Goal: Information Seeking & Learning: Learn about a topic

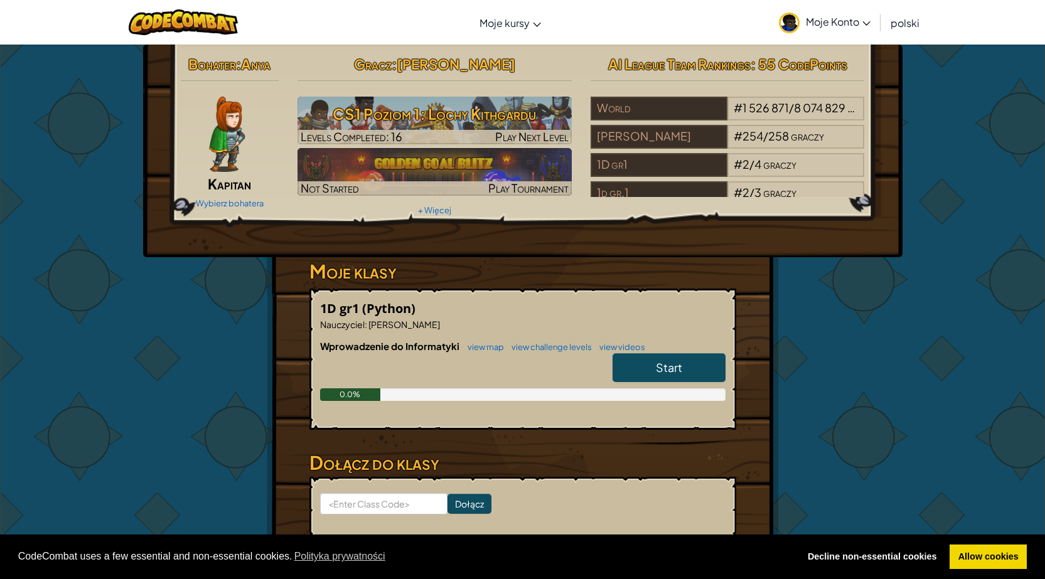
click at [219, 140] on img at bounding box center [227, 134] width 36 height 75
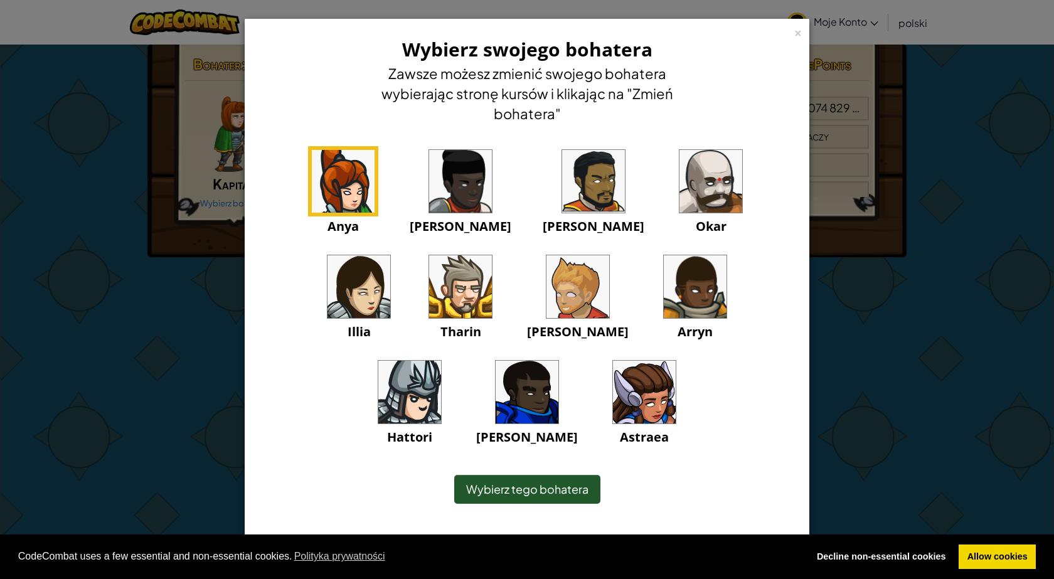
click at [562, 193] on img at bounding box center [593, 181] width 63 height 63
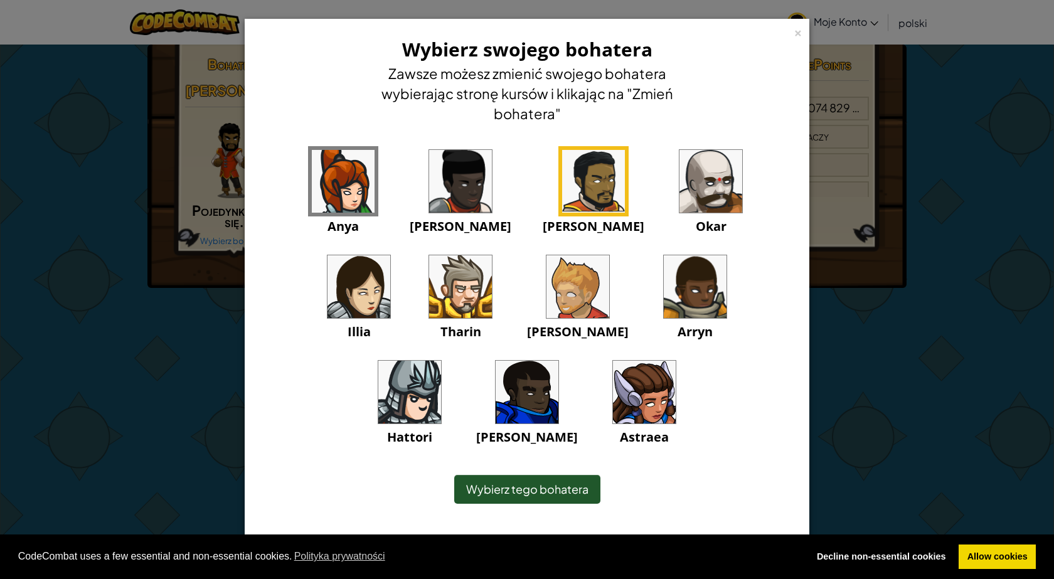
click at [558, 361] on img at bounding box center [527, 392] width 63 height 63
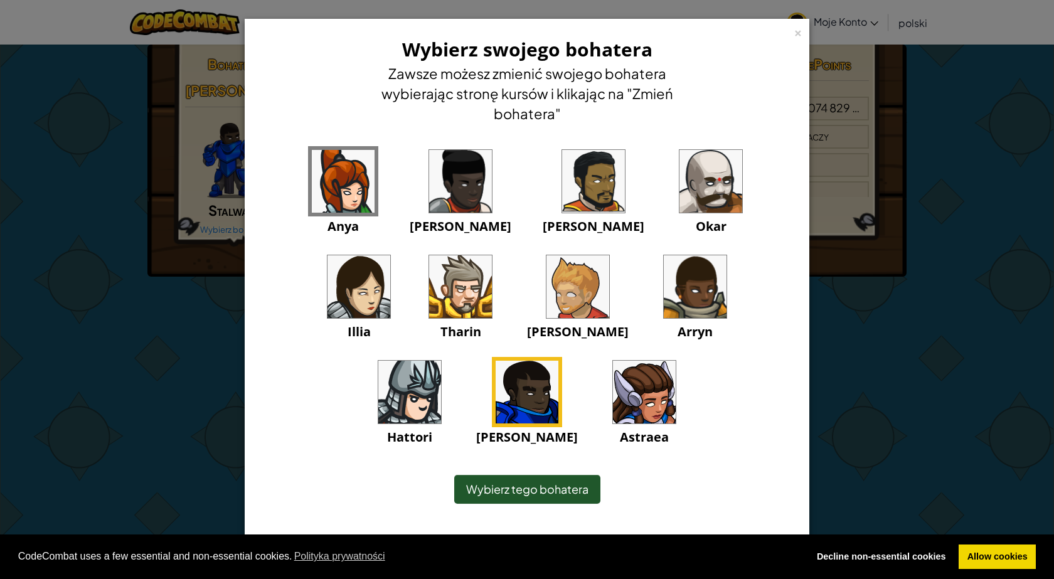
click at [664, 284] on img at bounding box center [695, 286] width 63 height 63
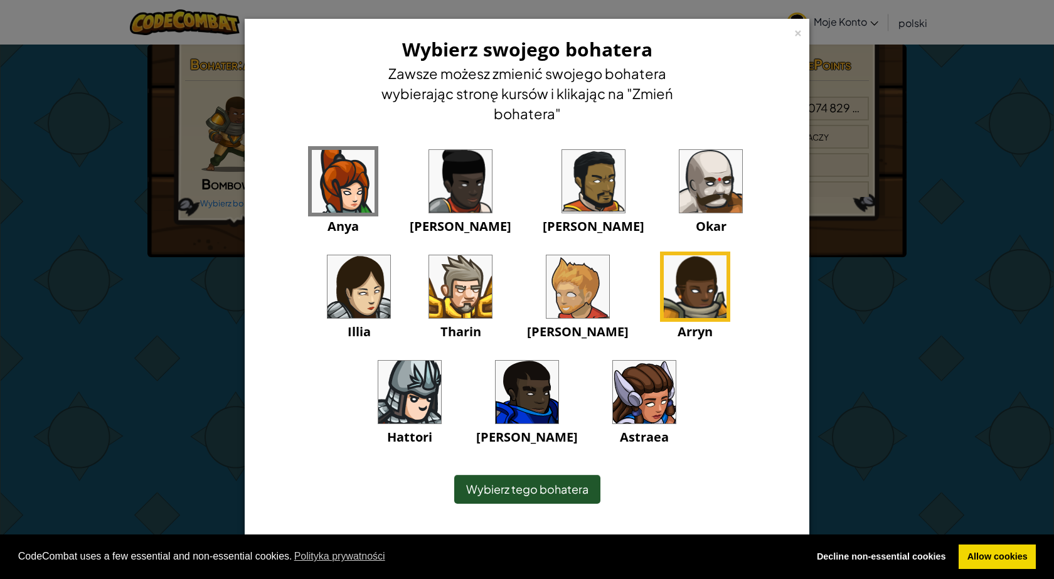
click at [558, 361] on img at bounding box center [527, 392] width 63 height 63
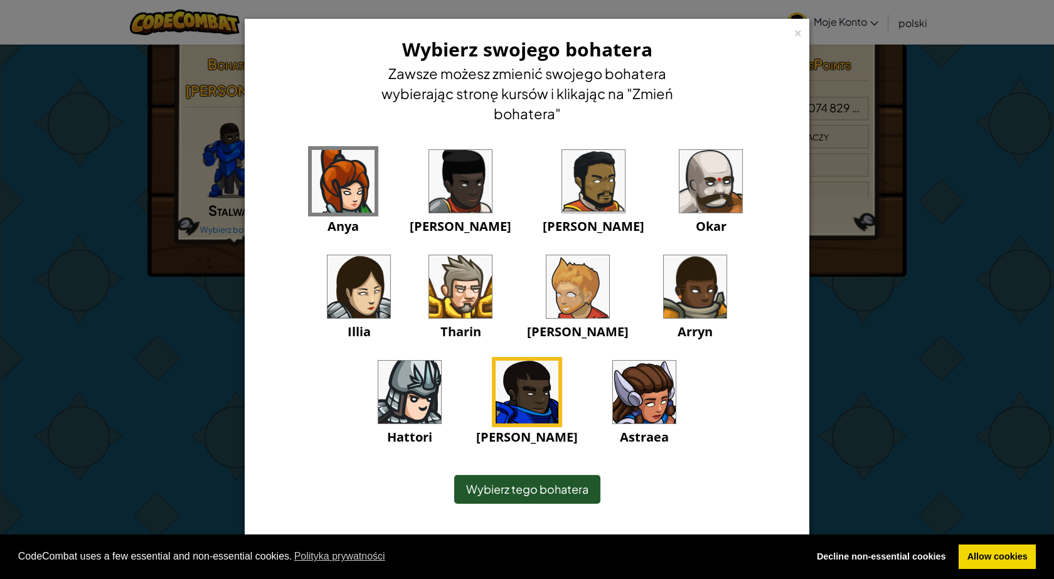
click at [679, 201] on img at bounding box center [710, 181] width 63 height 63
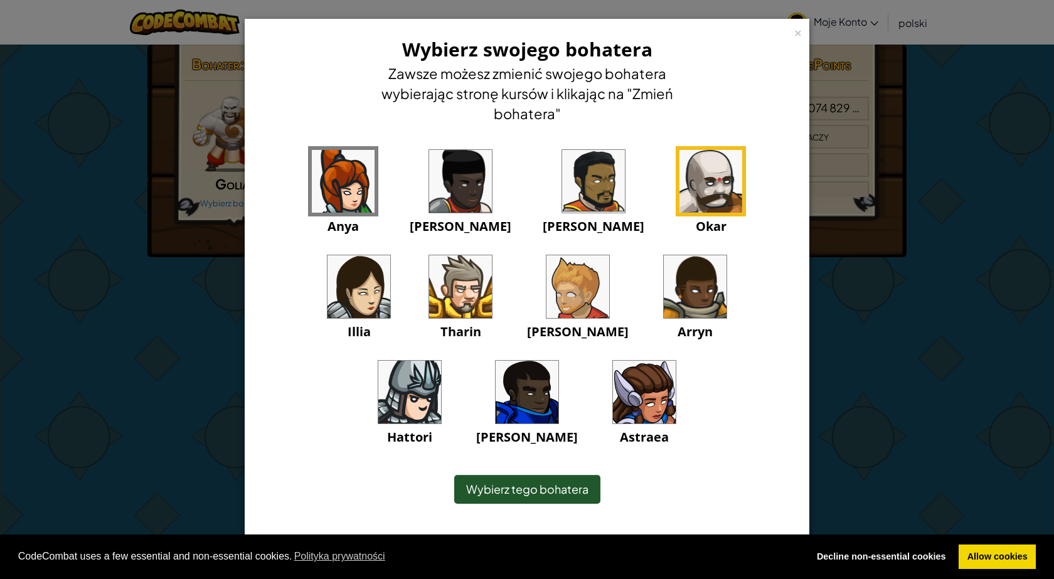
click at [429, 303] on img at bounding box center [460, 286] width 63 height 63
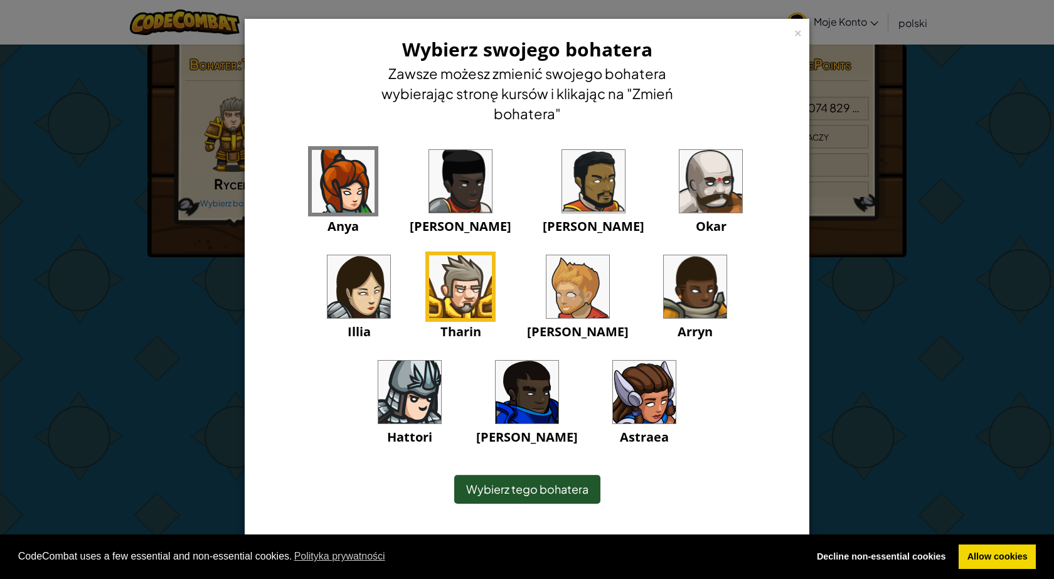
click at [558, 361] on img at bounding box center [527, 392] width 63 height 63
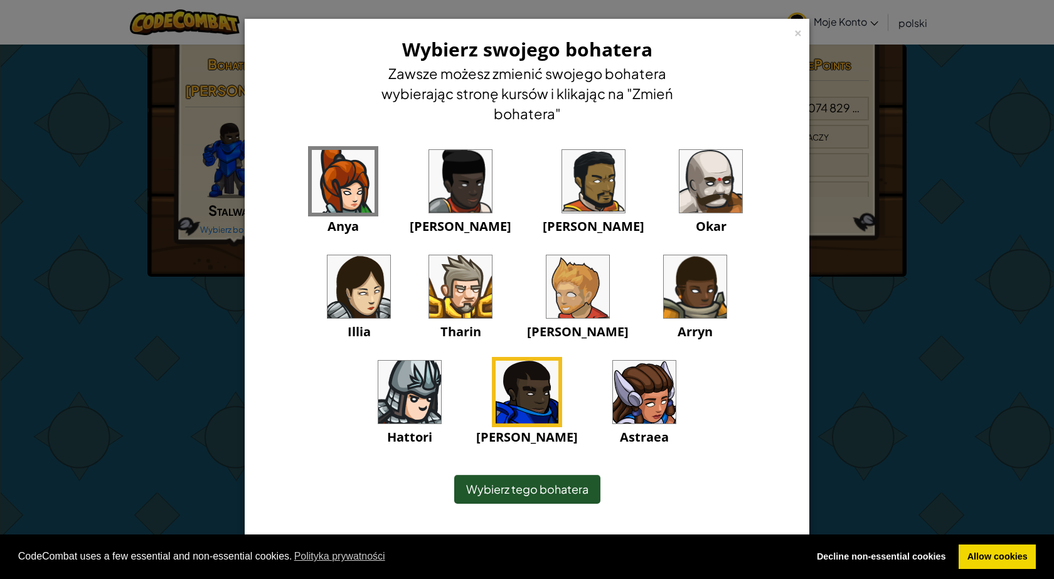
click at [538, 491] on span "Wybierz tego bohatera" at bounding box center [527, 489] width 122 height 14
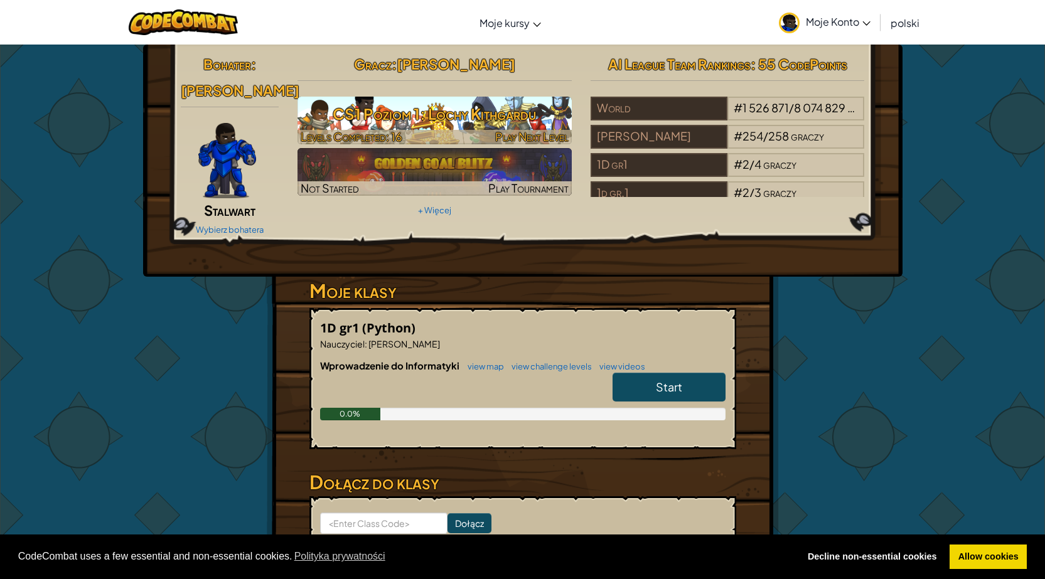
click at [432, 125] on h3 "CS1 Poziom 1: Lochy Kithgardu" at bounding box center [434, 114] width 274 height 28
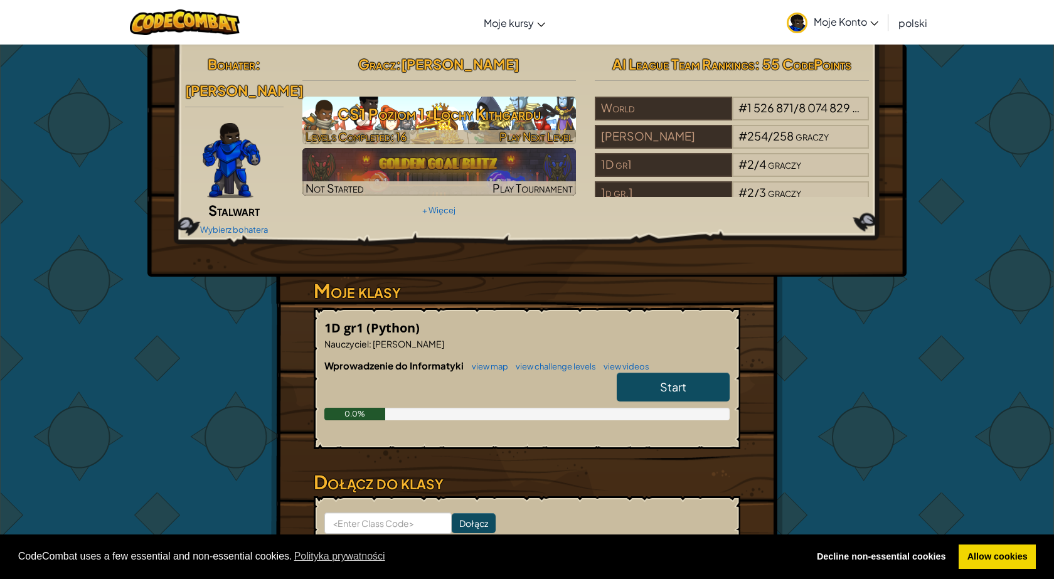
select select "pl"
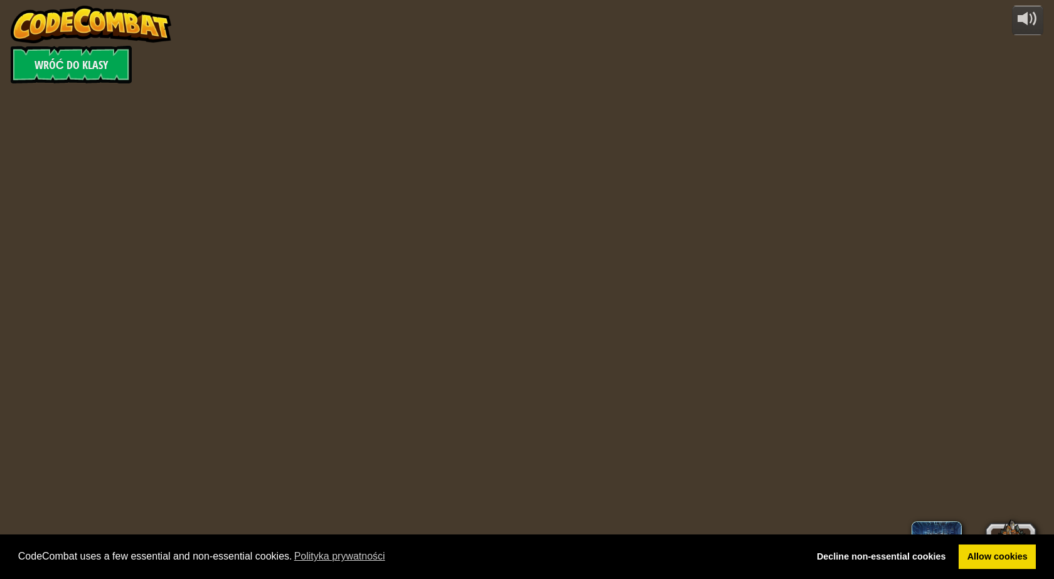
select select "pl"
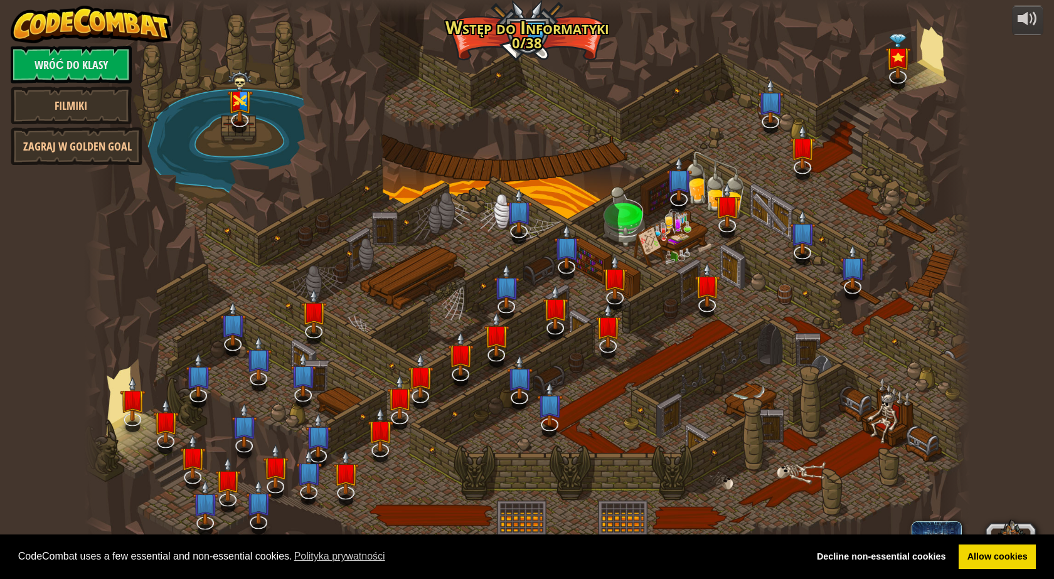
select select "pl"
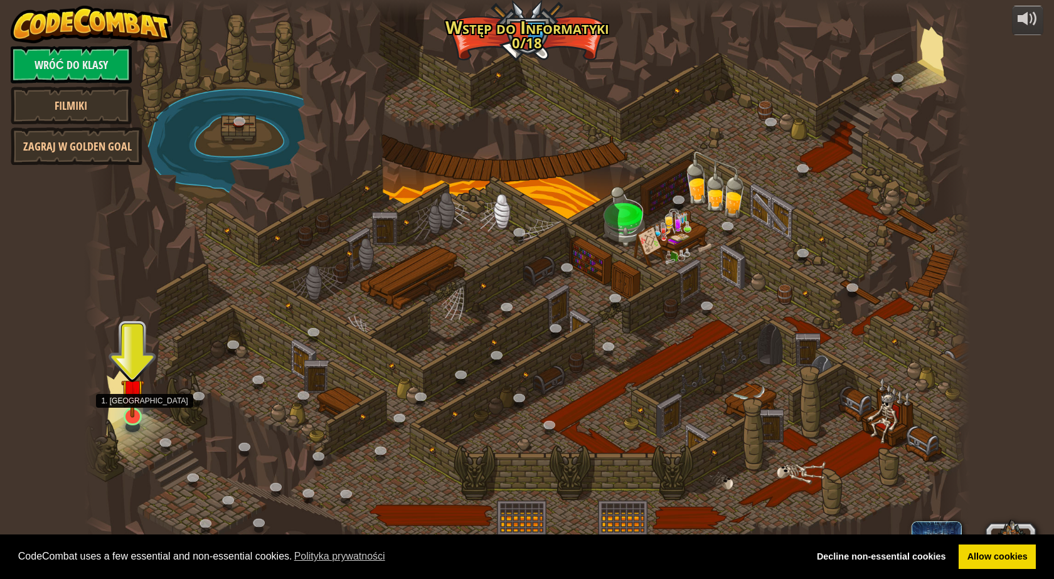
click at [135, 415] on img at bounding box center [133, 391] width 24 height 55
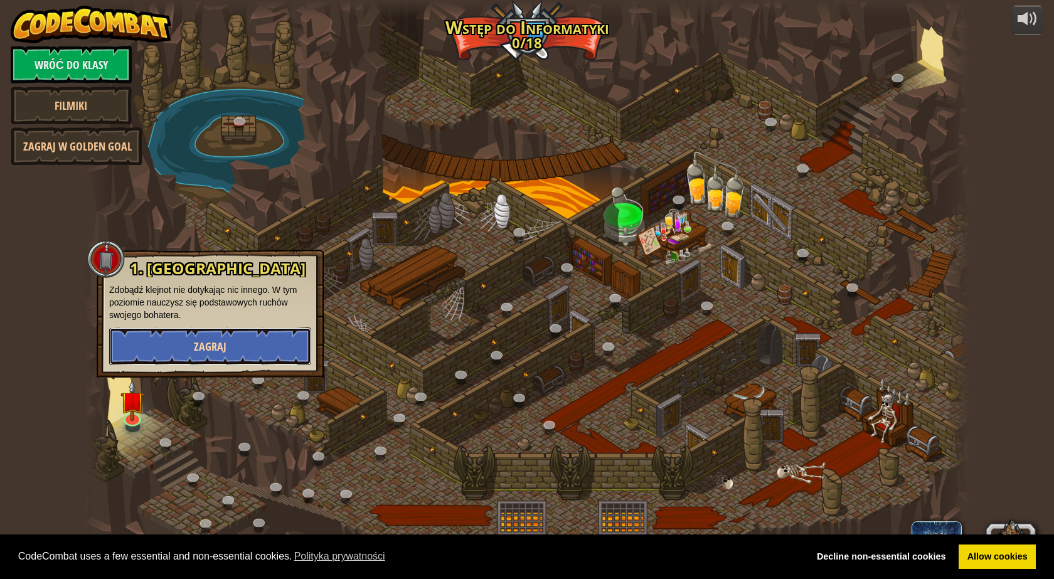
click at [173, 353] on button "Zagraj" at bounding box center [210, 346] width 202 height 38
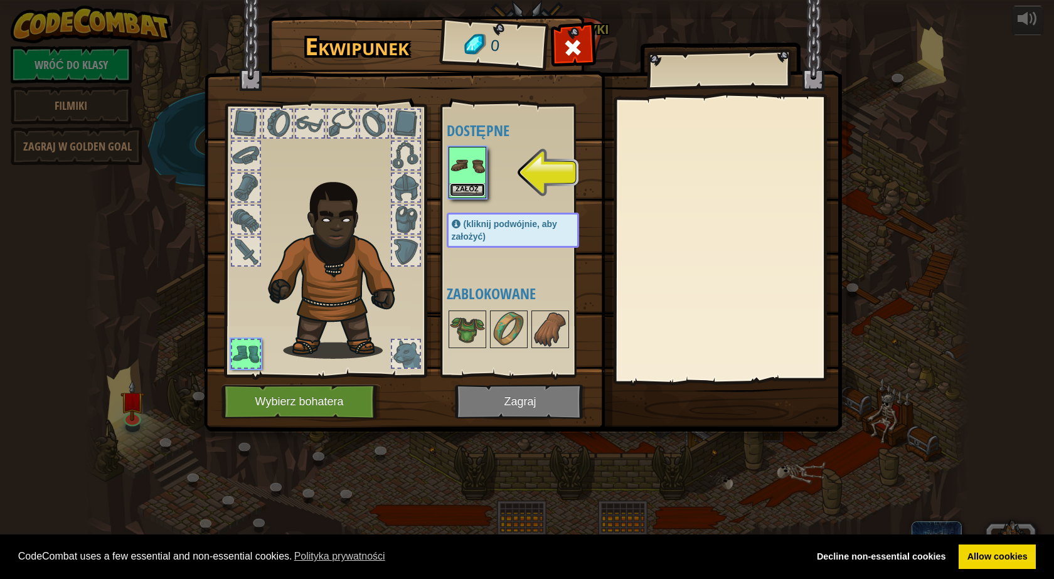
click at [470, 188] on button "Załóż" at bounding box center [467, 189] width 35 height 13
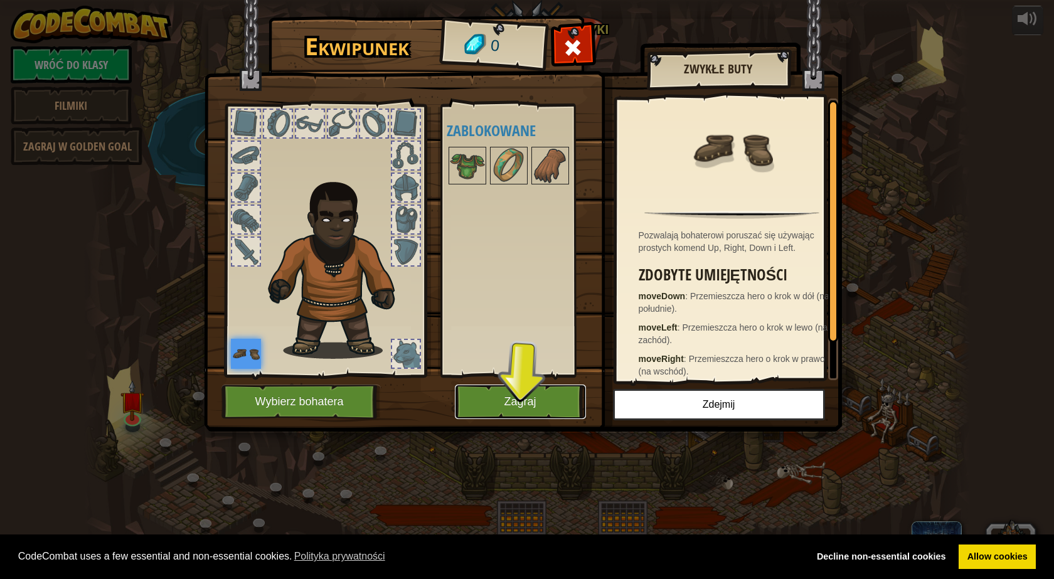
click at [511, 401] on button "Zagraj" at bounding box center [520, 402] width 131 height 35
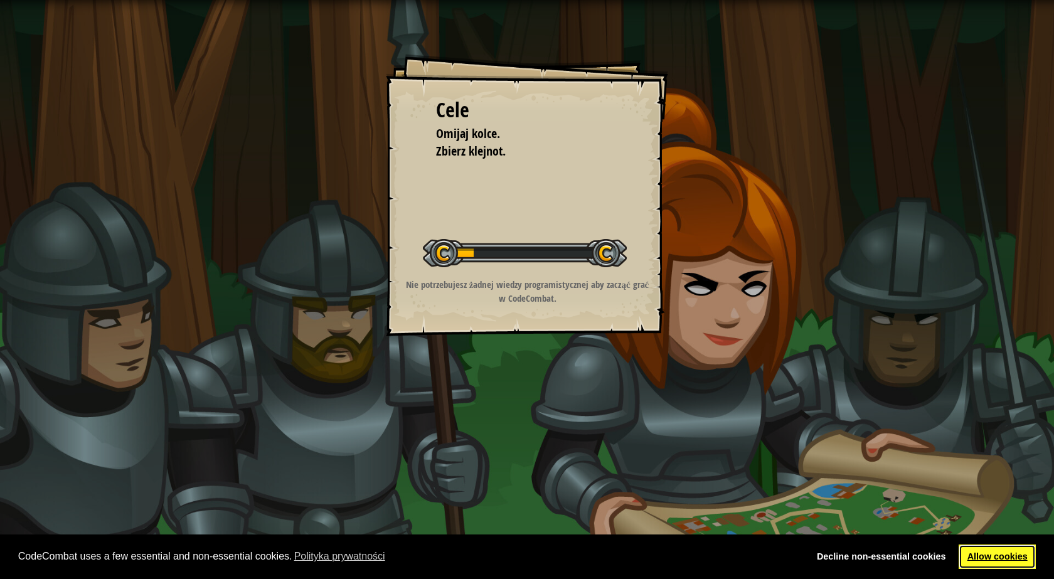
click at [994, 556] on link "Allow cookies" at bounding box center [997, 557] width 77 height 25
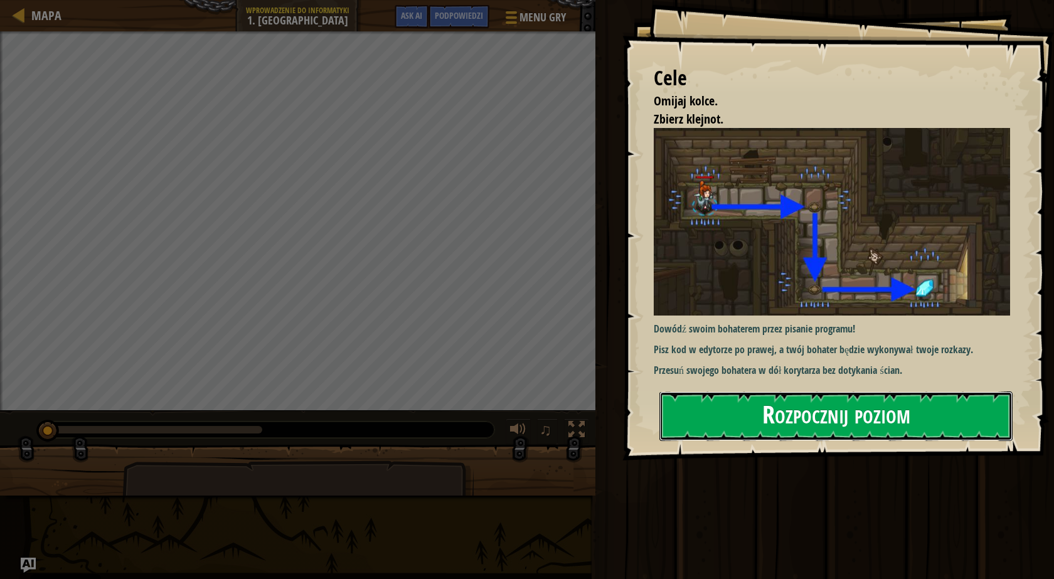
click at [736, 412] on button "Rozpocznij poziom" at bounding box center [835, 416] width 353 height 50
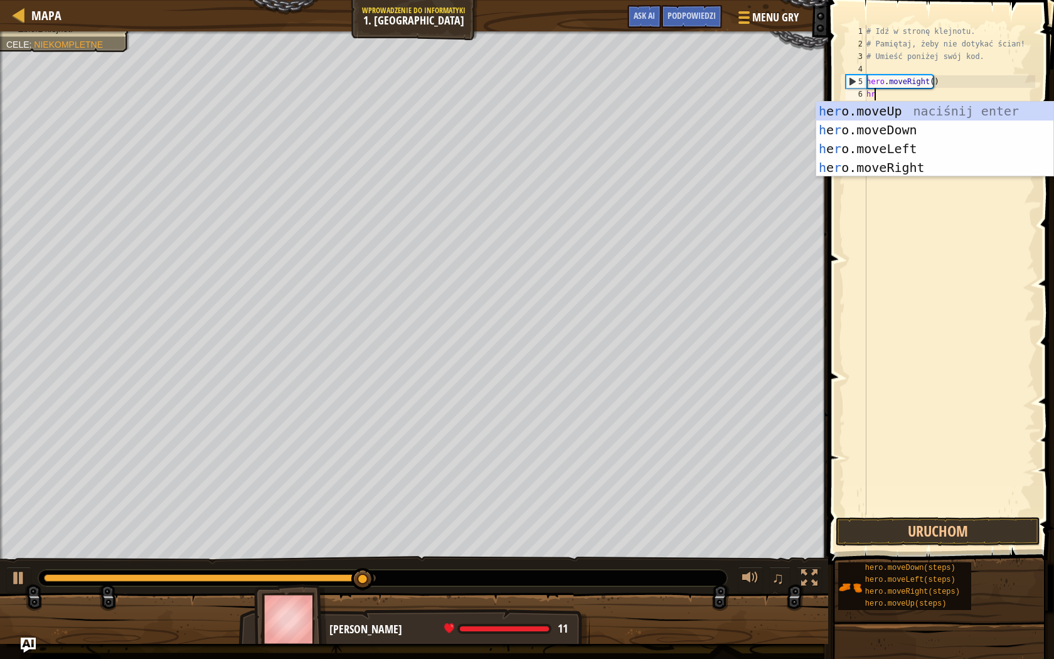
scroll to position [6, 0]
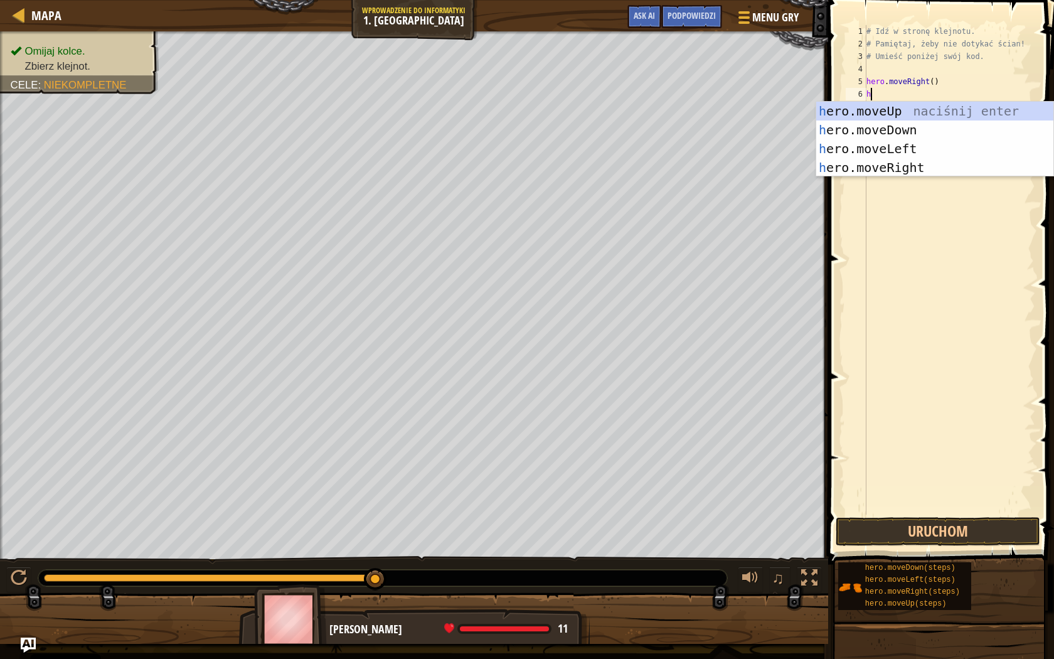
type textarea "he"
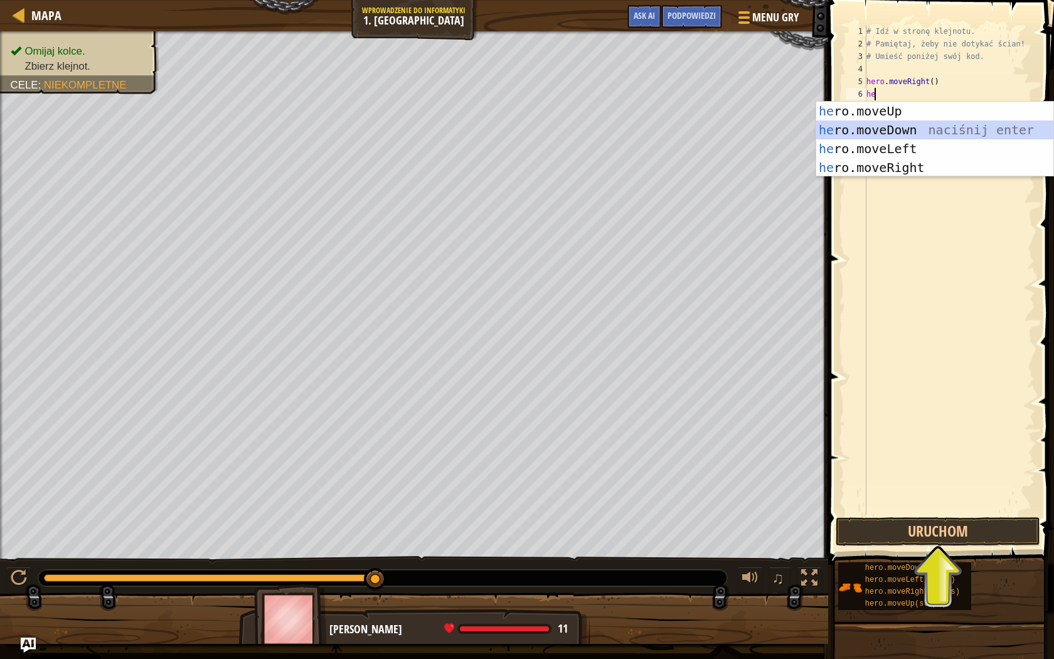
click at [885, 131] on div "he ro.moveUp naciśnij enter he ro.moveDown naciśnij enter he ro.moveLeft naciśn…" at bounding box center [934, 158] width 237 height 113
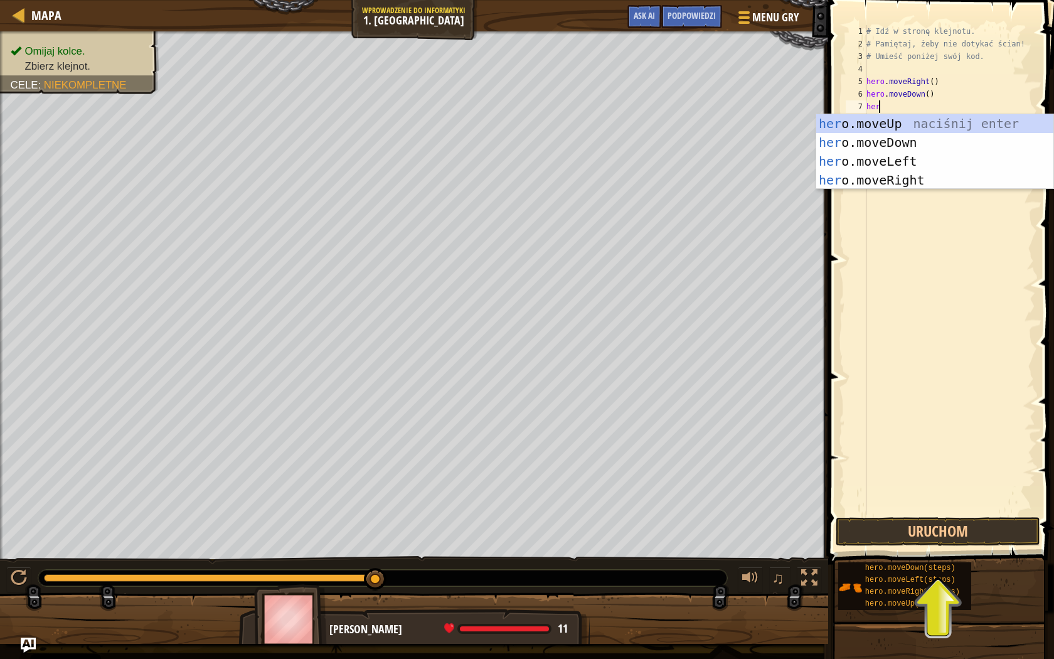
type textarea "hero"
click at [876, 178] on div "hero .moveUp naciśnij enter hero .moveDown naciśnij enter hero .moveLeft naciśn…" at bounding box center [934, 170] width 237 height 113
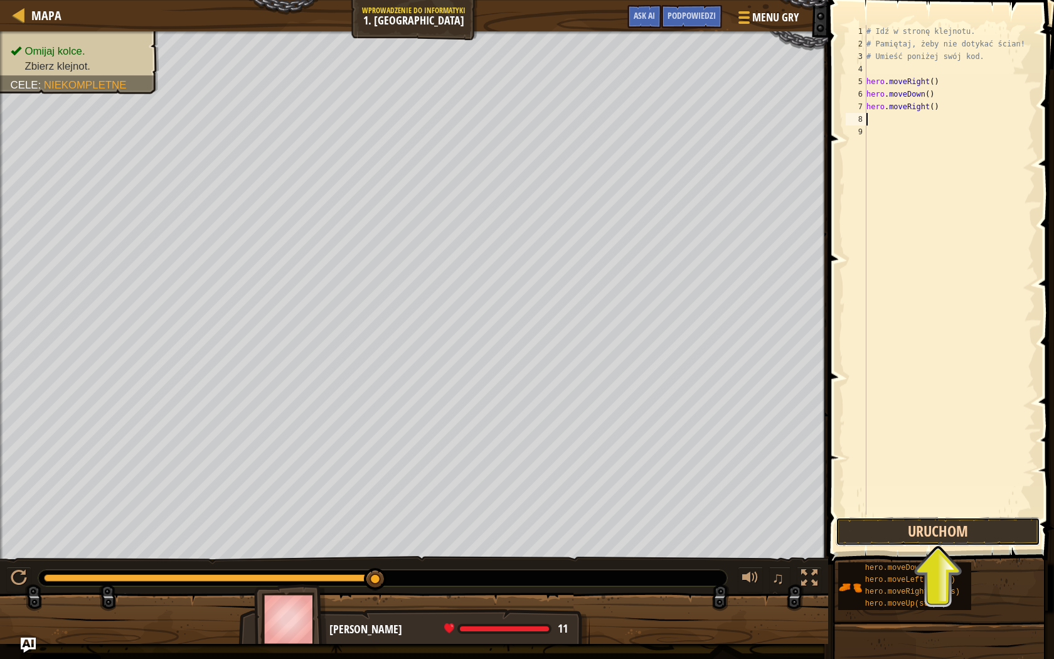
click at [925, 532] on button "Uruchom" at bounding box center [938, 531] width 205 height 29
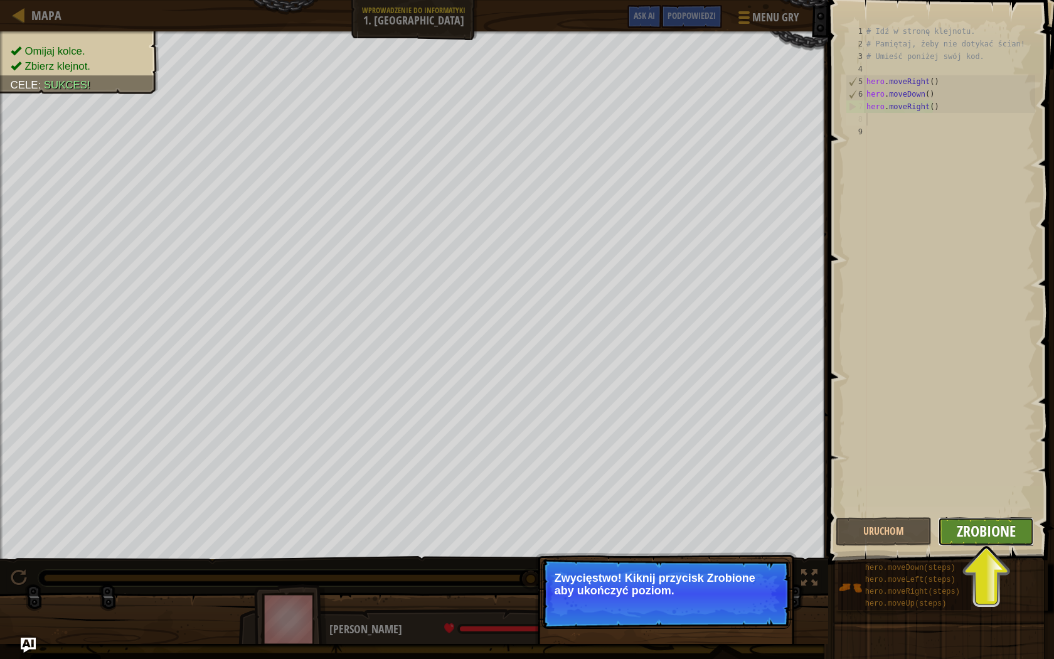
click at [1013, 533] on span "Zrobione" at bounding box center [986, 531] width 59 height 20
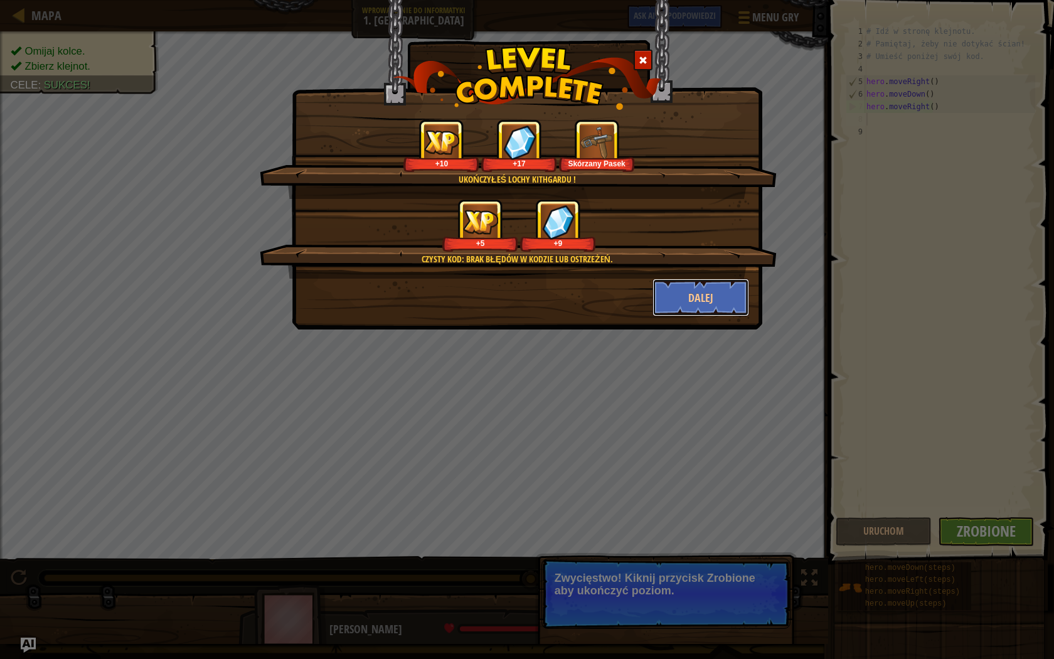
drag, startPoint x: 686, startPoint y: 302, endPoint x: 723, endPoint y: 328, distance: 45.9
click at [686, 302] on button "Dalej" at bounding box center [700, 298] width 97 height 38
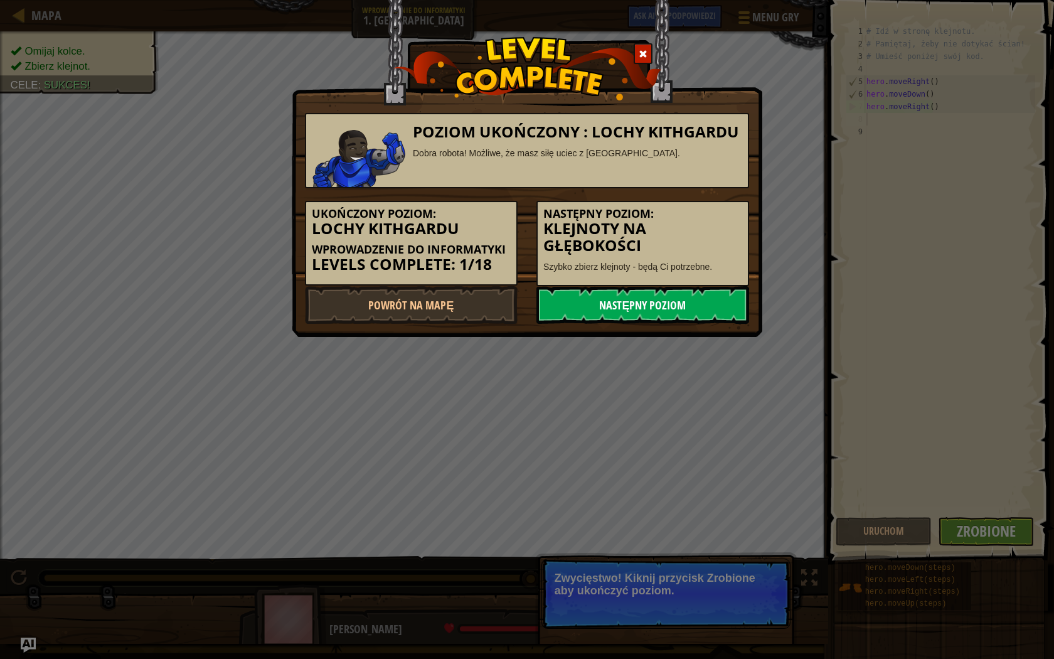
click at [582, 307] on link "Następny poziom" at bounding box center [642, 305] width 213 height 38
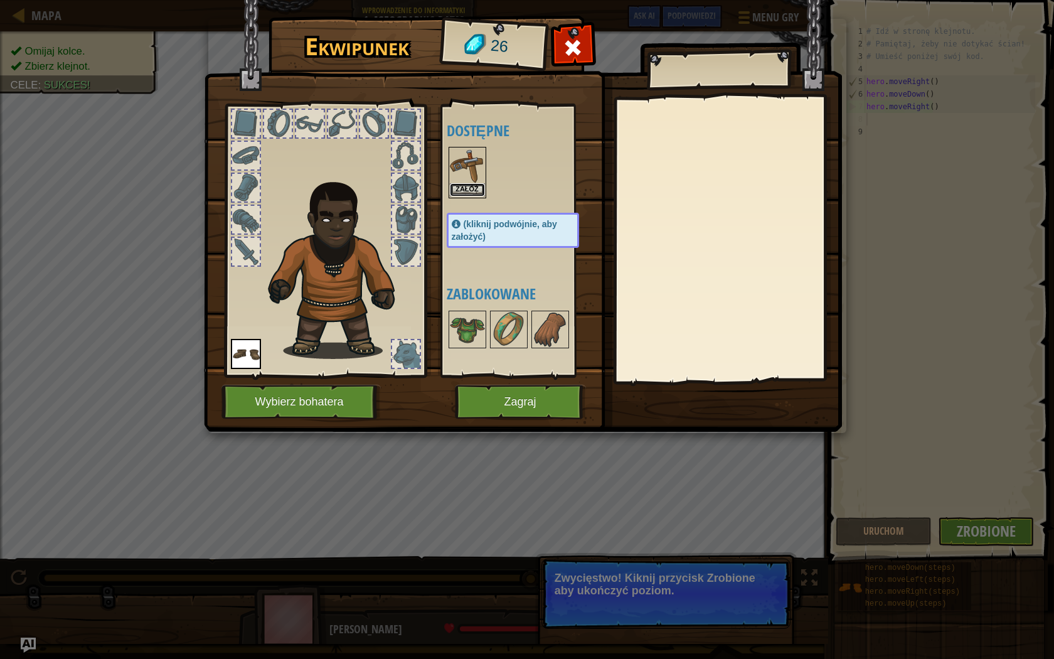
click at [463, 192] on button "Załóż" at bounding box center [467, 189] width 35 height 13
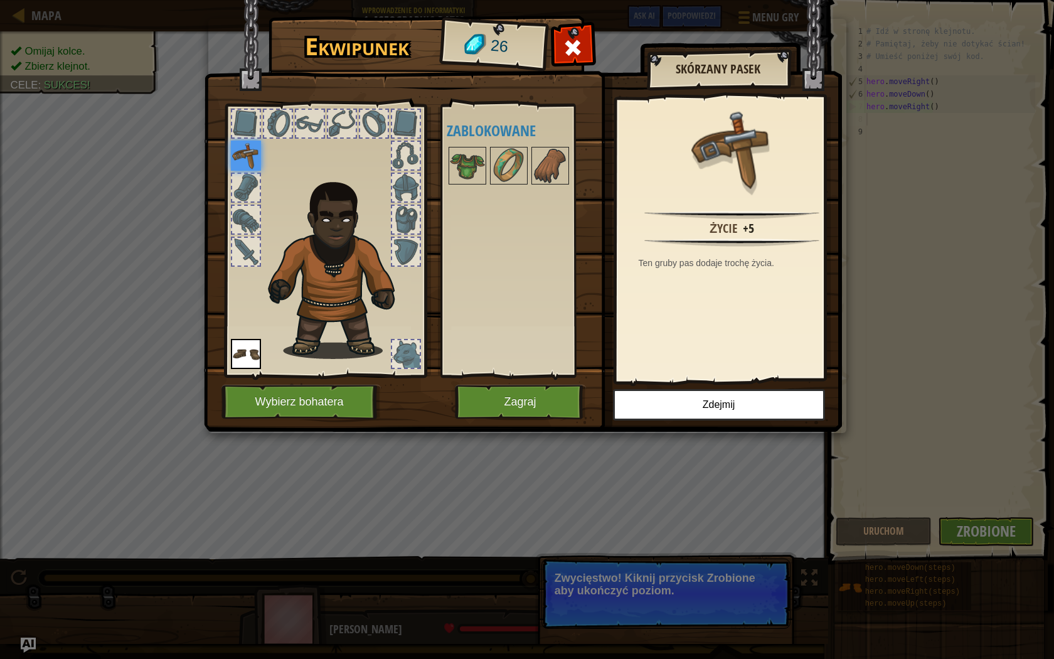
click at [967, 537] on div "Ekwipunek 26 Dostępne Załóż Załóż (kliknij podwójnie, aby założyć) Zablokowane …" at bounding box center [527, 329] width 1054 height 659
click at [484, 401] on button "Zagraj" at bounding box center [520, 402] width 131 height 35
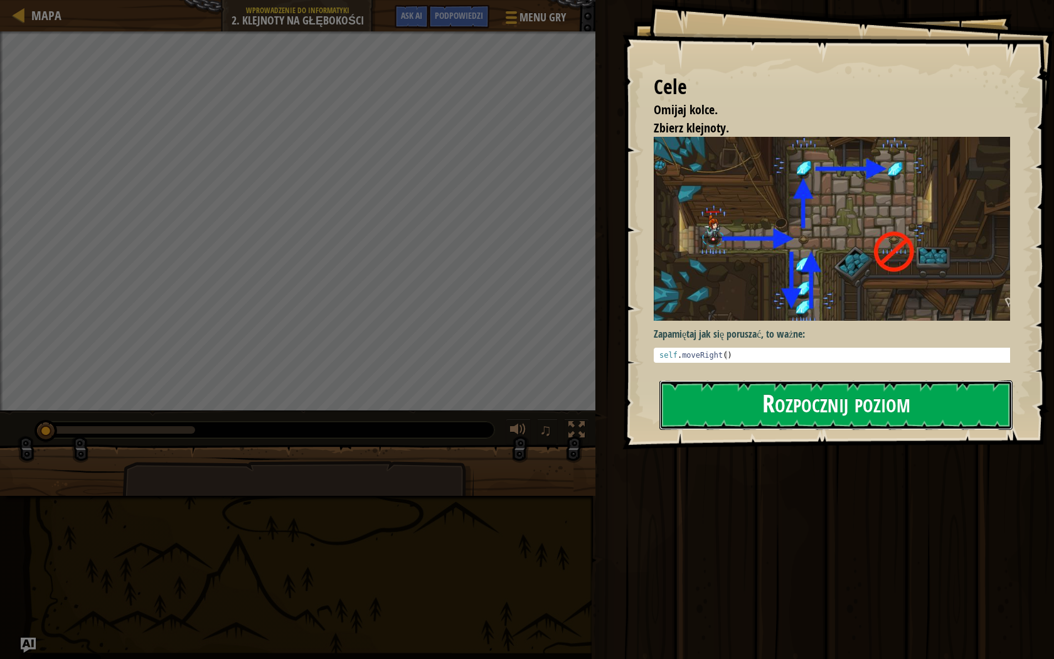
click at [786, 413] on button "Rozpocznij poziom" at bounding box center [835, 405] width 353 height 50
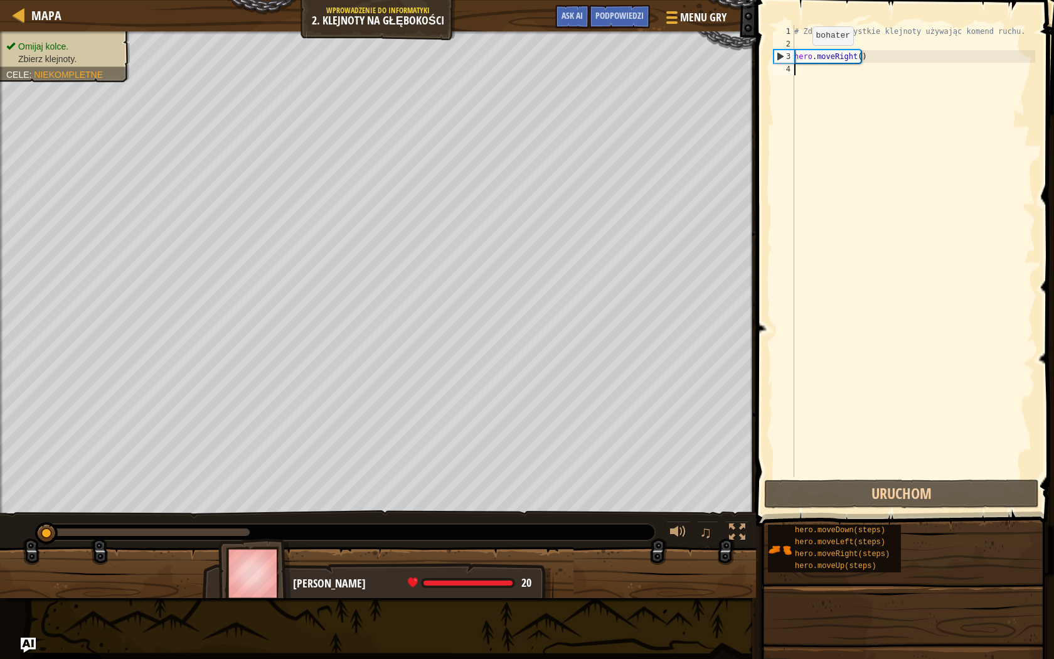
scroll to position [6, 0]
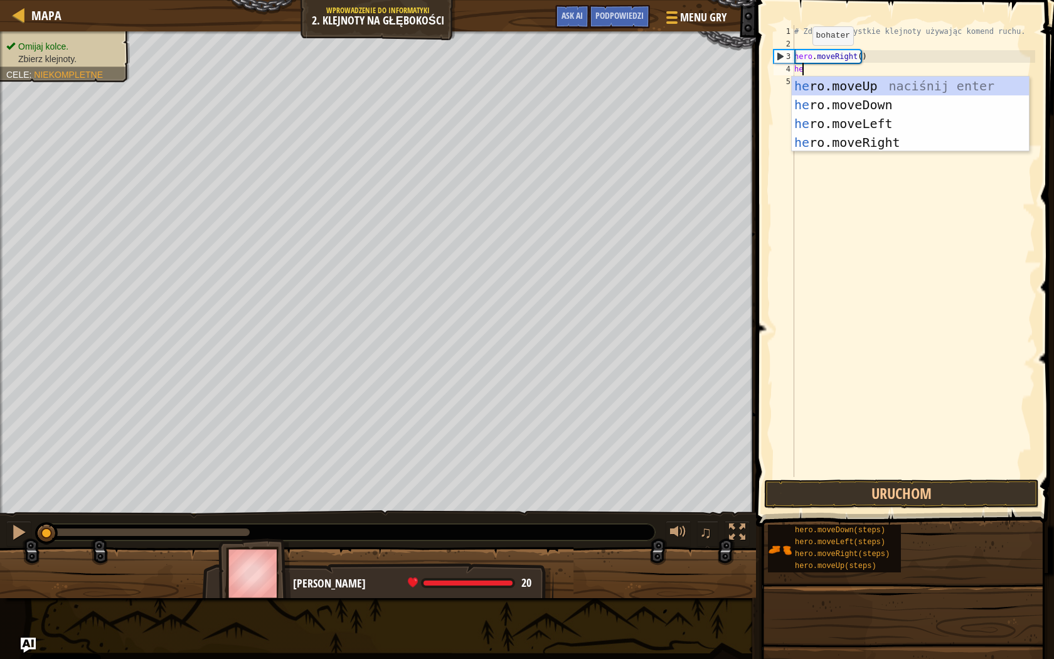
type textarea "her"
click at [913, 105] on div "her o.moveUp naciśnij enter her o.moveDown naciśnij enter her o.moveLeft naciśn…" at bounding box center [910, 133] width 237 height 113
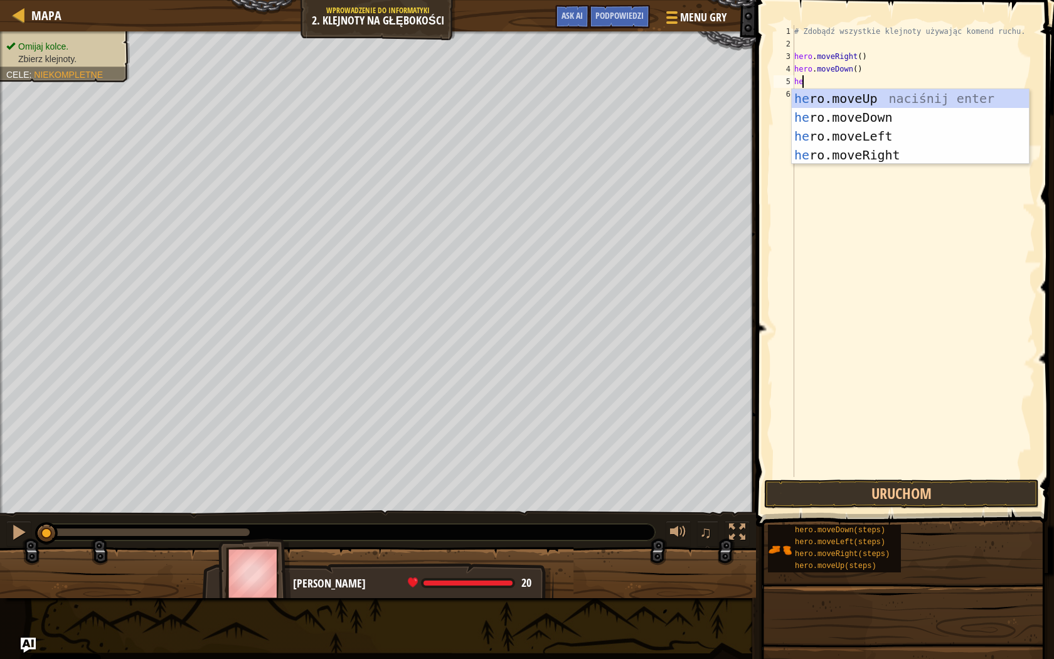
type textarea "her"
click at [862, 98] on div "her o.moveUp naciśnij enter her o.moveDown naciśnij enter her o.moveLeft naciśn…" at bounding box center [910, 145] width 237 height 113
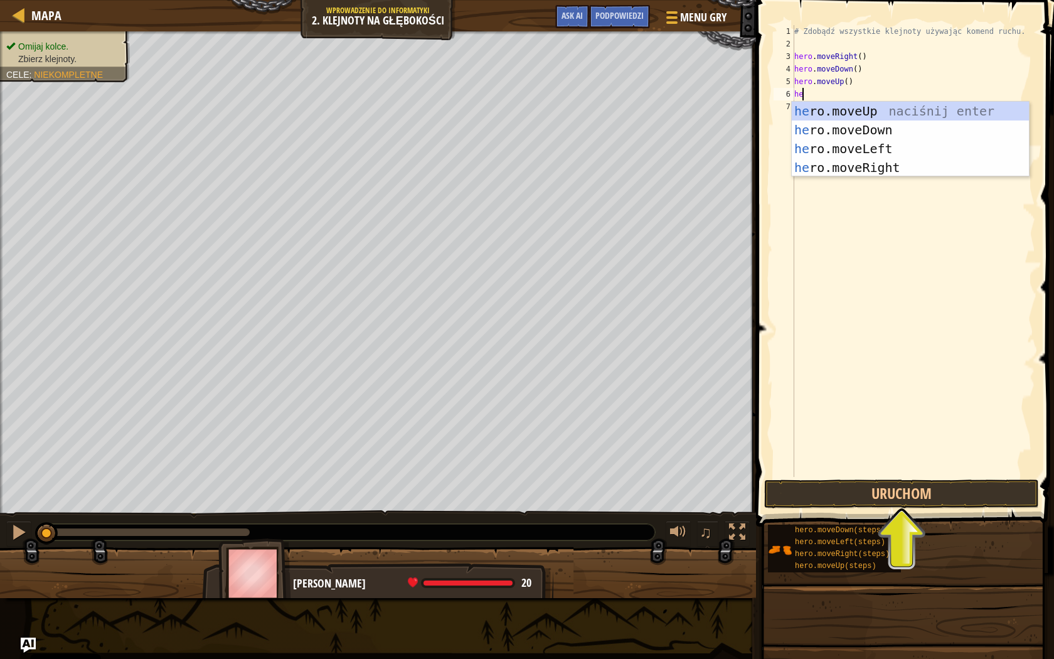
type textarea "her"
click at [846, 111] on div "her o.moveUp naciśnij enter her o.moveDown naciśnij enter her o.moveLeft naciśn…" at bounding box center [910, 158] width 237 height 113
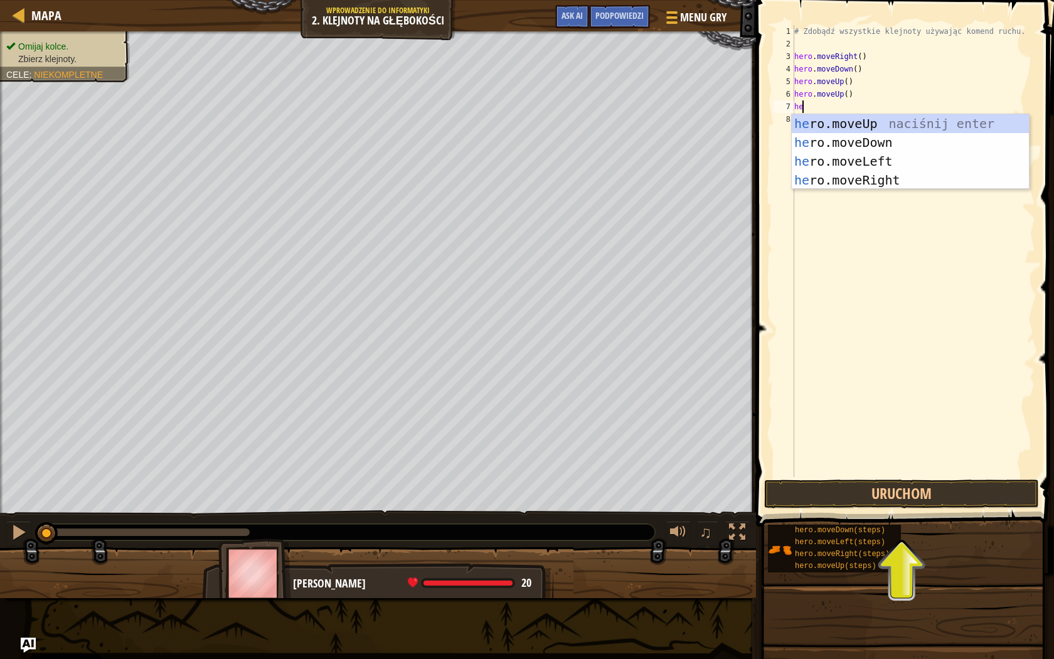
type textarea "her"
click at [861, 175] on div "her o.moveUp naciśnij enter her o.moveDown naciśnij enter her o.moveLeft naciśn…" at bounding box center [910, 170] width 237 height 113
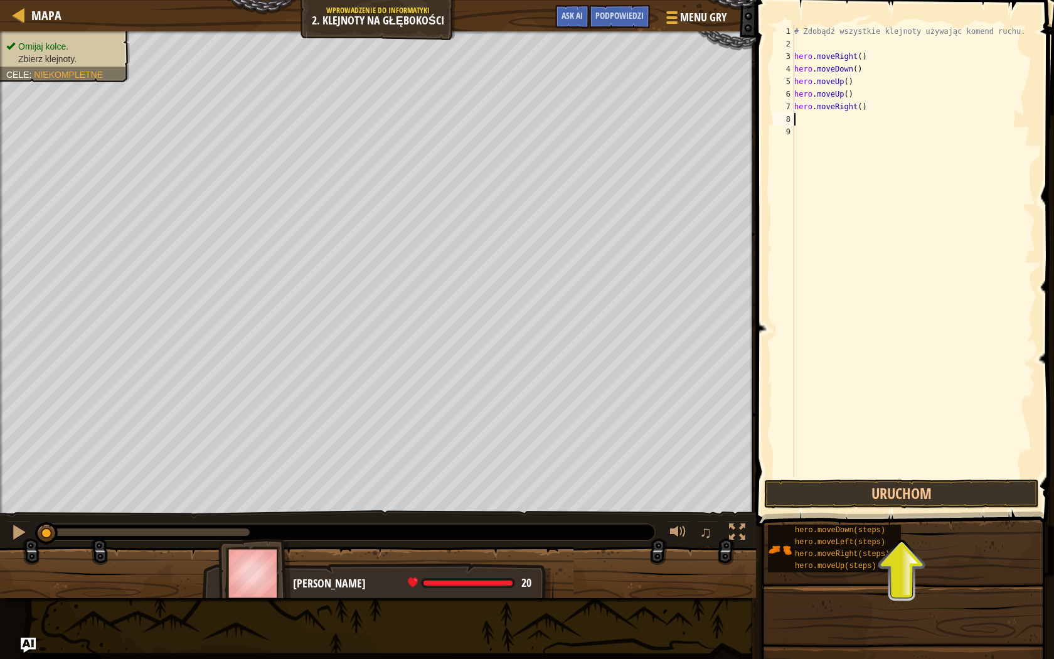
click at [829, 126] on div "# Zdobądź wszystkie klejnoty używając komend ruchu. hero . moveRight ( ) hero .…" at bounding box center [913, 263] width 243 height 477
click at [831, 121] on div "# Zdobądź wszystkie klejnoty używając komend ruchu. hero . moveRight ( ) hero .…" at bounding box center [913, 263] width 243 height 477
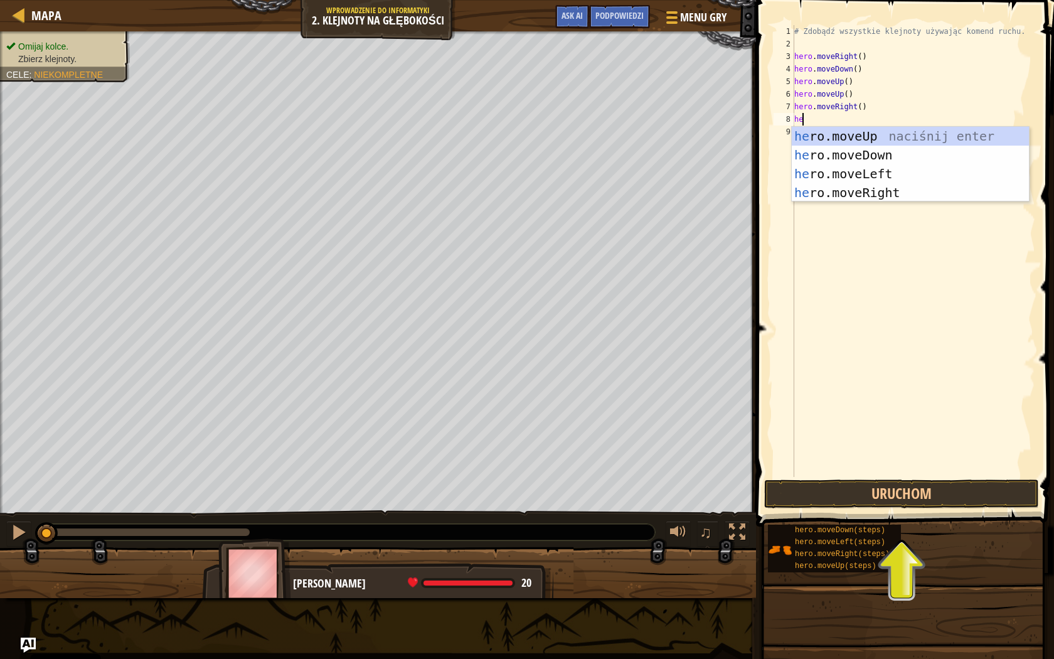
type textarea "her"
click at [877, 156] on div "her o.moveUp naciśnij enter her o.moveDown naciśnij enter her o.moveLeft naciśn…" at bounding box center [910, 183] width 237 height 113
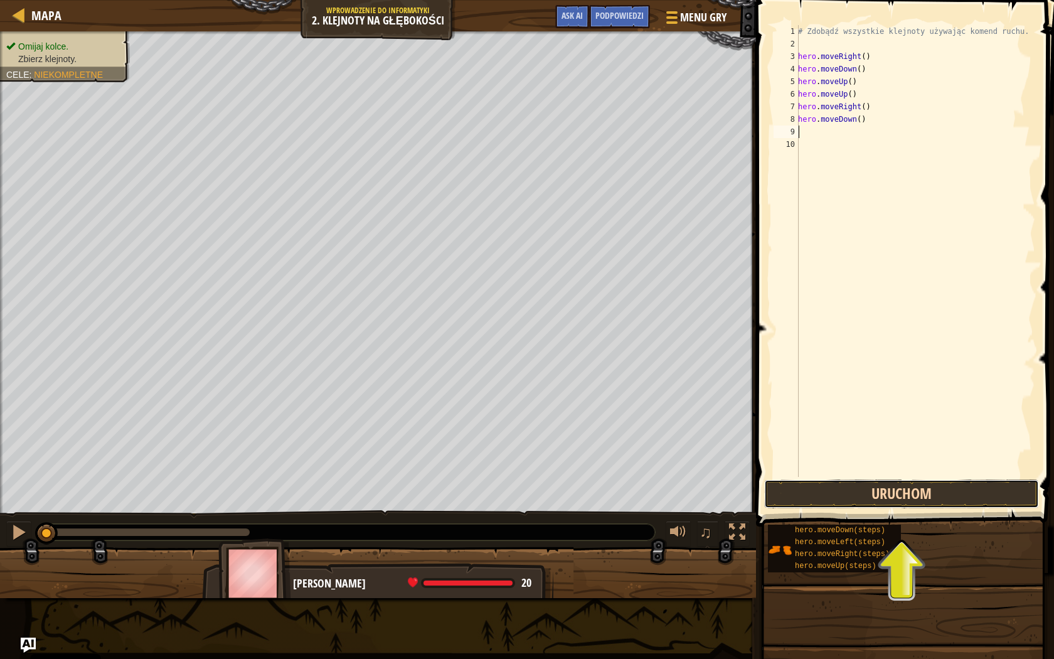
click at [917, 487] on button "Uruchom" at bounding box center [901, 493] width 275 height 29
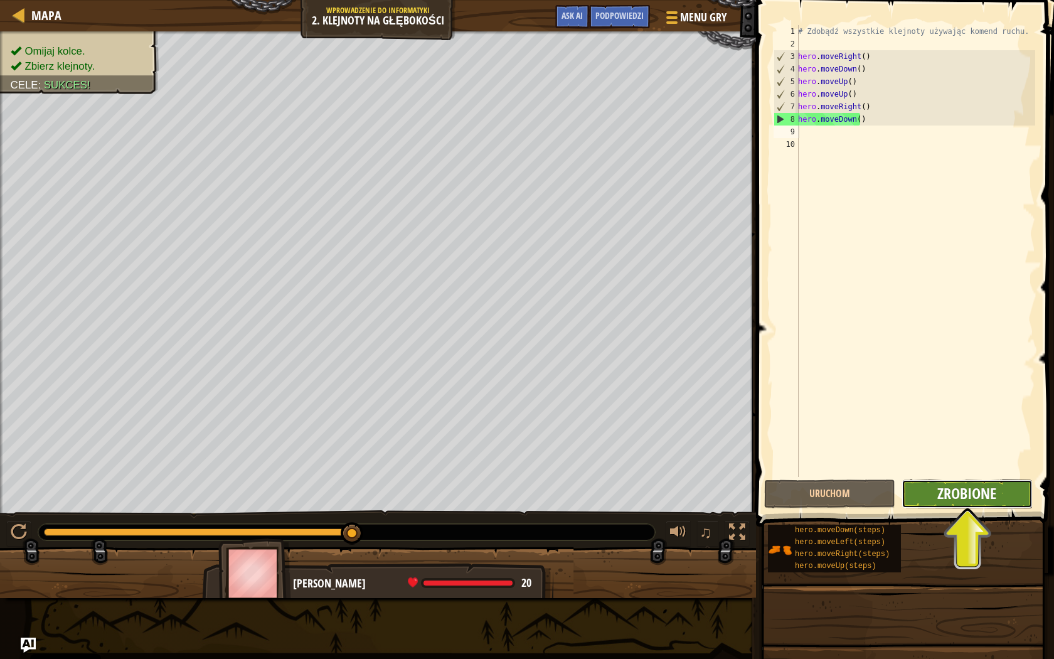
click at [954, 491] on span "Zrobione" at bounding box center [966, 493] width 59 height 20
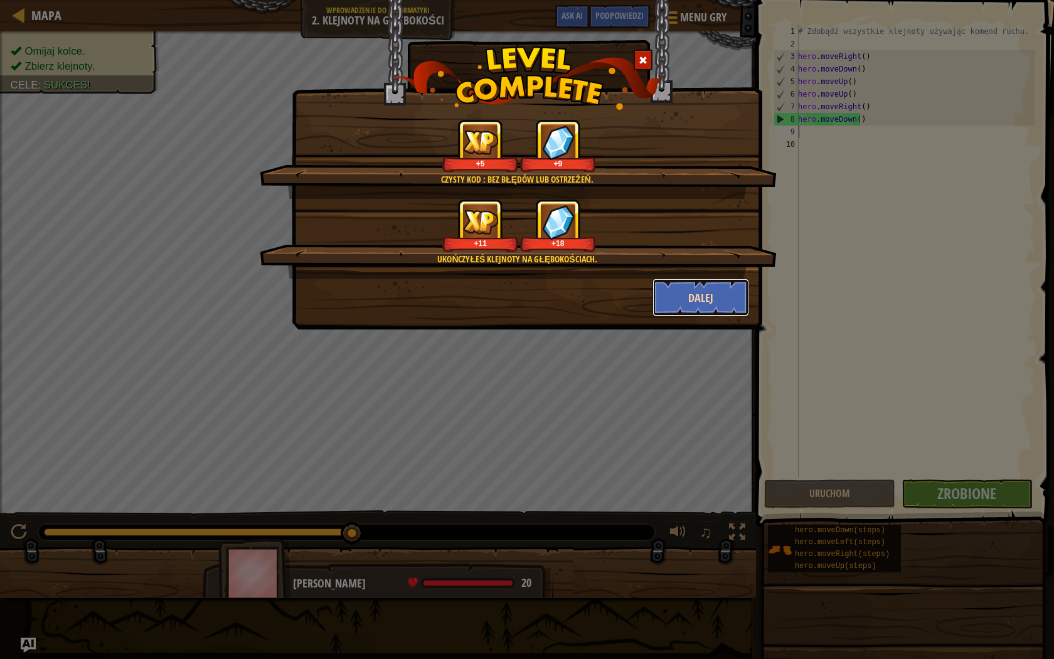
click at [686, 298] on button "Dalej" at bounding box center [700, 298] width 97 height 38
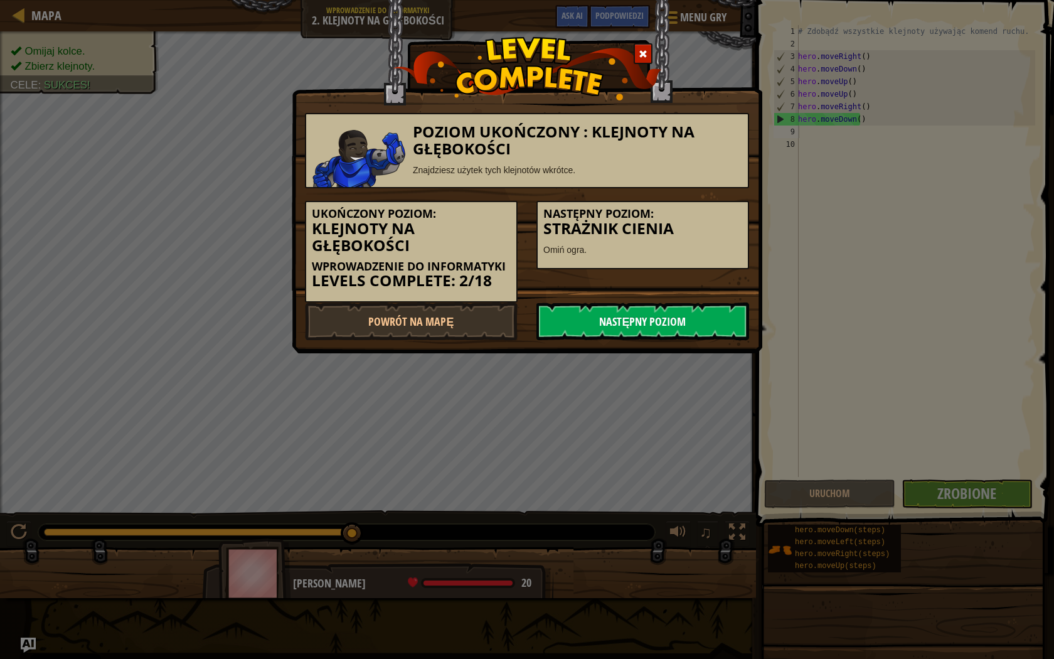
click at [607, 322] on link "Następny poziom" at bounding box center [642, 321] width 213 height 38
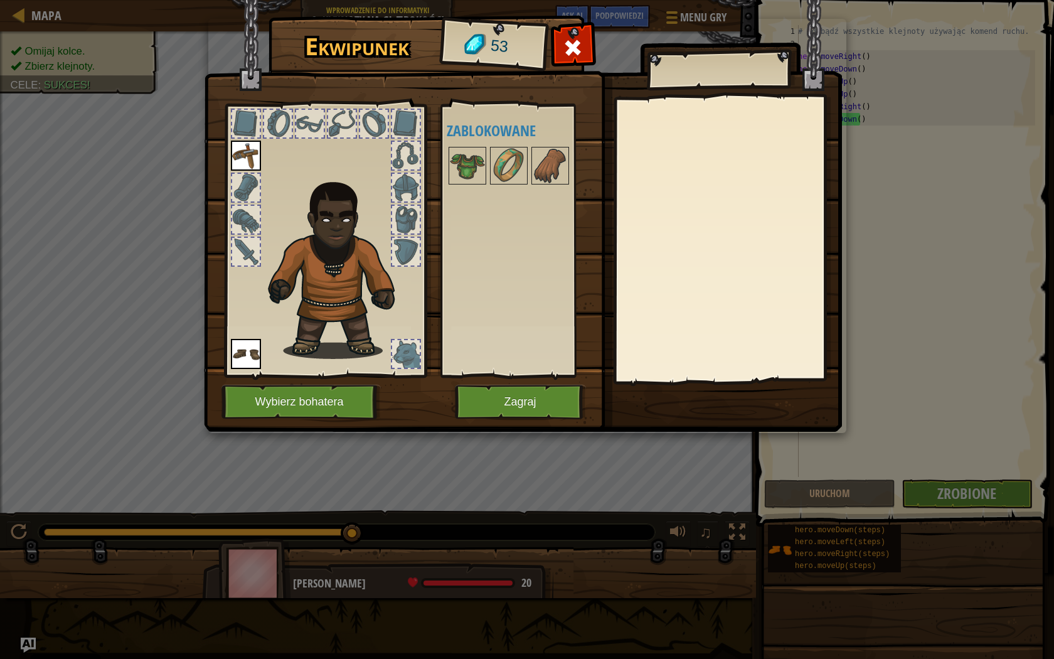
click at [245, 120] on div at bounding box center [246, 124] width 28 height 28
click at [312, 129] on div at bounding box center [310, 124] width 28 height 28
click at [250, 155] on img at bounding box center [246, 156] width 30 height 30
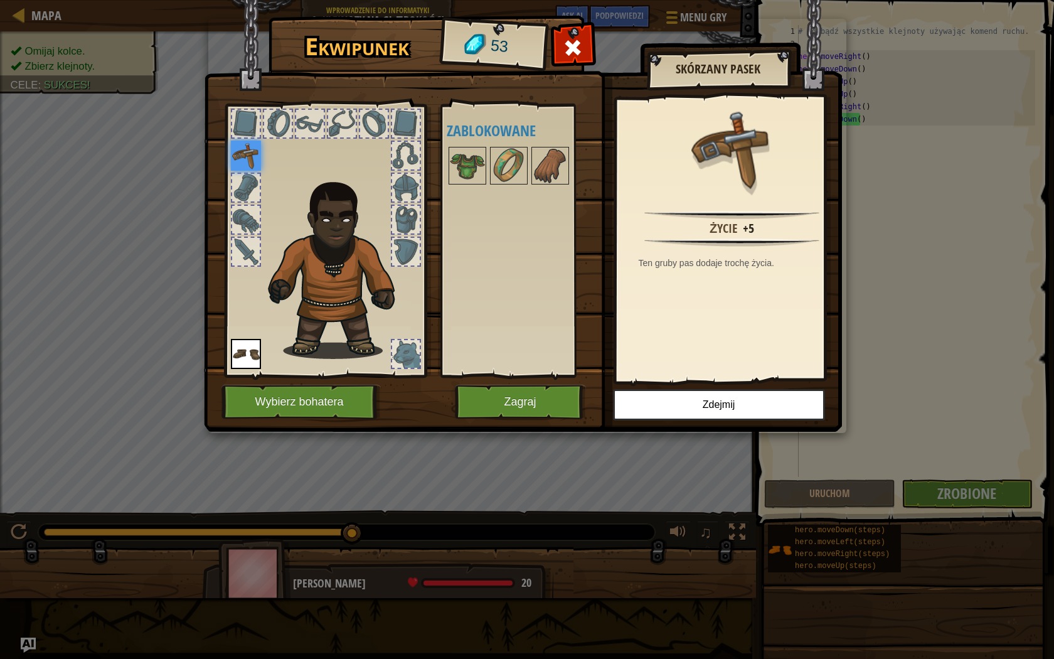
click at [508, 243] on div "Dostępne Załóż [PERSON_NAME] (kliknij podwójnie, aby założyć) Zablokowane" at bounding box center [525, 241] width 157 height 262
click at [496, 394] on button "Zagraj" at bounding box center [520, 402] width 131 height 35
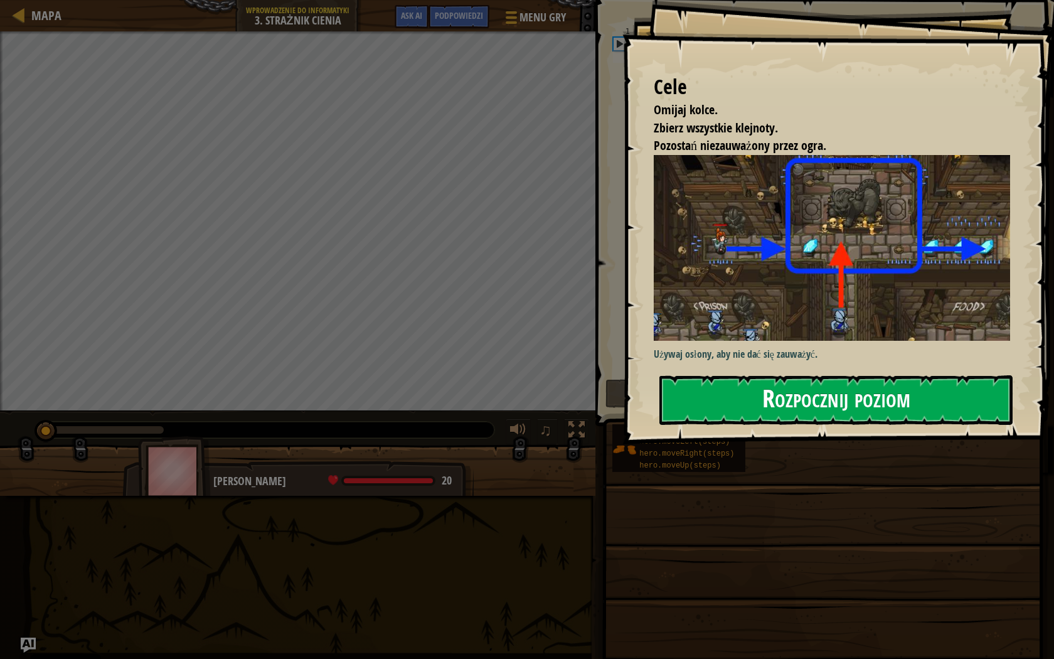
click at [721, 403] on button "Rozpocznij poziom" at bounding box center [835, 400] width 353 height 50
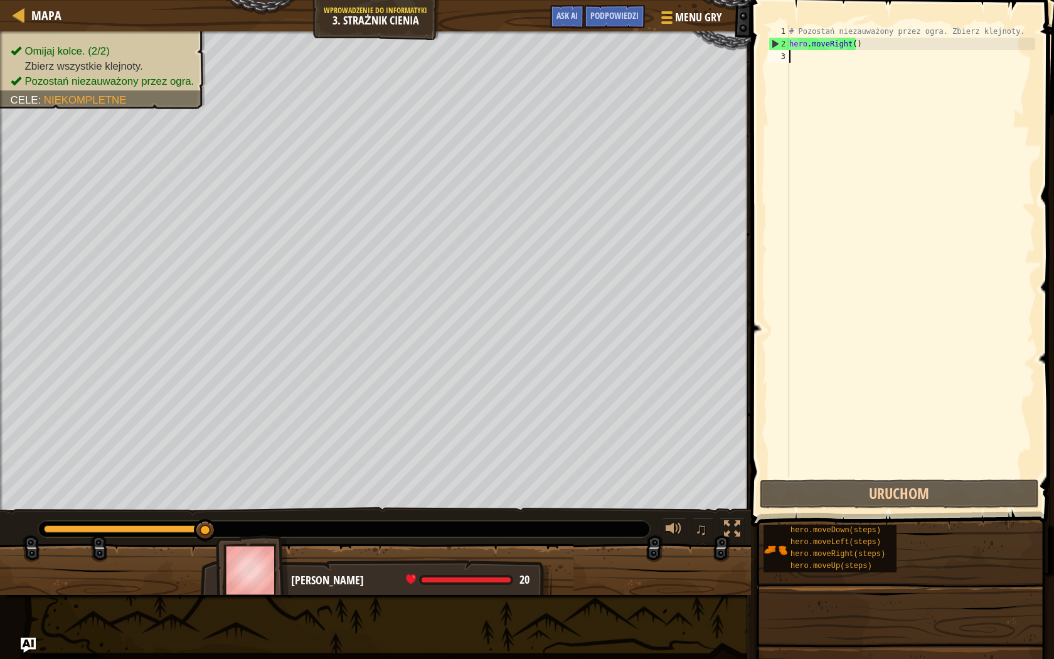
scroll to position [6, 0]
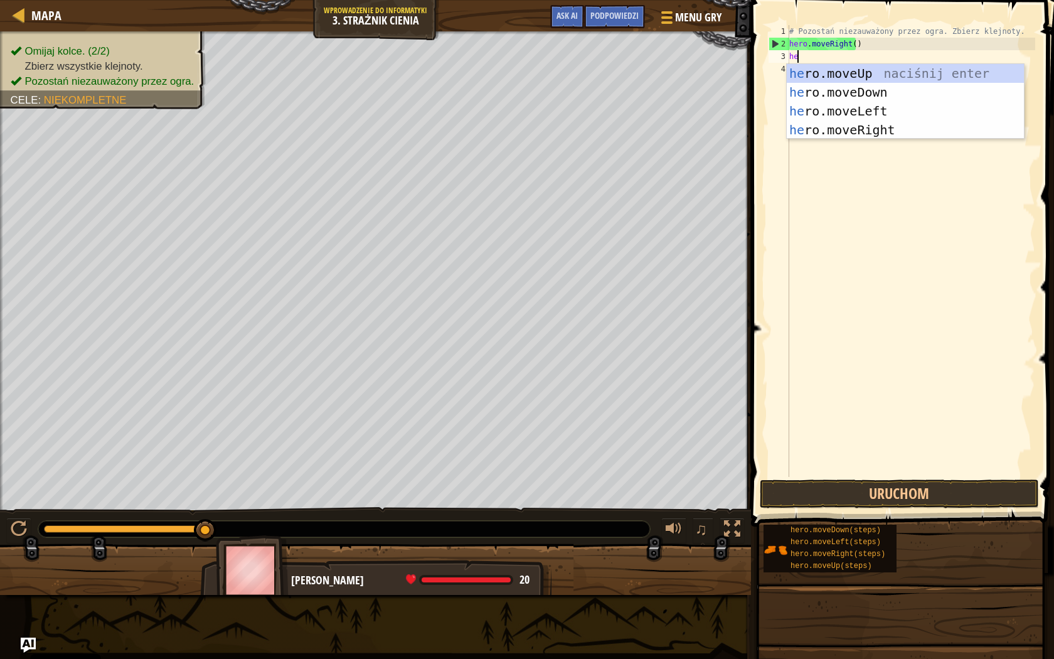
type textarea "her"
click at [863, 124] on div "her o.moveUp naciśnij enter her o.moveDown naciśnij enter her o.moveLeft naciśn…" at bounding box center [905, 120] width 237 height 113
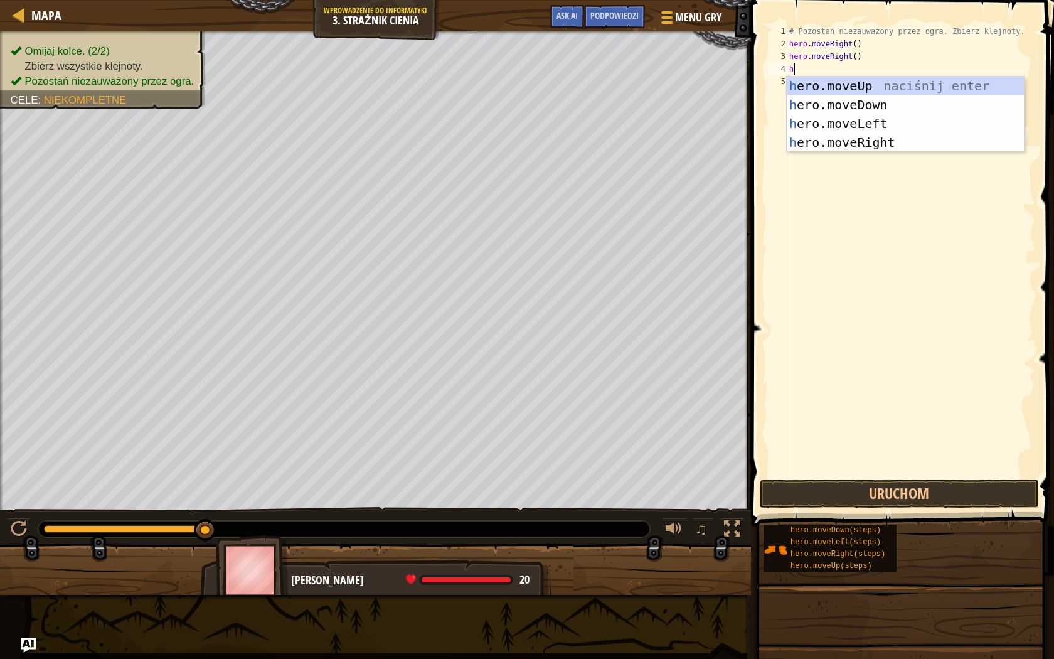
type textarea "he"
click at [819, 147] on div "he ro.moveUp naciśnij enter he ro.moveDown naciśnij enter he ro.moveLeft naciśn…" at bounding box center [905, 133] width 237 height 113
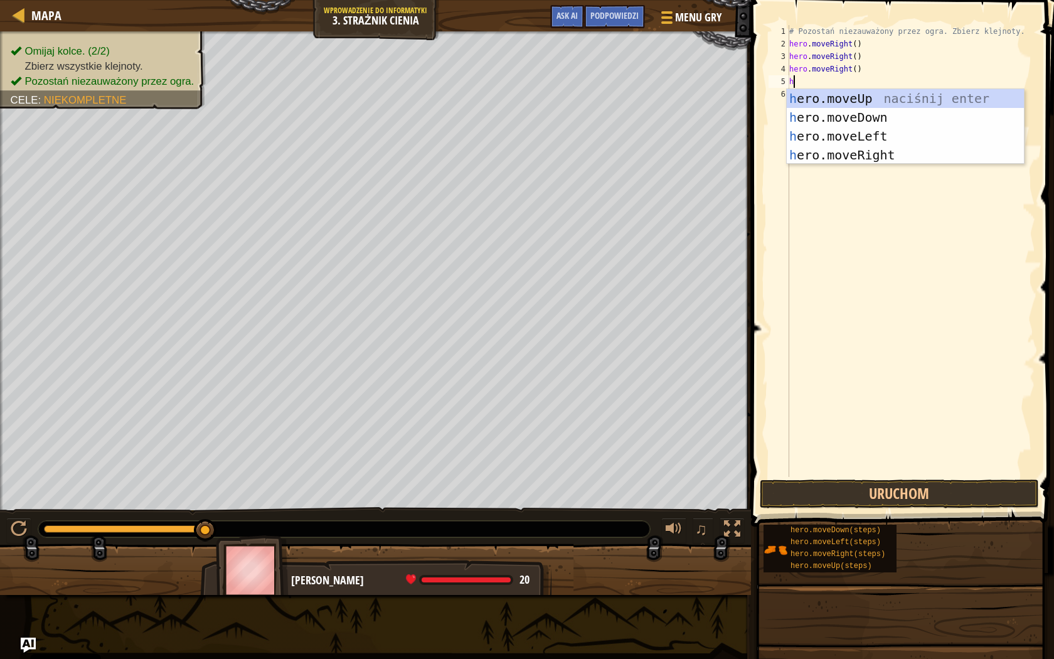
type textarea "her"
click at [837, 130] on div "her o.moveUp naciśnij enter her o.moveDown naciśnij enter her o.moveLeft naciśn…" at bounding box center [905, 145] width 237 height 113
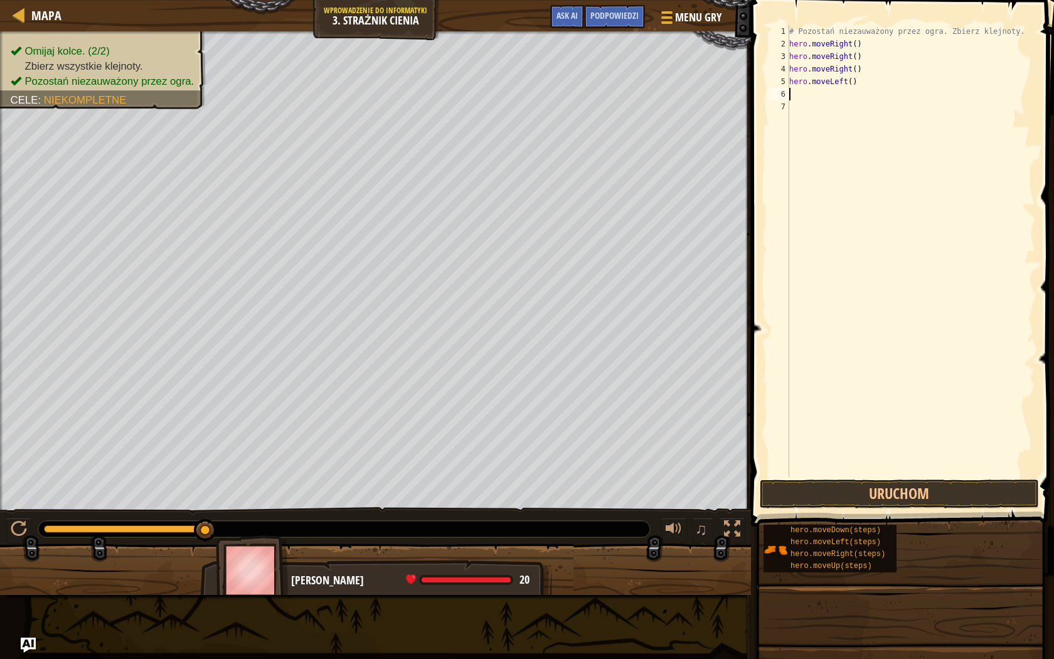
scroll to position [6, 0]
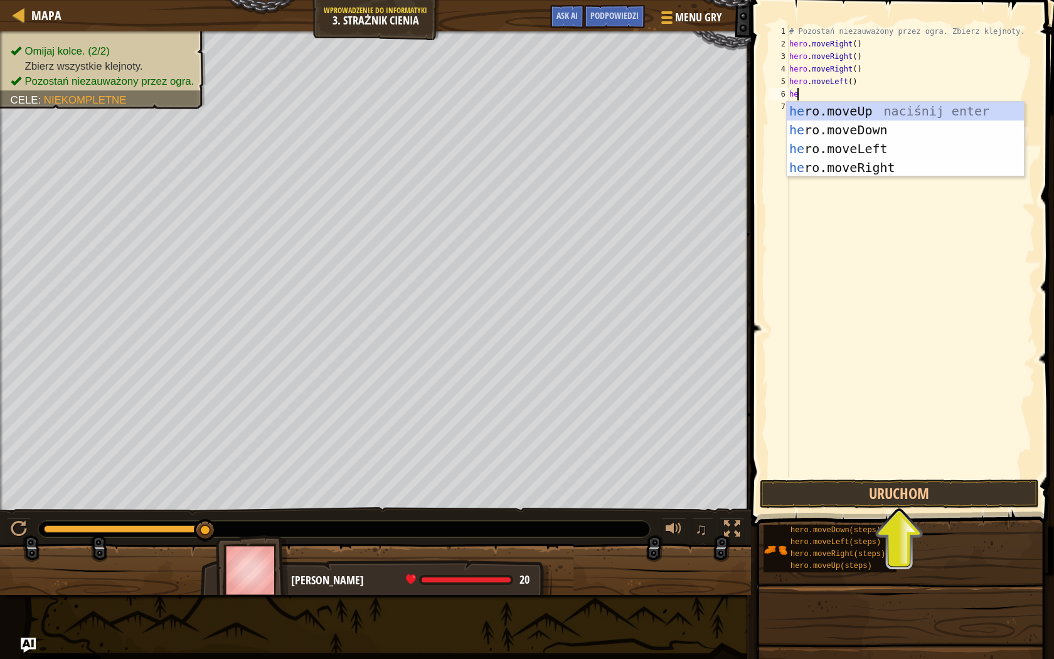
type textarea "her"
click at [849, 107] on div "her o.moveUp naciśnij enter her o.moveDown naciśnij enter her o.moveLeft naciśn…" at bounding box center [905, 158] width 237 height 113
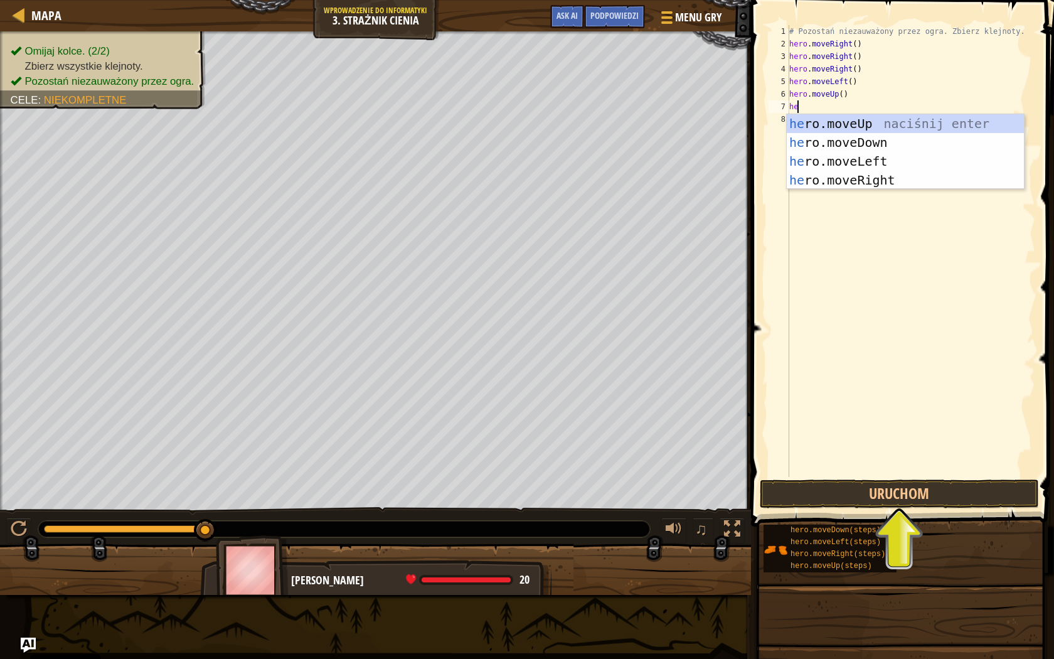
type textarea "her"
click at [853, 162] on div "her o.moveUp naciśnij enter her o.moveDown naciśnij enter her o.moveLeft naciśn…" at bounding box center [905, 170] width 237 height 113
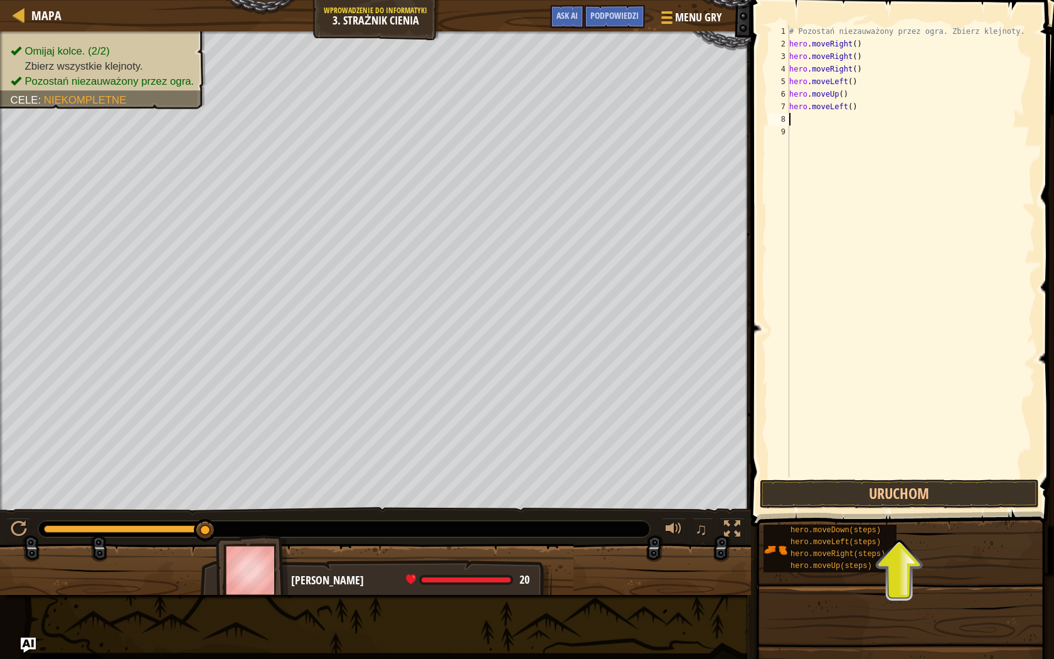
scroll to position [6, 0]
click at [908, 487] on button "Uruchom" at bounding box center [899, 493] width 279 height 29
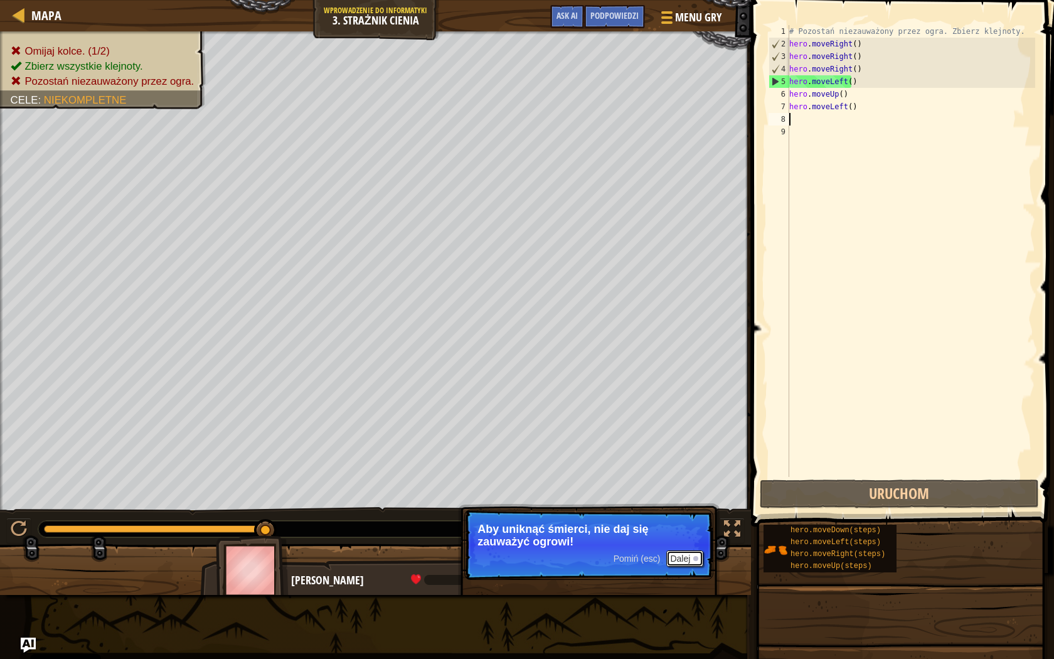
click at [674, 556] on button "Dalej" at bounding box center [684, 558] width 37 height 16
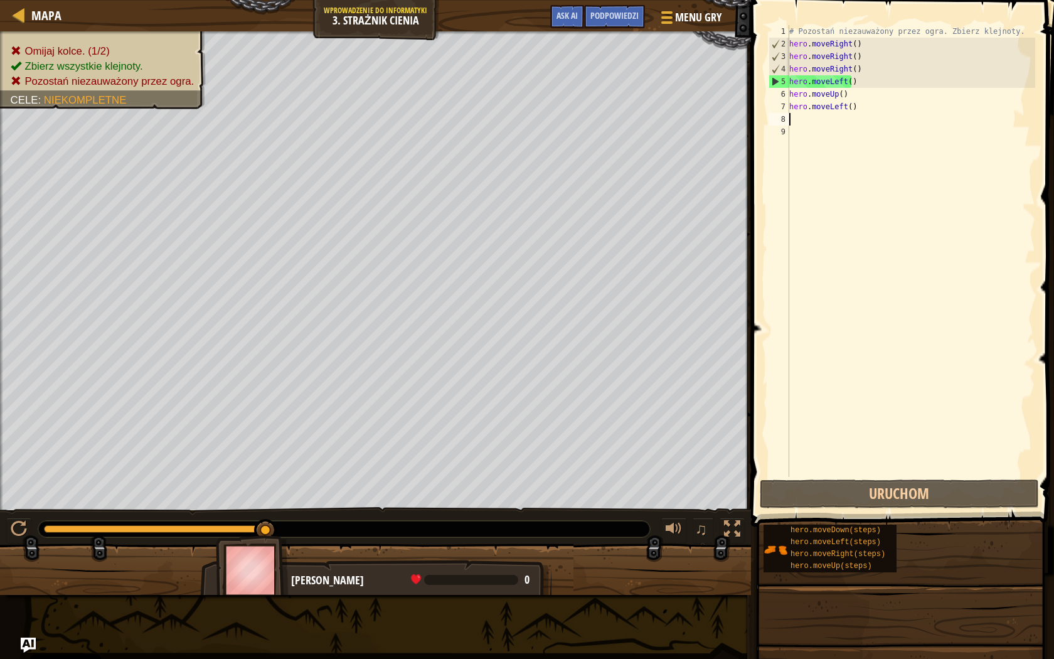
click at [868, 110] on div "# Pozostań niezauważony przez ogra. Zbierz klejnoty. hero . moveRight ( ) hero …" at bounding box center [911, 263] width 248 height 477
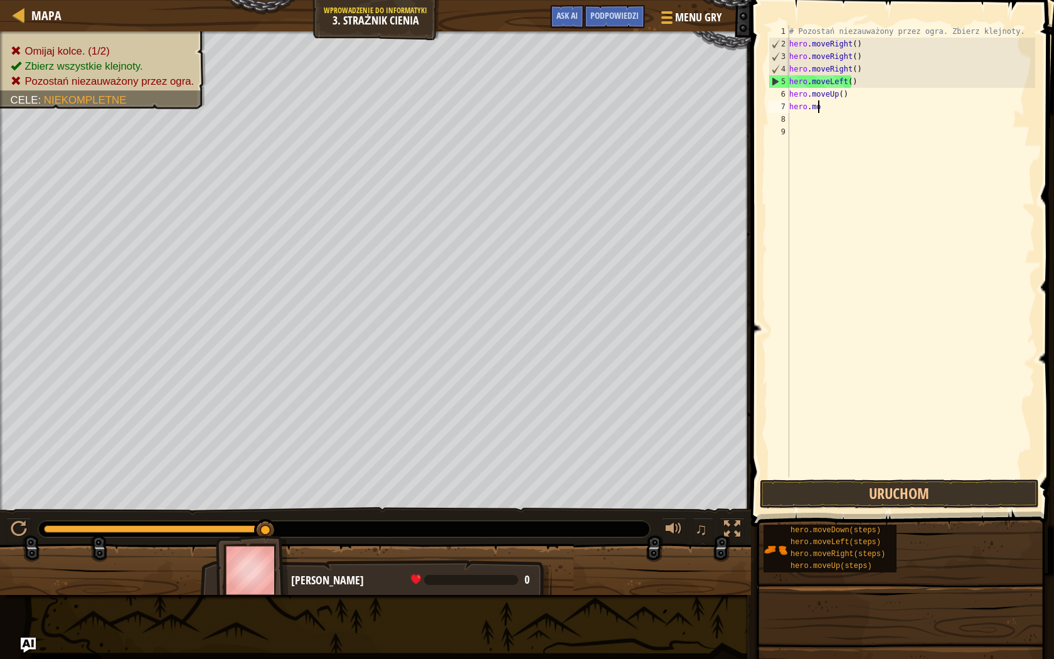
type textarea "h"
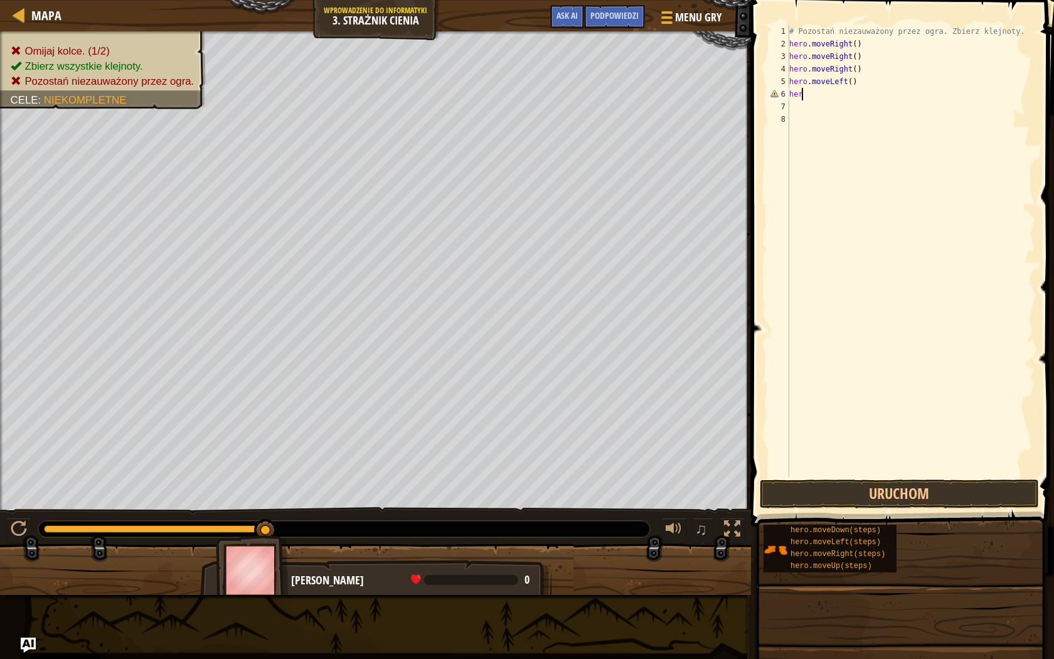
type textarea "h"
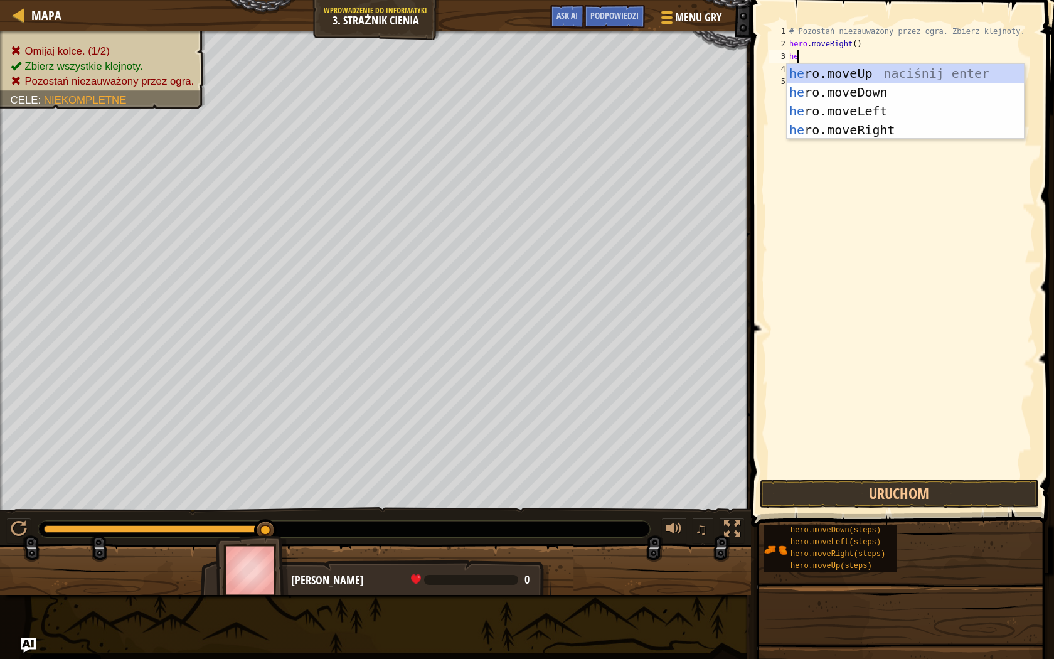
type textarea "her"
click at [976, 68] on div "her o.moveUp naciśnij enter her o.moveDown naciśnij enter her o.moveLeft naciśn…" at bounding box center [905, 120] width 237 height 113
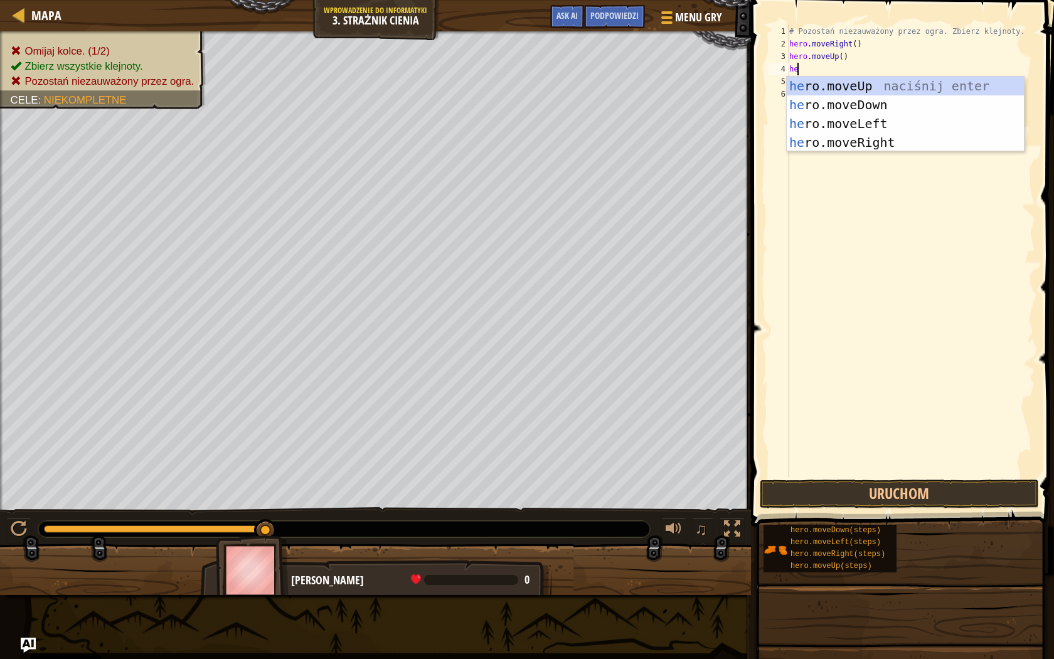
type textarea "her"
click at [834, 137] on div "her o.moveUp naciśnij enter her o.moveDown naciśnij enter her o.moveLeft naciśn…" at bounding box center [905, 133] width 237 height 113
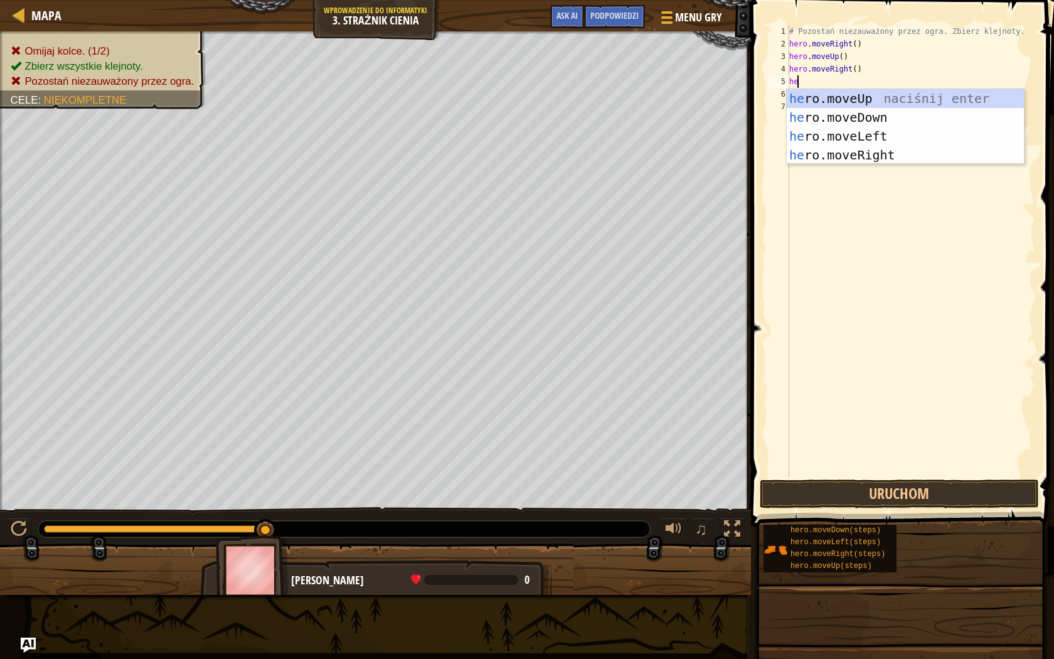
type textarea "her"
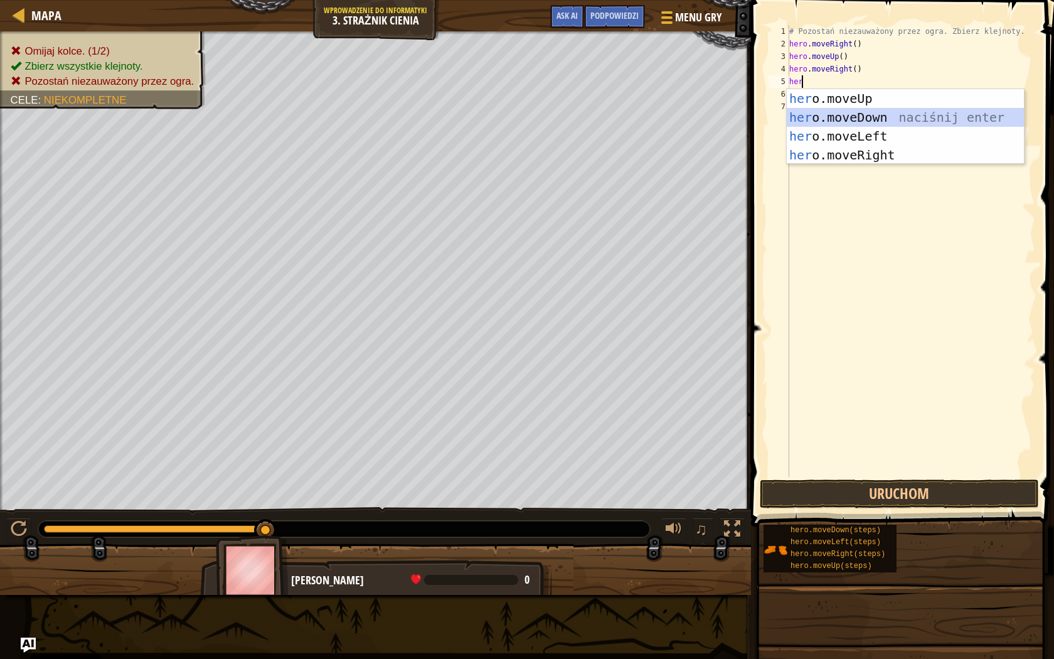
click at [821, 117] on div "her o.moveUp naciśnij enter her o.moveDown naciśnij enter her o.moveLeft naciśn…" at bounding box center [905, 145] width 237 height 113
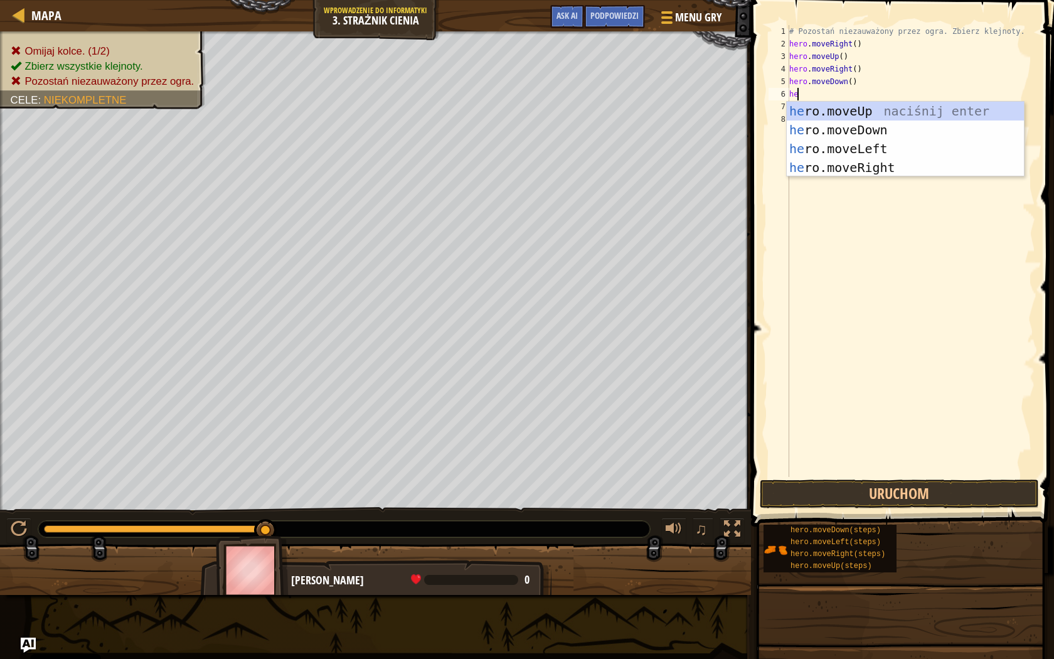
type textarea "her"
click at [839, 169] on div "her o.moveUp naciśnij enter her o.moveDown naciśnij enter her o.moveLeft naciśn…" at bounding box center [905, 158] width 237 height 113
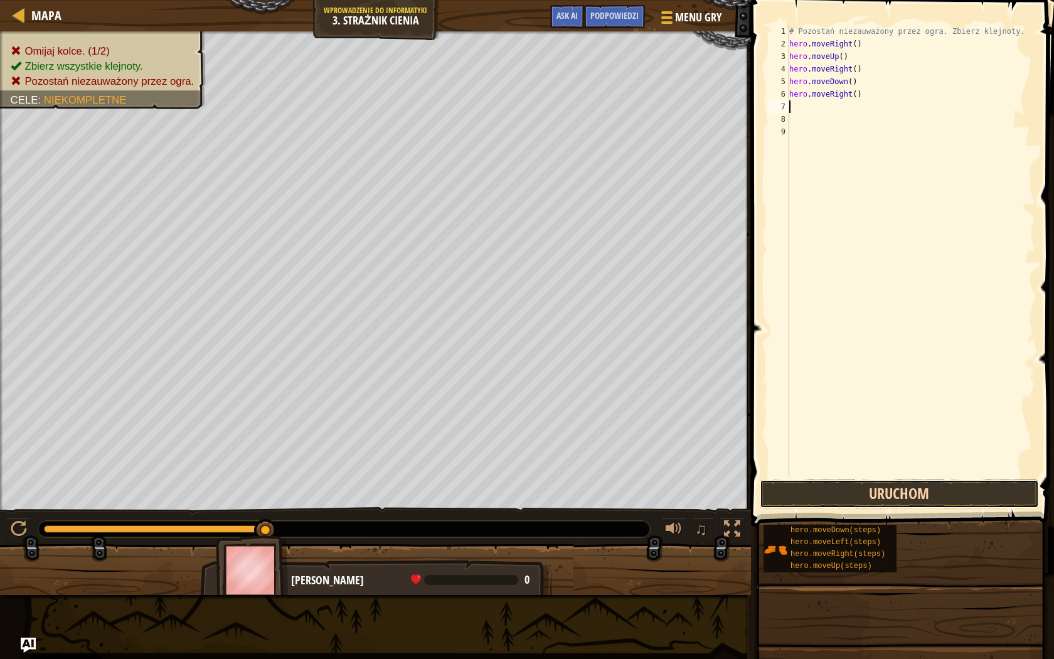
click at [848, 485] on button "Uruchom" at bounding box center [899, 493] width 279 height 29
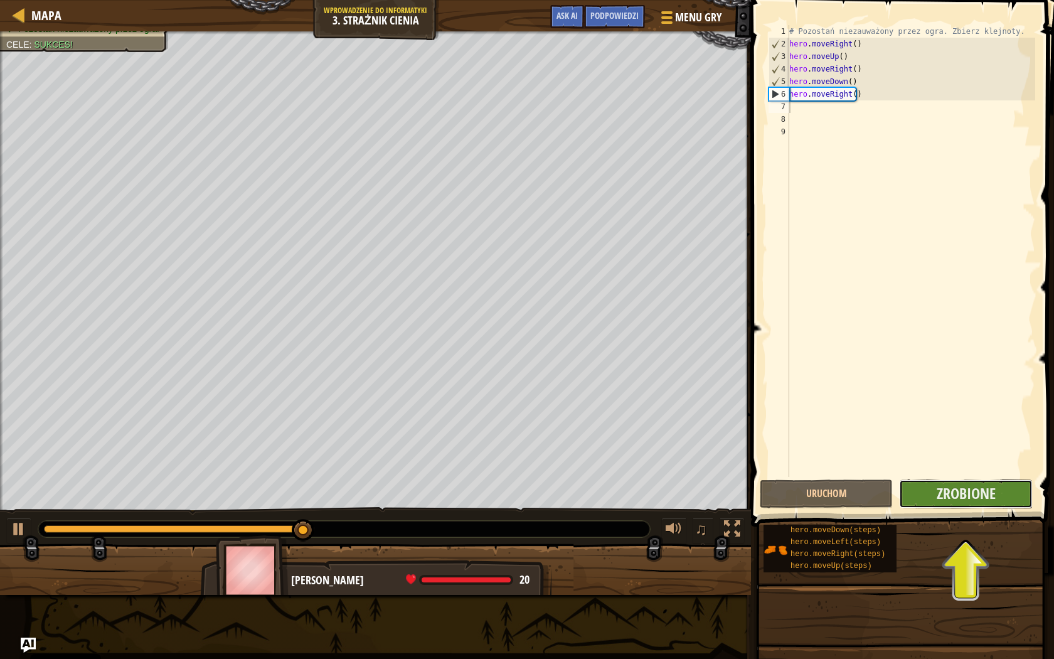
click at [981, 482] on button "Zrobione" at bounding box center [965, 493] width 133 height 29
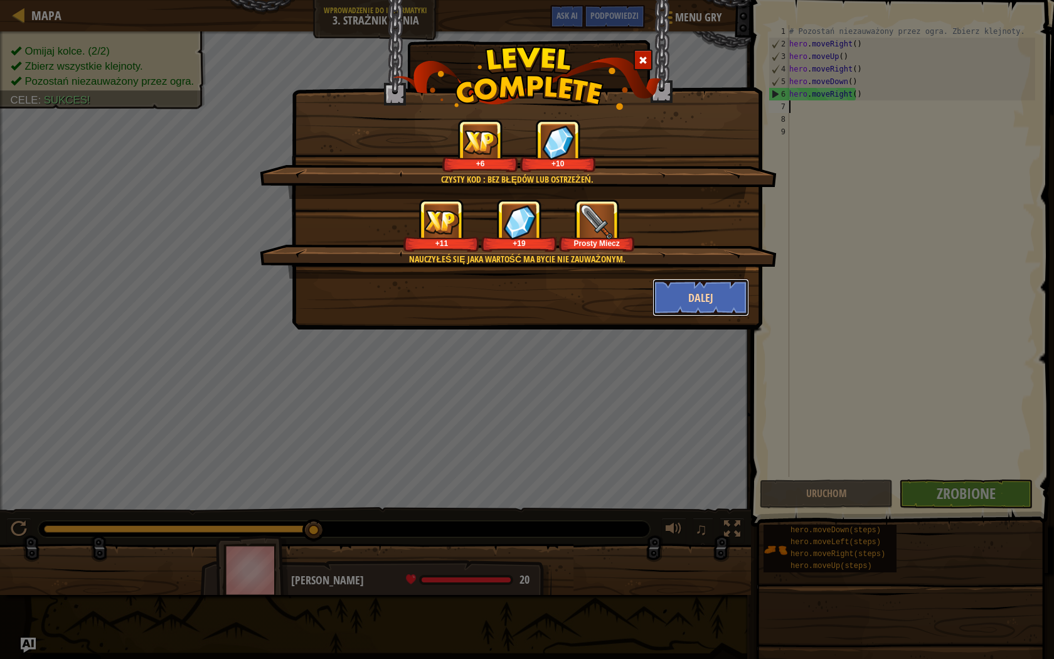
click at [719, 293] on button "Dalej" at bounding box center [700, 298] width 97 height 38
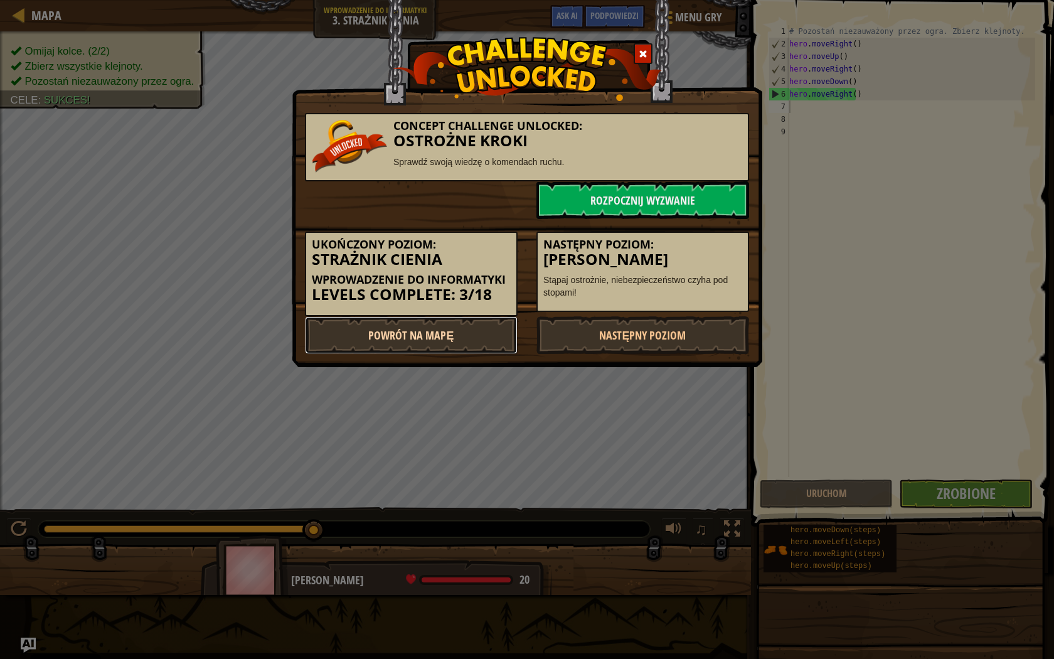
click at [458, 337] on link "Powrót na Mapę" at bounding box center [411, 335] width 213 height 38
select select "pl"
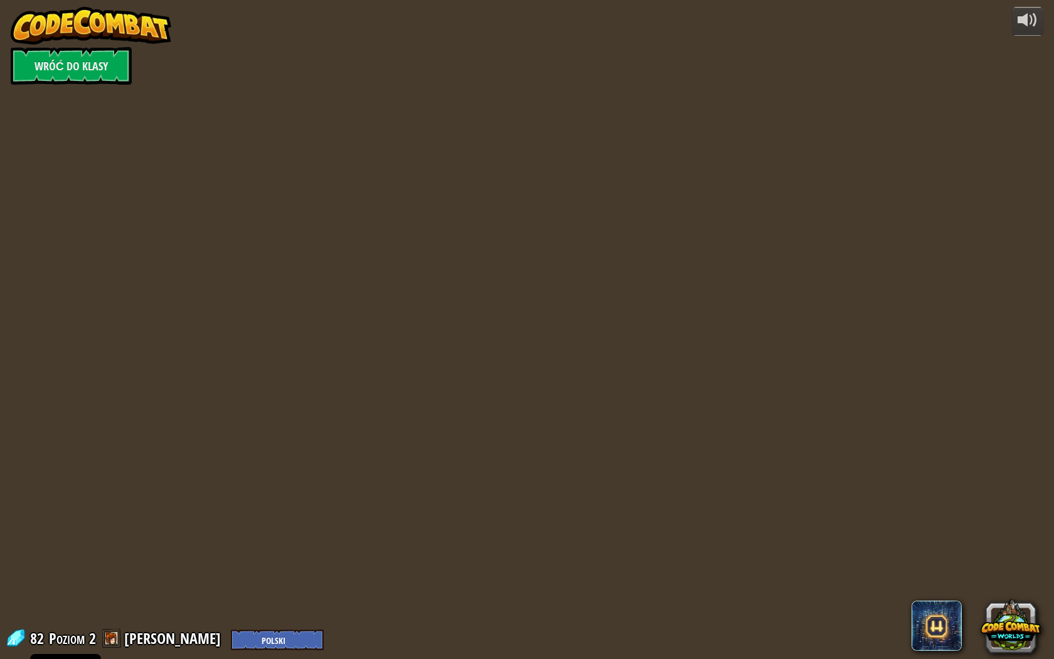
select select "pl"
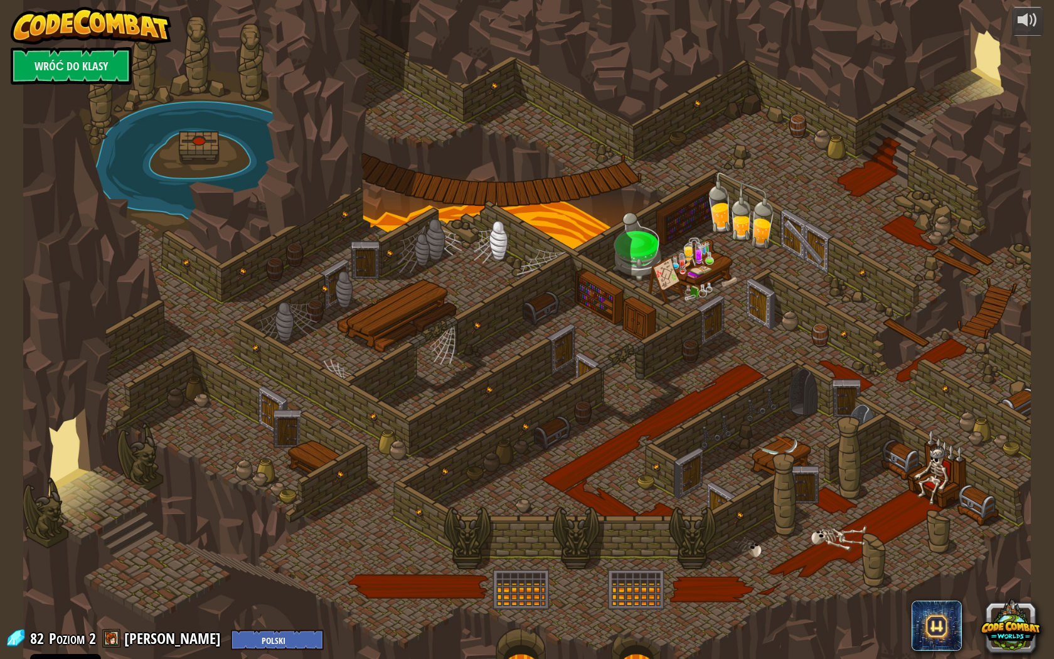
select select "pl"
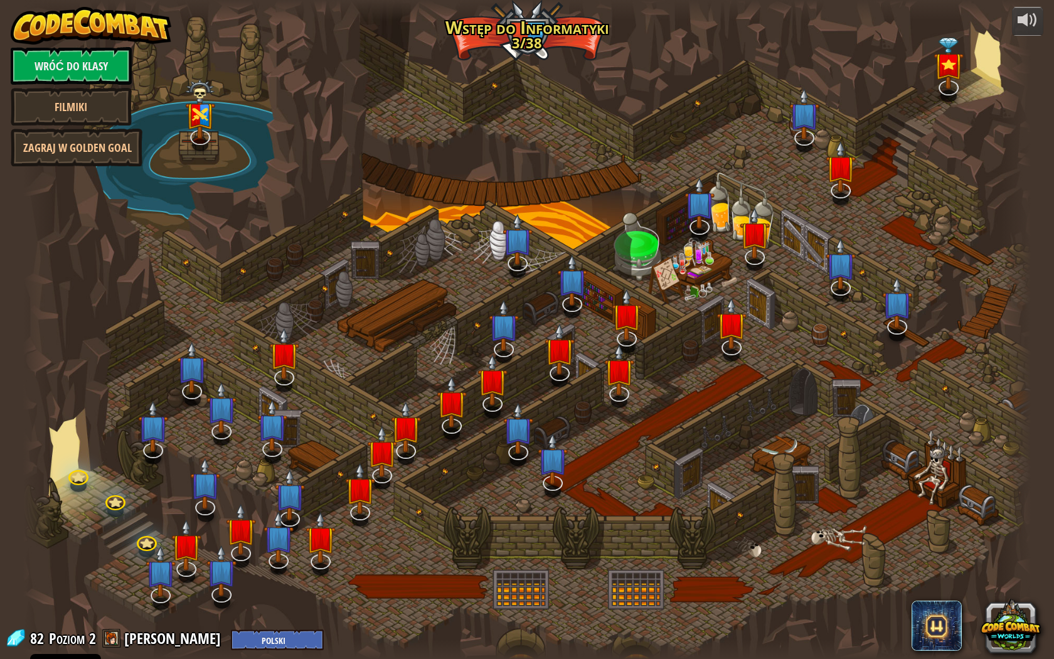
select select "pl"
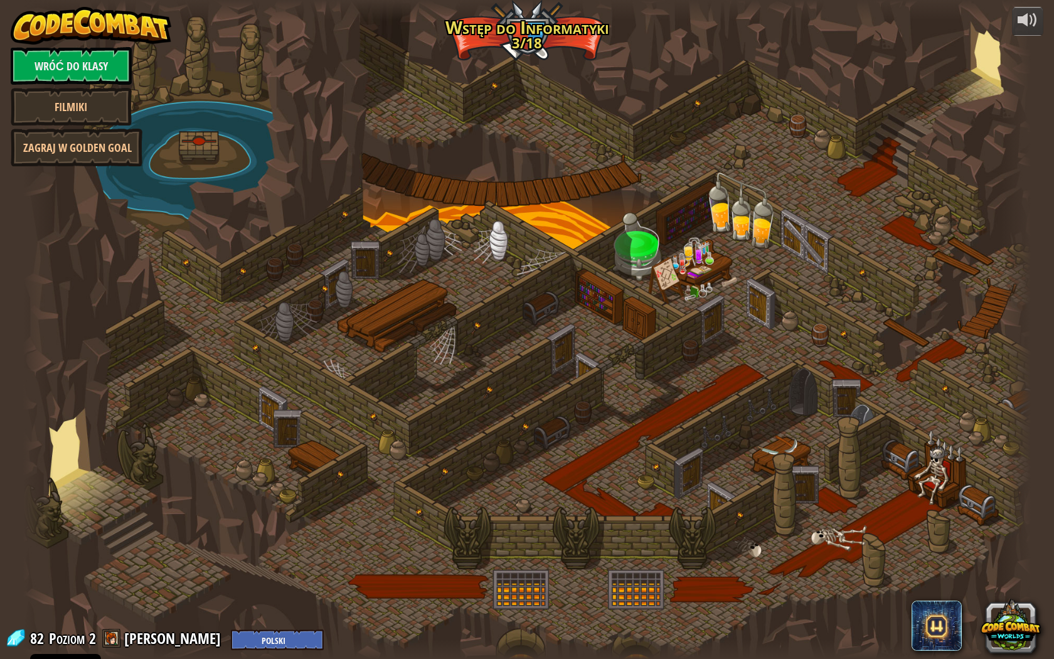
select select "pl"
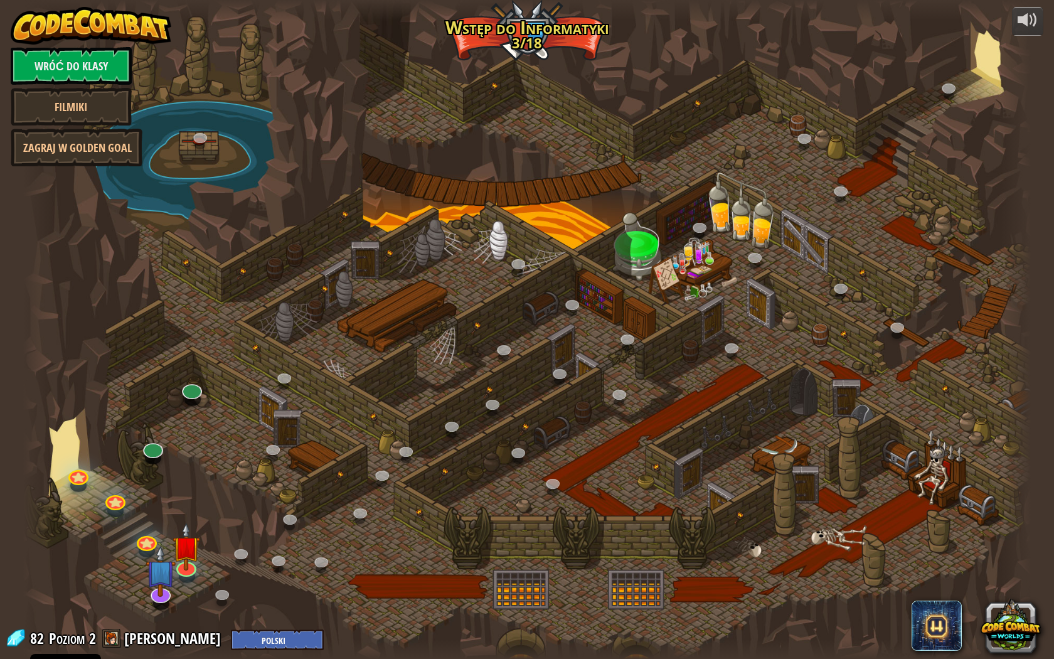
select select "pl"
drag, startPoint x: 204, startPoint y: 541, endPoint x: 262, endPoint y: 514, distance: 64.0
click at [262, 515] on div at bounding box center [527, 329] width 1008 height 659
click at [159, 578] on img at bounding box center [161, 559] width 30 height 69
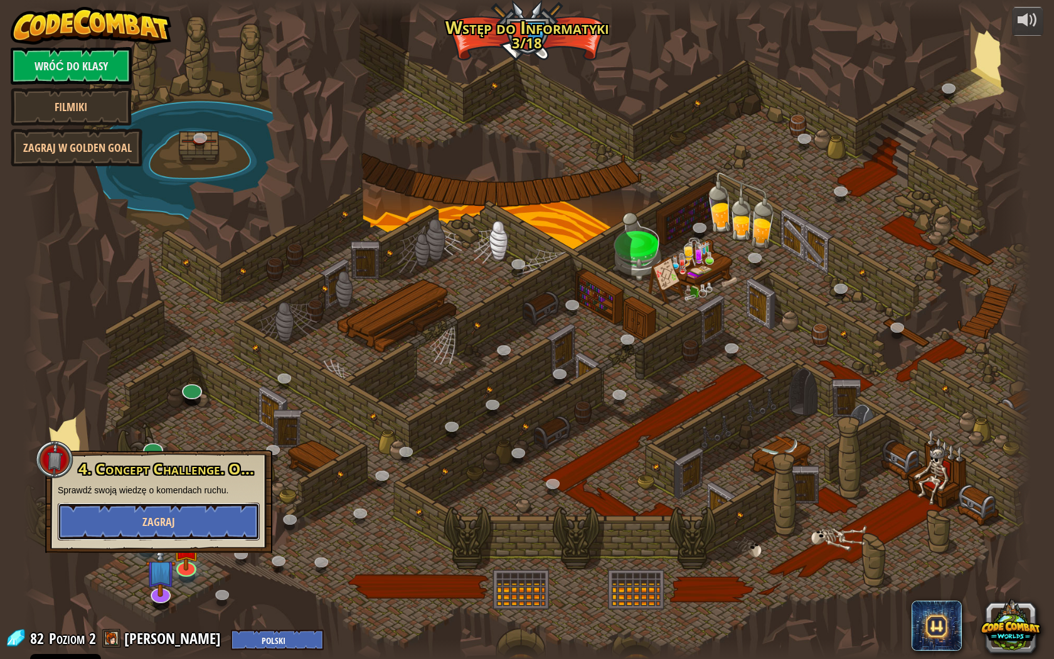
click at [185, 521] on button "Zagraj" at bounding box center [159, 522] width 202 height 38
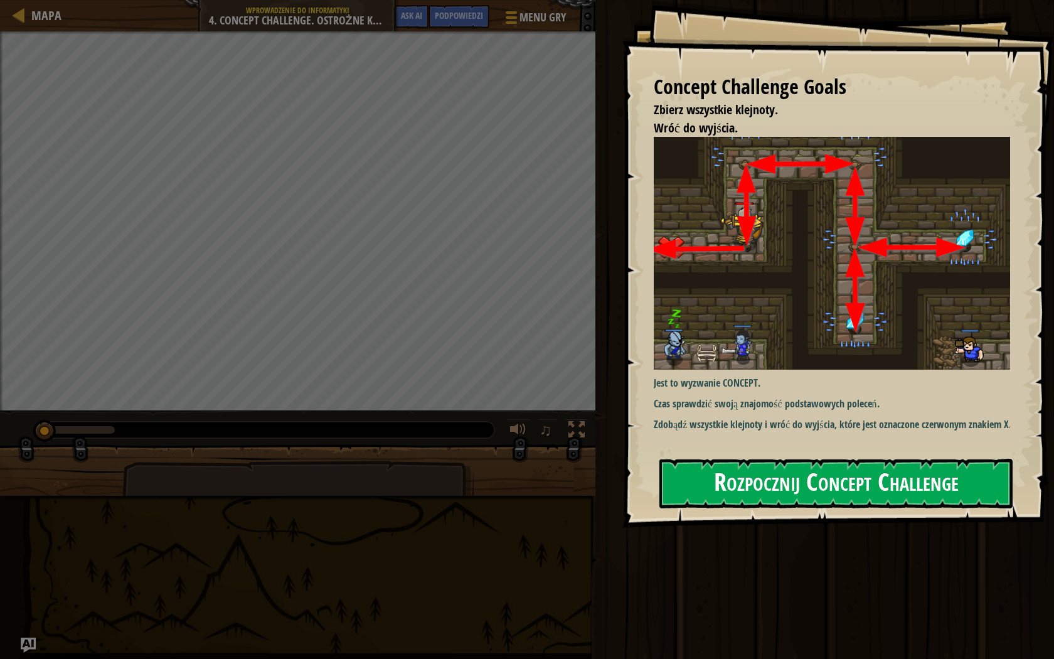
click at [699, 486] on button "Rozpocznij Concept Challenge" at bounding box center [835, 484] width 353 height 50
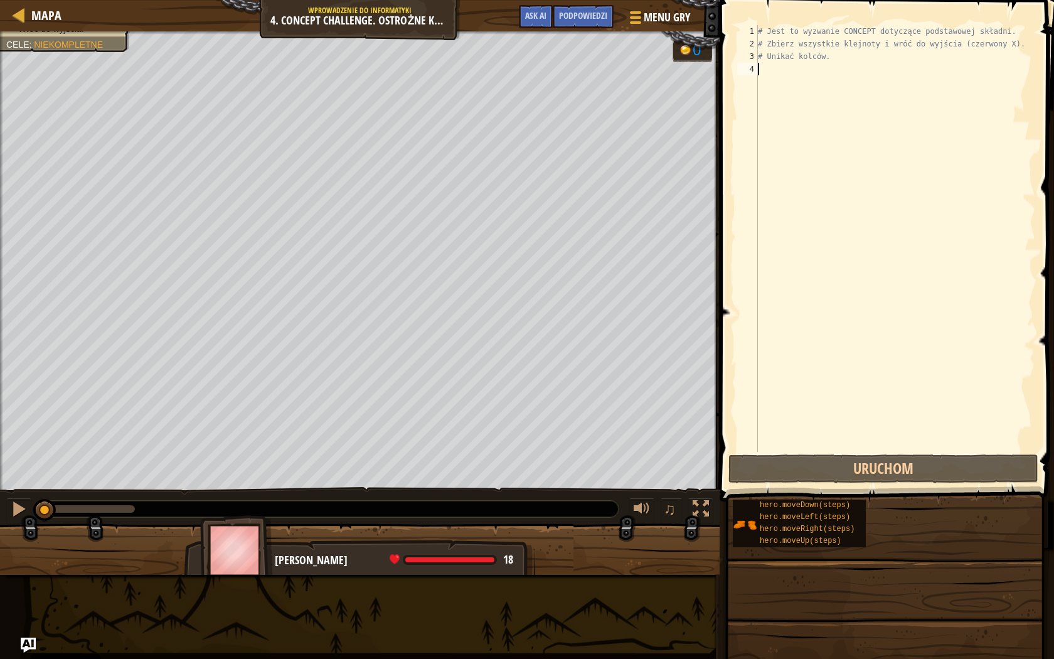
click at [801, 53] on div "# Jest to wyzwanie CONCEPT dotyczące podstawowej składni. # Zbierz wszystkie kl…" at bounding box center [895, 251] width 280 height 452
click at [802, 39] on div "# Jest to wyzwanie CONCEPT dotyczące podstawowej składni. # Zbierz wszystkie kl…" at bounding box center [895, 251] width 280 height 452
click at [803, 20] on span at bounding box center [888, 233] width 344 height 538
click at [804, 29] on div "# Jest to wyzwanie CONCEPT dotyczące podstawowej składni. # Zbierz wszystkie kl…" at bounding box center [895, 251] width 280 height 452
type textarea "# Jest to wyzwanie CONCEPT dotyczące podstawowej składni."
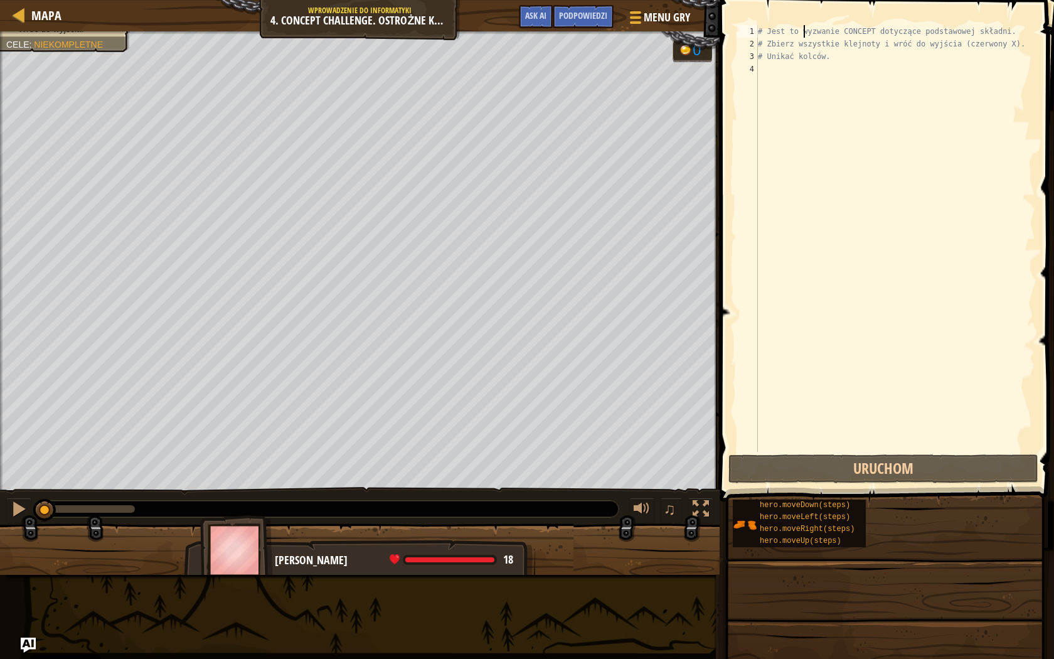
click at [780, 76] on div "# Jest to wyzwanie CONCEPT dotyczące podstawowej składni. # Zbierz wszystkie kl…" at bounding box center [895, 251] width 280 height 452
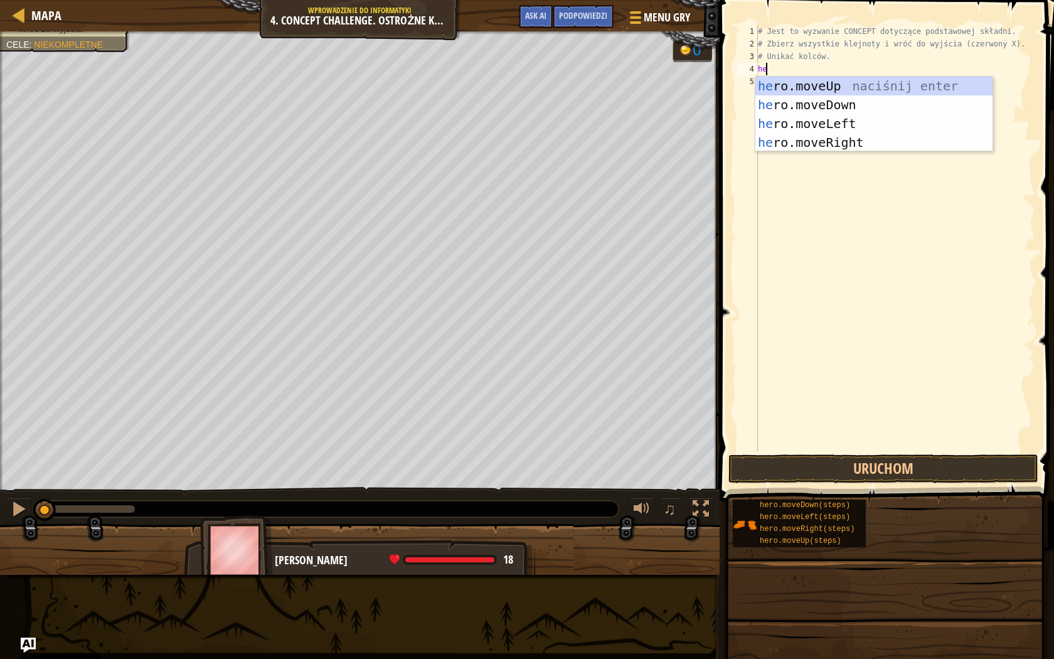
type textarea "her"
click at [853, 86] on div "her o.moveUp naciśnij enter her o.moveDown naciśnij enter her o.moveLeft naciśn…" at bounding box center [873, 133] width 237 height 113
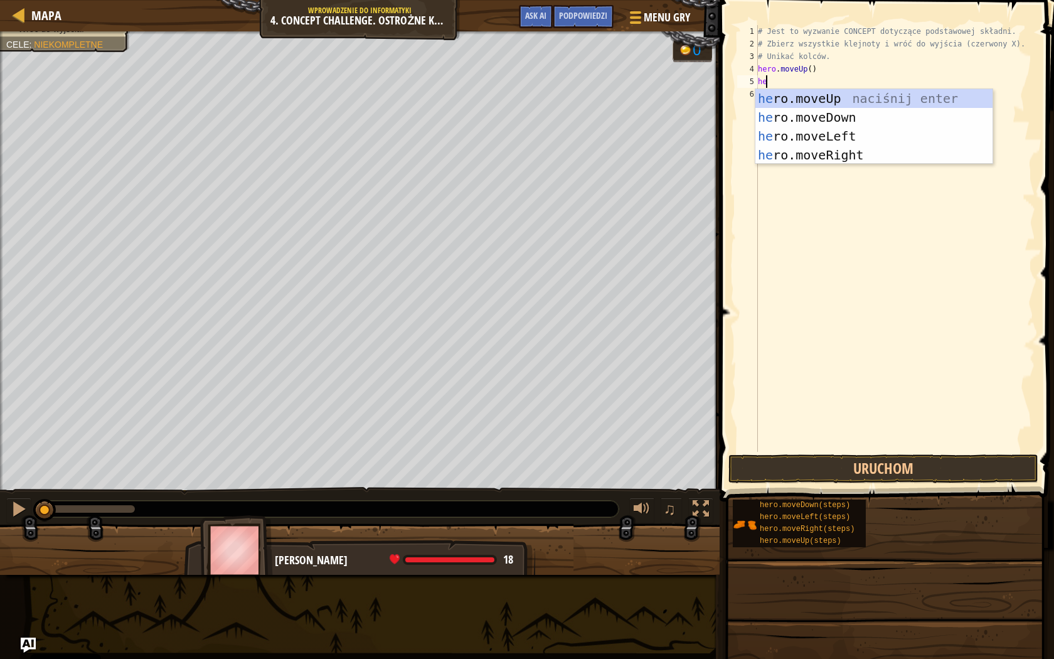
type textarea "her"
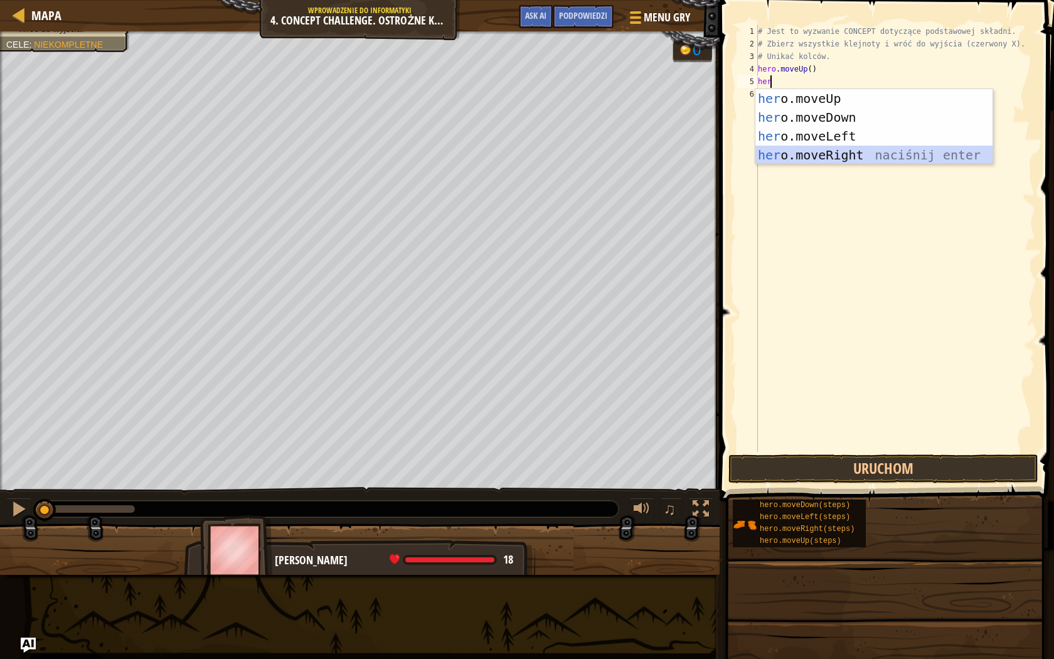
click at [829, 147] on div "her o.moveUp naciśnij enter her o.moveDown naciśnij enter her o.moveLeft naciśn…" at bounding box center [873, 145] width 237 height 113
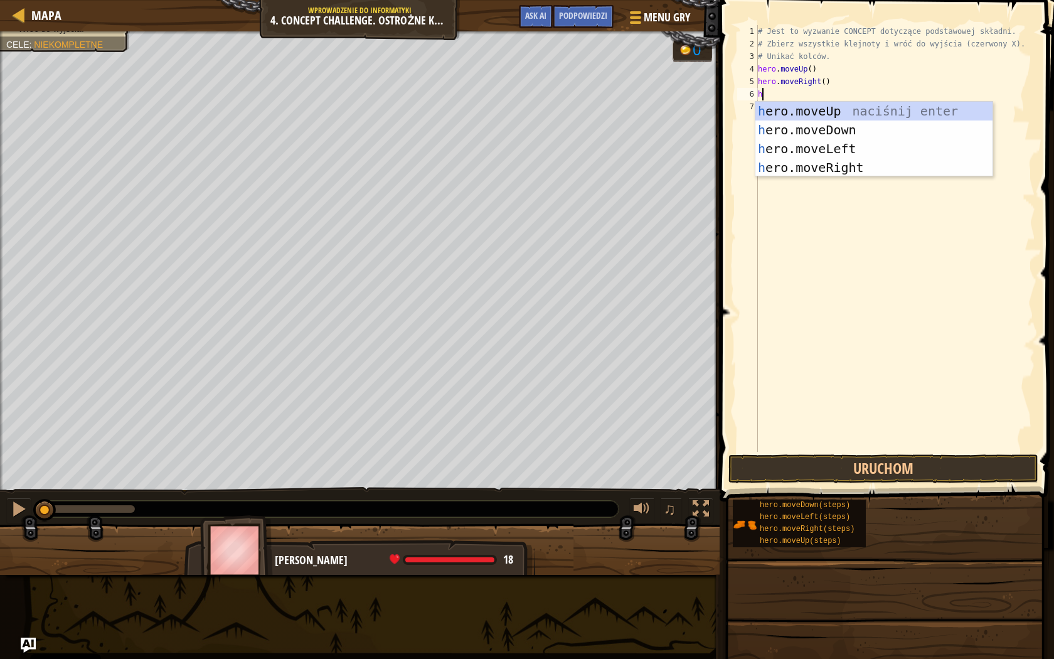
type textarea "he"
click at [821, 125] on div "he ro.moveUp naciśnij enter he ro.moveDown naciśnij enter he ro.moveLeft naciśn…" at bounding box center [873, 158] width 237 height 113
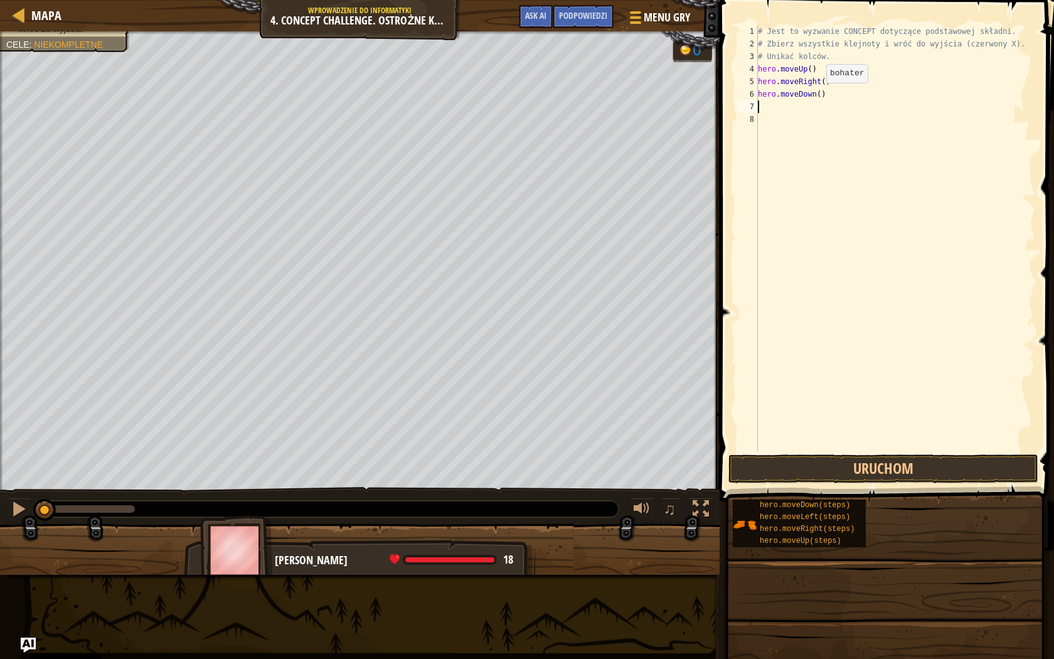
click at [816, 95] on div "# Jest to wyzwanie CONCEPT dotyczące podstawowej składni. # Zbierz wszystkie kl…" at bounding box center [895, 251] width 280 height 452
type textarea "hero.moveDown(2)"
click at [793, 106] on div "# Jest to wyzwanie CONCEPT dotyczące podstawowej składni. # Zbierz wszystkie kl…" at bounding box center [895, 251] width 280 height 452
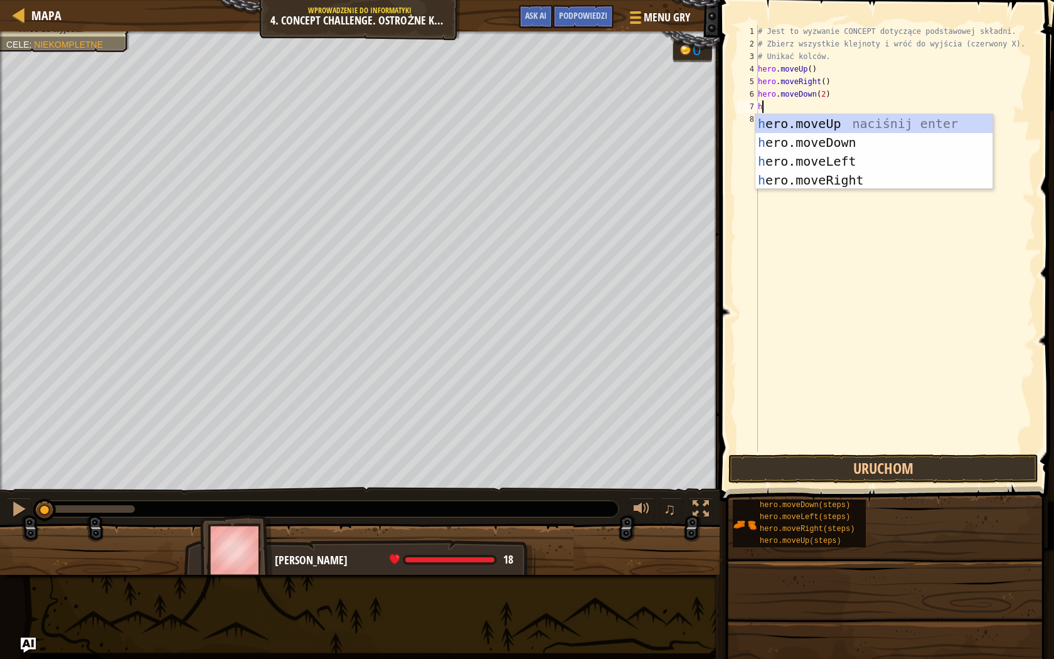
type textarea "her"
click at [810, 124] on div "her o.moveUp naciśnij enter her o.moveDown naciśnij enter her o.moveLeft naciśn…" at bounding box center [873, 170] width 237 height 113
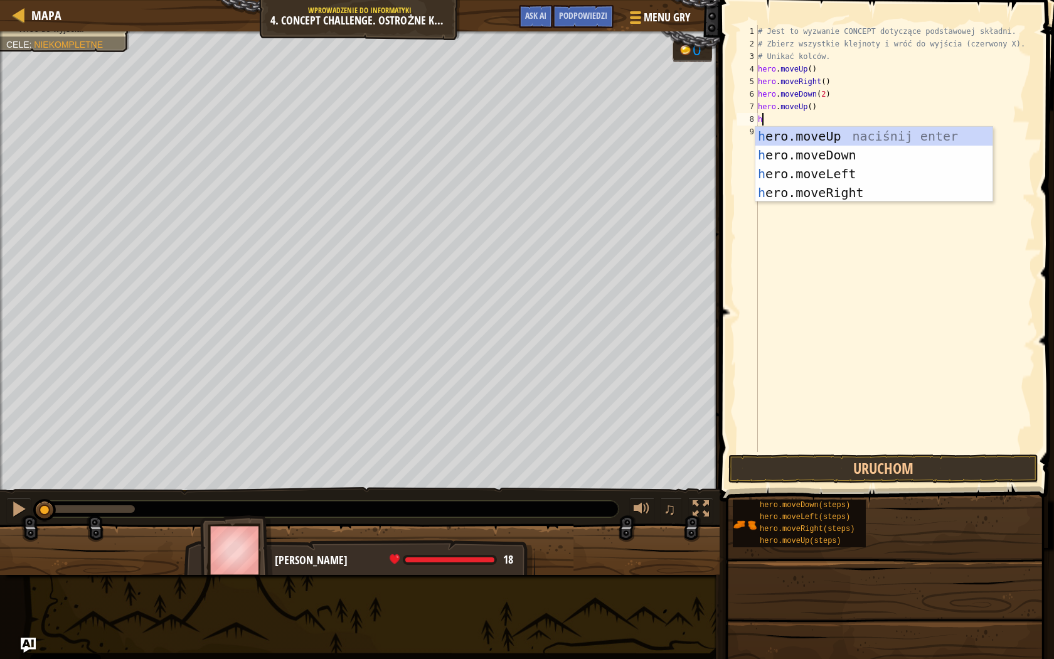
type textarea "he"
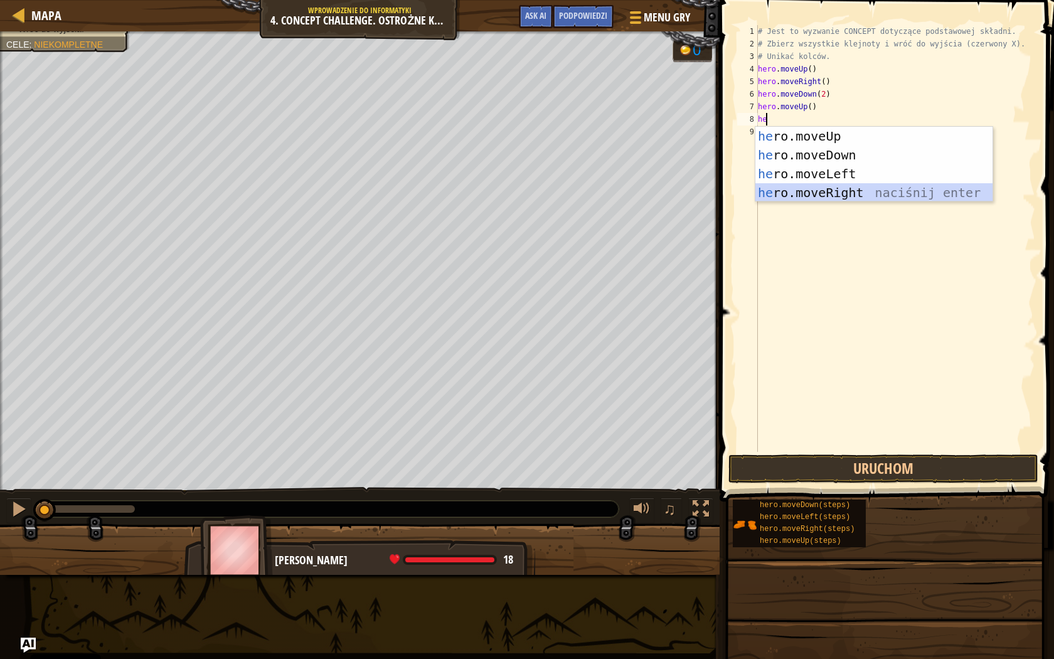
click at [823, 197] on div "he ro.moveUp naciśnij enter he ro.moveDown naciśnij enter he ro.moveLeft naciśn…" at bounding box center [873, 183] width 237 height 113
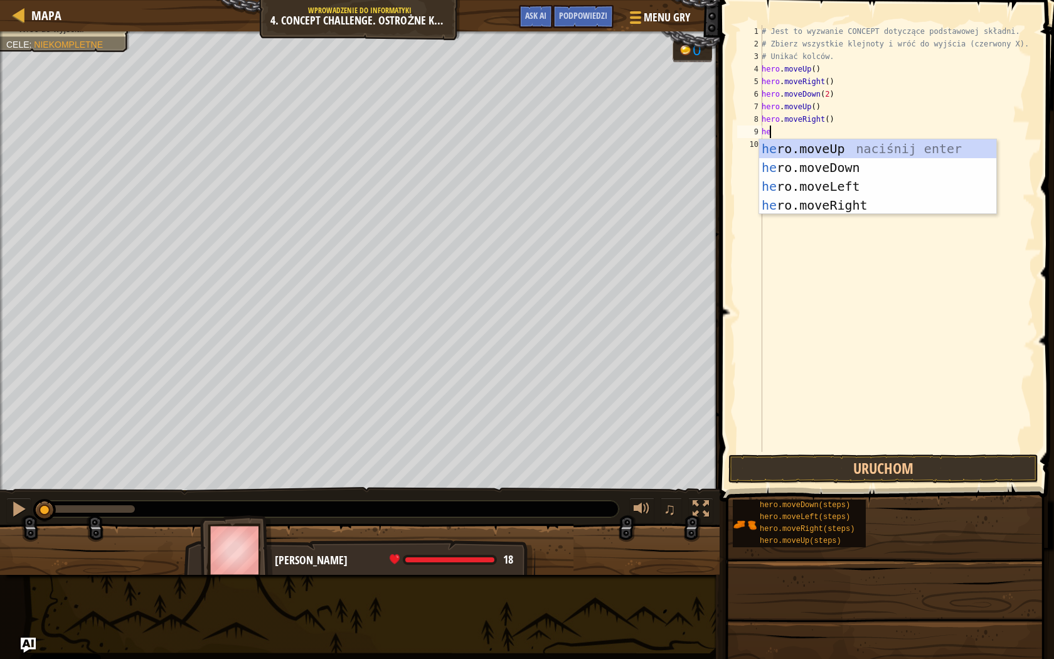
type textarea "her"
click at [812, 185] on div "her o.moveUp naciśnij enter her o.moveDown naciśnij enter her o.moveLeft naciśn…" at bounding box center [877, 195] width 237 height 113
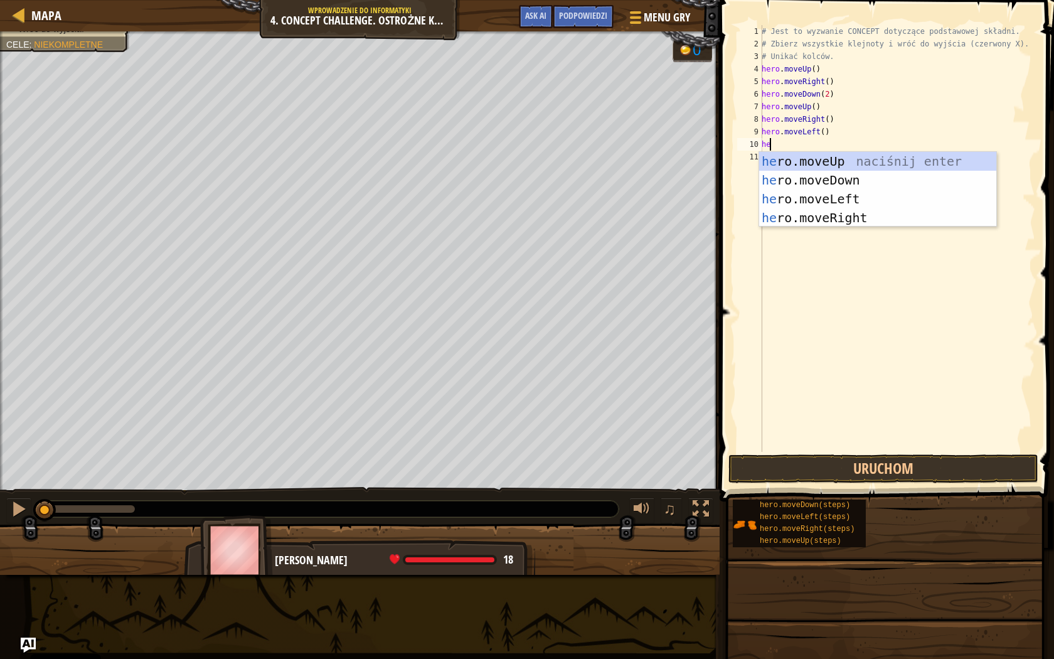
type textarea "her"
click at [828, 161] on div "her o.moveUp naciśnij enter her o.moveDown naciśnij enter her o.moveLeft naciśn…" at bounding box center [877, 208] width 237 height 113
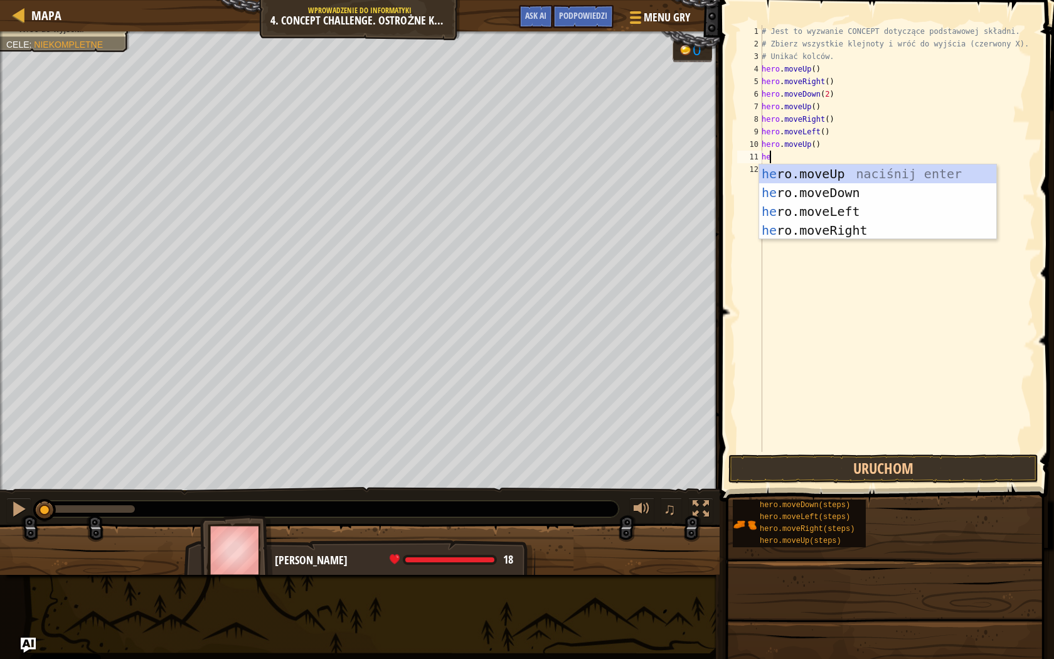
type textarea "her"
click at [828, 205] on div "her o.moveUp naciśnij enter her o.moveDown naciśnij enter her o.moveLeft naciśn…" at bounding box center [877, 220] width 237 height 113
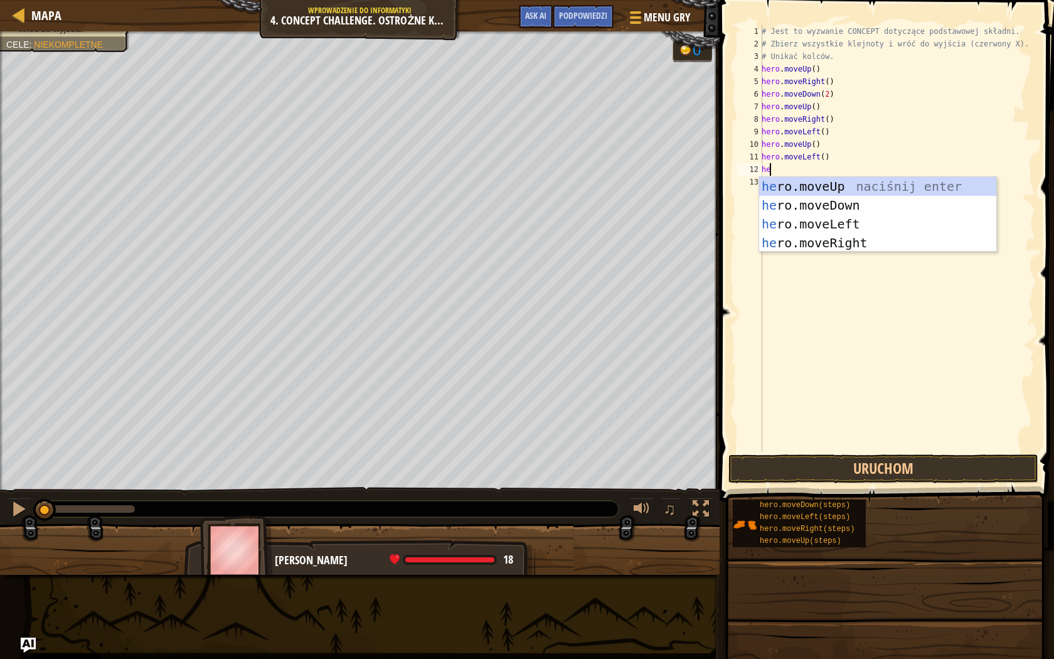
type textarea "her"
click at [802, 206] on div "her o.moveUp naciśnij enter her o.moveDown naciśnij enter her o.moveLeft naciśn…" at bounding box center [877, 233] width 237 height 113
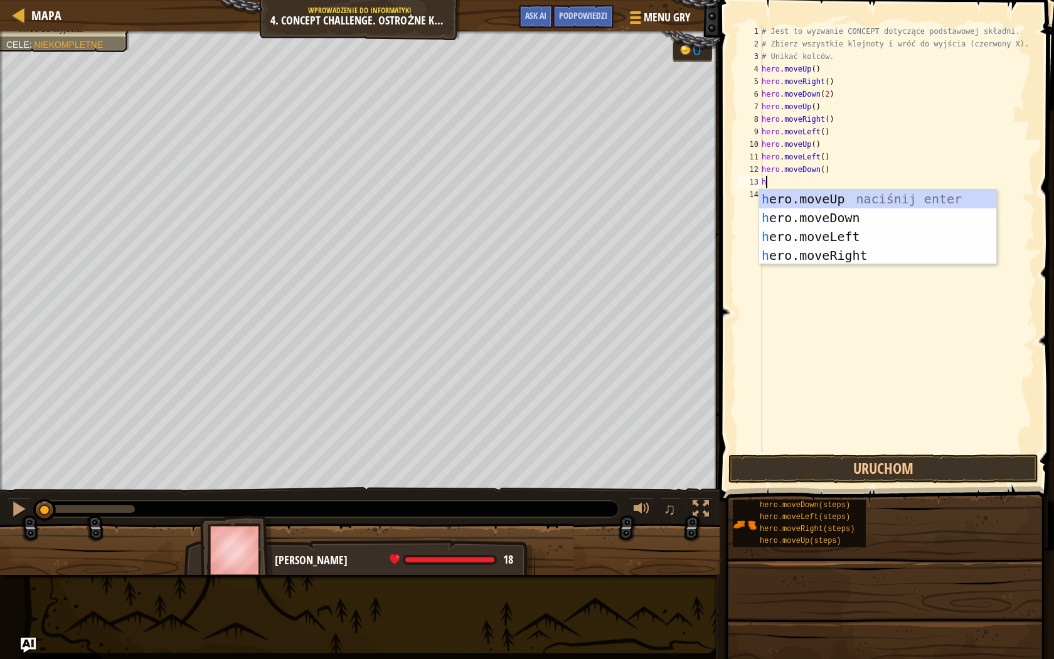
type textarea "her"
click at [842, 238] on div "her o.moveUp naciśnij enter her o.moveDown naciśnij enter her o.moveLeft naciśn…" at bounding box center [877, 245] width 237 height 113
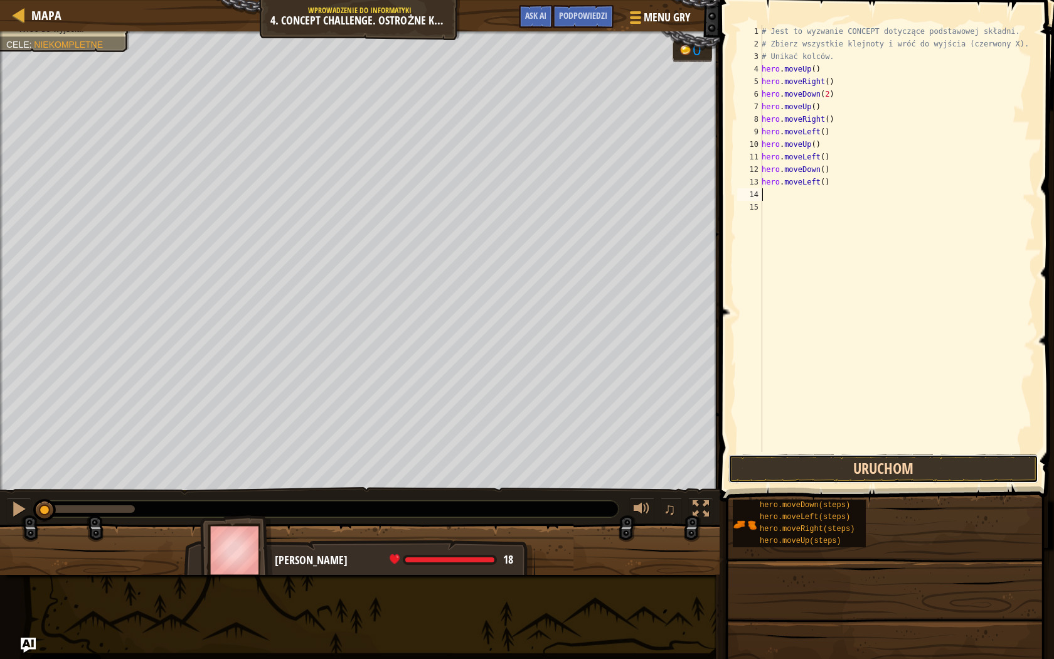
click at [881, 473] on button "Uruchom" at bounding box center [883, 468] width 310 height 29
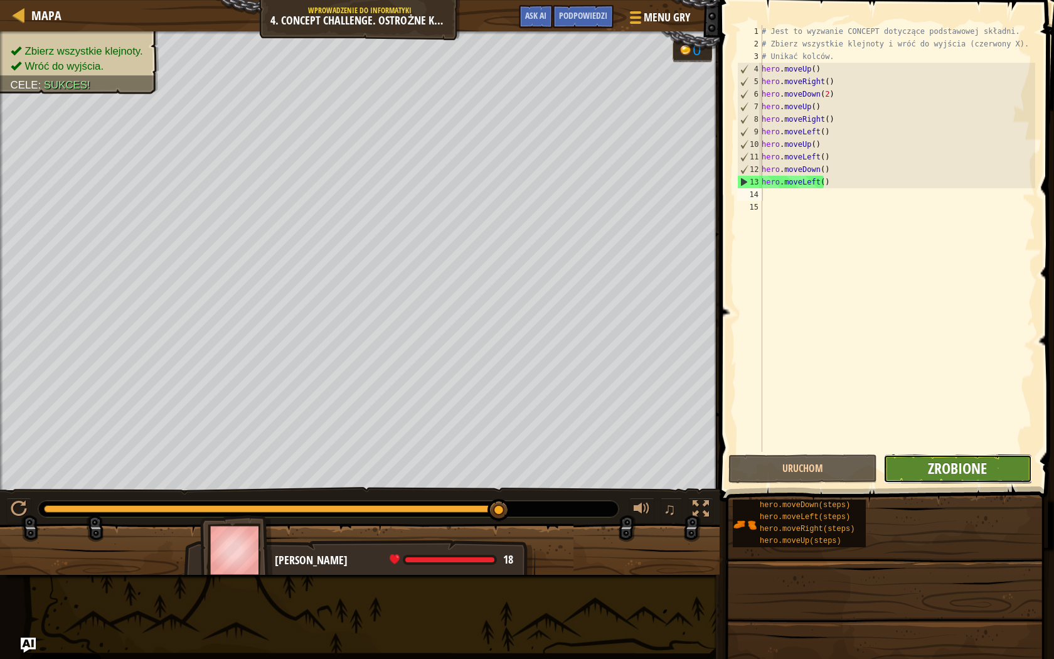
click at [936, 465] on span "Zrobione" at bounding box center [957, 468] width 59 height 20
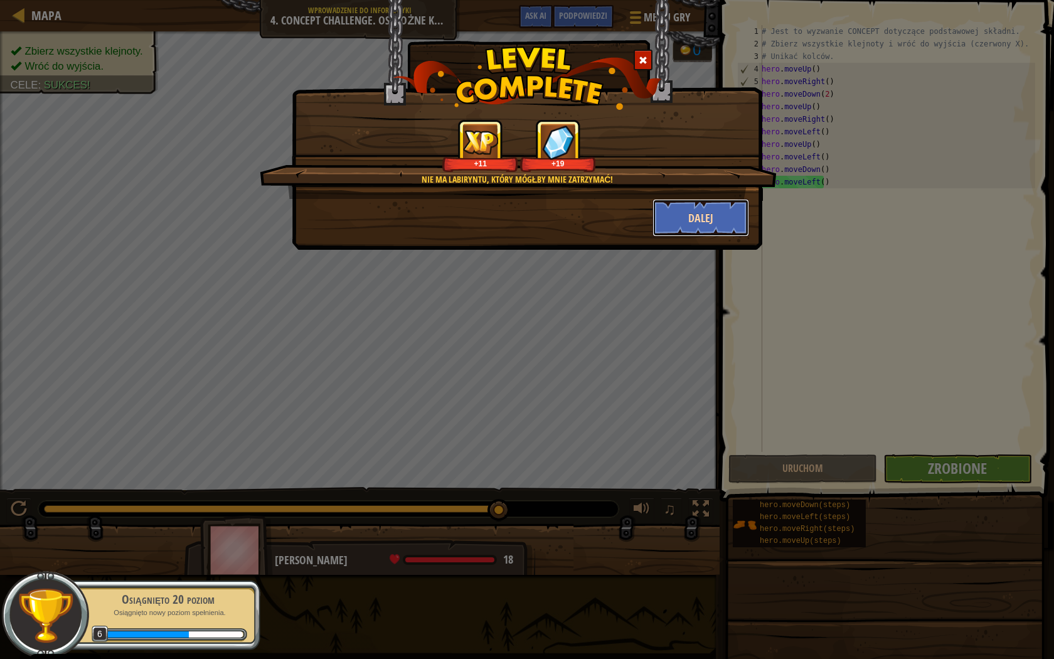
click at [677, 215] on button "Dalej" at bounding box center [700, 218] width 97 height 38
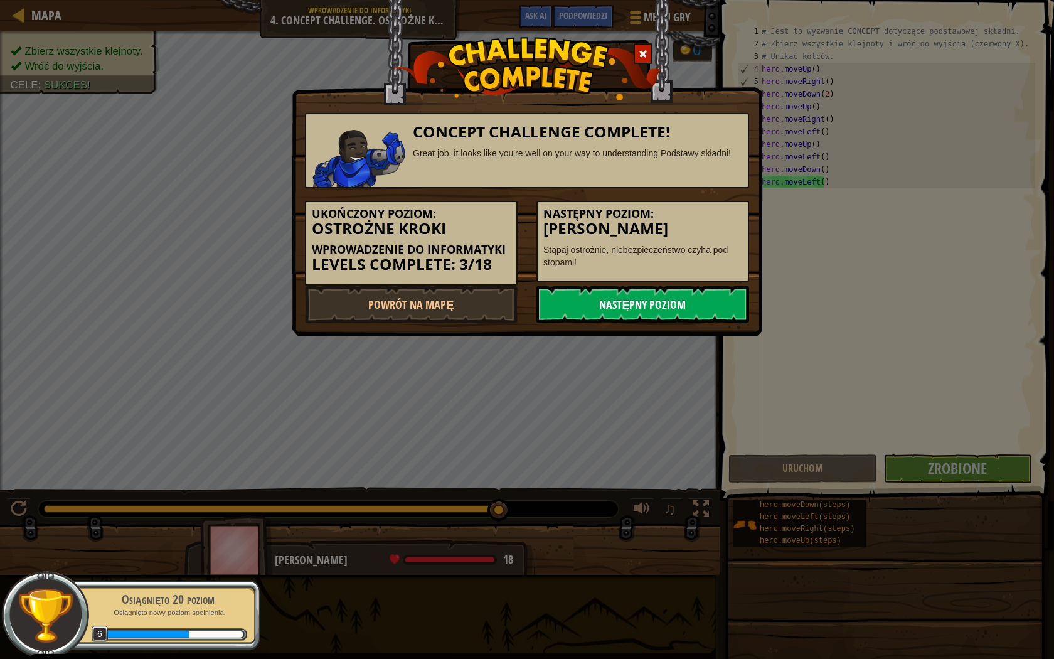
click at [570, 307] on link "Następny poziom" at bounding box center [642, 304] width 213 height 38
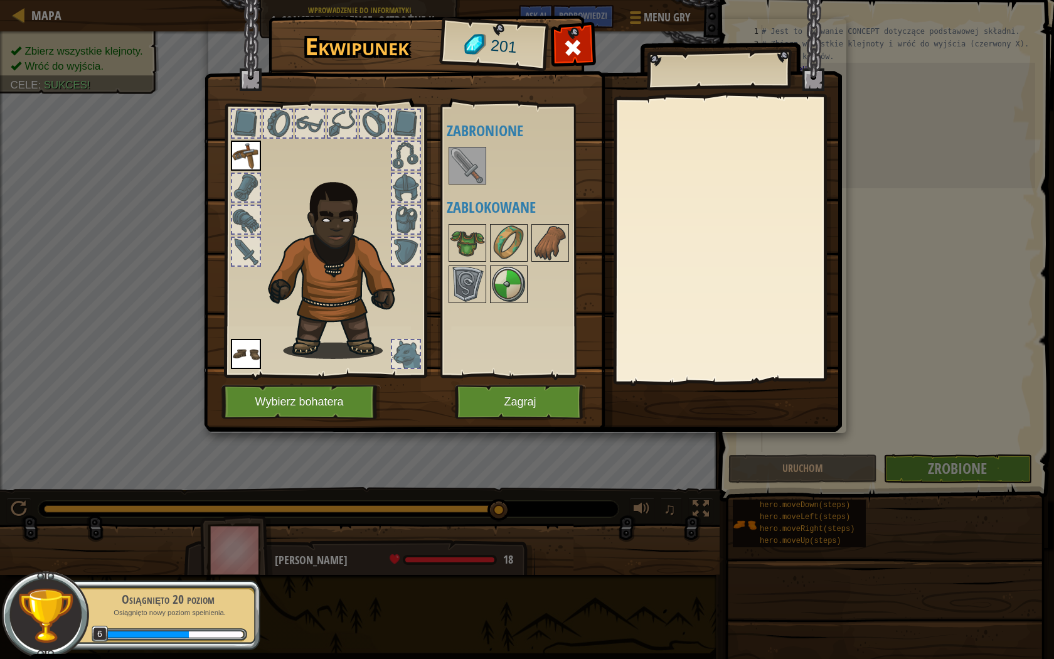
click at [458, 139] on h4 "Zabronione" at bounding box center [525, 130] width 157 height 16
click at [462, 158] on img at bounding box center [467, 165] width 35 height 35
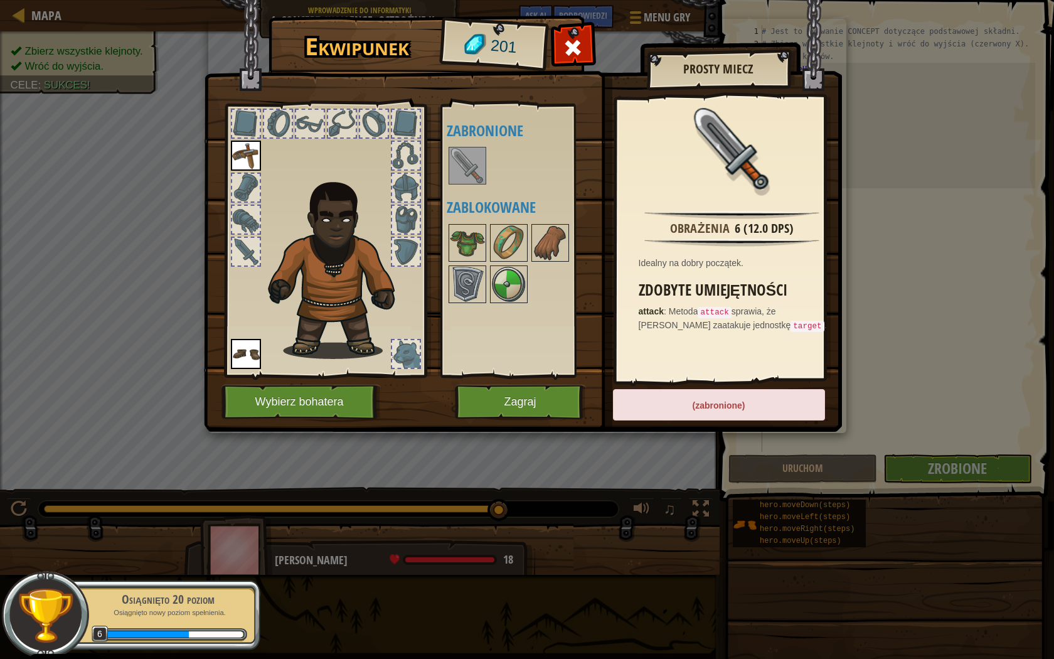
click at [450, 155] on img at bounding box center [467, 165] width 35 height 35
click at [472, 173] on img at bounding box center [467, 165] width 35 height 35
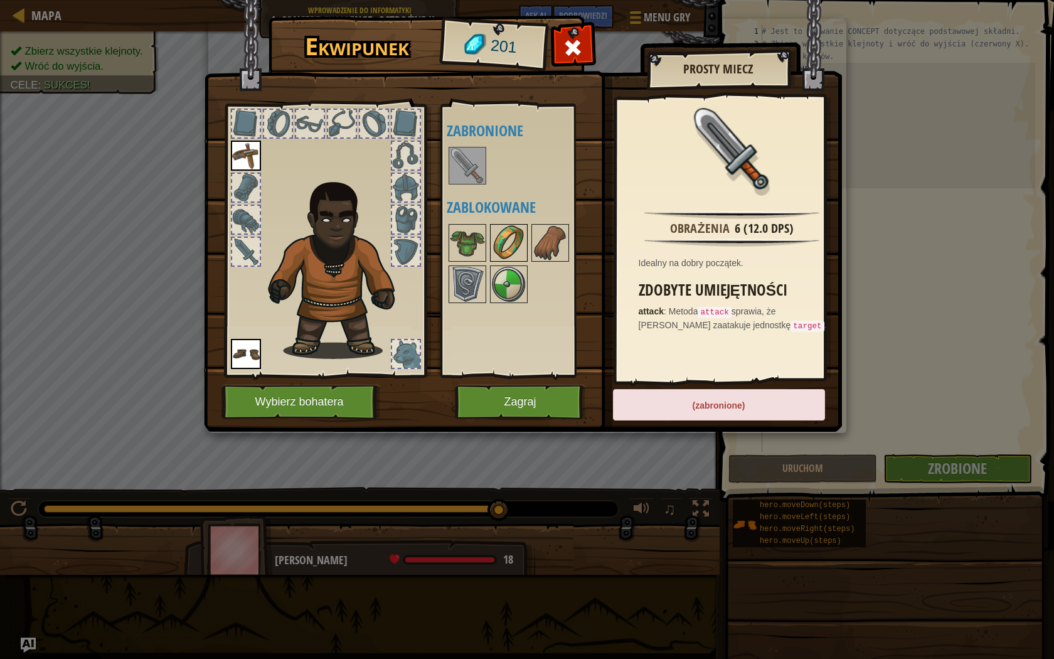
click at [513, 248] on img at bounding box center [508, 242] width 35 height 35
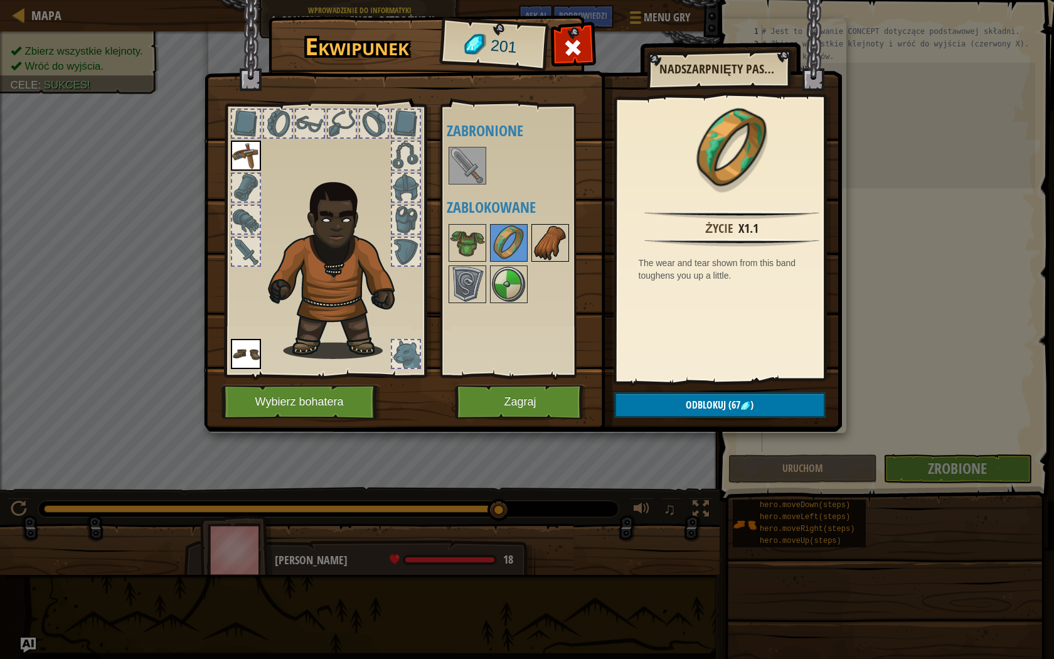
click at [538, 243] on img at bounding box center [550, 242] width 35 height 35
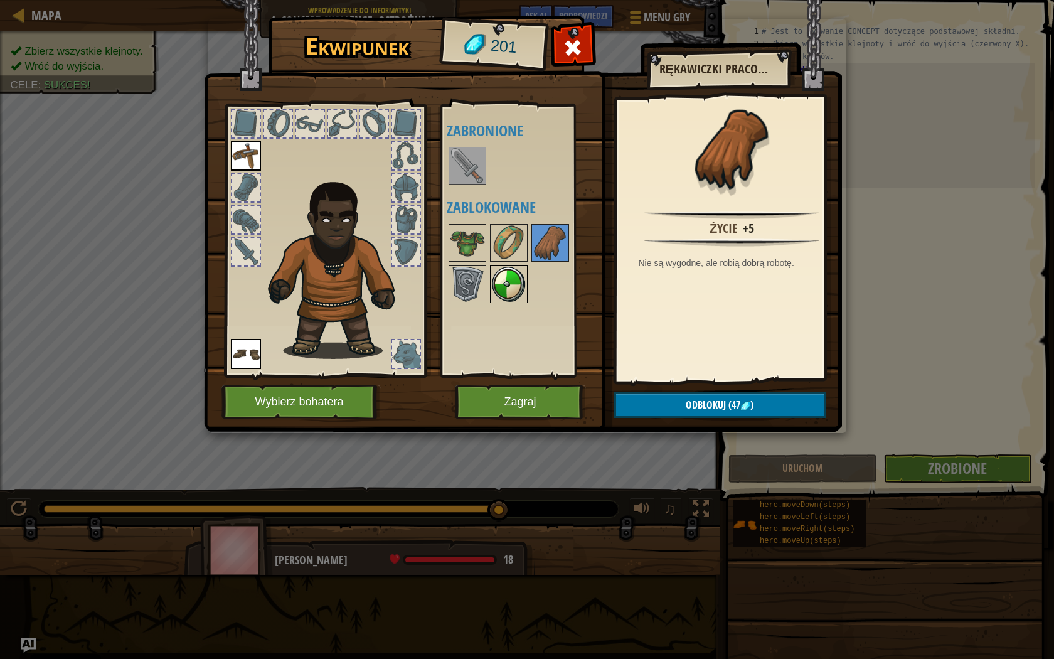
click at [515, 282] on img at bounding box center [508, 284] width 35 height 35
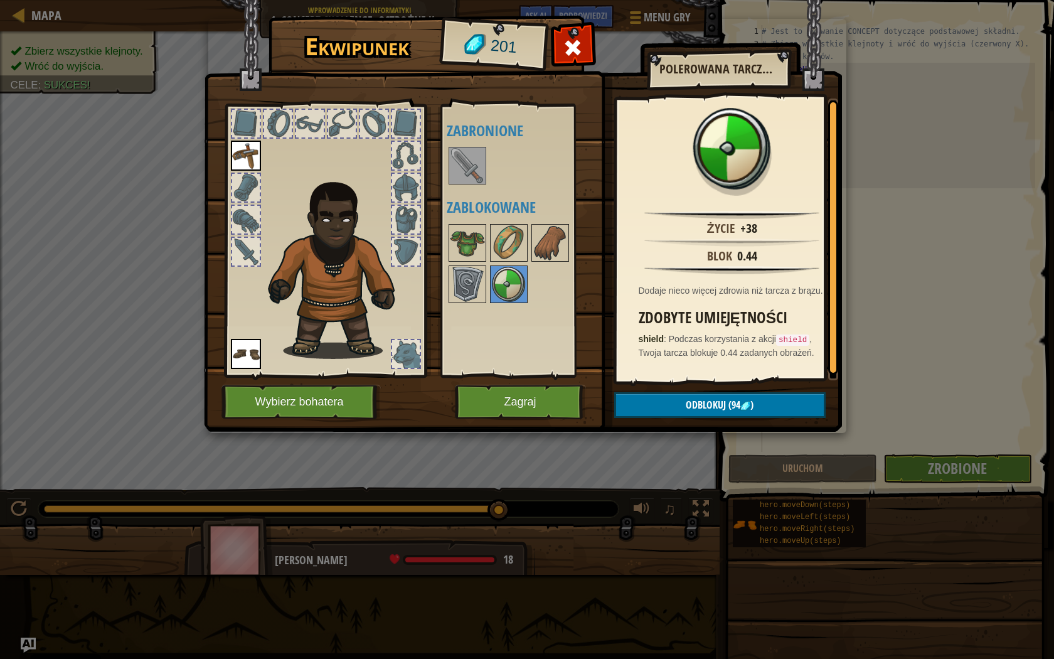
click at [530, 246] on div at bounding box center [525, 263] width 157 height 83
click at [468, 248] on img at bounding box center [467, 242] width 35 height 35
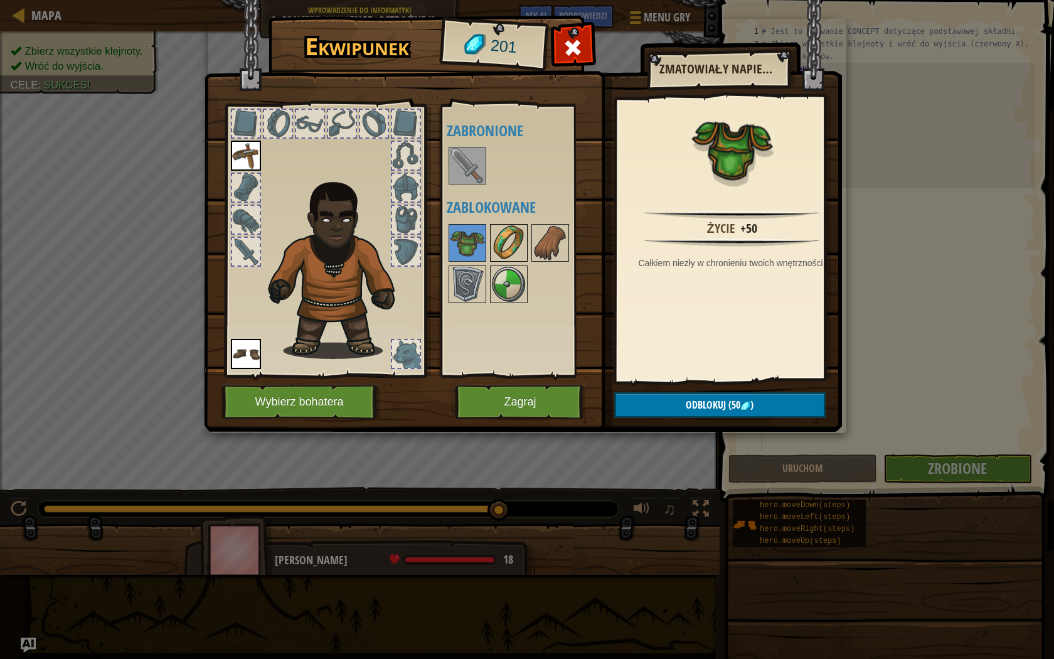
click at [492, 246] on img at bounding box center [508, 242] width 35 height 35
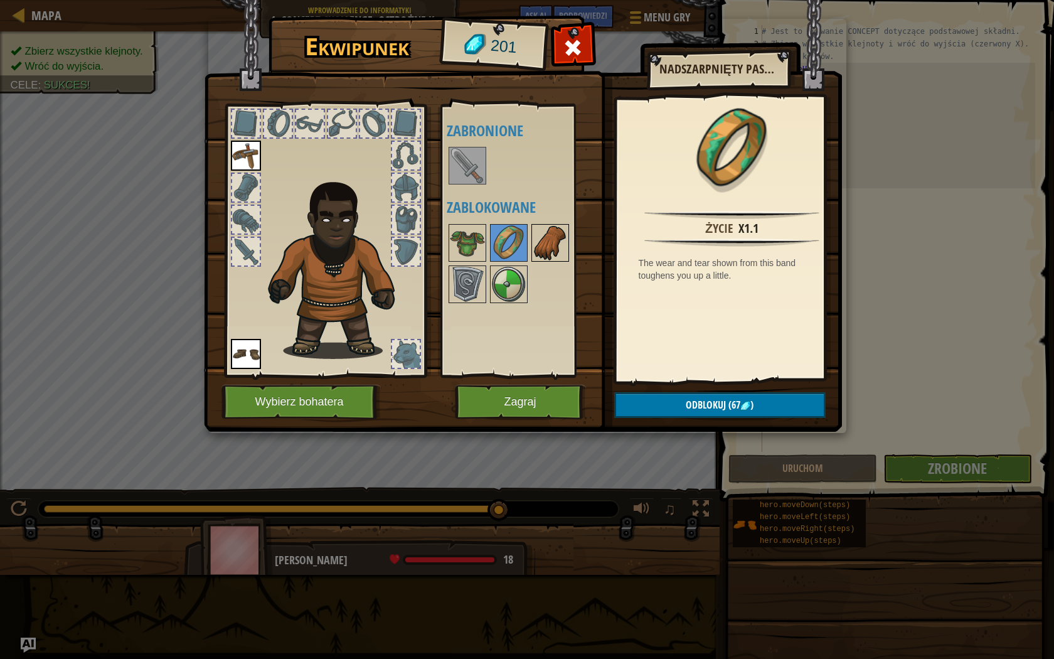
click at [543, 240] on img at bounding box center [550, 242] width 35 height 35
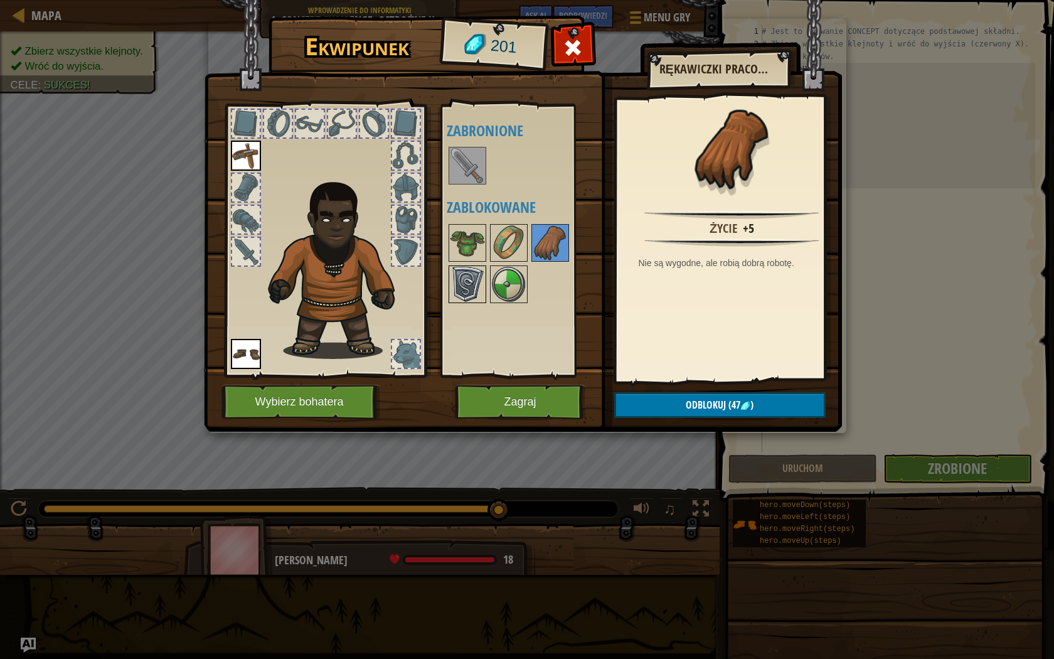
click at [464, 275] on img at bounding box center [467, 284] width 35 height 35
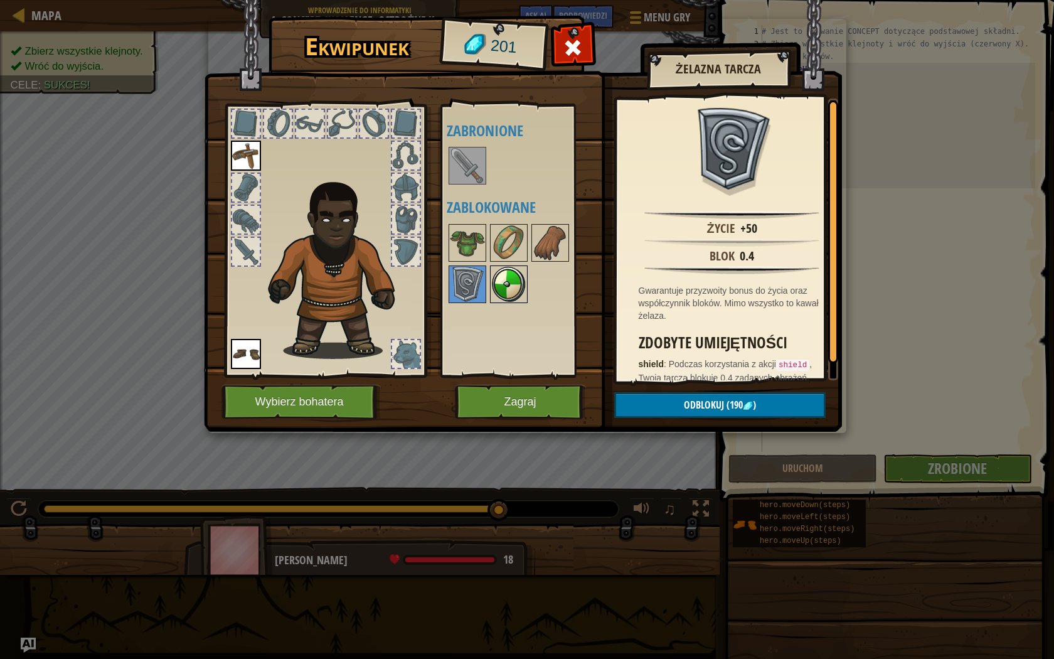
click at [521, 273] on img at bounding box center [508, 284] width 35 height 35
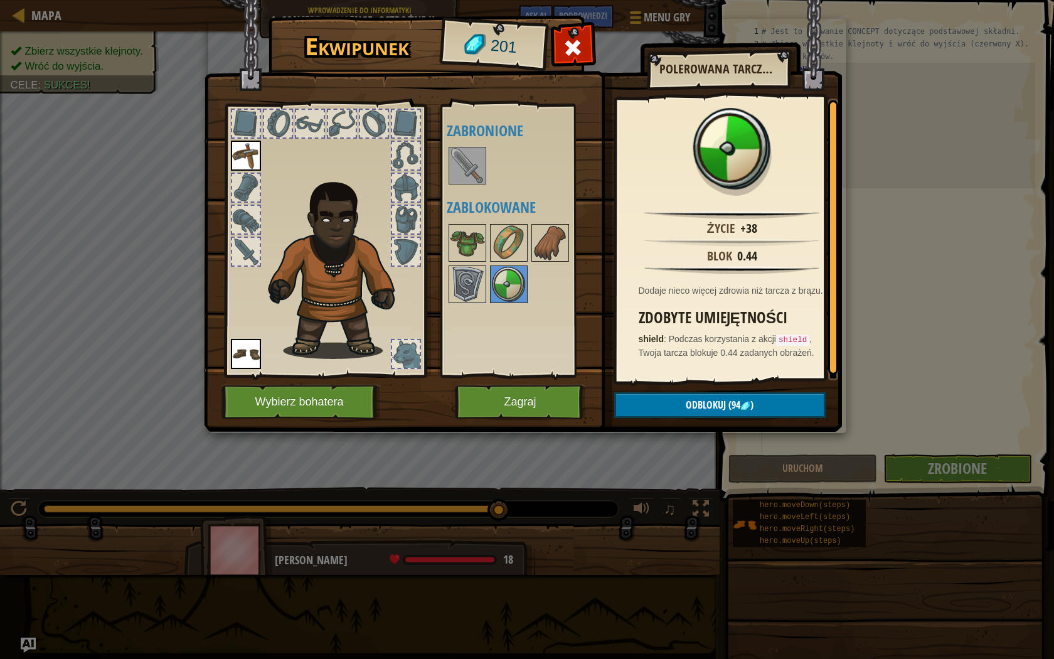
drag, startPoint x: 521, startPoint y: 275, endPoint x: 487, endPoint y: 276, distance: 33.9
click at [487, 276] on div "Dostępne Załóż [PERSON_NAME] (kliknij podwójnie, aby założyć) Zabronione Zablok…" at bounding box center [525, 241] width 157 height 262
click at [478, 281] on img at bounding box center [467, 284] width 35 height 35
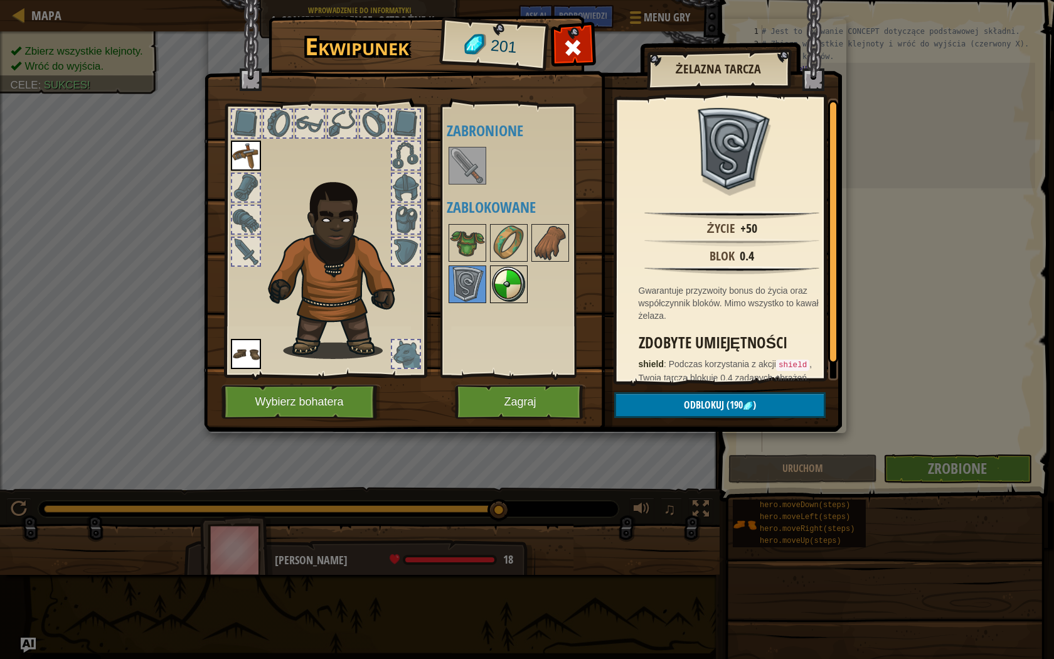
click at [494, 280] on img at bounding box center [508, 284] width 35 height 35
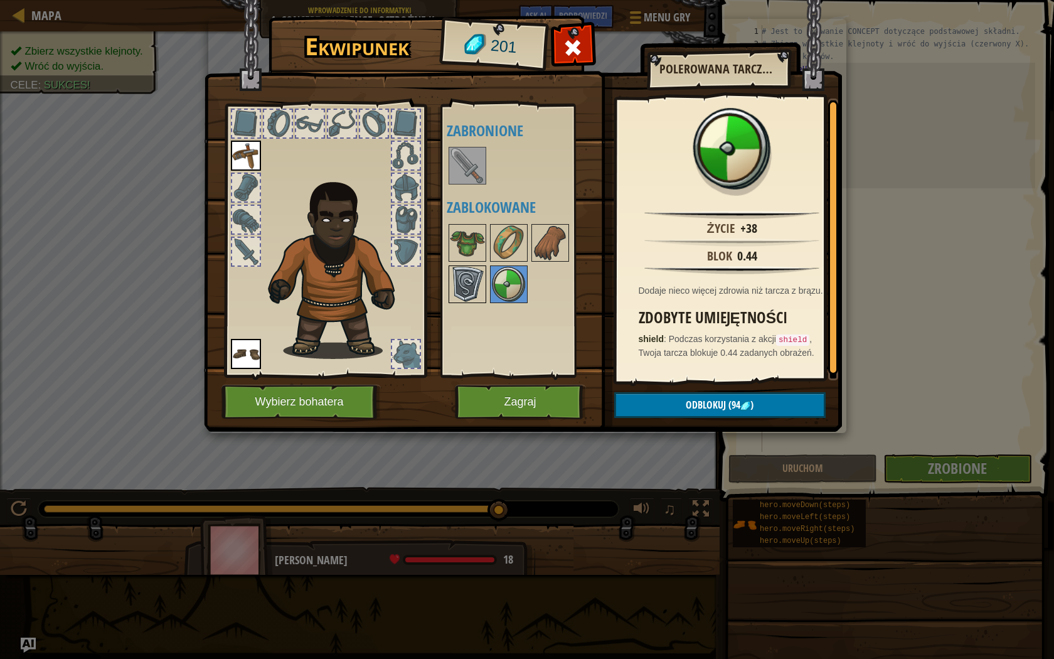
click at [468, 280] on img at bounding box center [467, 284] width 35 height 35
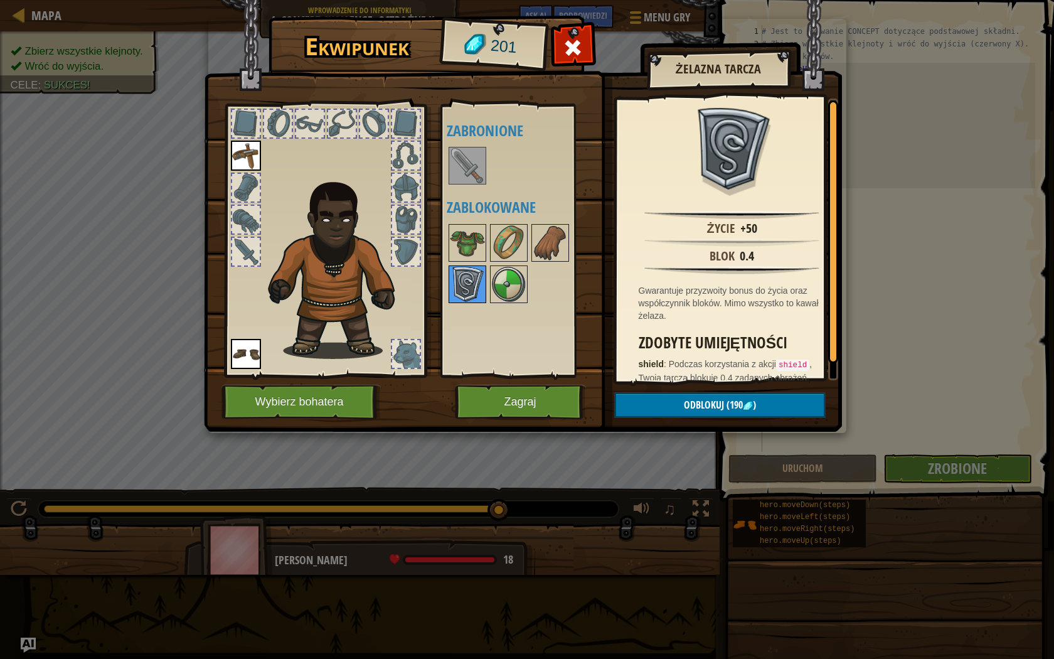
click at [485, 280] on div at bounding box center [468, 284] width 38 height 38
click at [463, 280] on img at bounding box center [467, 284] width 35 height 35
click at [484, 279] on img at bounding box center [467, 284] width 35 height 35
click at [490, 278] on div at bounding box center [509, 284] width 38 height 38
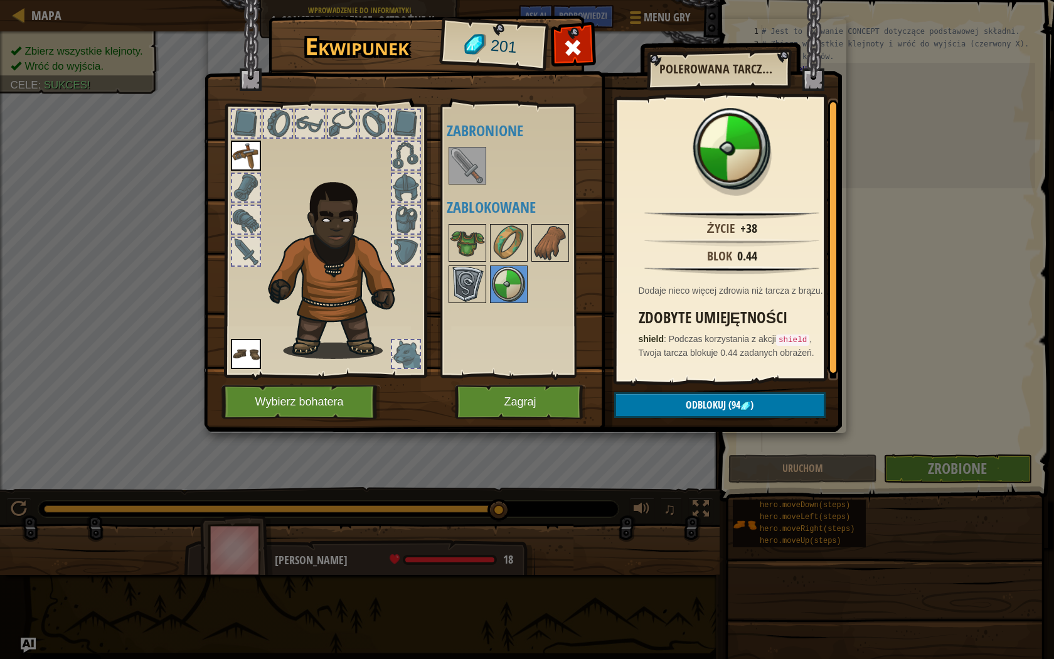
click at [473, 277] on img at bounding box center [467, 284] width 35 height 35
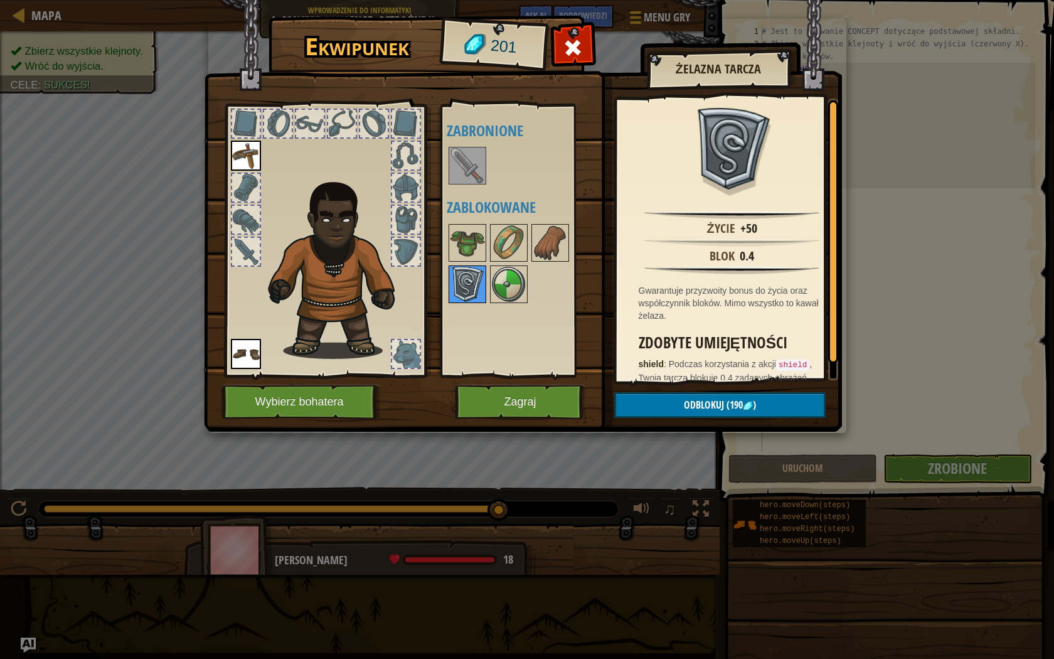
click at [484, 277] on img at bounding box center [467, 284] width 35 height 35
click at [472, 277] on img at bounding box center [467, 284] width 35 height 35
click at [493, 277] on img at bounding box center [508, 284] width 35 height 35
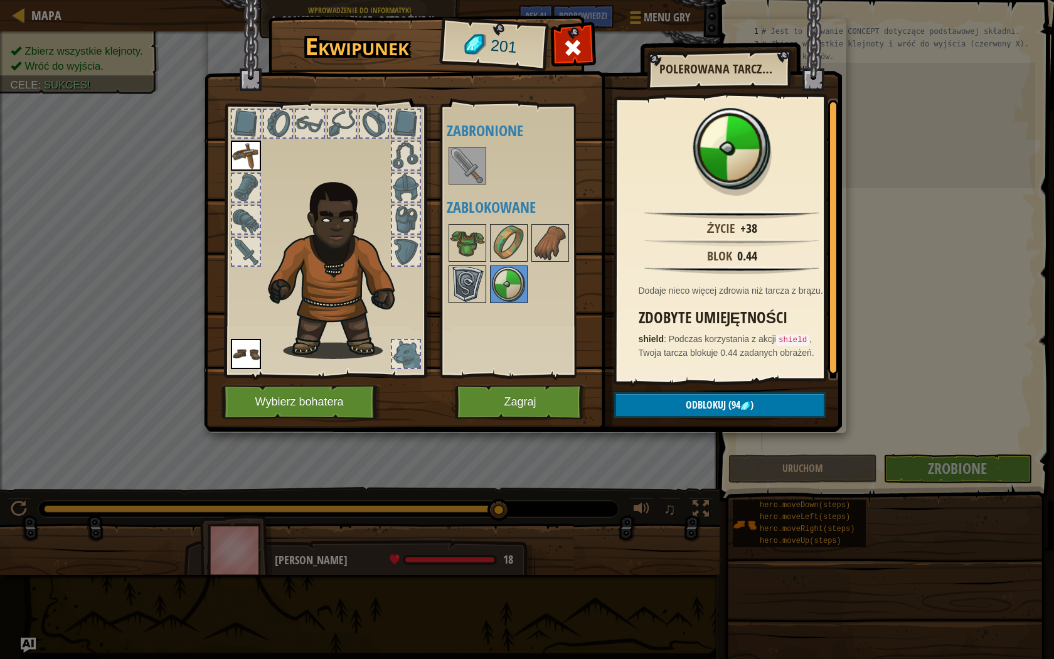
click at [479, 277] on img at bounding box center [467, 284] width 35 height 35
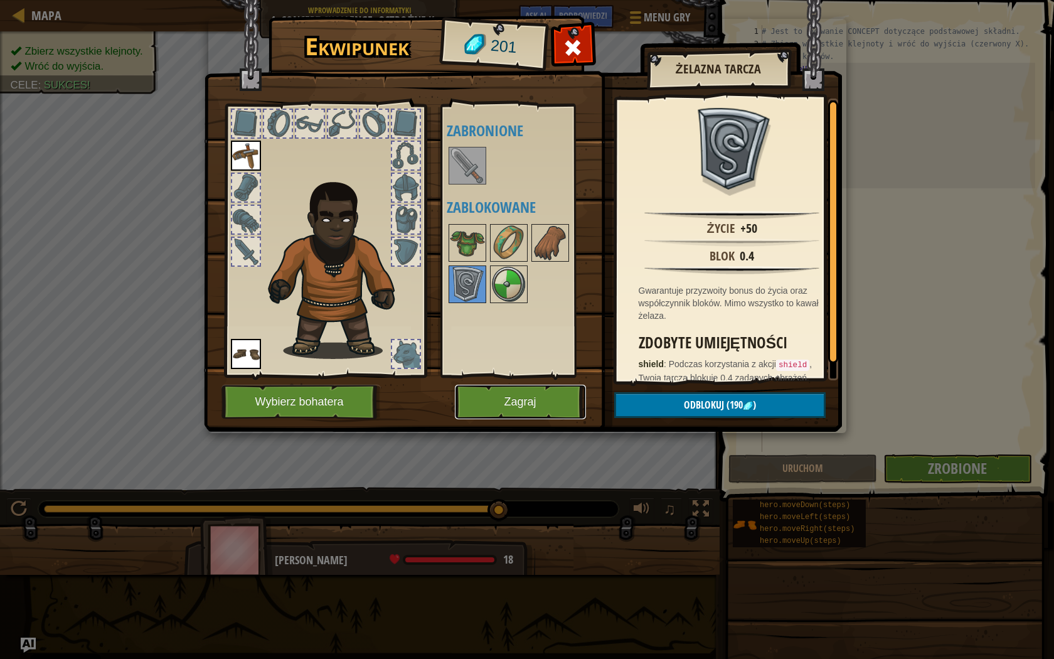
click at [523, 395] on button "Zagraj" at bounding box center [520, 402] width 131 height 35
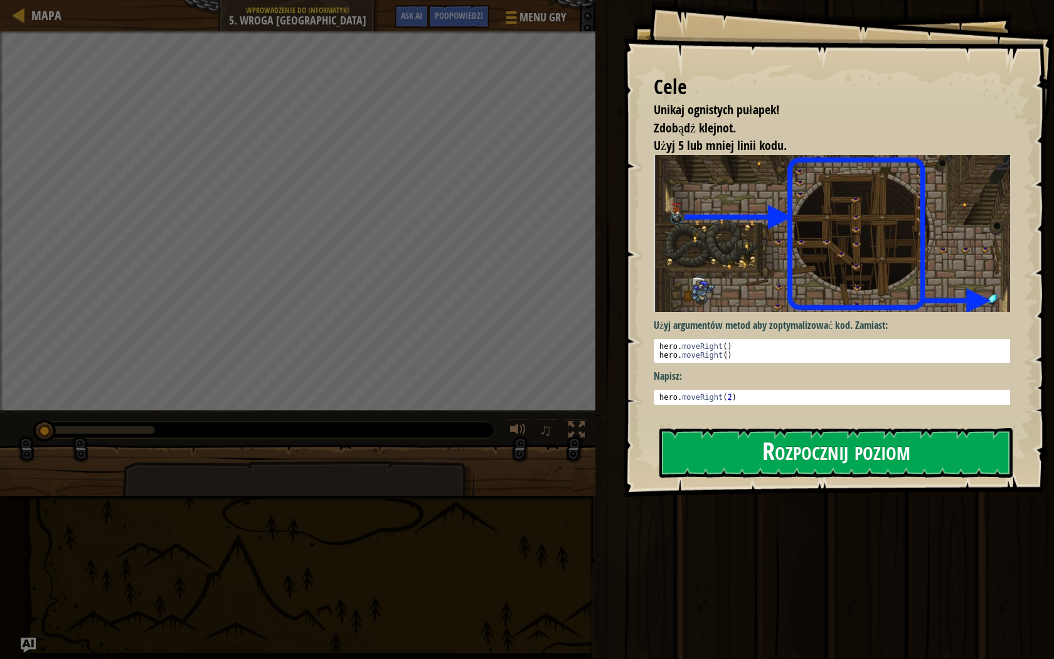
click at [753, 452] on button "Rozpocznij poziom" at bounding box center [835, 453] width 353 height 50
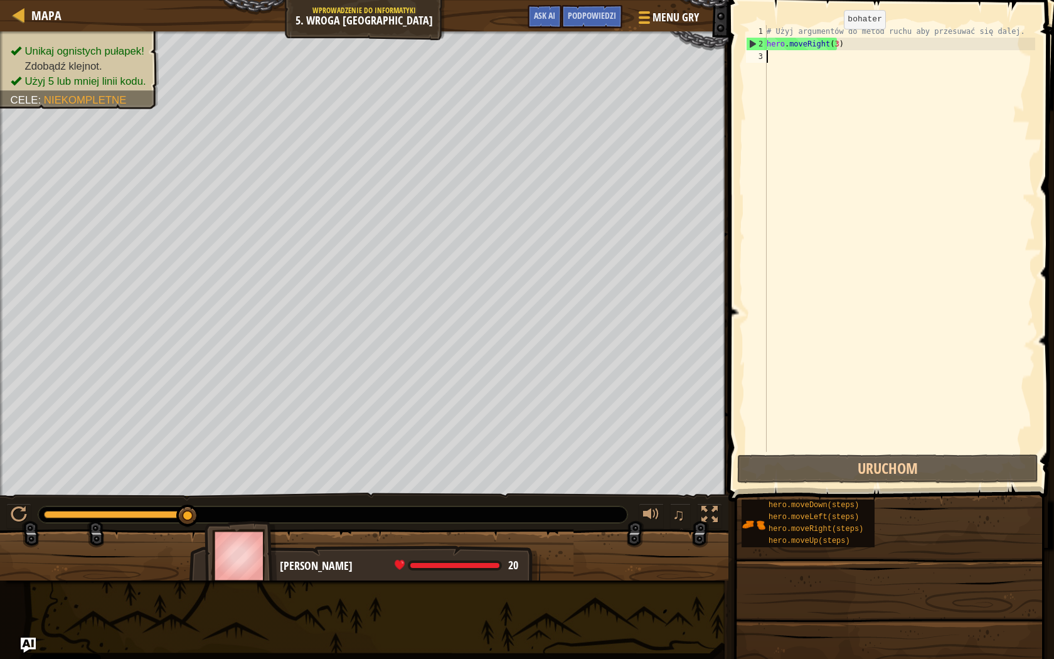
click at [833, 41] on div "# Użyj argumentów do metod ruchu aby przesuwać się dalej. hero . moveRight ( 3 )" at bounding box center [899, 251] width 271 height 452
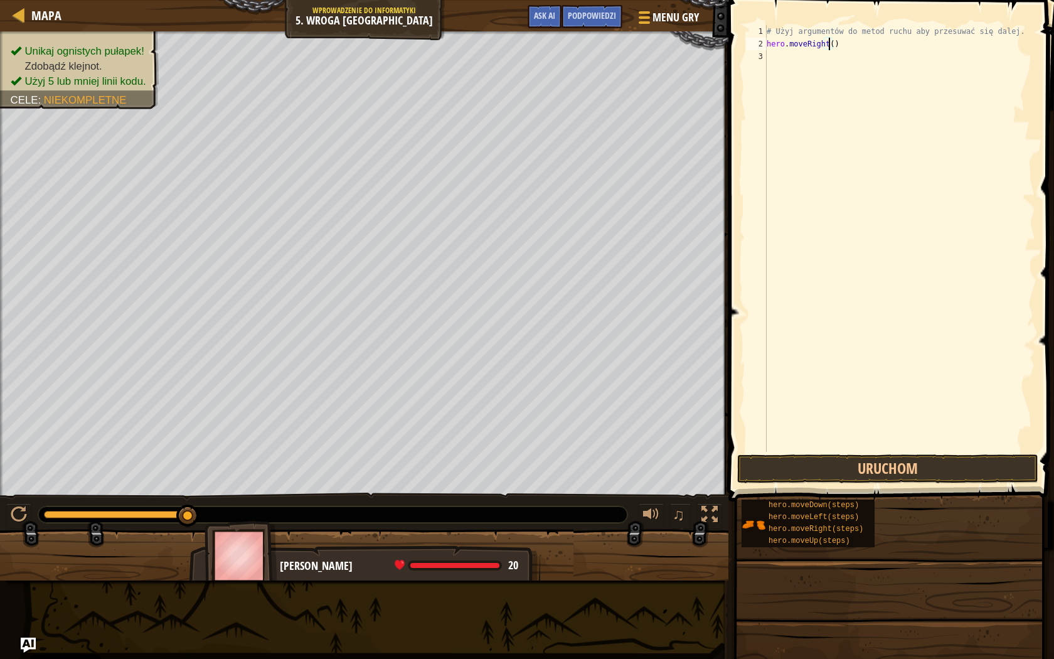
type textarea "hero.moveRight(6)"
click at [769, 59] on div "# Użyj argumentów do metod ruchu aby przesuwać się dalej. hero . moveRight ( 6 )" at bounding box center [899, 251] width 271 height 452
click at [832, 45] on div "# Użyj argumentów do metod ruchu aby przesuwać się dalej. hero . moveRight ( 6 )" at bounding box center [899, 251] width 271 height 452
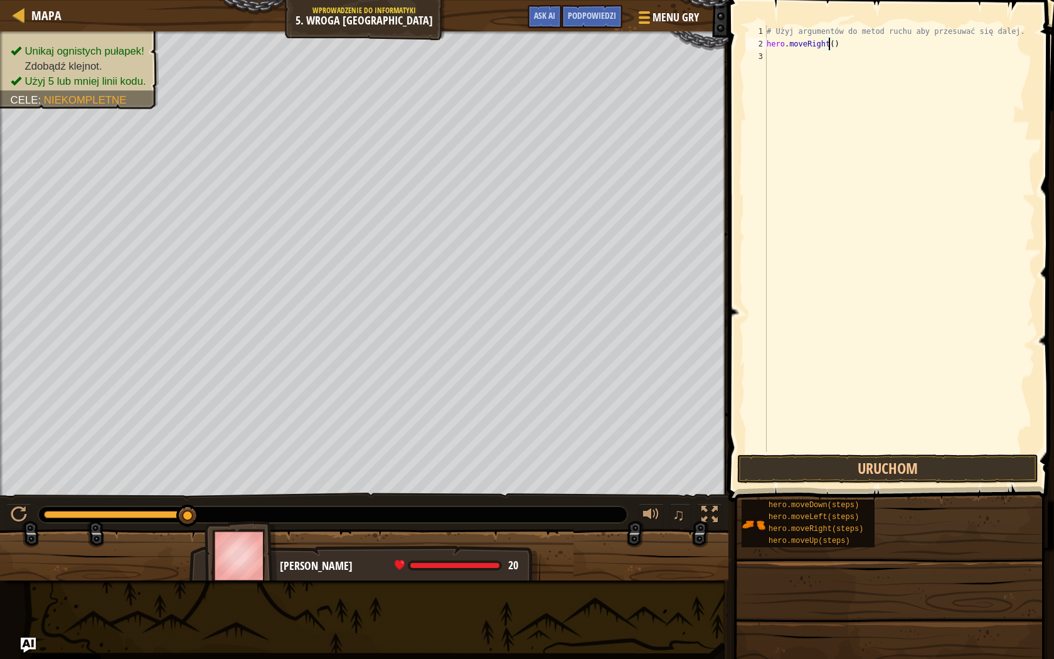
type textarea "hero.moveRight(4)"
click at [838, 57] on div "# Użyj argumentów do metod ruchu aby przesuwać się dalej. hero . moveRight ( 4 )" at bounding box center [899, 251] width 271 height 452
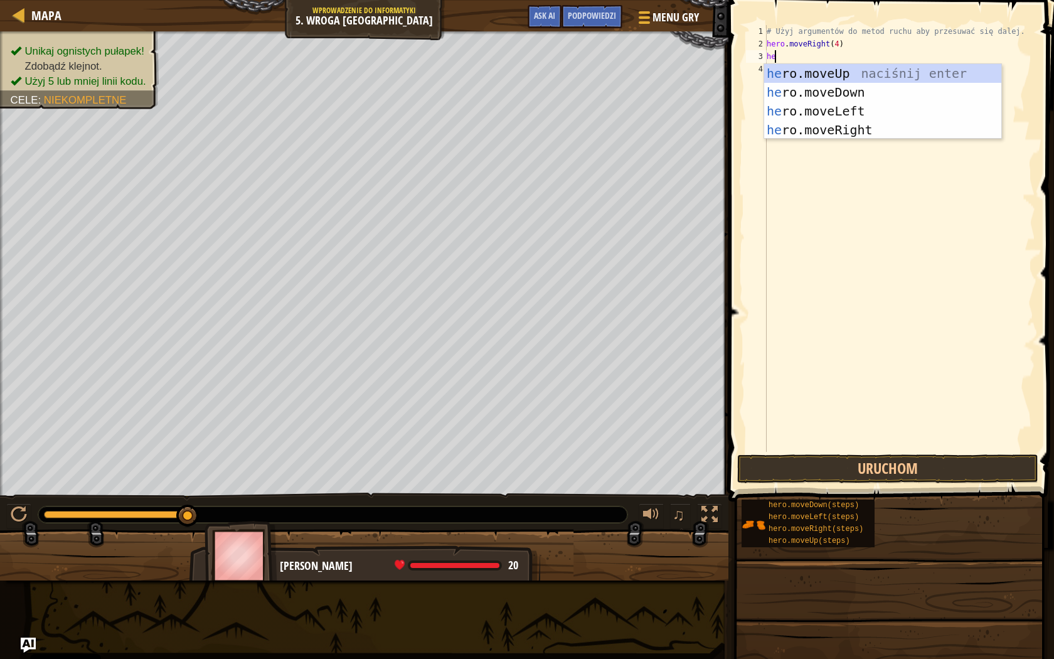
type textarea "her"
click at [830, 90] on div "her o.moveUp naciśnij enter her o.moveDown naciśnij enter her o.moveLeft naciśn…" at bounding box center [882, 120] width 237 height 113
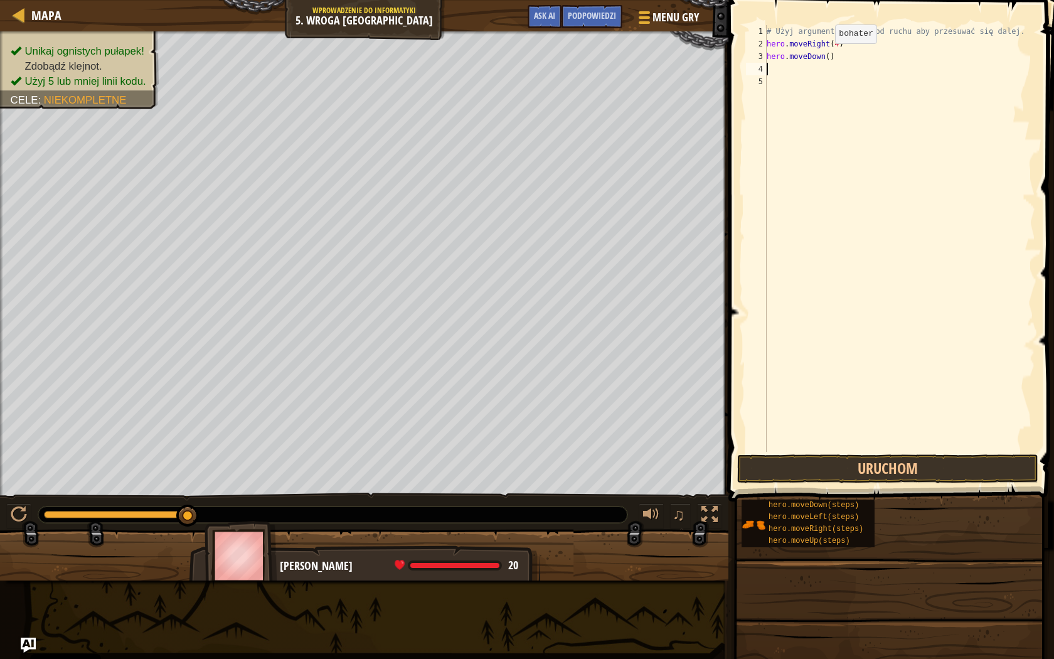
click at [824, 56] on div "# Użyj argumentów do metod ruchu aby przesuwać się dalej. hero . moveRight ( 4 …" at bounding box center [899, 251] width 271 height 452
type textarea "hero.moveDown(4)"
click at [861, 66] on div "# Użyj argumentów do metod ruchu aby przesuwać się dalej. hero . moveRight ( 4 …" at bounding box center [899, 251] width 271 height 452
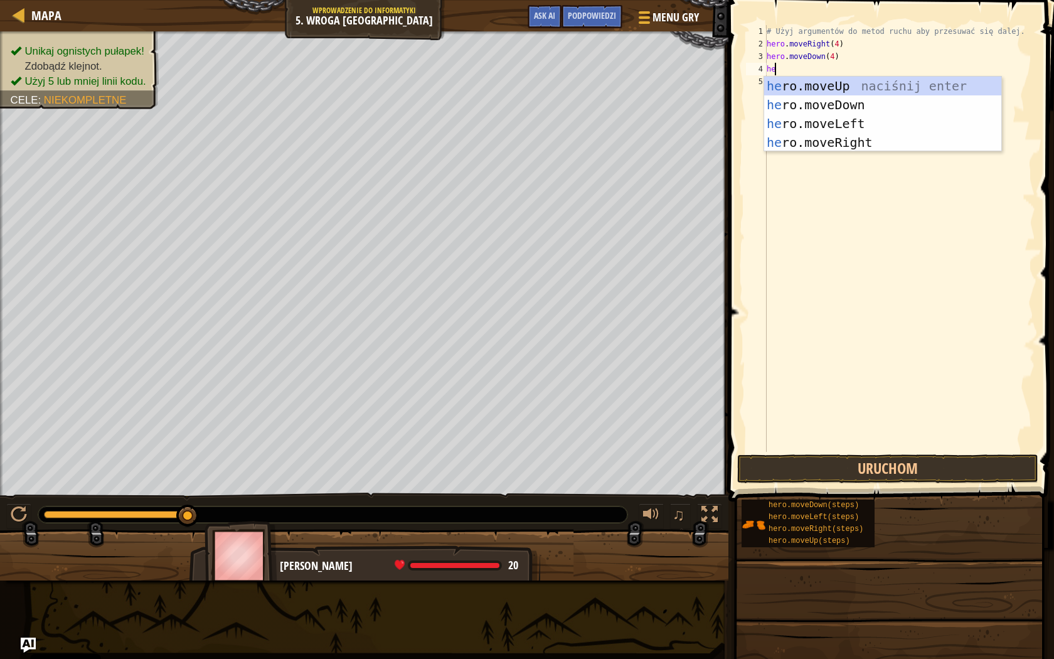
type textarea "her"
click at [862, 136] on div "her o.moveUp naciśnij enter her o.moveDown naciśnij enter her o.moveLeft naciśn…" at bounding box center [882, 133] width 237 height 113
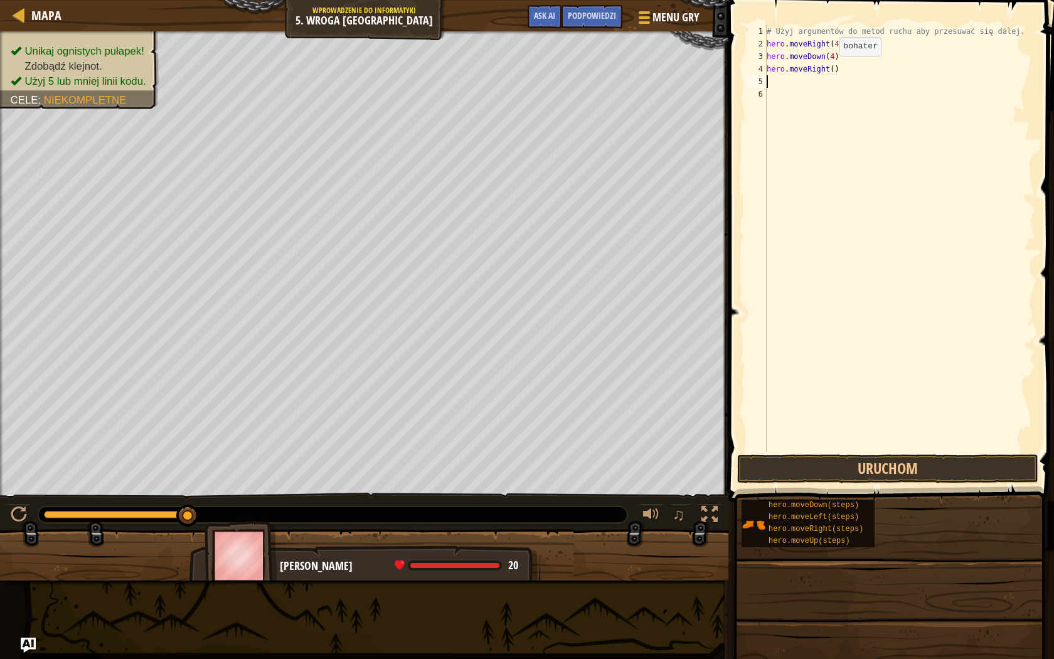
click at [829, 68] on div "# Użyj argumentów do metod ruchu aby przesuwać się dalej. hero . moveRight ( 4 …" at bounding box center [899, 251] width 271 height 452
type textarea "hero.moveRight(4)"
click at [812, 472] on button "Uruchom" at bounding box center [887, 468] width 301 height 29
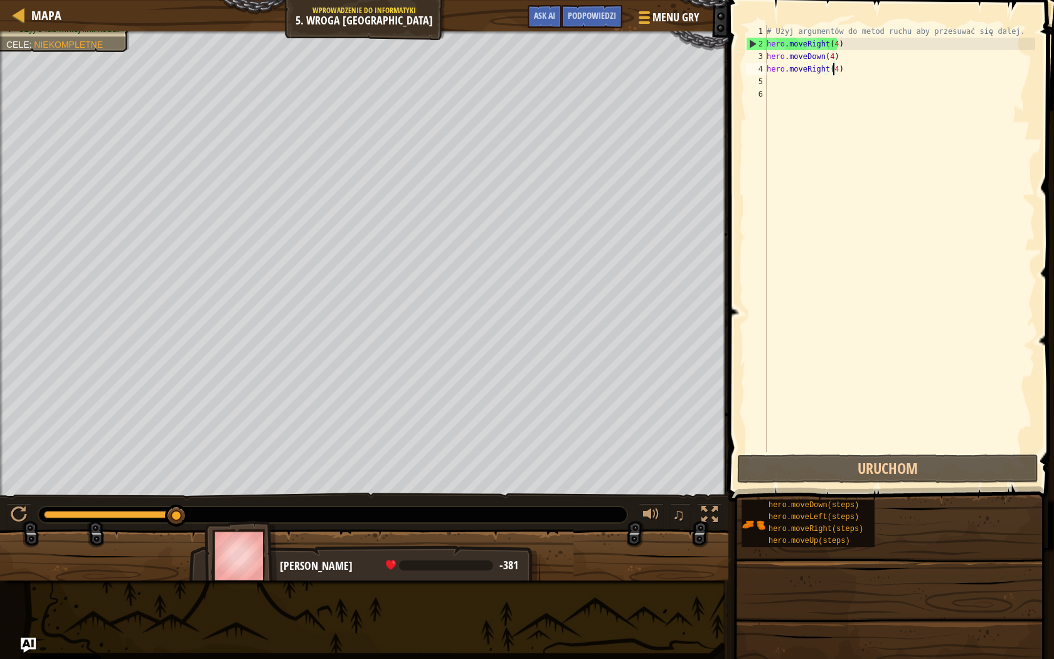
click at [870, 77] on div "# Użyj argumentów do metod ruchu aby przesuwać się dalej. hero . moveRight ( 4 …" at bounding box center [899, 251] width 271 height 452
click at [868, 65] on div "# Użyj argumentów do metod ruchu aby przesuwać się dalej. hero . moveRight ( 4 …" at bounding box center [899, 251] width 271 height 452
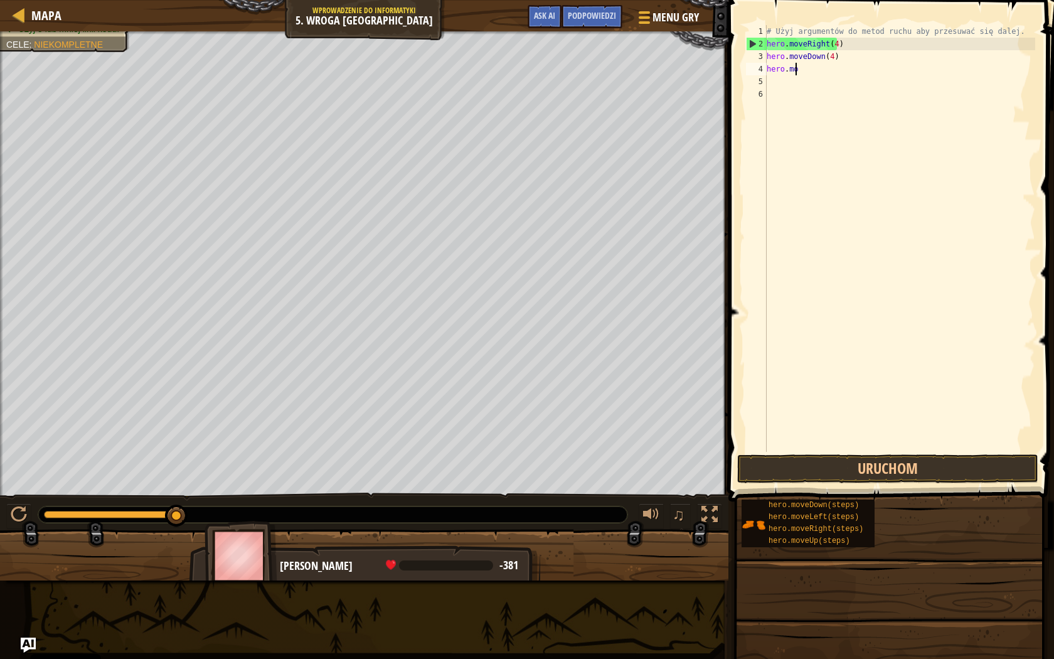
type textarea "h"
click at [833, 41] on div "# Użyj argumentów do metod ruchu aby przesuwać się dalej. hero . moveRight ( 4 )" at bounding box center [899, 251] width 271 height 452
type textarea "hero.moveRight(3)"
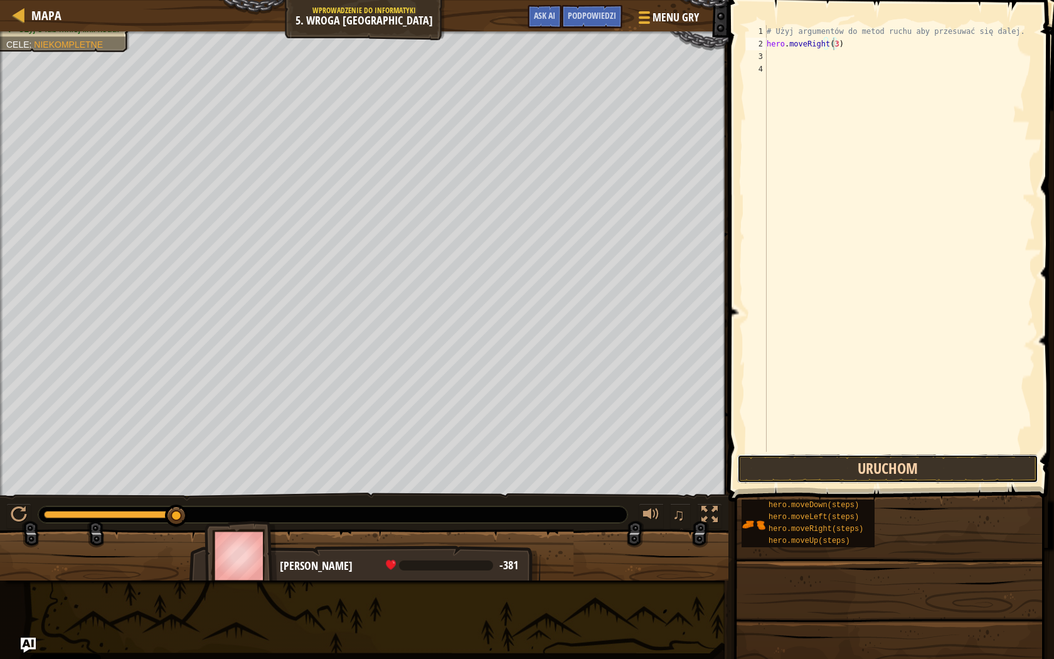
click at [915, 460] on button "Uruchom" at bounding box center [887, 468] width 301 height 29
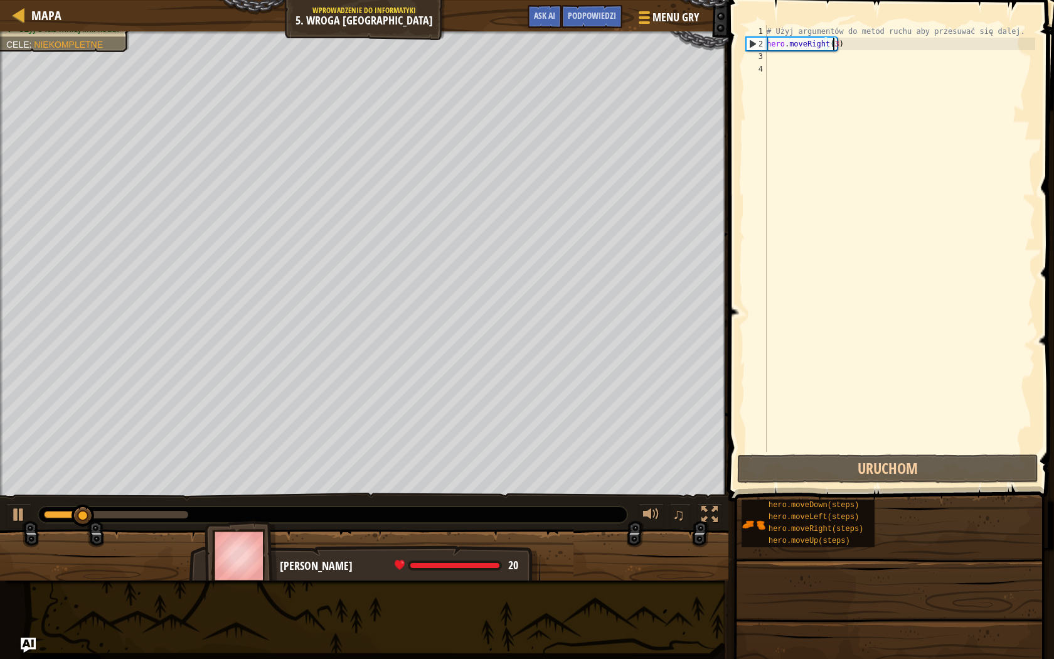
click at [819, 60] on div "# Użyj argumentów do metod ruchu aby przesuwać się dalej. hero . moveRight ( 3 )" at bounding box center [899, 251] width 271 height 452
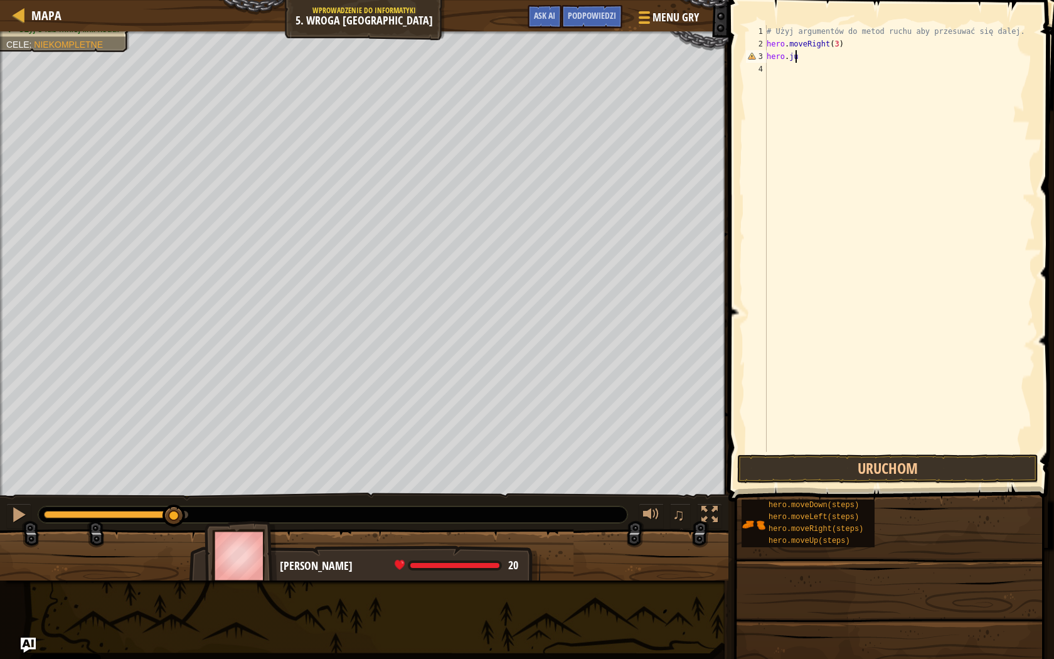
scroll to position [6, 1]
type textarea "[DOMAIN_NAME]"
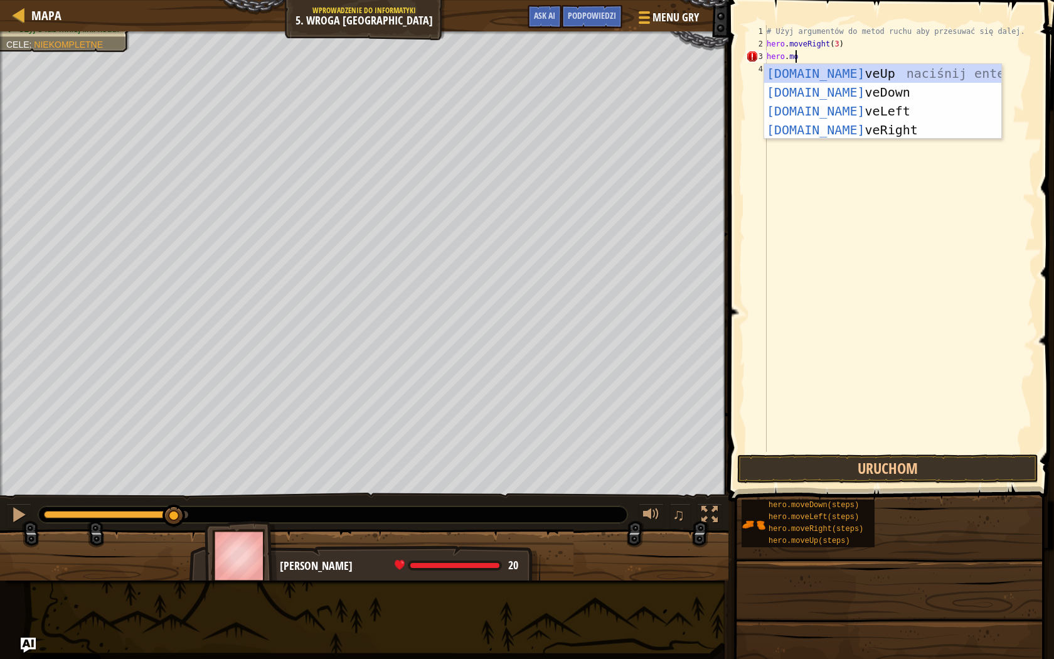
scroll to position [6, 2]
click at [825, 77] on div "[DOMAIN_NAME] veUp naciśnij enter [DOMAIN_NAME] veDown naciśnij enter [DOMAIN_N…" at bounding box center [882, 120] width 237 height 113
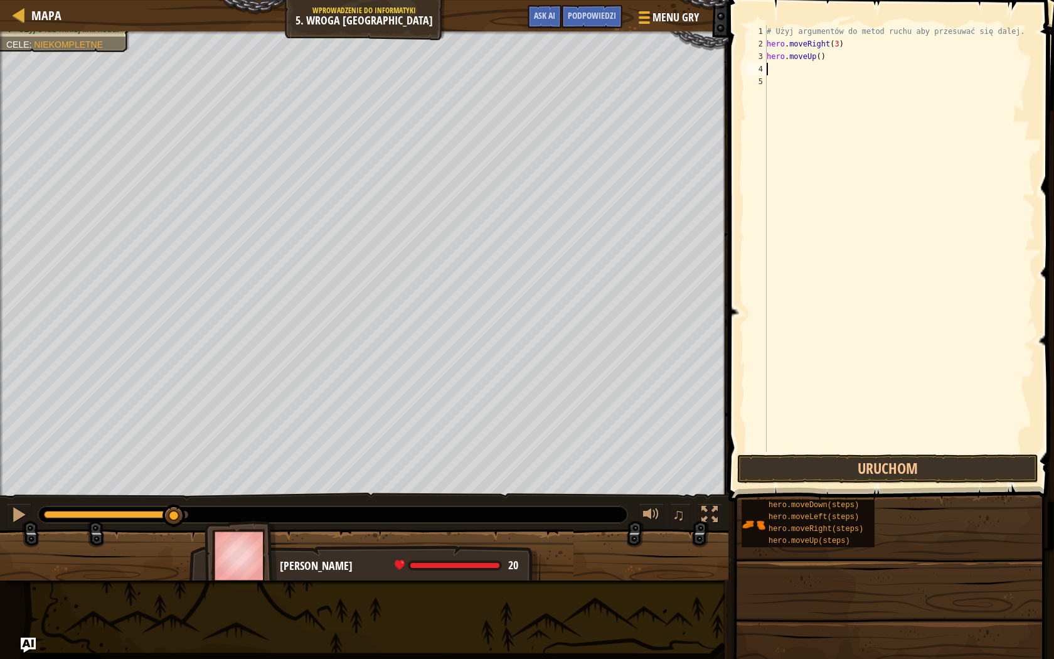
scroll to position [6, 0]
click at [817, 73] on div "# Użyj argumentów do metod ruchu aby przesuwać się dalej. hero . moveRight ( 3 …" at bounding box center [899, 251] width 271 height 452
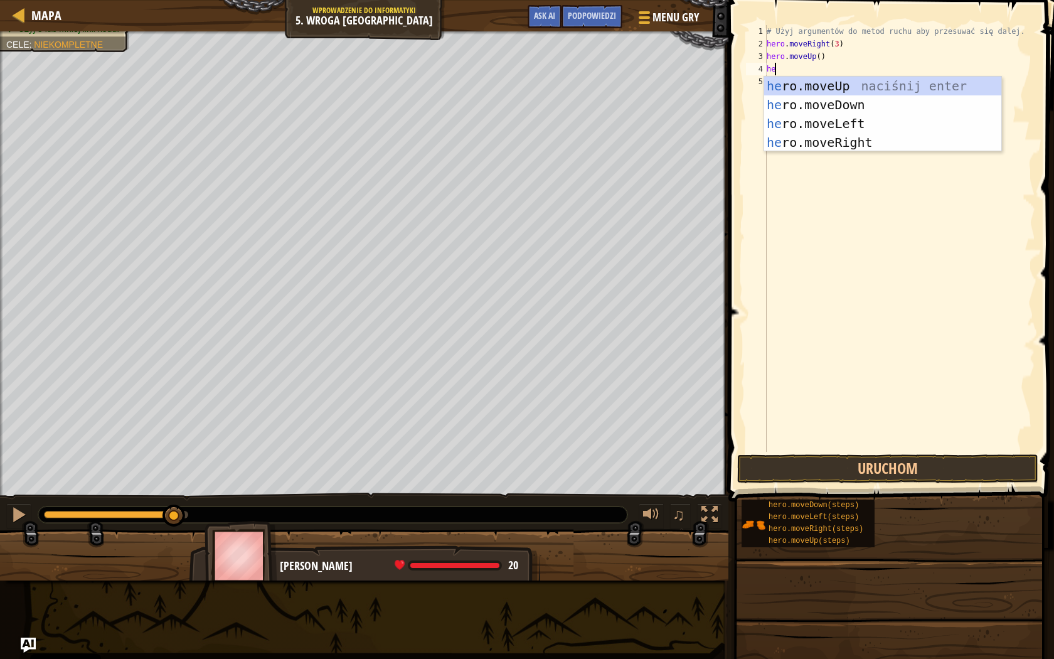
type textarea "her"
click at [806, 142] on div "her o.moveUp naciśnij enter her o.moveDown naciśnij enter her o.moveLeft naciśn…" at bounding box center [882, 133] width 237 height 113
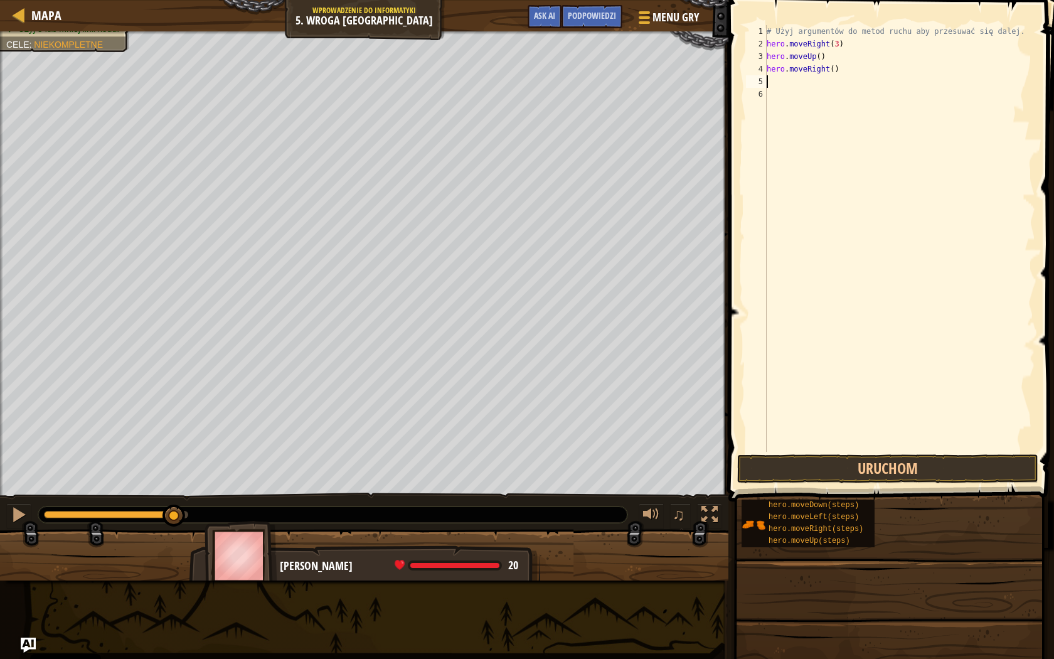
scroll to position [6, 0]
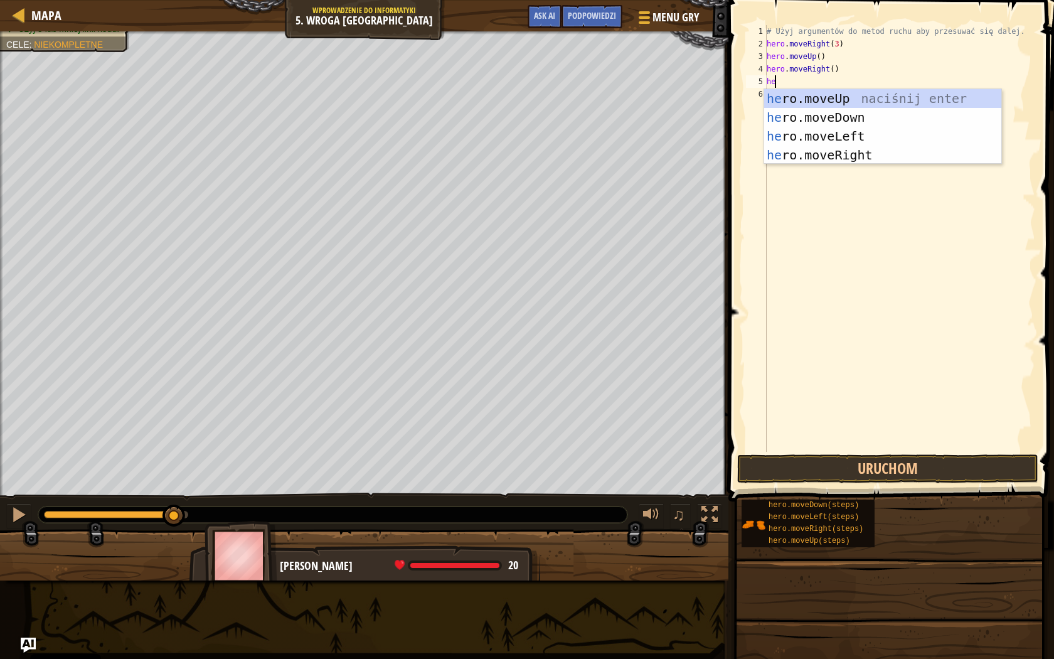
type textarea "her"
click at [818, 117] on div "her o.moveUp naciśnij enter her o.moveDown naciśnij enter her o.moveLeft naciśn…" at bounding box center [882, 145] width 237 height 113
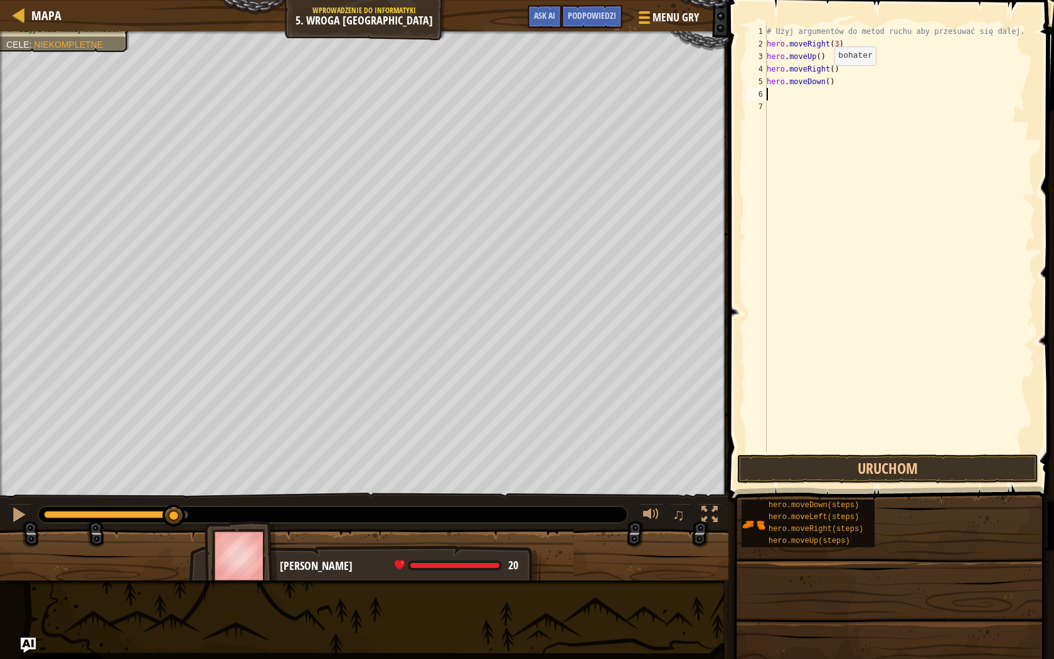
click at [824, 78] on div "# Użyj argumentów do metod ruchu aby przesuwać się dalej. hero . moveRight ( 3 …" at bounding box center [899, 251] width 271 height 452
type textarea "hero.moveDown(3)"
click at [822, 88] on div "# Użyj argumentów do metod ruchu aby przesuwać się dalej. hero . moveRight ( 3 …" at bounding box center [899, 251] width 271 height 452
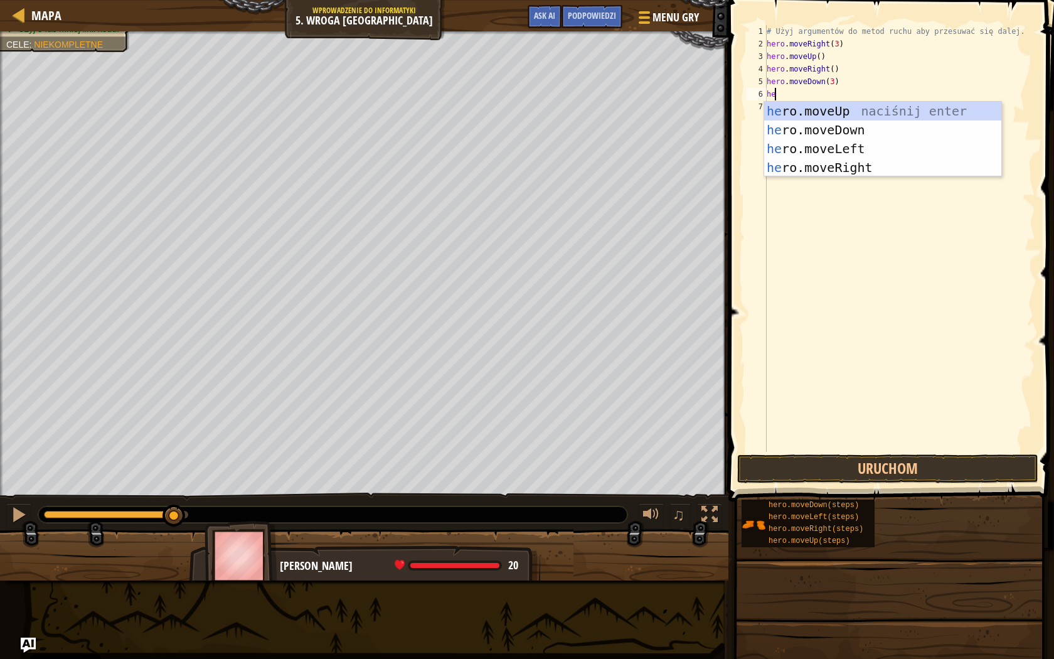
type textarea "her"
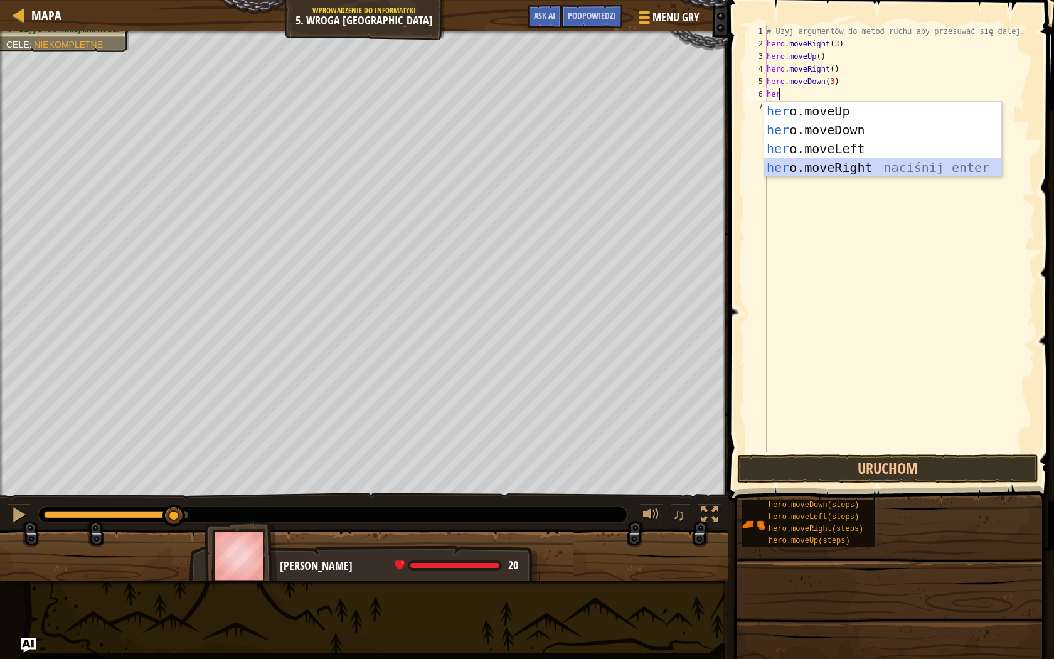
click at [838, 166] on div "her o.moveUp naciśnij enter her o.moveDown naciśnij enter her o.moveLeft naciśn…" at bounding box center [882, 158] width 237 height 113
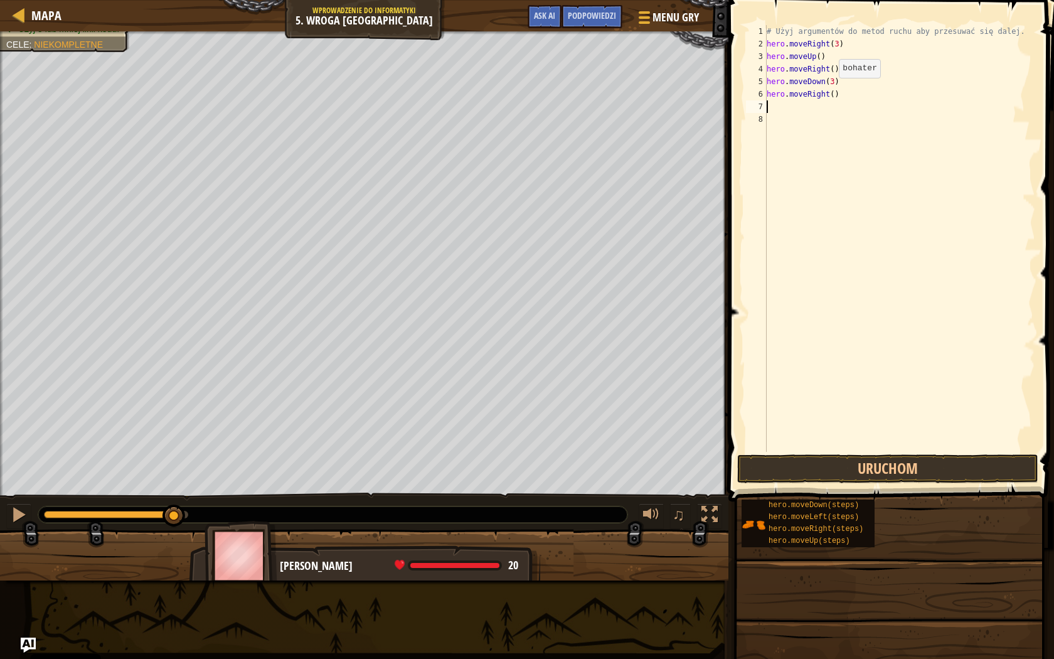
click at [828, 90] on div "# Użyj argumentów do metod ruchu aby przesuwać się dalej. hero . moveRight ( 3 …" at bounding box center [899, 251] width 271 height 452
type textarea "hero.moveRight(3)"
click at [838, 468] on button "Uruchom" at bounding box center [887, 468] width 301 height 29
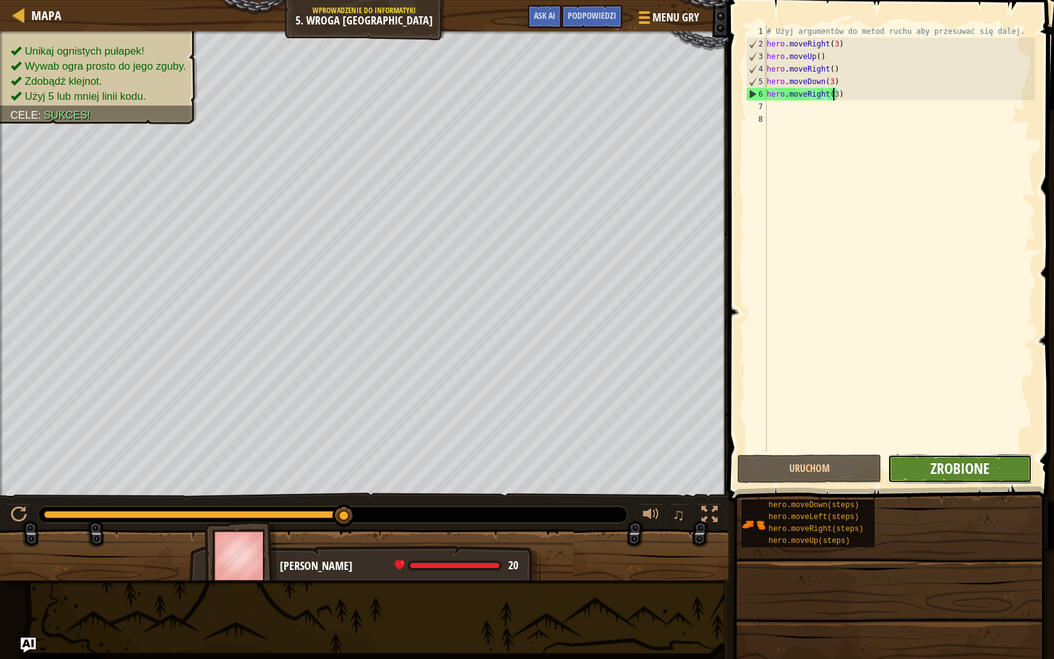
click at [966, 458] on button "Zrobione" at bounding box center [960, 468] width 144 height 29
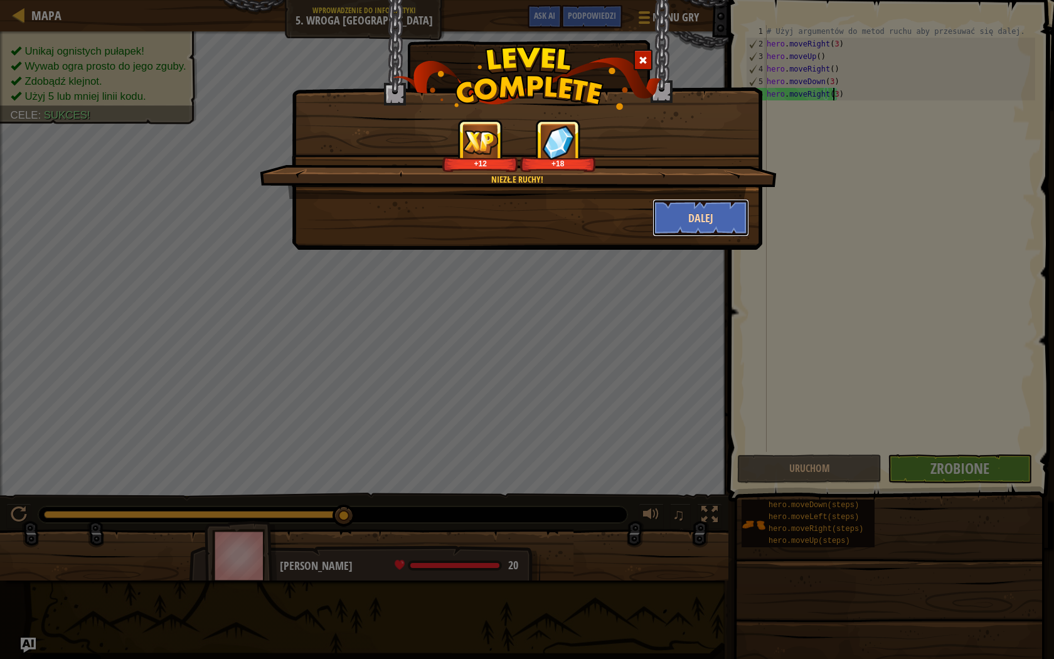
click at [715, 220] on button "Dalej" at bounding box center [700, 218] width 97 height 38
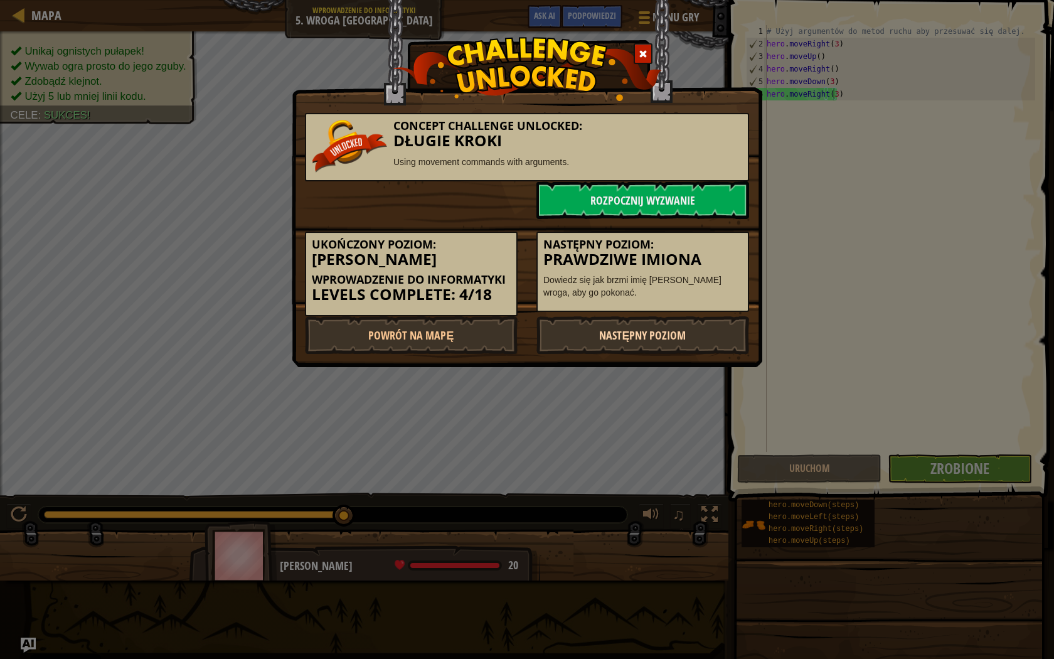
click at [610, 333] on link "Następny poziom" at bounding box center [642, 335] width 213 height 38
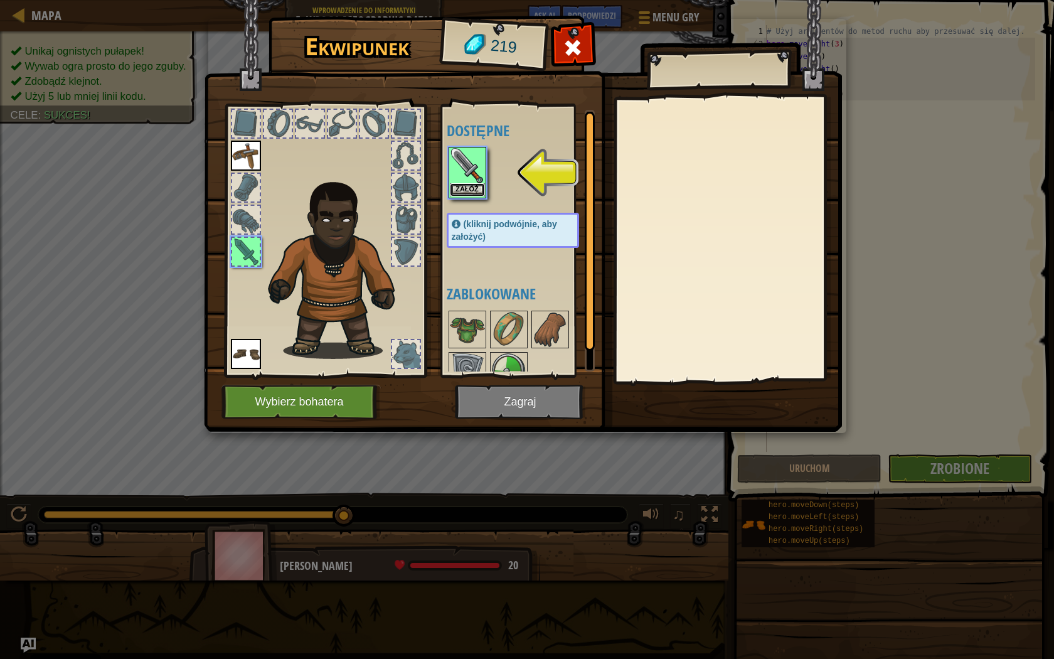
click at [470, 189] on button "Załóż" at bounding box center [467, 189] width 35 height 13
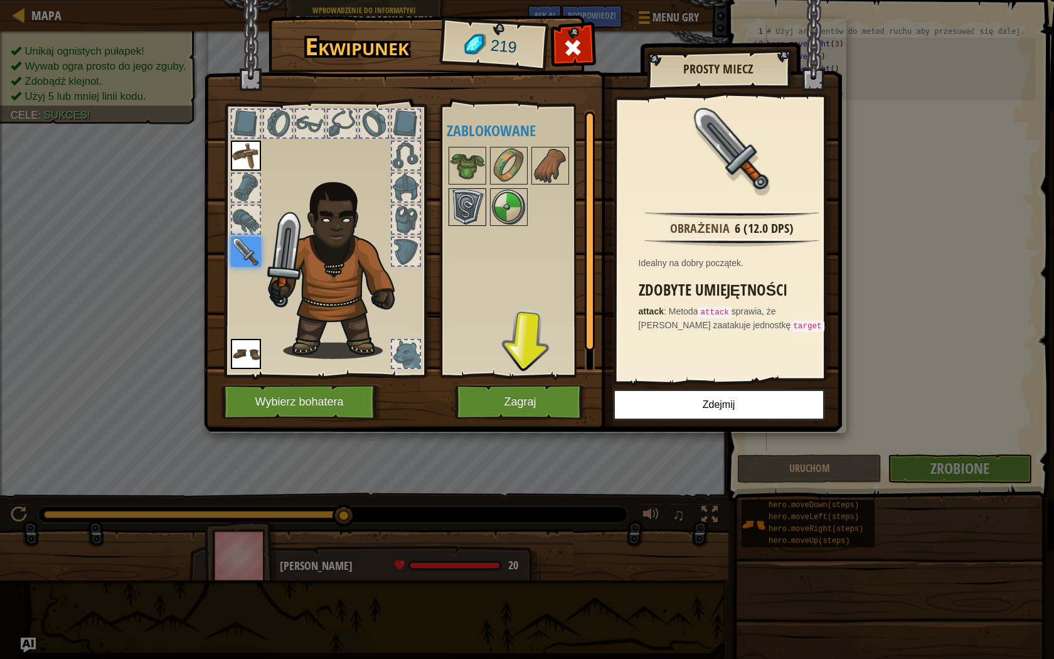
click at [467, 191] on img at bounding box center [467, 206] width 35 height 35
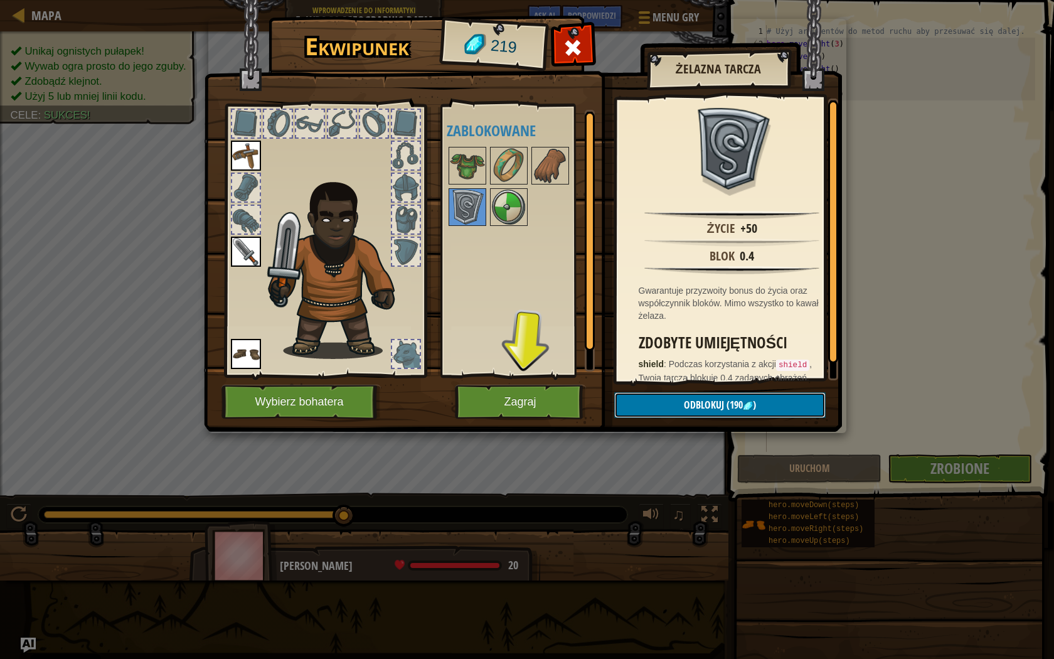
click at [666, 402] on button "Odblokuj (190 )" at bounding box center [719, 405] width 211 height 26
click at [459, 206] on img at bounding box center [467, 206] width 35 height 35
click at [659, 396] on button "Odblokuj (190 )" at bounding box center [719, 405] width 211 height 26
click at [664, 400] on button "Potwierdź" at bounding box center [719, 405] width 211 height 26
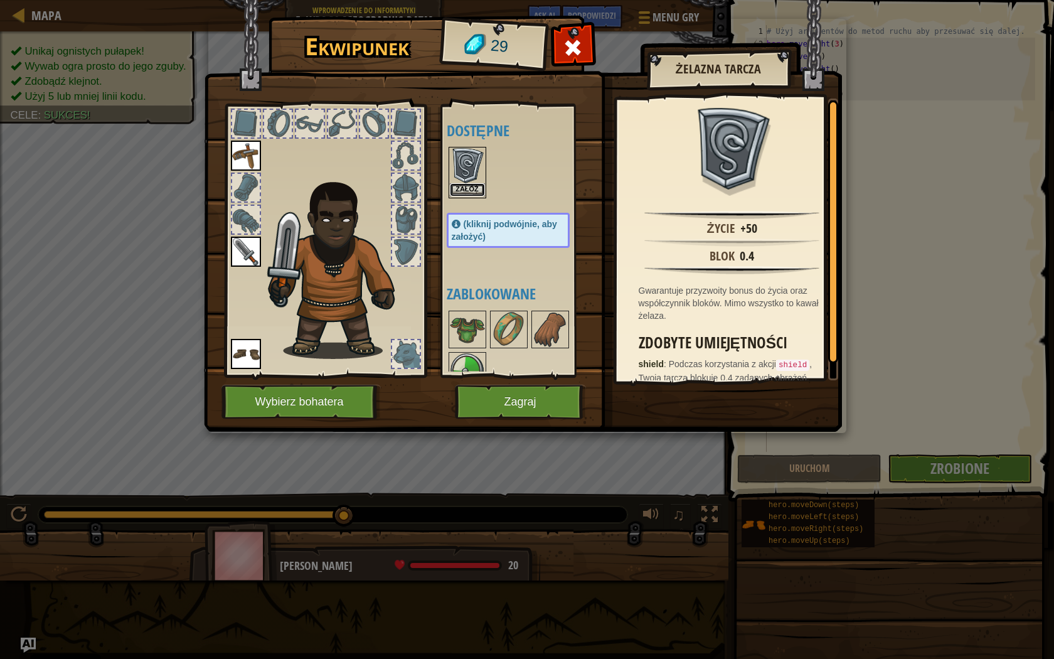
click at [460, 189] on button "Załóż" at bounding box center [467, 189] width 35 height 13
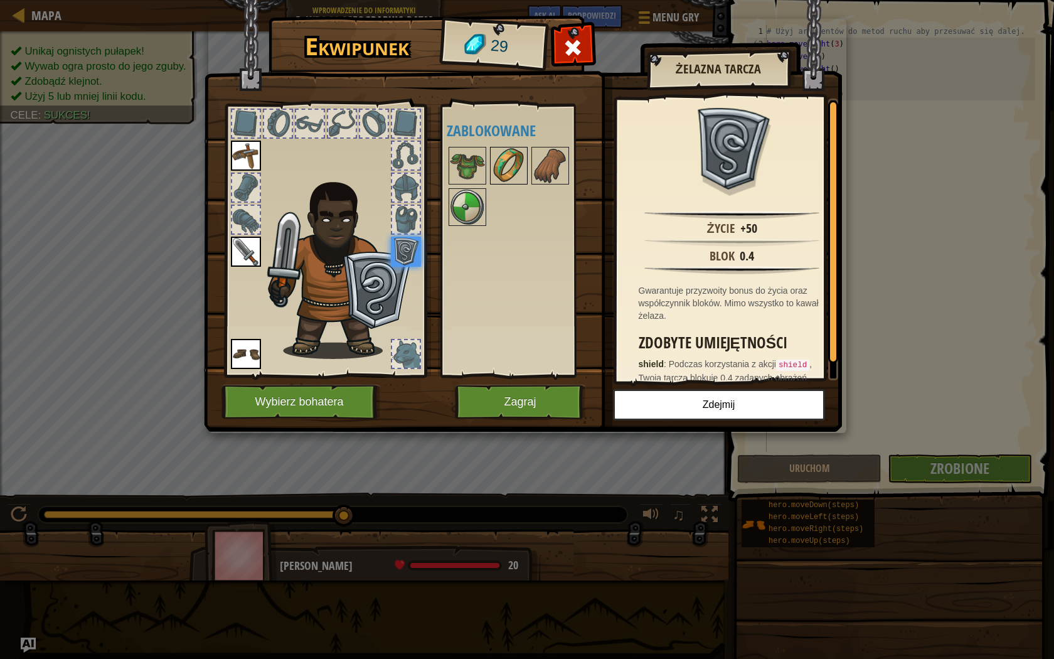
click at [509, 168] on img at bounding box center [508, 165] width 35 height 35
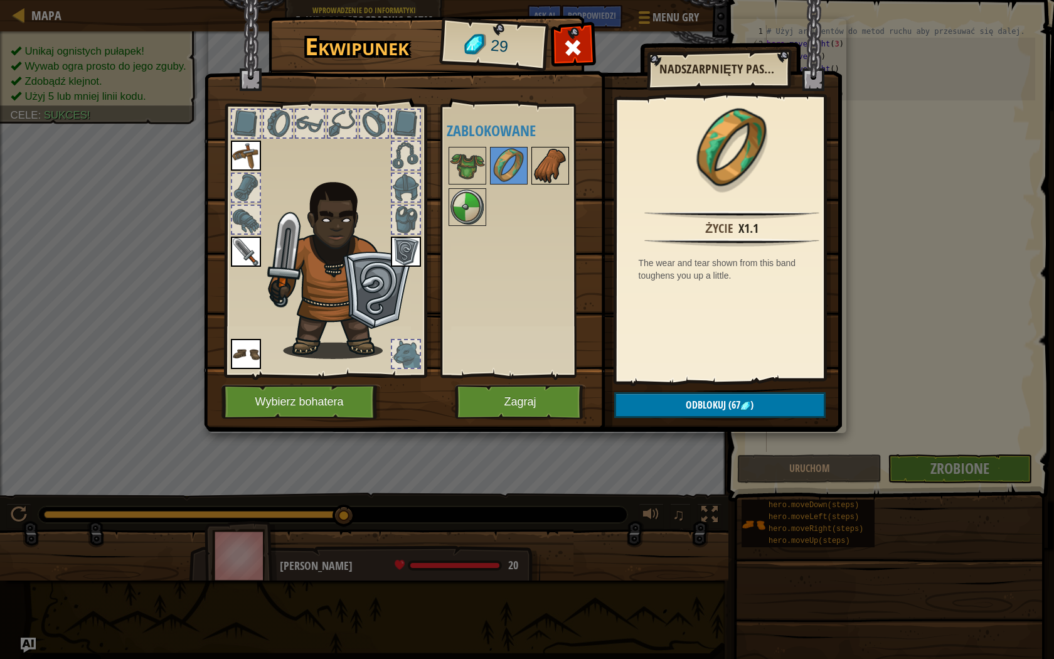
click at [542, 168] on img at bounding box center [550, 165] width 35 height 35
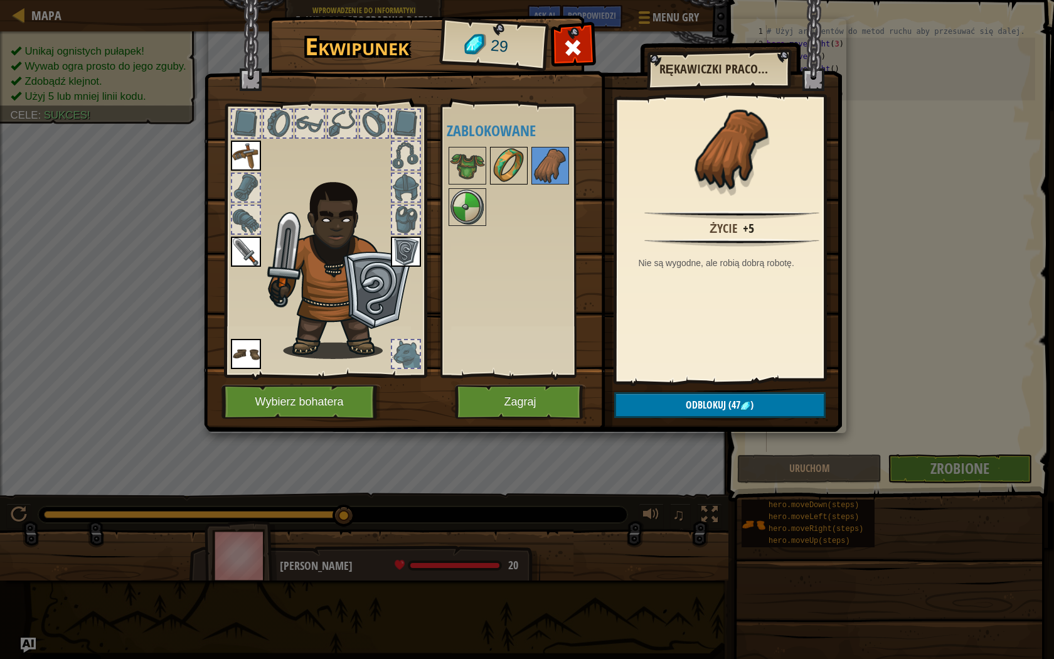
click at [513, 164] on img at bounding box center [508, 165] width 35 height 35
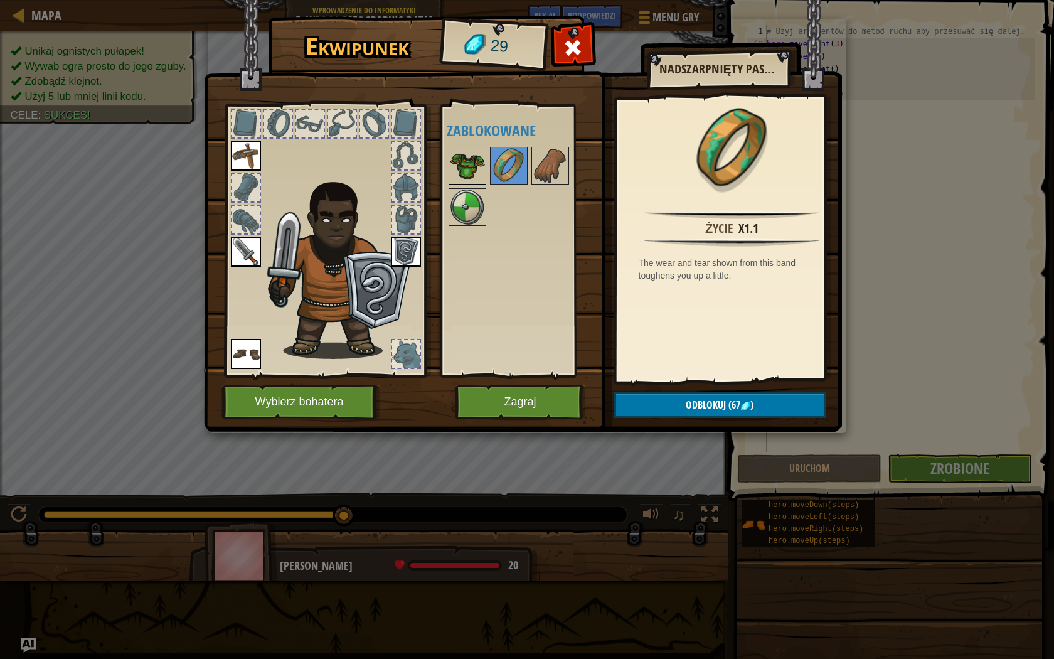
click at [474, 166] on img at bounding box center [467, 165] width 35 height 35
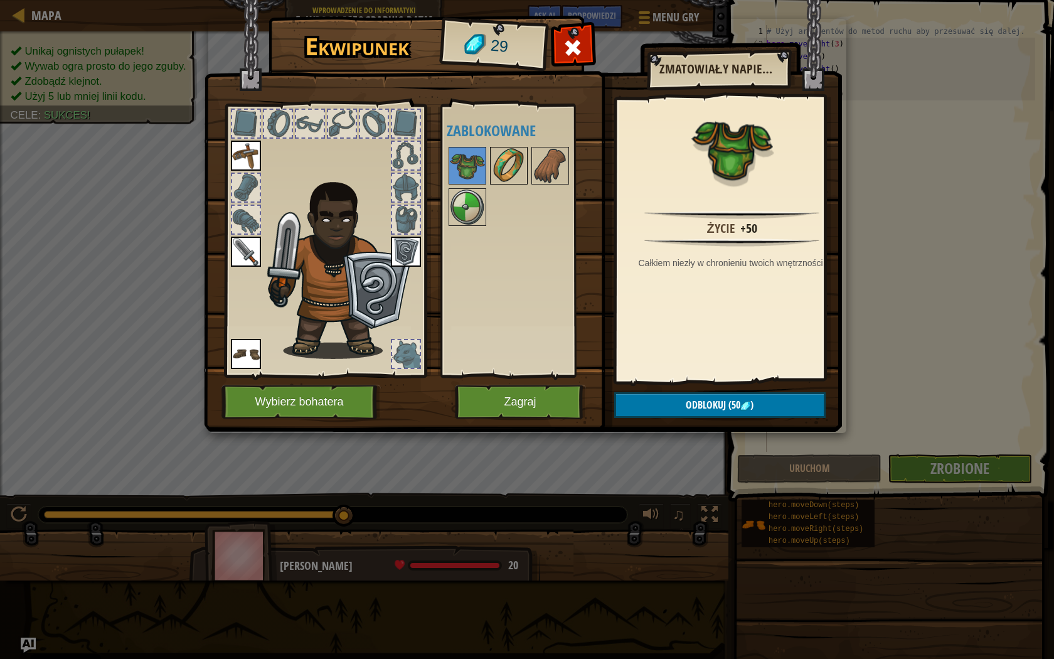
click at [500, 176] on img at bounding box center [508, 165] width 35 height 35
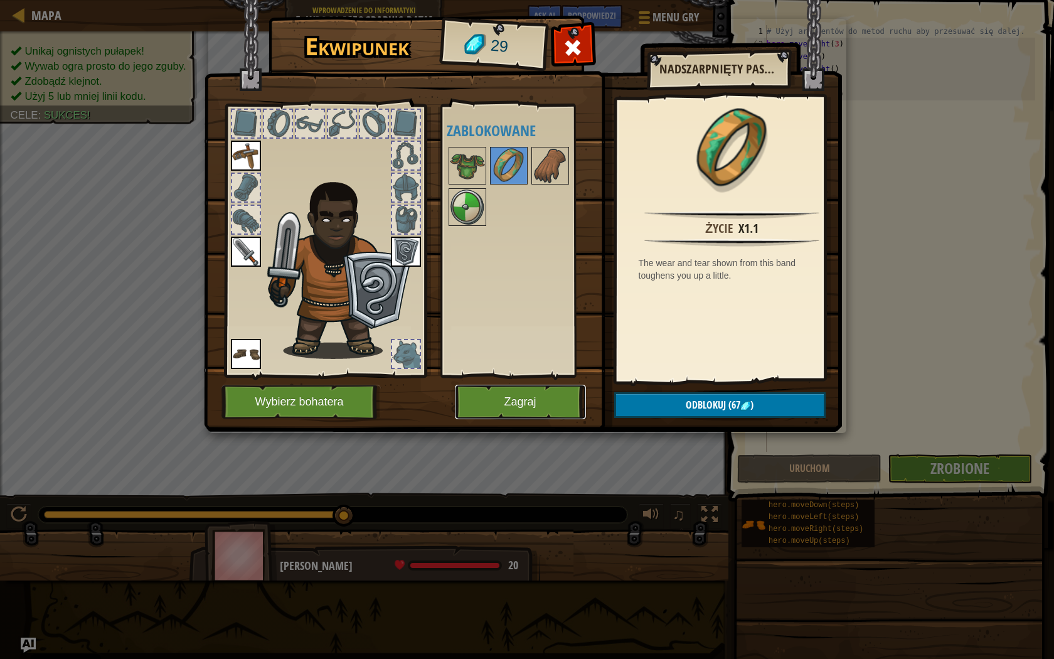
click at [530, 404] on button "Zagraj" at bounding box center [520, 402] width 131 height 35
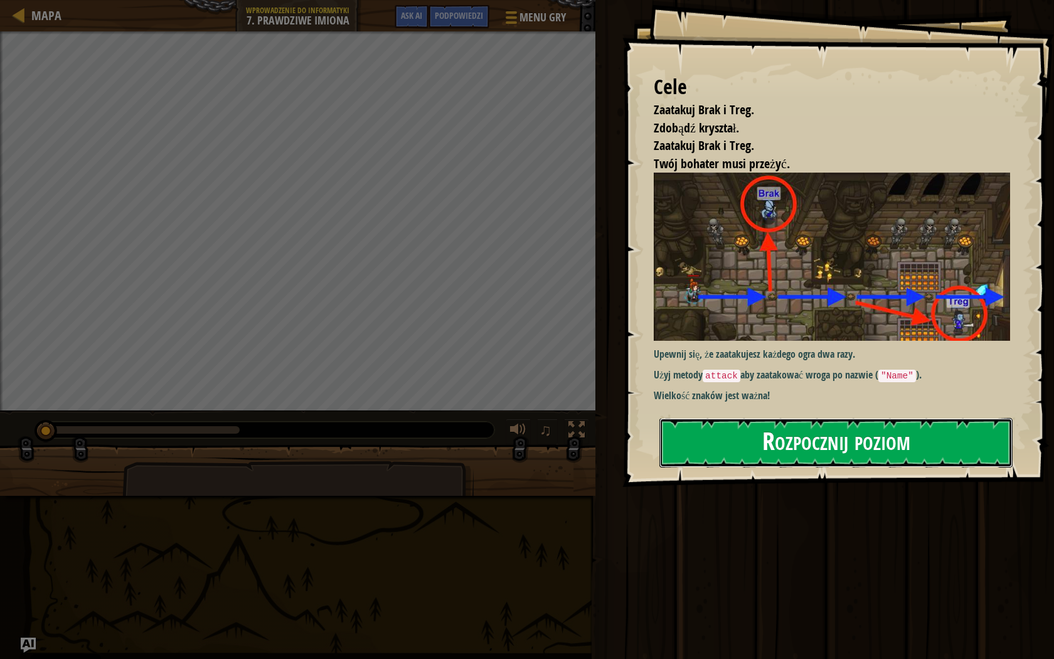
click at [863, 440] on button "Rozpocznij poziom" at bounding box center [835, 443] width 353 height 50
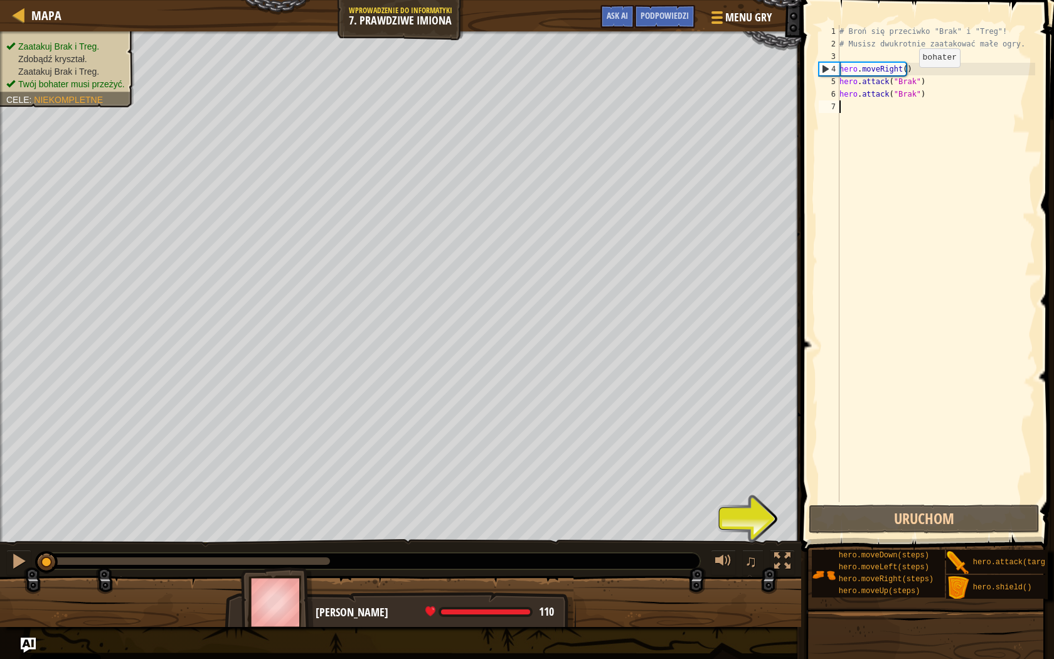
click at [908, 80] on div "# Broń się przeciwko "Brak" i "Treg"! # Musisz dwukrotnie zaatakować małe ogry.…" at bounding box center [936, 276] width 198 height 502
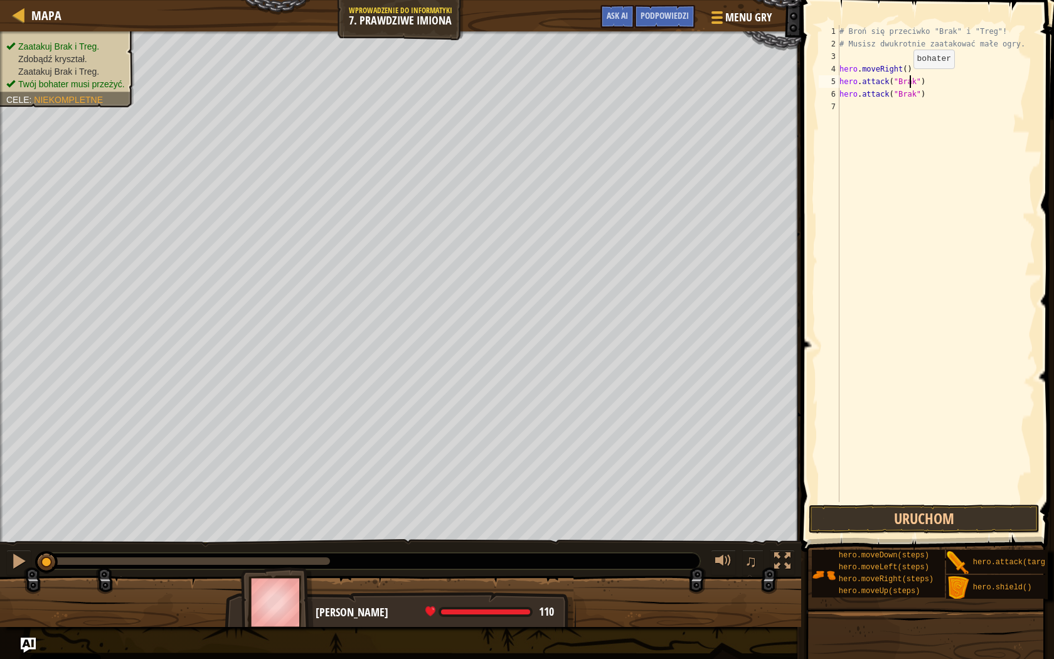
scroll to position [6, 6]
type textarea "hero.attack("Brak")"
click at [885, 521] on button "Uruchom" at bounding box center [924, 518] width 231 height 29
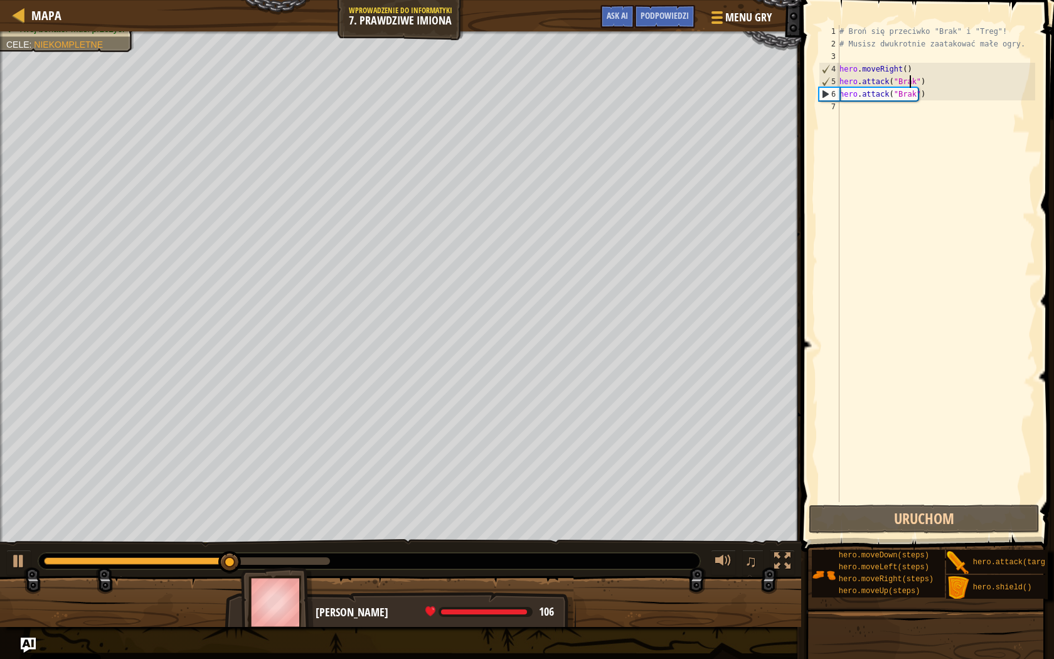
click at [881, 115] on div "# Broń się przeciwko "Brak" i "Treg"! # Musisz dwukrotnie zaatakować małe ogry.…" at bounding box center [936, 276] width 198 height 502
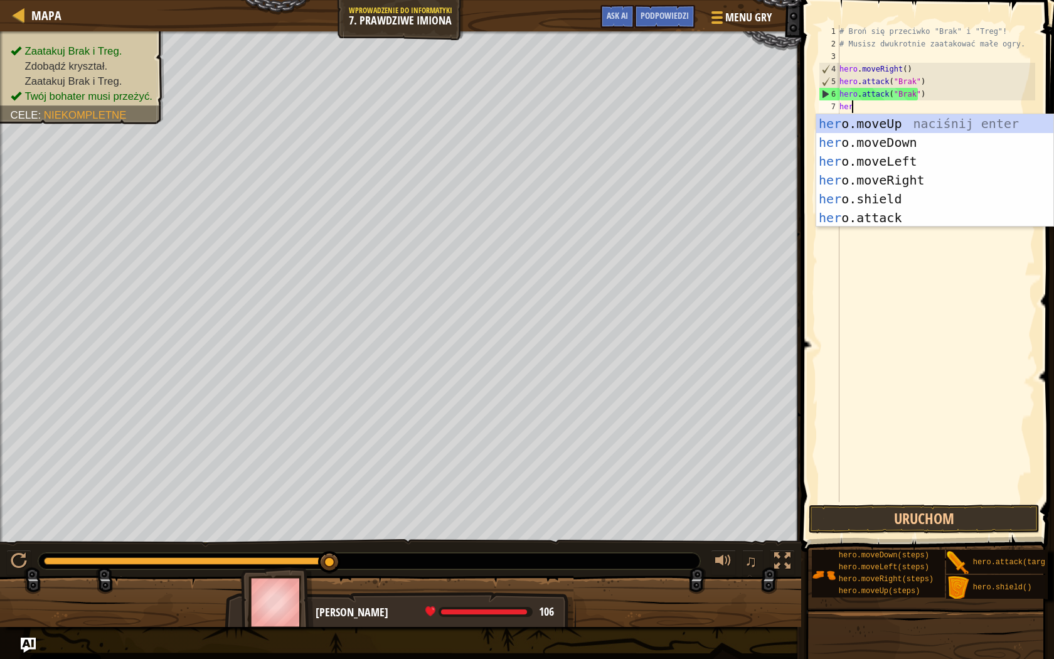
type textarea "hero"
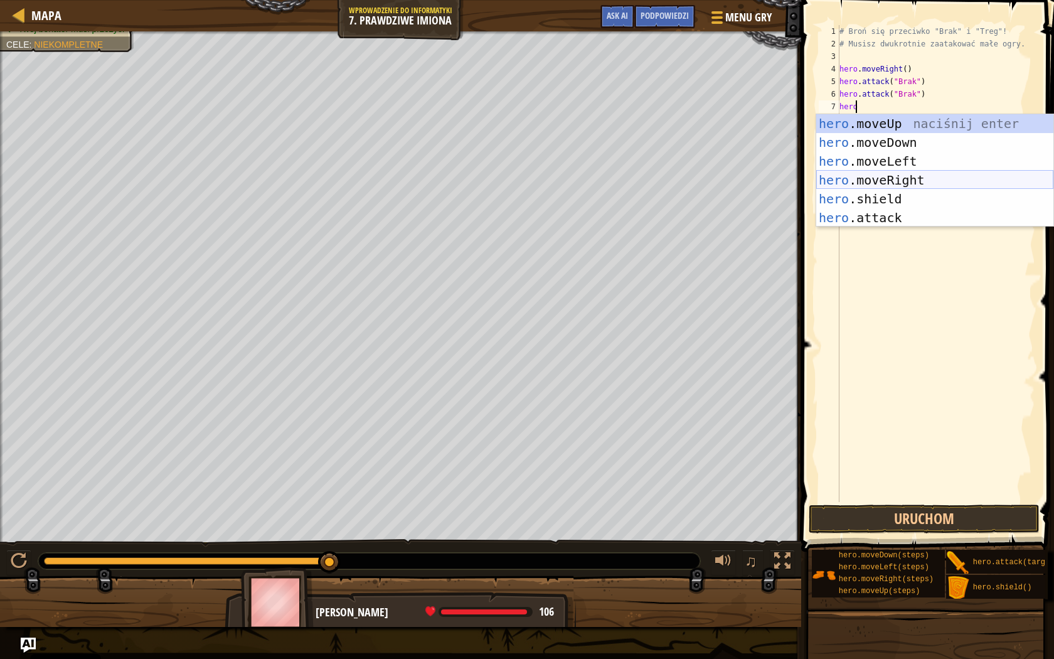
click at [912, 176] on div "hero .moveUp naciśnij enter hero .moveDown naciśnij enter hero .moveLeft naciśn…" at bounding box center [934, 189] width 237 height 151
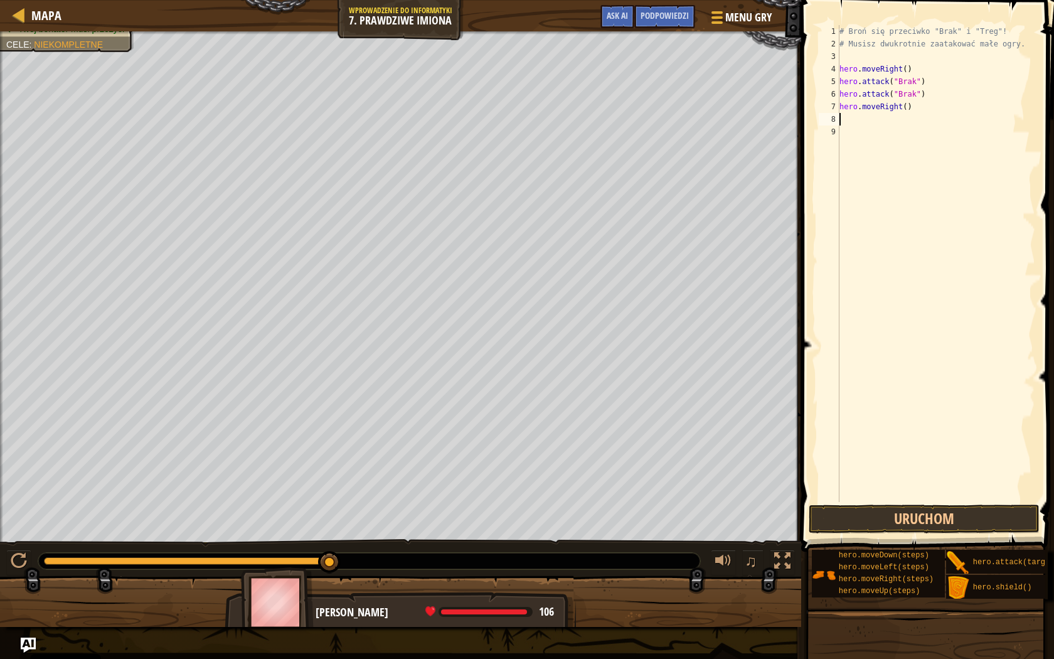
click at [898, 120] on div "# Broń się przeciwko "Brak" i "Treg"! # Musisz dwukrotnie zaatakować małe ogry.…" at bounding box center [936, 276] width 198 height 502
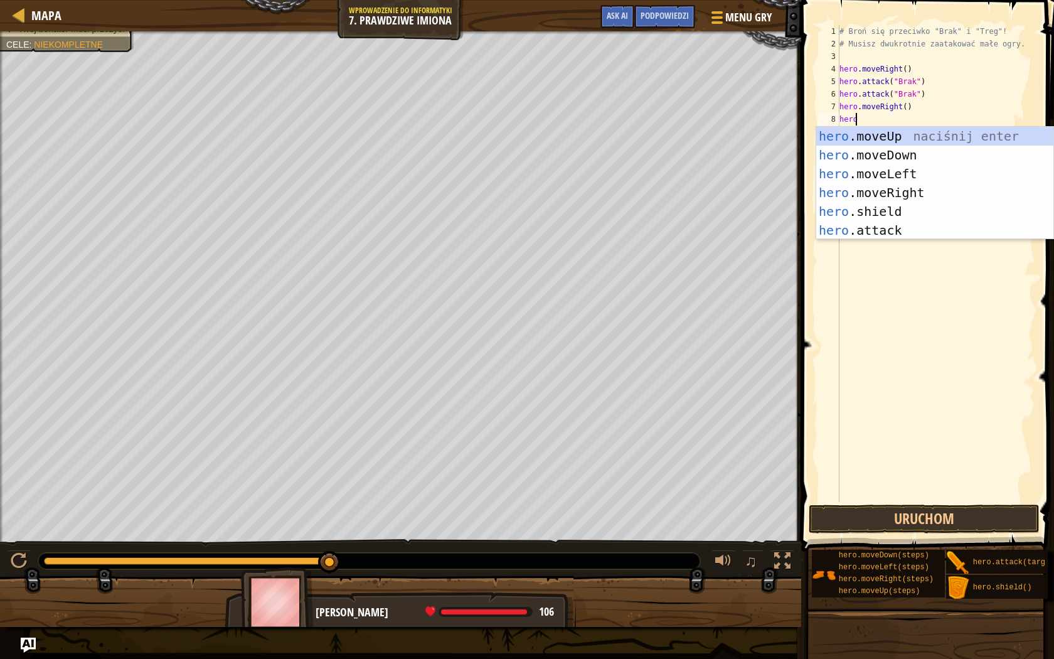
scroll to position [6, 1]
click at [866, 231] on div "hero .moveUp naciśnij enter hero .moveDown naciśnij enter hero .moveLeft naciśn…" at bounding box center [934, 202] width 237 height 151
type textarea "hero.attack("Enemy Name")"
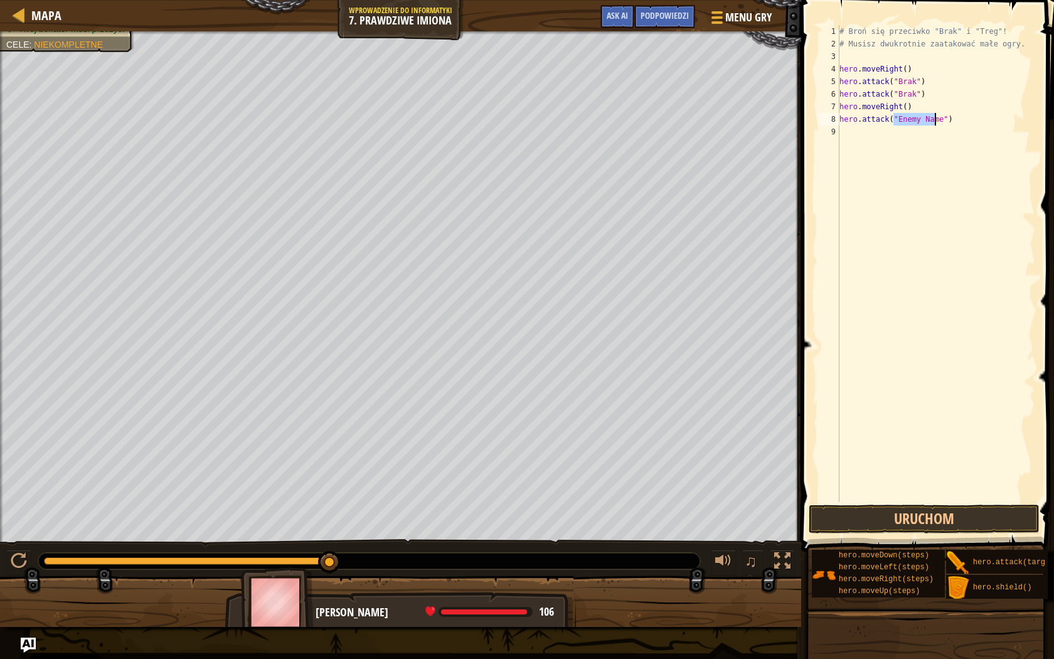
click at [883, 136] on div "# Broń się przeciwko "Brak" i "Treg"! # Musisz dwukrotnie zaatakować małe ogry.…" at bounding box center [936, 276] width 198 height 502
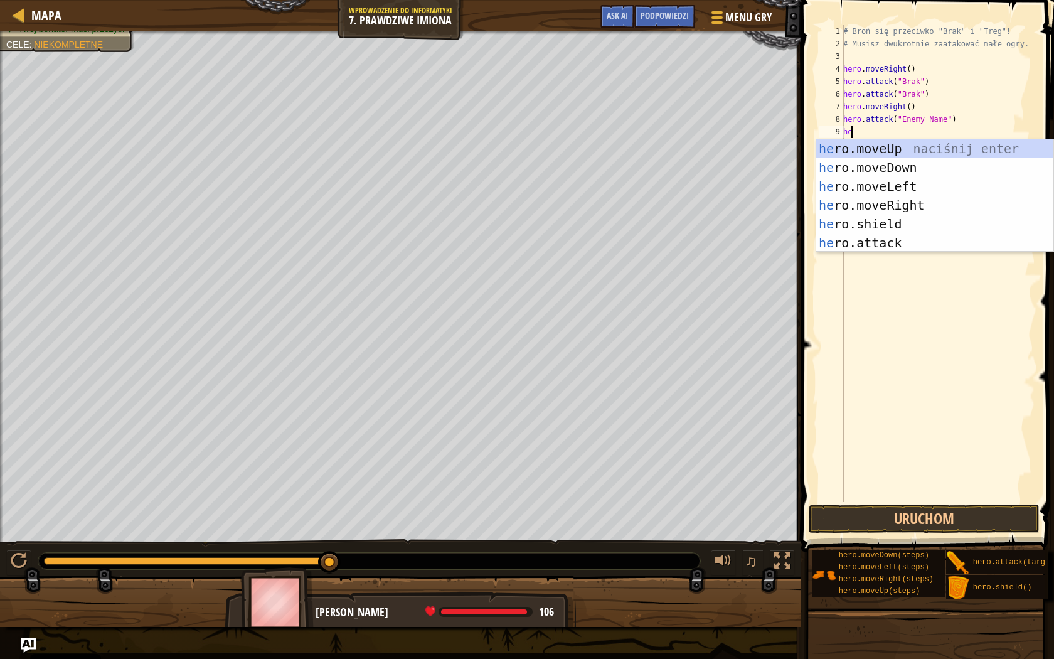
type textarea "her"
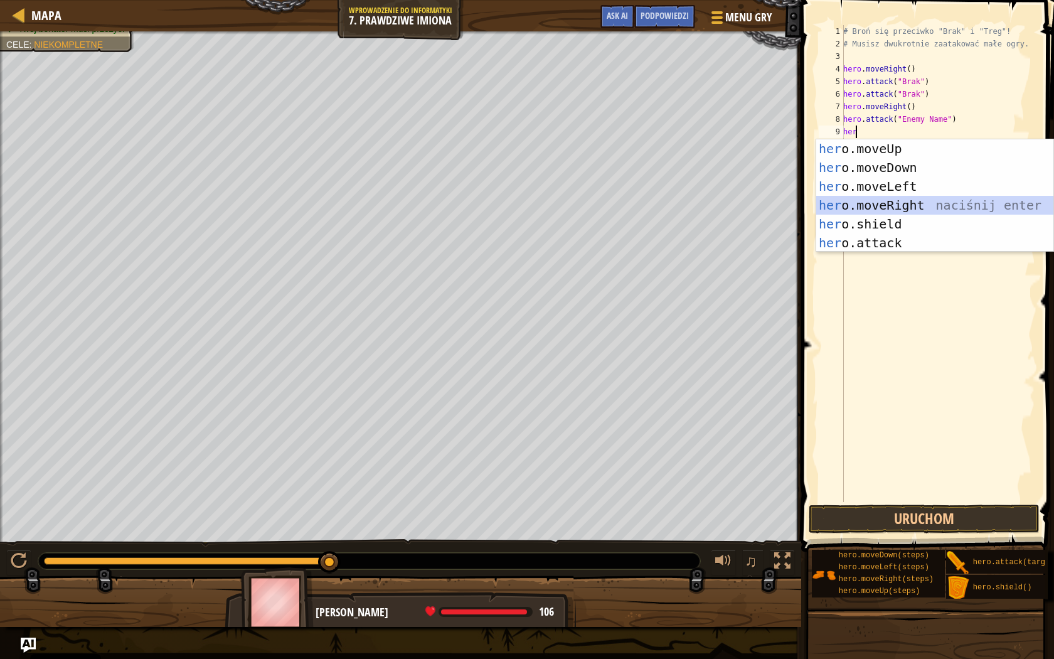
click at [898, 203] on div "her o.moveUp naciśnij enter her o.moveDown naciśnij enter her o.moveLeft naciśn…" at bounding box center [934, 214] width 237 height 151
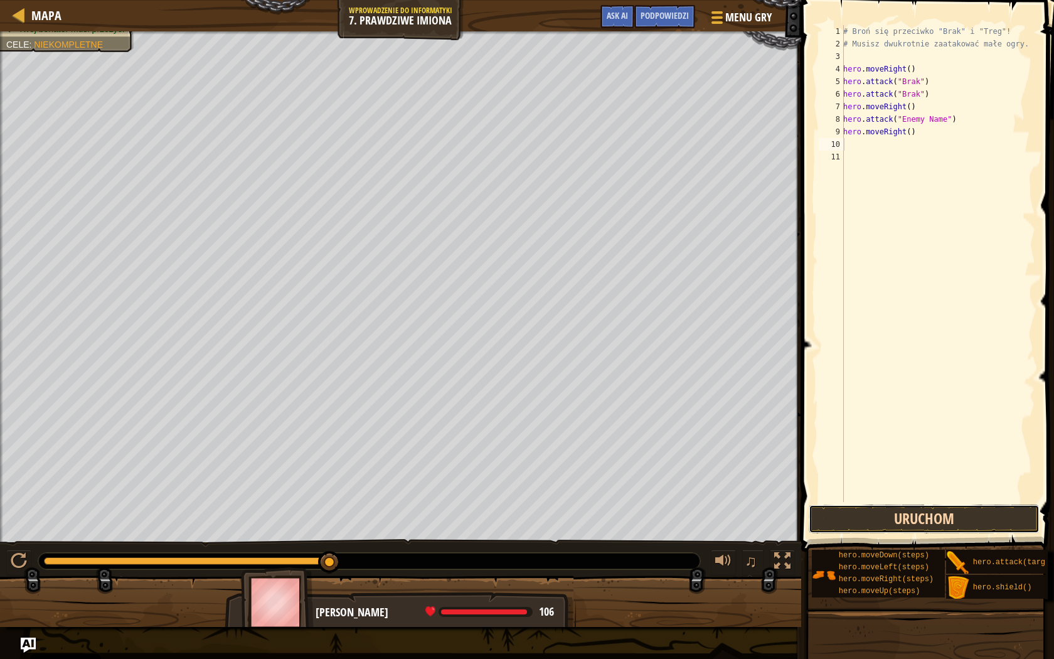
click at [907, 528] on button "Uruchom" at bounding box center [924, 518] width 231 height 29
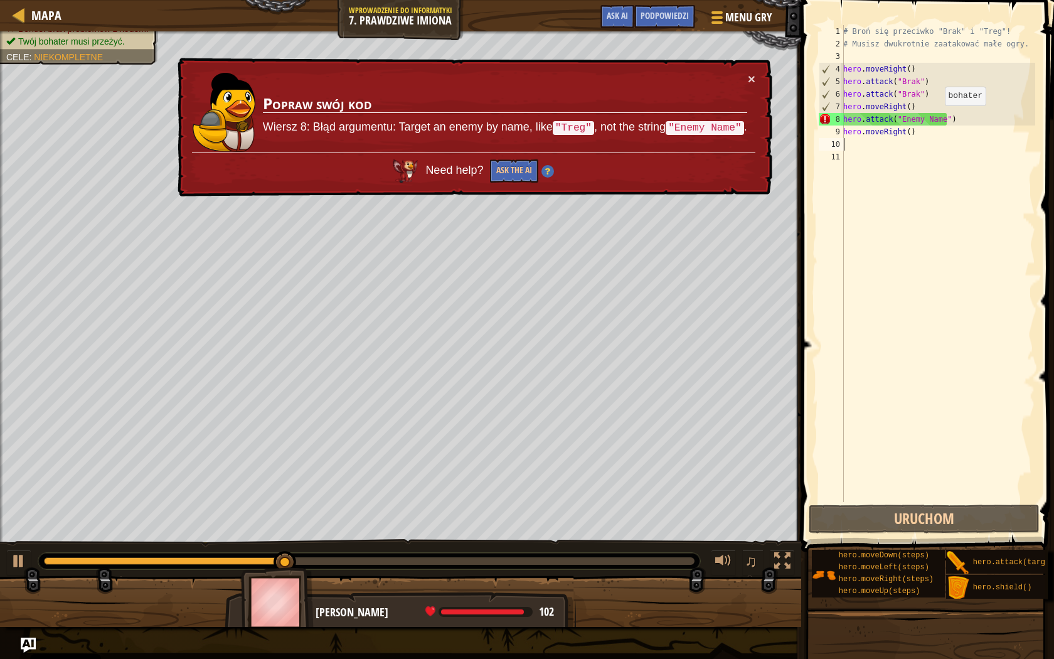
click at [938, 118] on div "# Broń się przeciwko "Brak" i "Treg"! # Musisz dwukrotnie zaatakować małe ogry.…" at bounding box center [938, 276] width 194 height 502
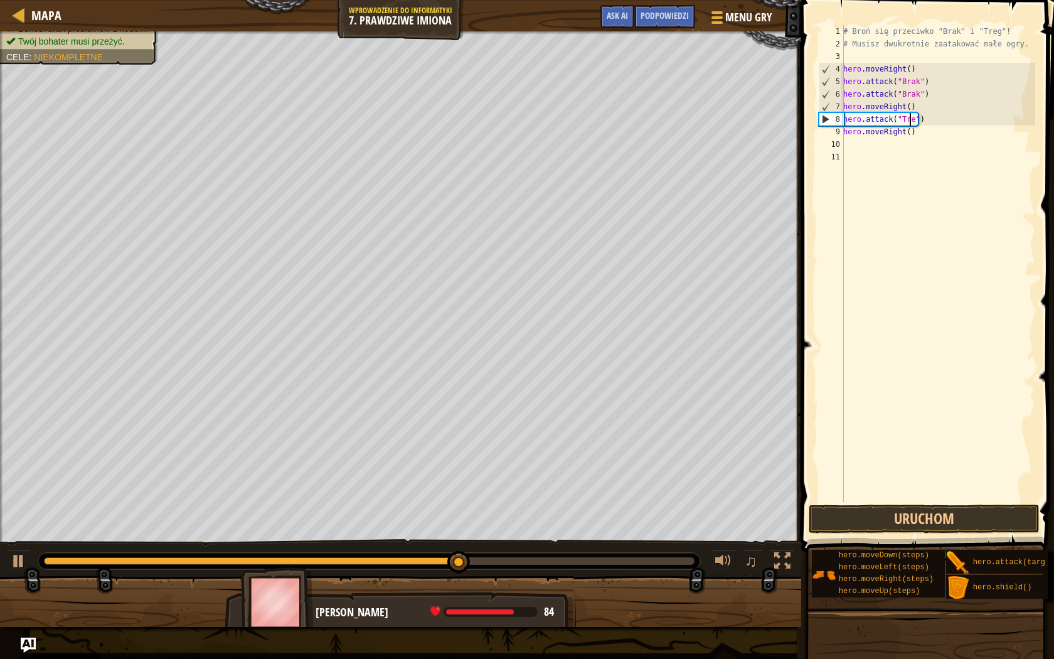
scroll to position [6, 6]
click at [953, 519] on button "Uruchom" at bounding box center [924, 518] width 231 height 29
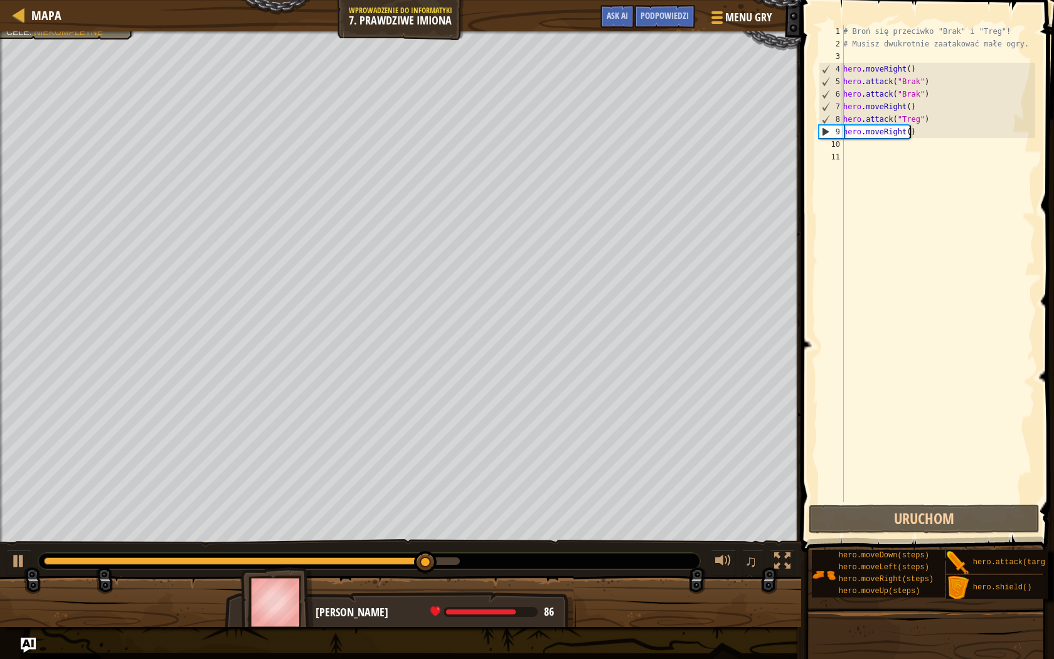
click at [927, 136] on div "# Broń się przeciwko "Brak" i "Treg"! # Musisz dwukrotnie zaatakować małe ogry.…" at bounding box center [938, 276] width 194 height 502
click at [932, 117] on div "# Broń się przeciwko "Brak" i "Treg"! # Musisz dwukrotnie zaatakować małe ogry.…" at bounding box center [938, 276] width 194 height 502
type textarea "hero.attack("Treg")"
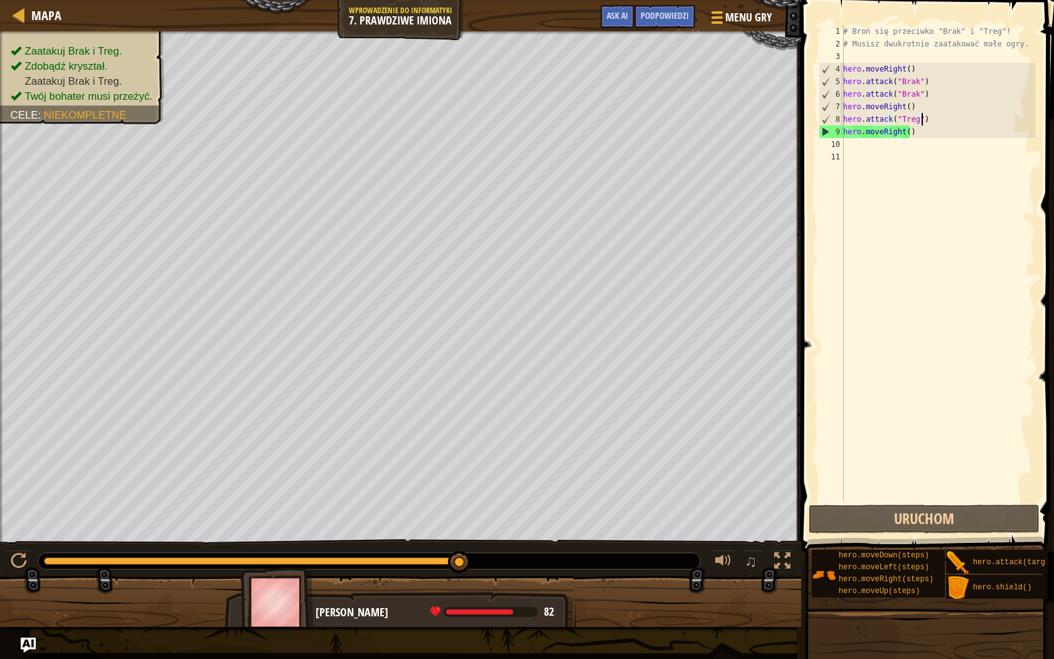
scroll to position [6, 0]
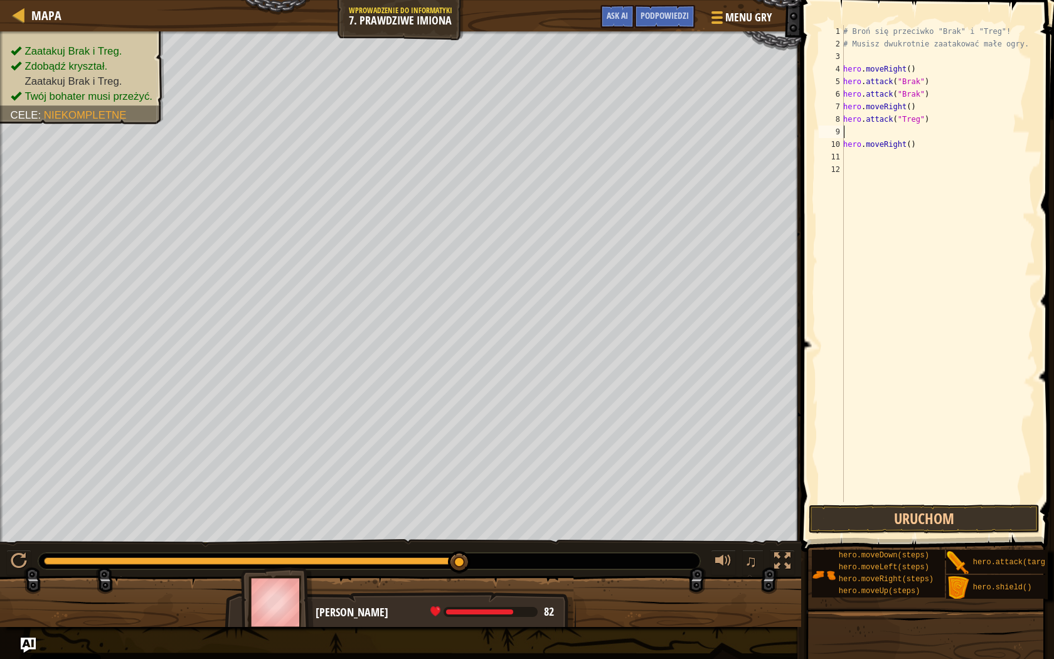
click at [891, 129] on div "# Broń się przeciwko "Brak" i "Treg"! # Musisz dwukrotnie zaatakować małe ogry.…" at bounding box center [938, 276] width 194 height 502
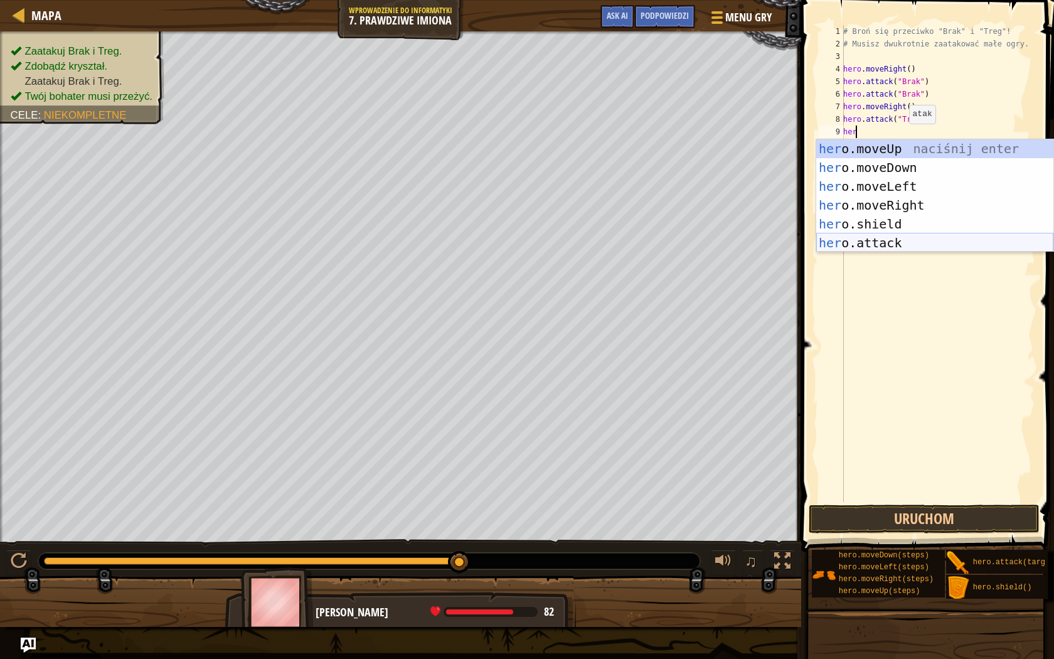
click at [926, 240] on div "her o.moveUp naciśnij enter her o.moveDown naciśnij enter her o.moveLeft naciśn…" at bounding box center [934, 214] width 237 height 151
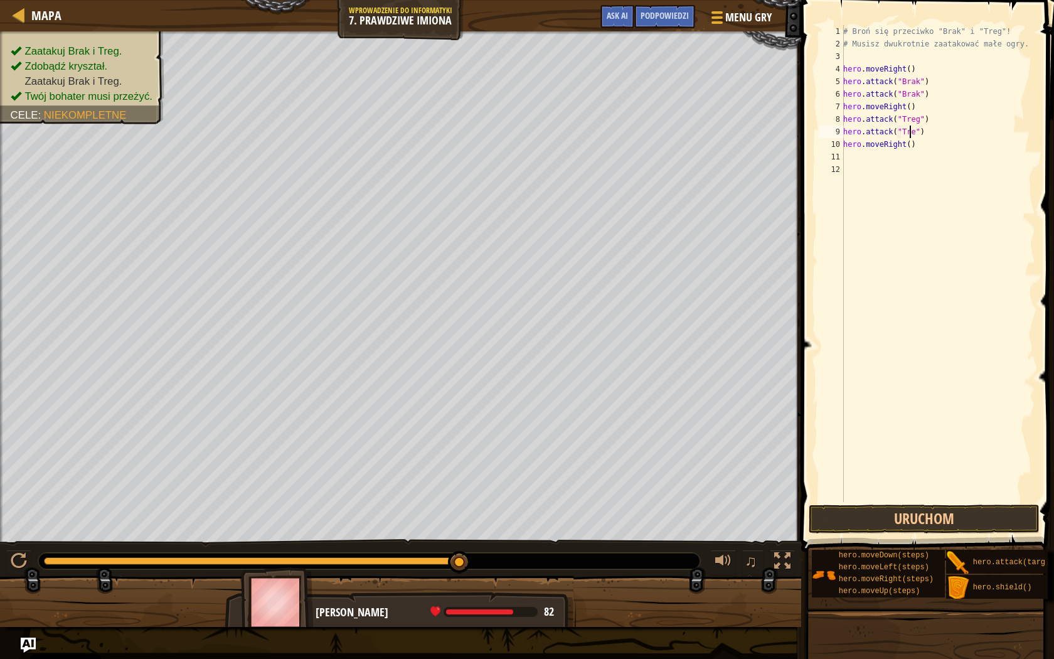
scroll to position [6, 6]
click at [916, 146] on div "# Broń się przeciwko "Brak" i "Treg"! # Musisz dwukrotnie zaatakować małe ogry.…" at bounding box center [938, 276] width 194 height 502
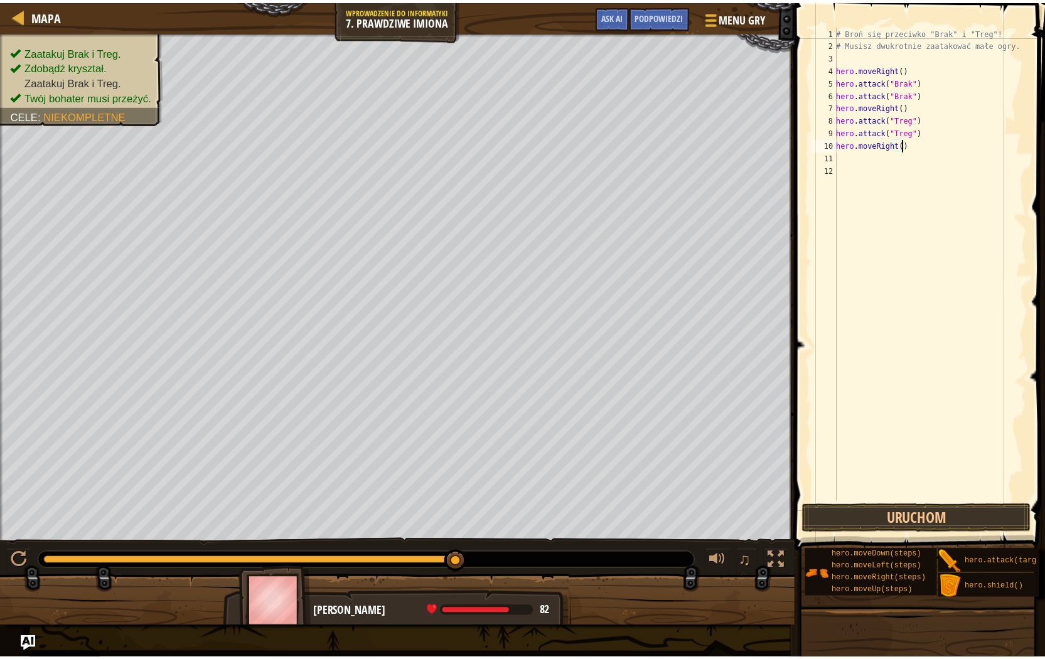
scroll to position [6, 5]
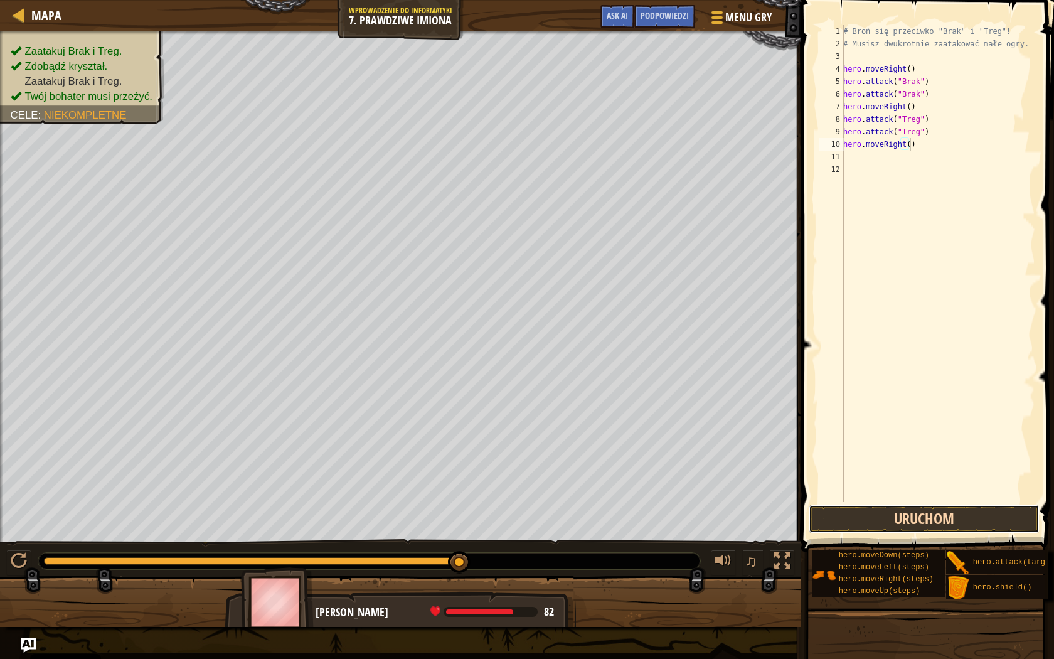
click at [910, 511] on button "Uruchom" at bounding box center [924, 518] width 231 height 29
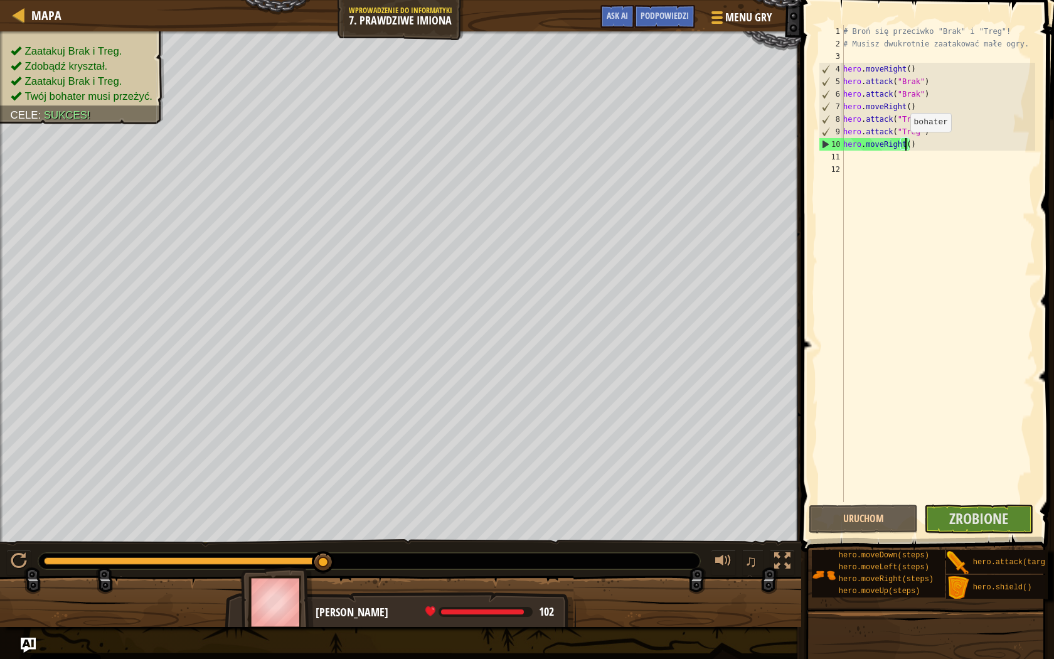
click at [903, 144] on div "# Broń się przeciwko "Brak" i "Treg"! # Musisz dwukrotnie zaatakować małe ogry.…" at bounding box center [938, 276] width 194 height 502
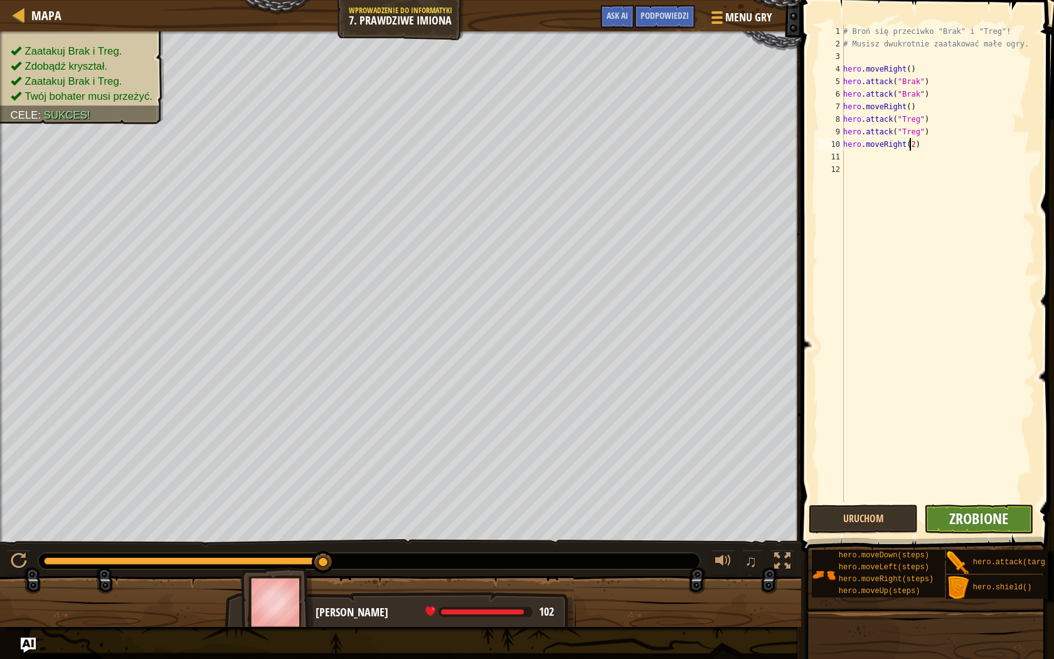
type textarea "hero.moveRight(2)"
click at [979, 520] on span "Zrobione" at bounding box center [978, 518] width 59 height 20
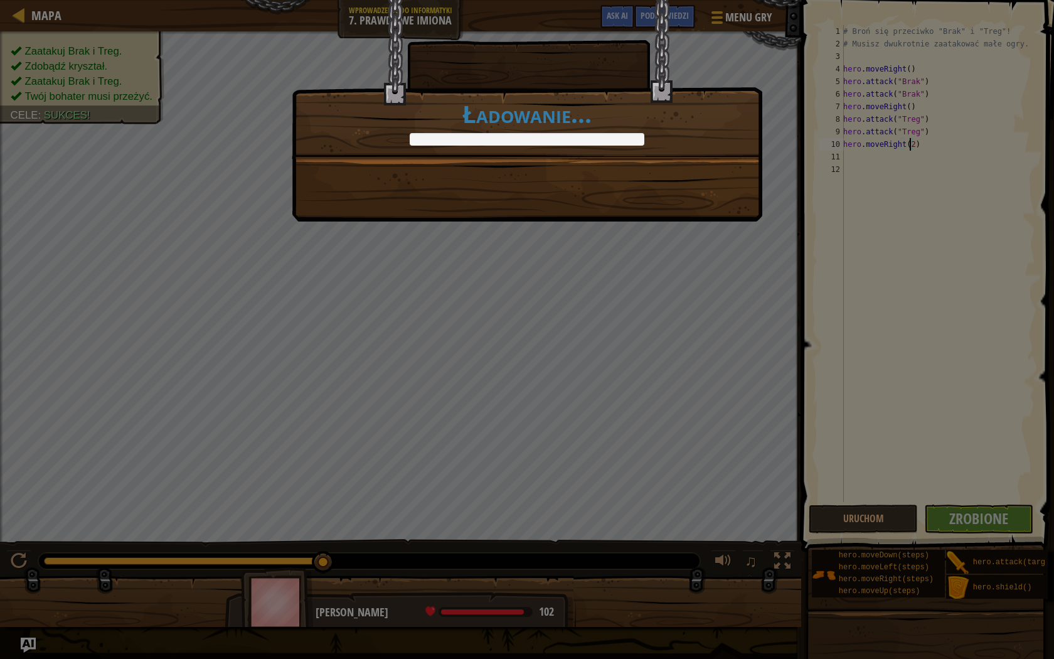
click at [212, 313] on div "Czysty kod: brak błędów czy uwag. +7 +6 Brak i [PERSON_NAME] nauczyły się, by z…" at bounding box center [527, 329] width 1054 height 659
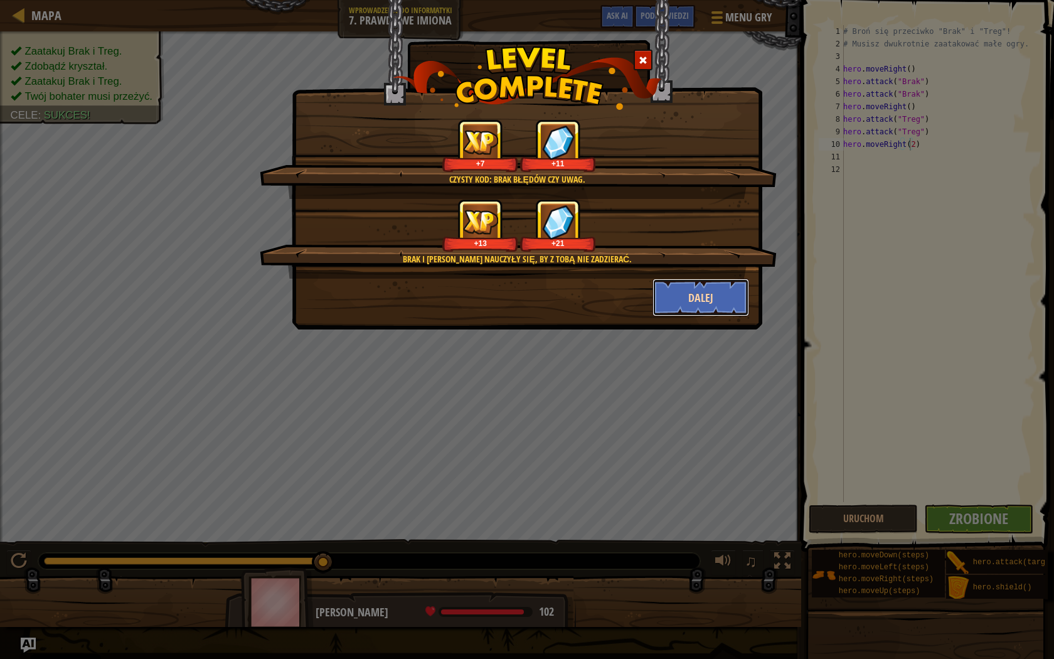
click at [694, 297] on button "Dalej" at bounding box center [700, 298] width 97 height 38
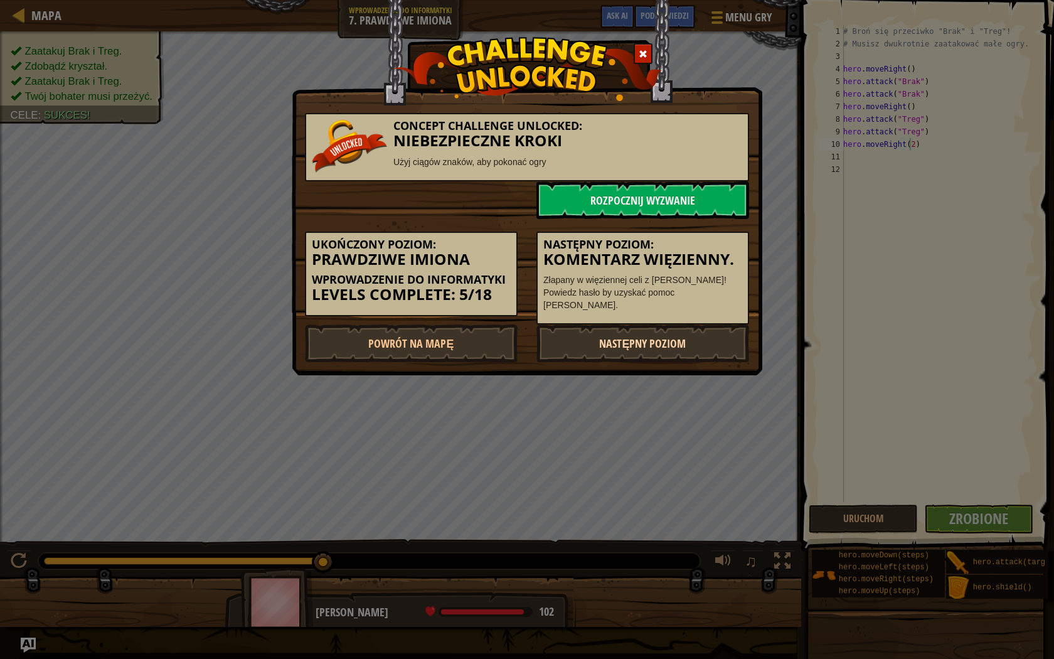
click at [630, 343] on link "Następny poziom" at bounding box center [642, 343] width 213 height 38
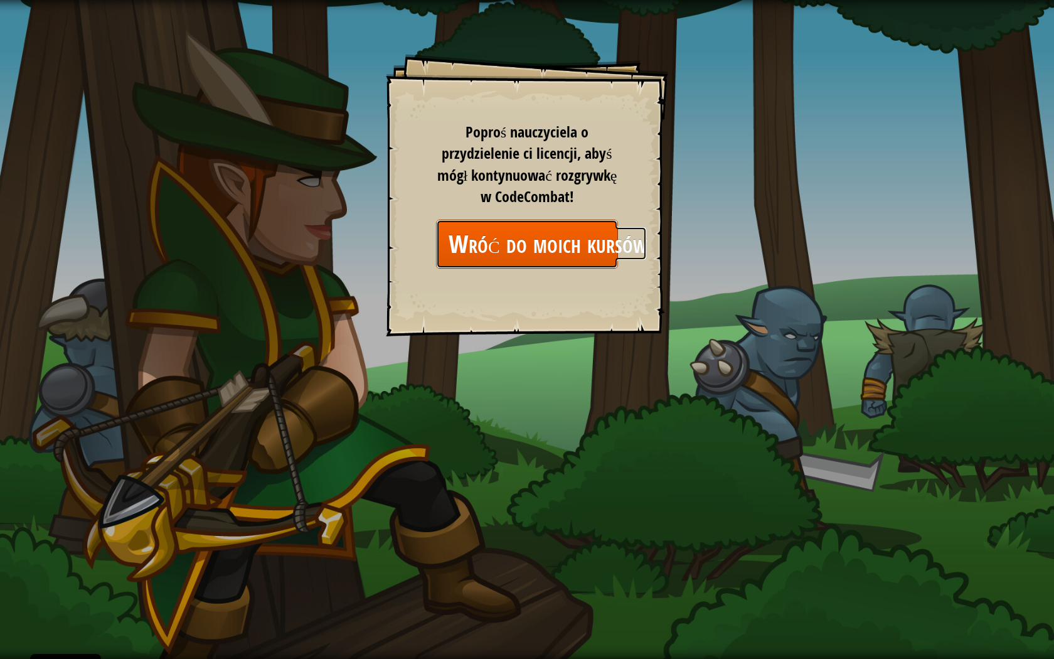
click at [473, 248] on link "Wróć do moich kursów" at bounding box center [527, 244] width 182 height 48
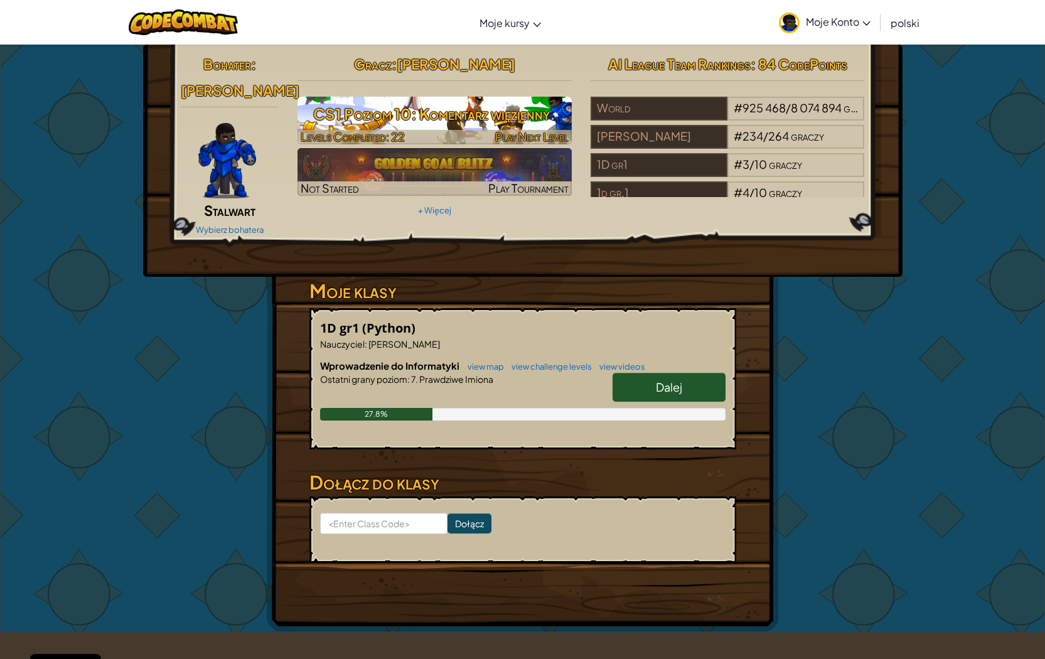
click at [416, 134] on div at bounding box center [434, 137] width 274 height 14
select select "pl"
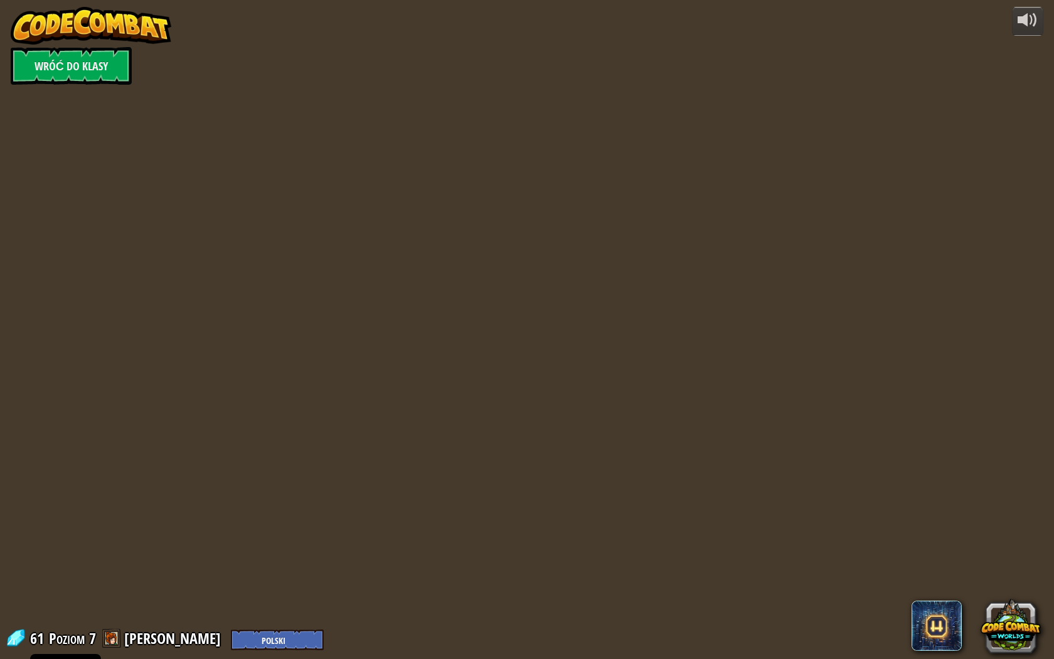
select select "pl"
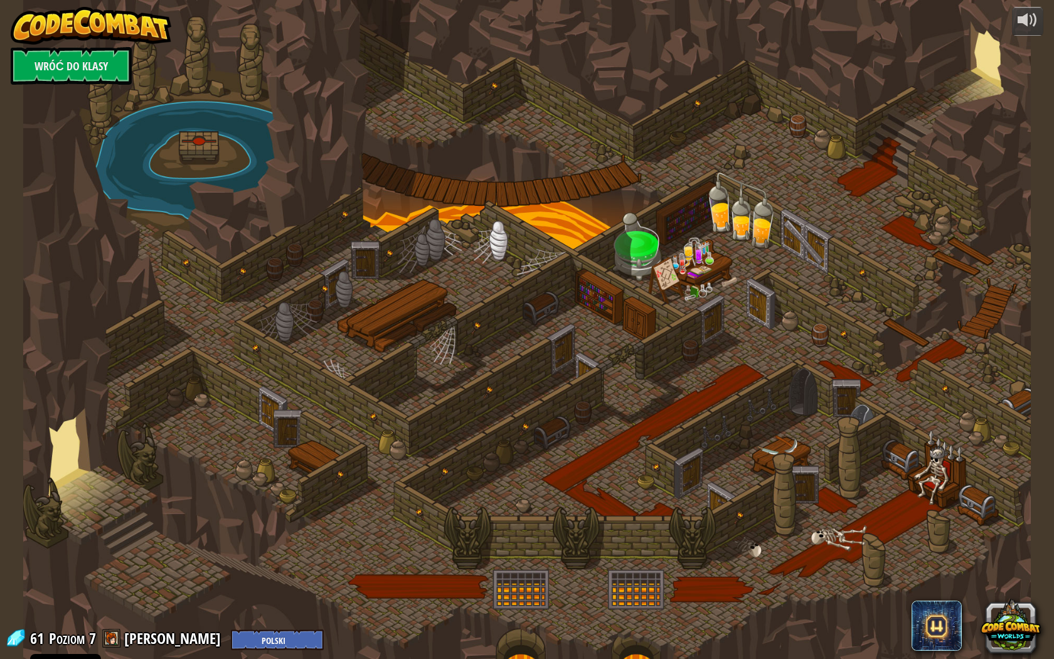
select select "pl"
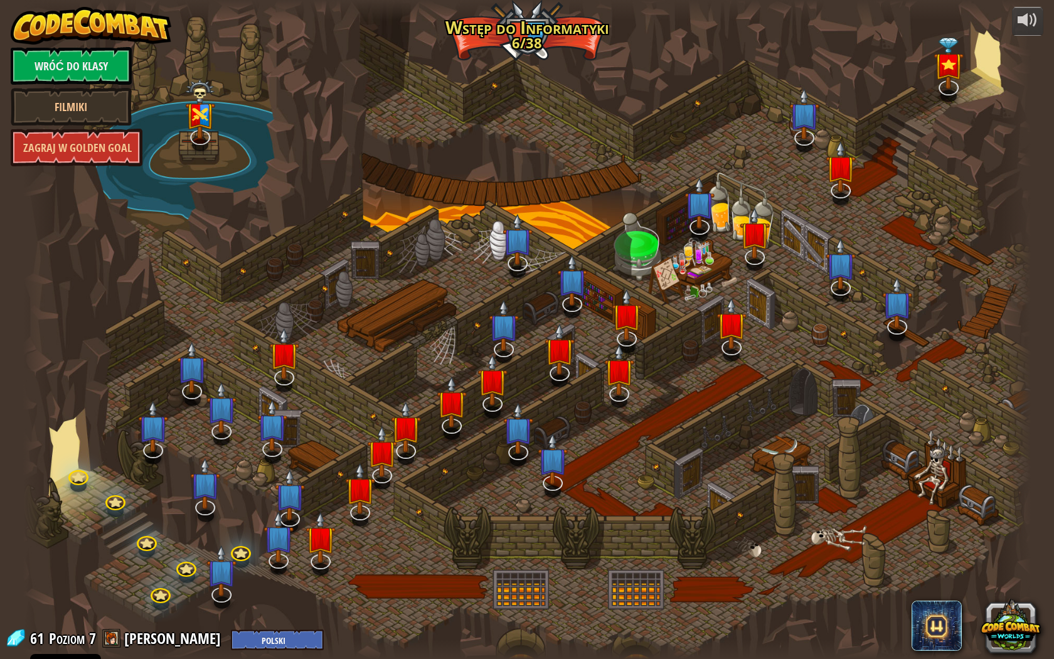
select select "pl"
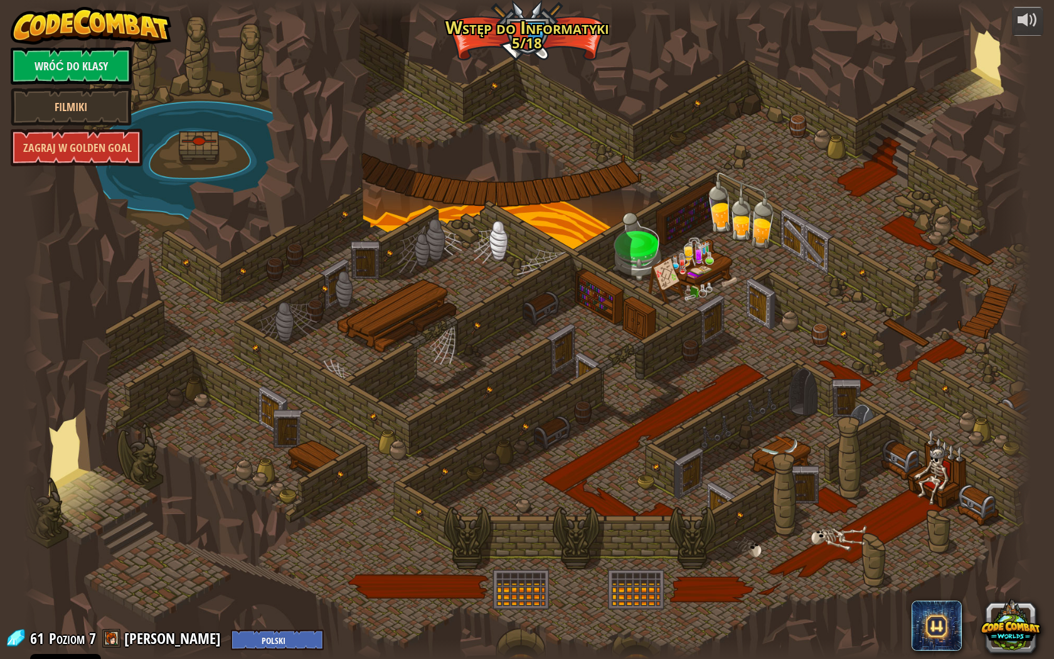
select select "pl"
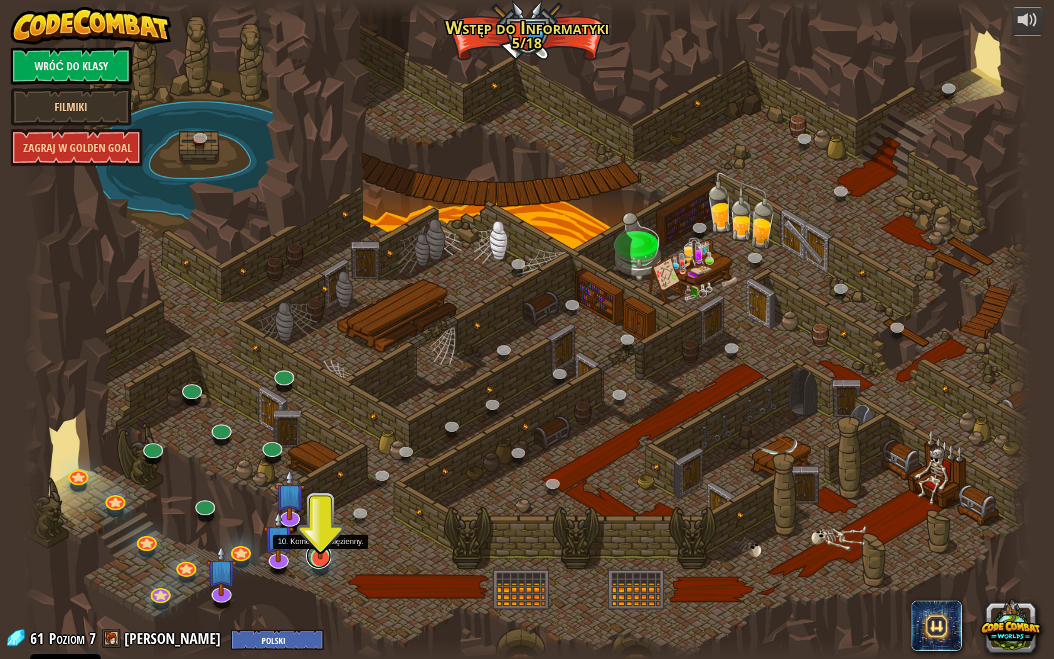
click at [322, 562] on link at bounding box center [318, 555] width 25 height 25
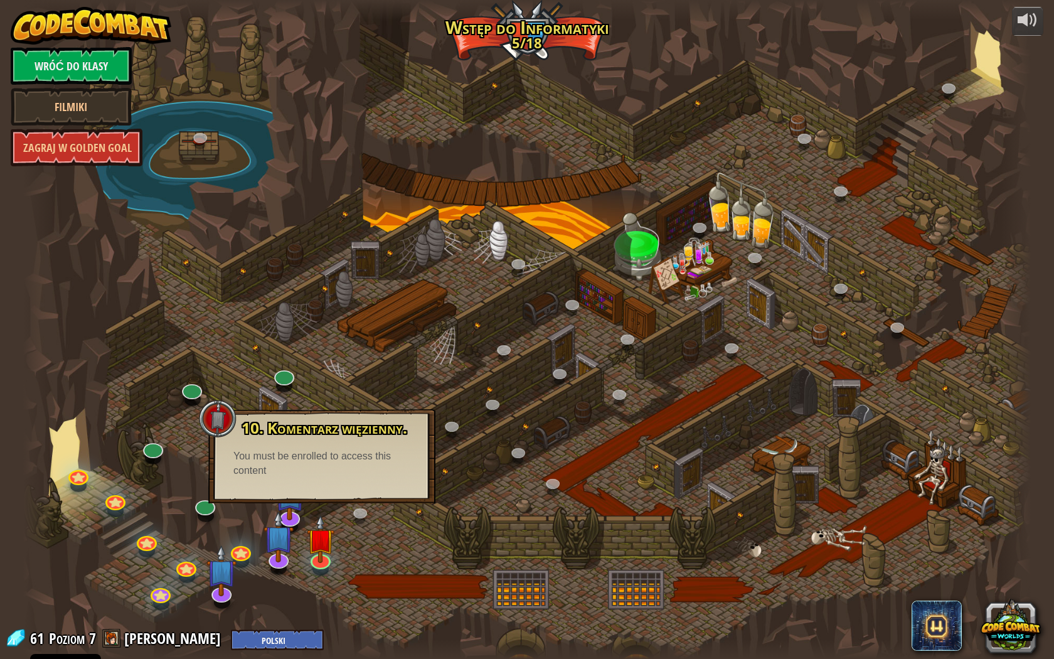
click at [286, 464] on div "You must be enrolled to access this content" at bounding box center [321, 463] width 177 height 29
click at [430, 547] on div at bounding box center [527, 329] width 1008 height 659
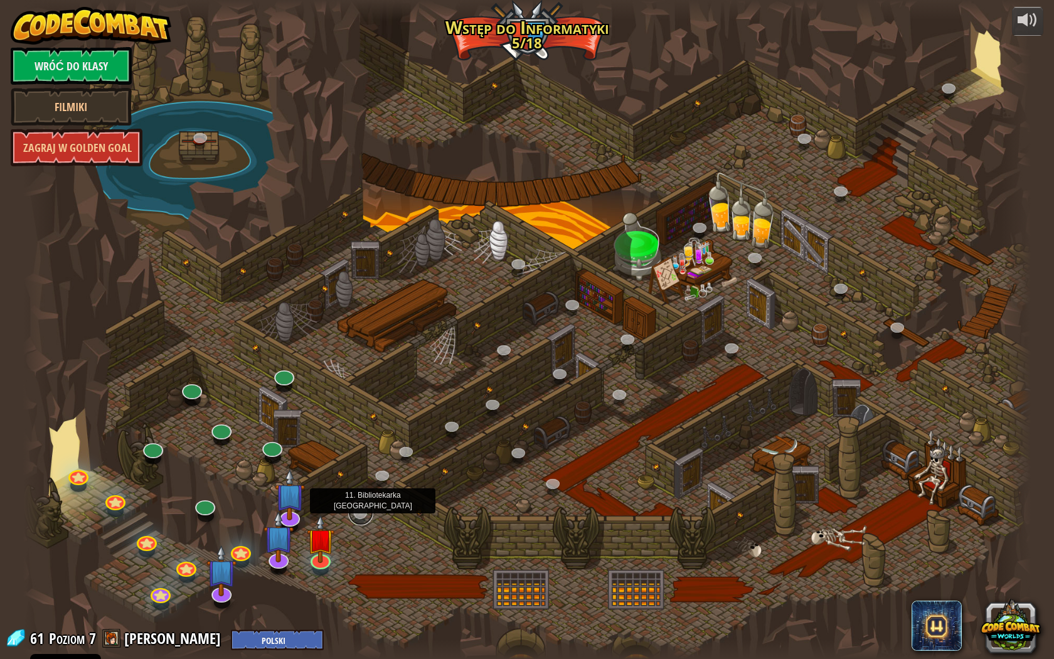
click at [353, 515] on link at bounding box center [360, 512] width 25 height 25
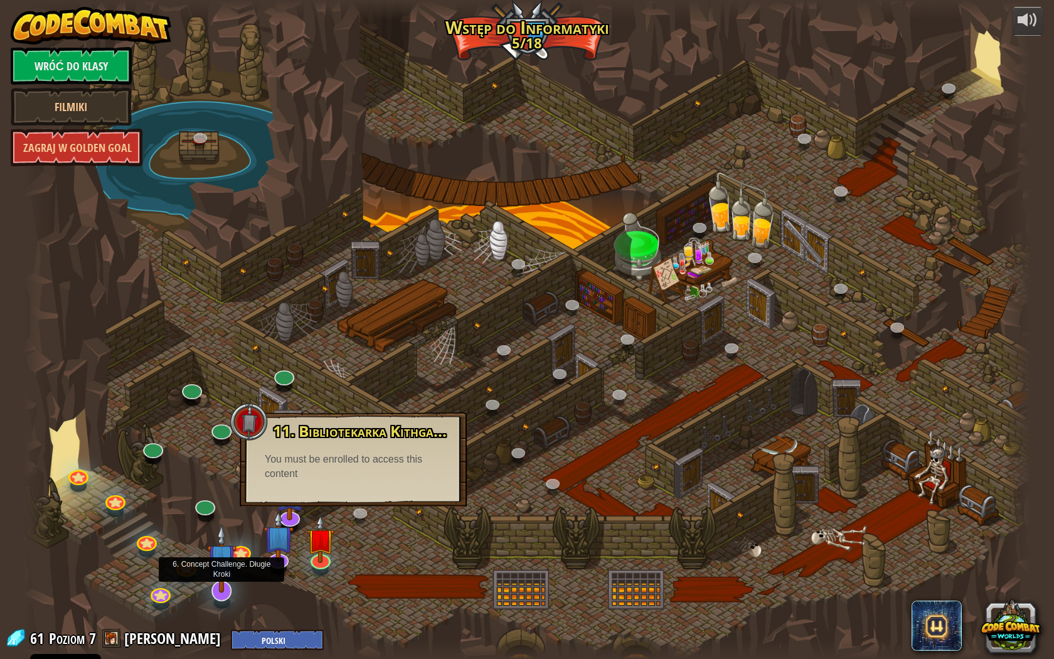
click at [218, 578] on img at bounding box center [222, 558] width 30 height 69
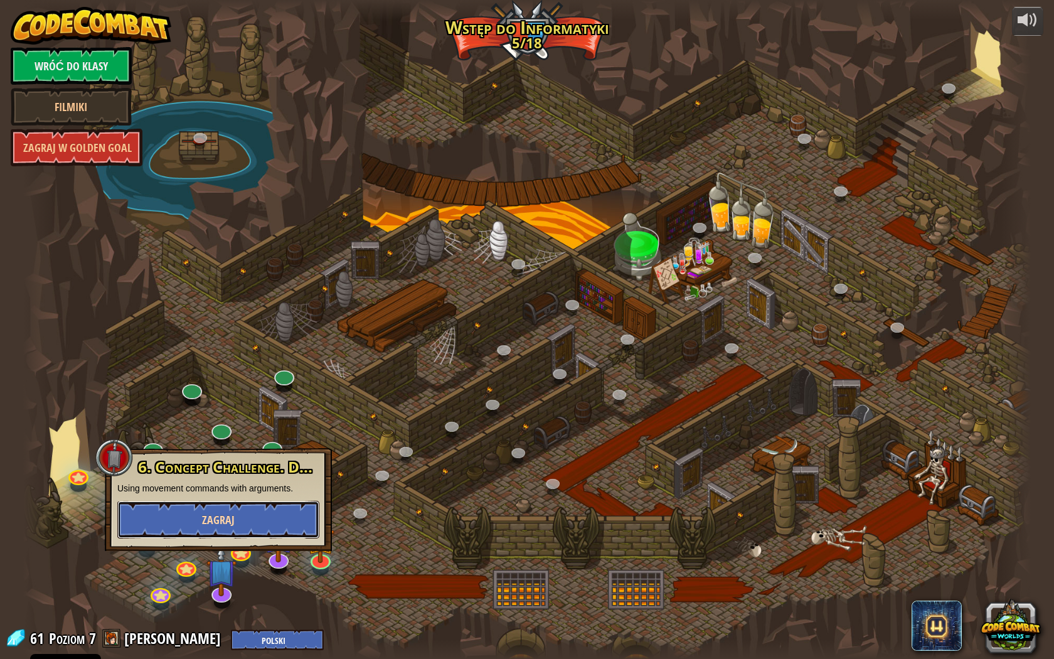
click at [237, 518] on button "Zagraj" at bounding box center [218, 520] width 202 height 38
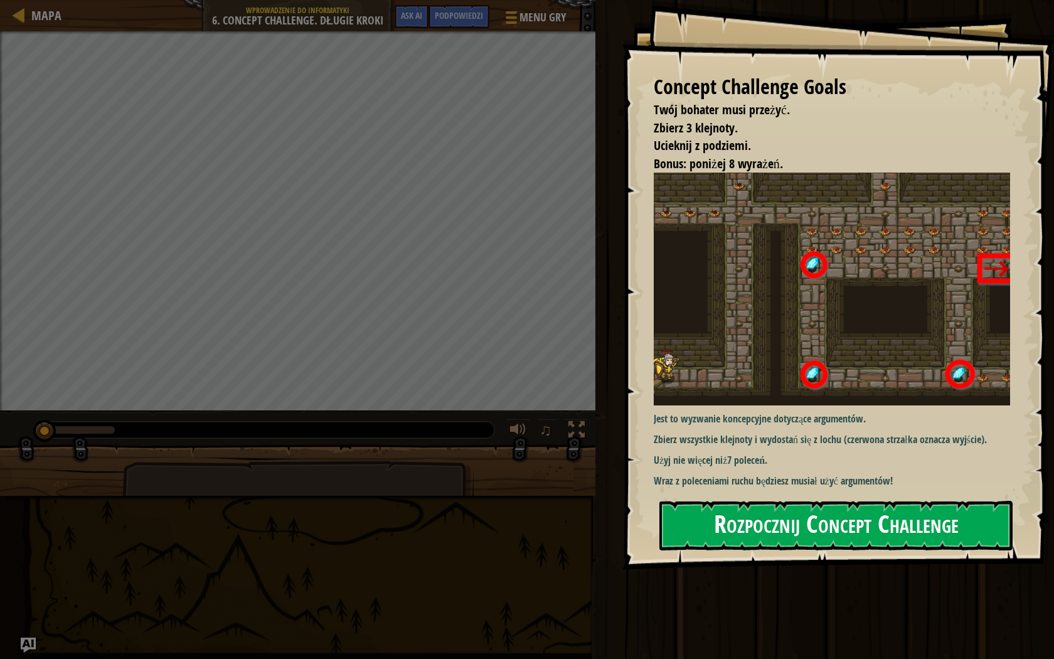
click at [744, 528] on button "Rozpocznij Concept Challenge" at bounding box center [835, 526] width 353 height 50
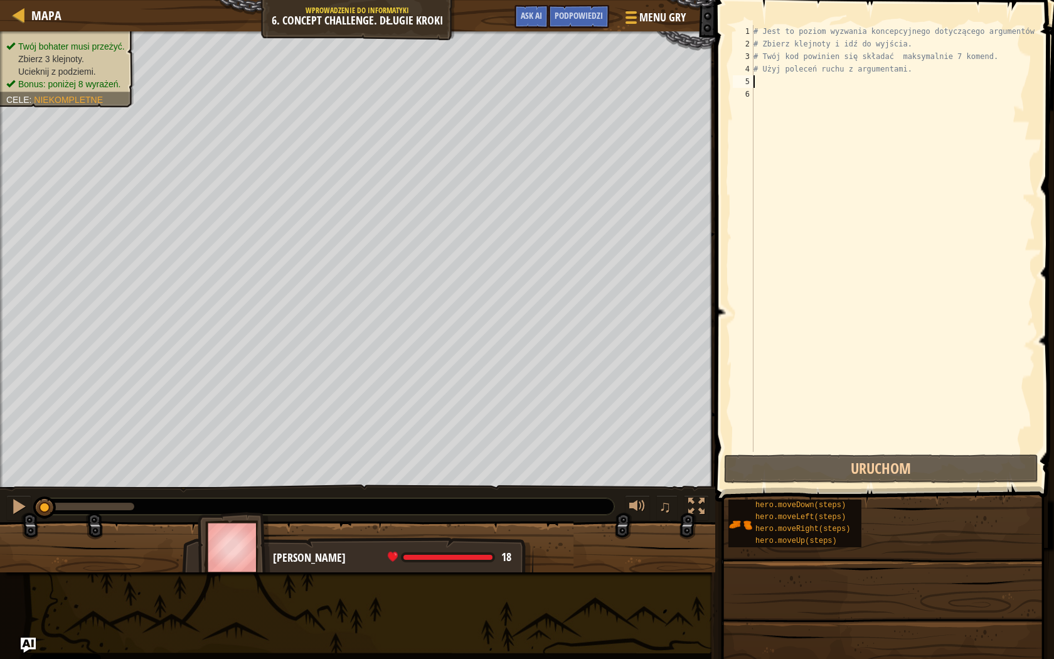
click at [790, 80] on div "# Jest to poziom wyzwania koncepcyjnego dotyczącego argumentów. # Zbierz klejno…" at bounding box center [893, 251] width 284 height 452
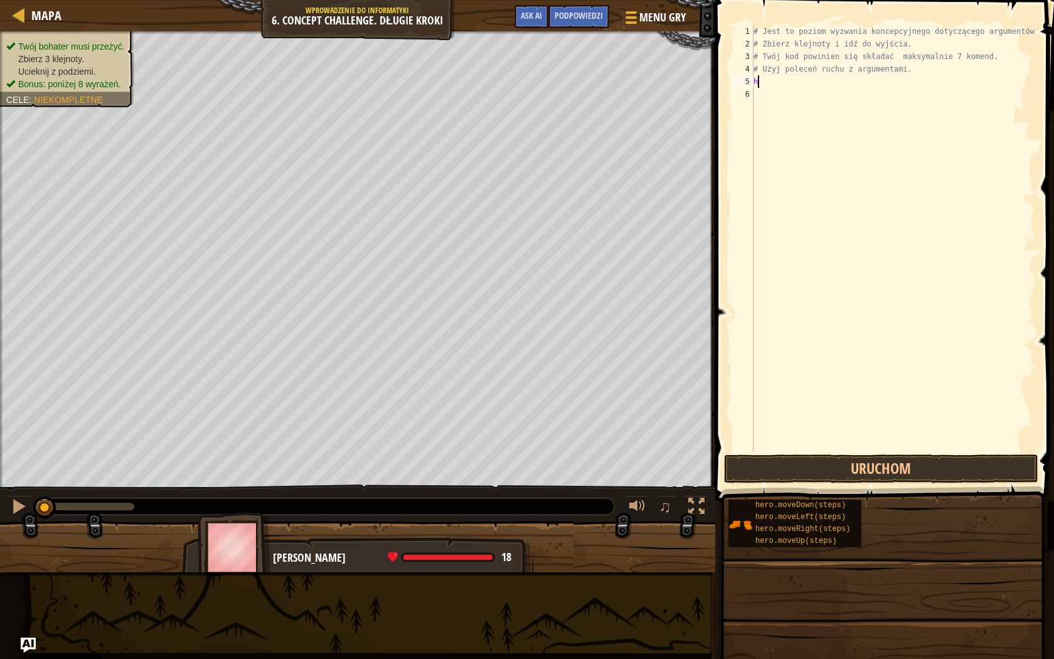
type textarea "he"
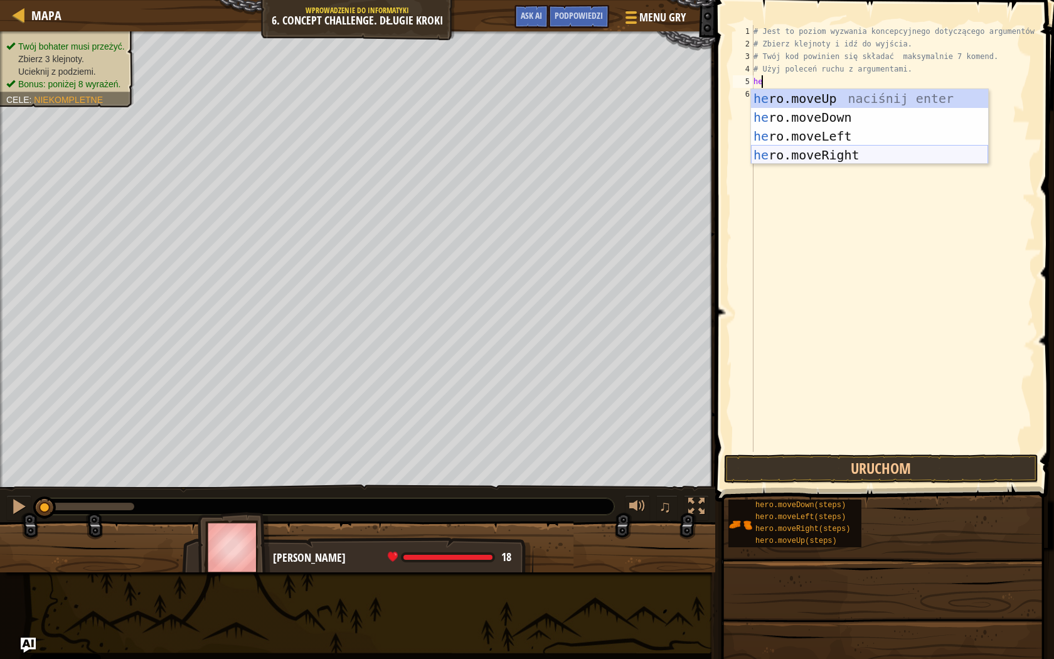
click at [848, 157] on div "he ro.moveUp naciśnij enter he ro.moveDown naciśnij enter he ro.moveLeft naciśn…" at bounding box center [869, 145] width 237 height 113
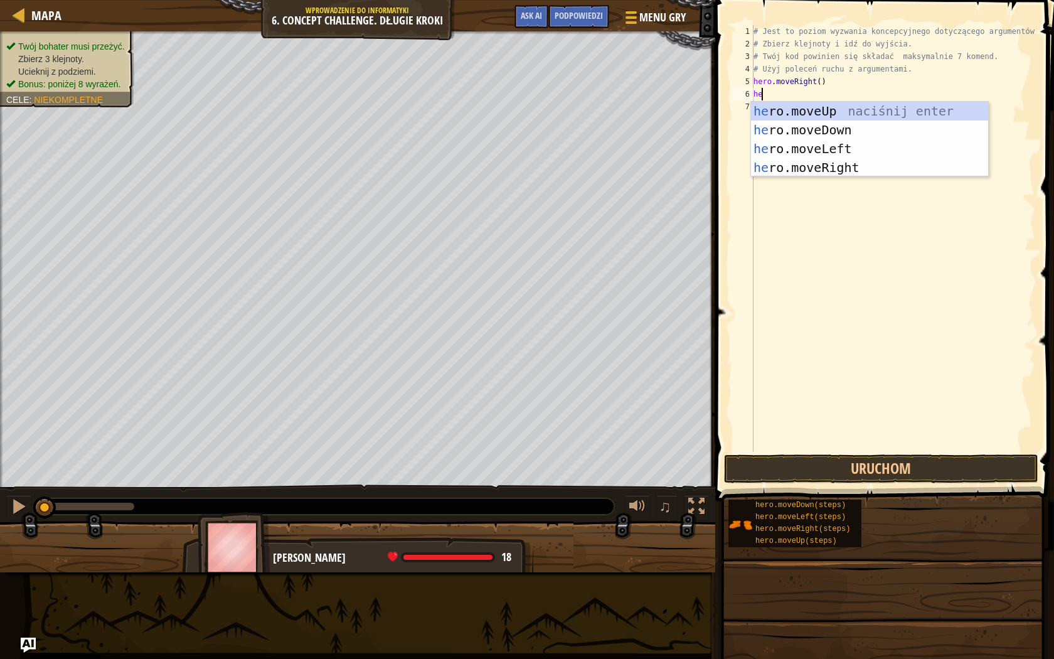
type textarea "her"
click at [841, 109] on div "her o.moveUp naciśnij enter her o.moveDown naciśnij enter her o.moveLeft naciśn…" at bounding box center [869, 158] width 237 height 113
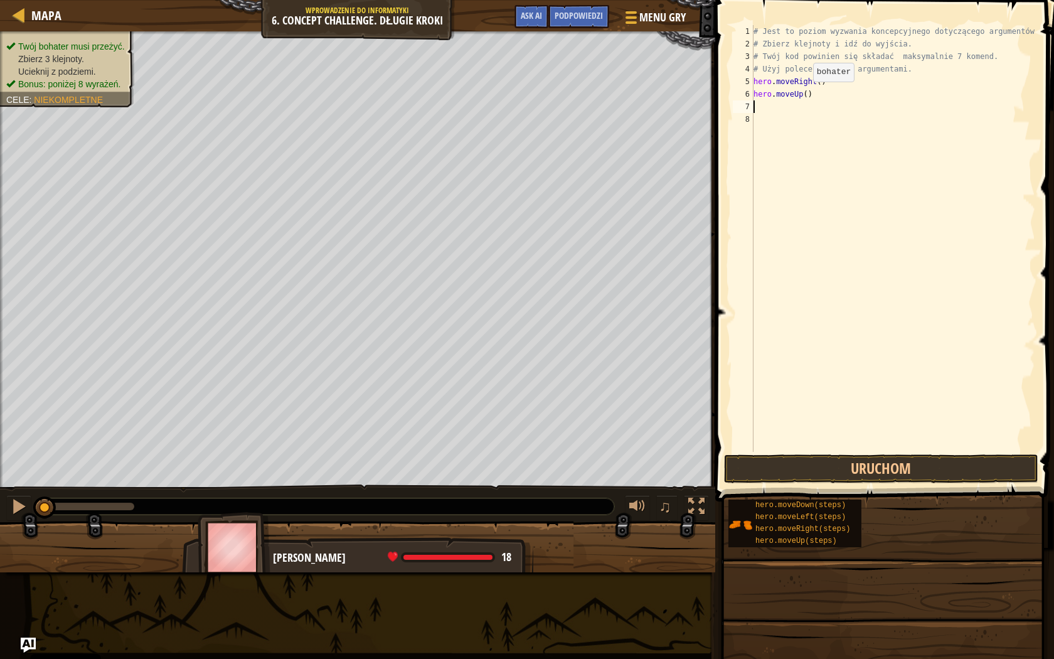
click at [802, 94] on div "# Jest to poziom wyzwania koncepcyjnego dotyczącego argumentów. # Zbierz klejno…" at bounding box center [893, 251] width 284 height 452
type textarea "hero.moveUp(3)"
click at [797, 114] on div "# Jest to poziom wyzwania koncepcyjnego dotyczącego argumentów. # Zbierz klejno…" at bounding box center [893, 251] width 284 height 452
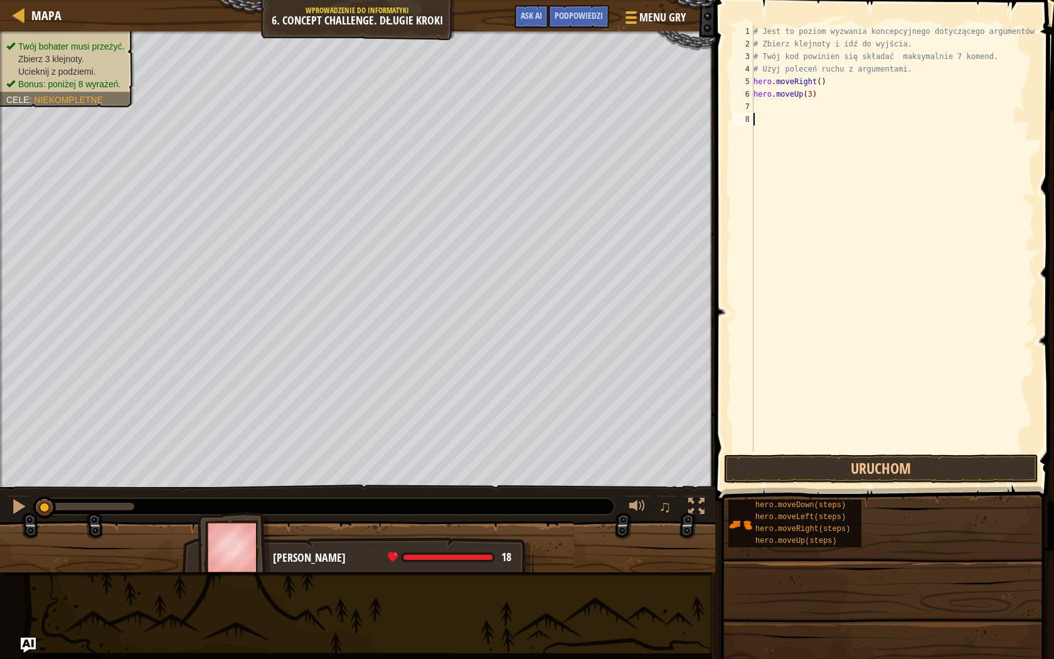
click at [792, 107] on div "# Jest to poziom wyzwania koncepcyjnego dotyczącego argumentów. # Zbierz klejno…" at bounding box center [893, 251] width 284 height 452
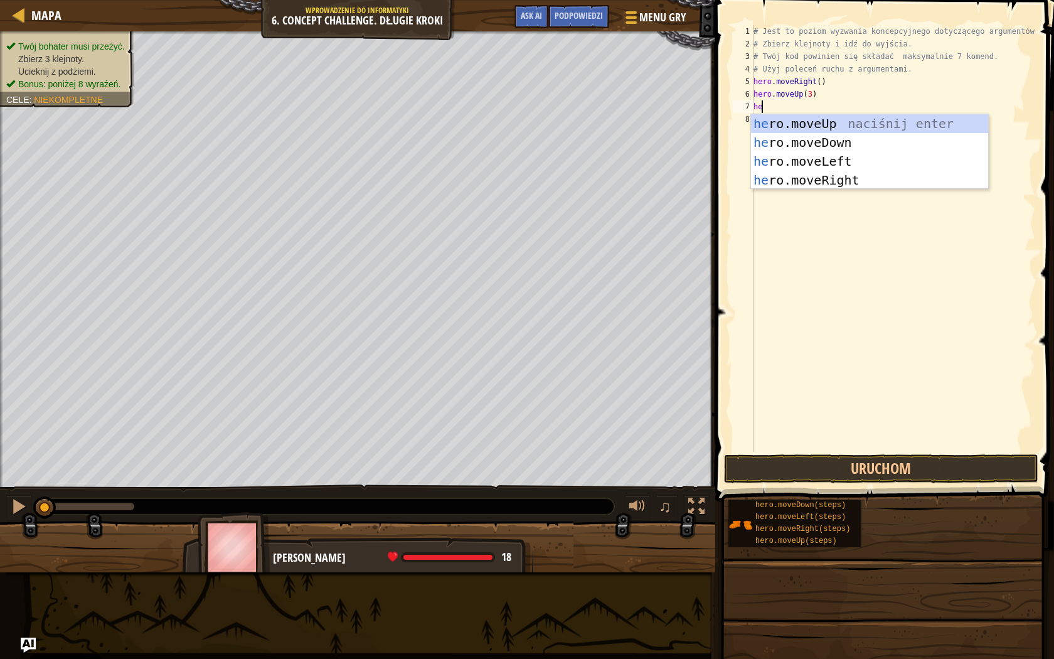
type textarea "her"
click at [809, 181] on div "her o.moveUp naciśnij enter her o.moveDown naciśnij enter her o.moveLeft naciśn…" at bounding box center [869, 170] width 237 height 113
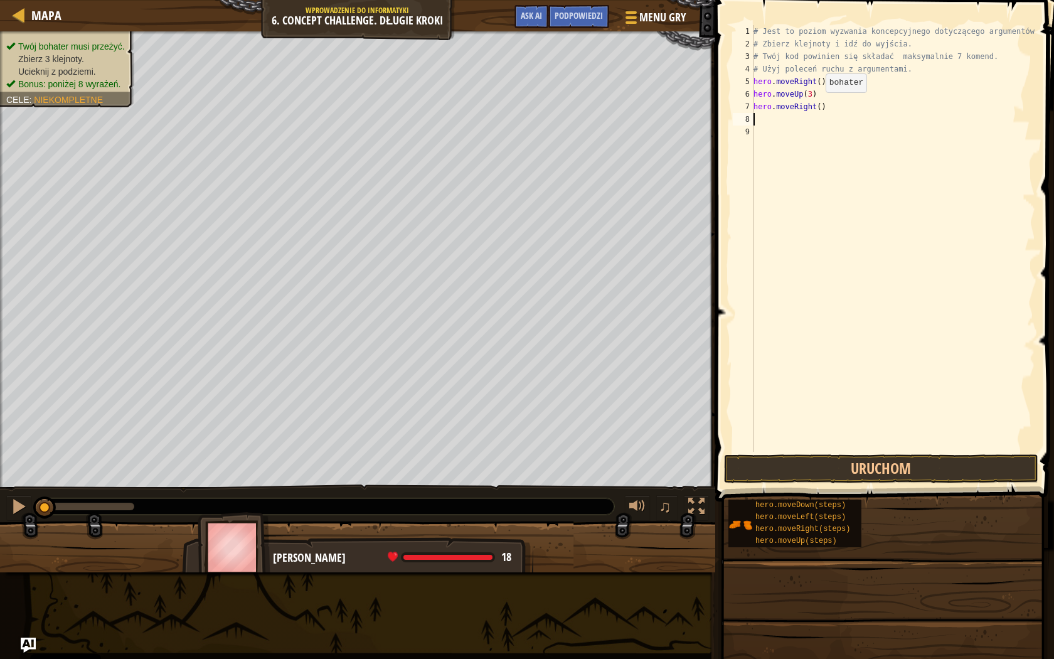
click at [815, 105] on div "# Jest to poziom wyzwania koncepcyjnego dotyczącego argumentów. # Zbierz klejno…" at bounding box center [893, 251] width 284 height 452
type textarea "hero.moveRight(2)"
click at [805, 113] on div "# Jest to poziom wyzwania koncepcyjnego dotyczącego argumentów. # Zbierz klejno…" at bounding box center [893, 251] width 284 height 452
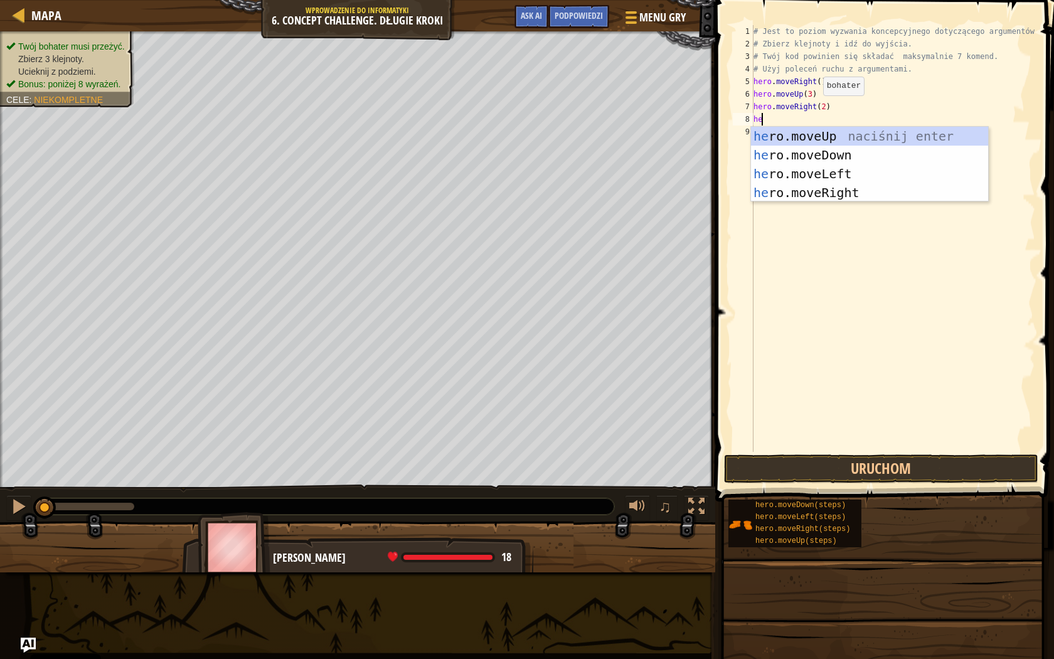
type textarea "her"
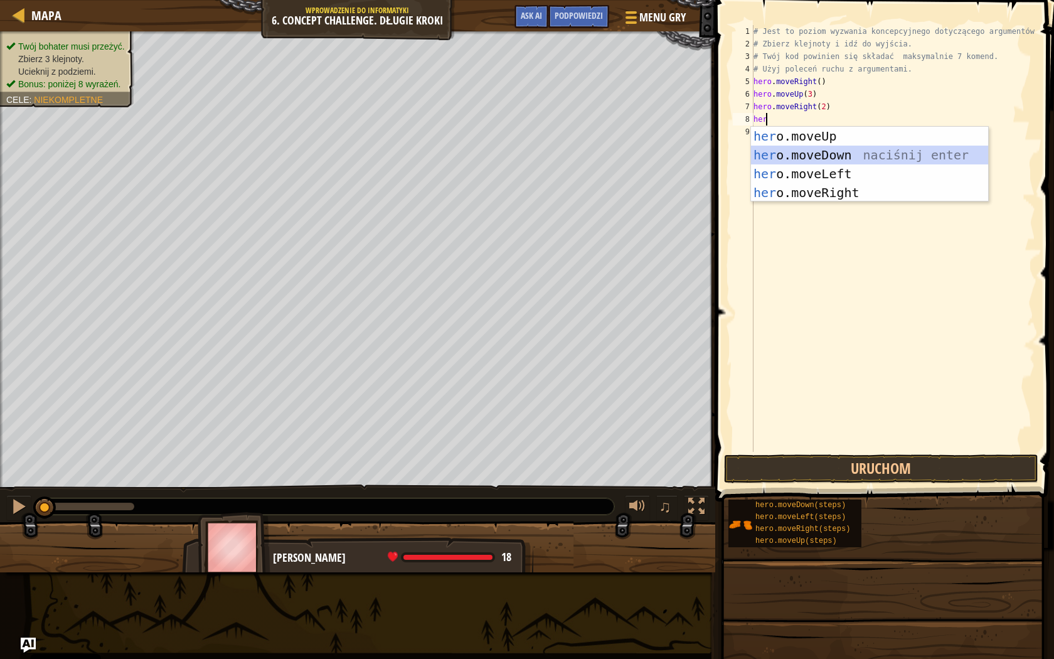
click at [776, 152] on div "her o.moveUp naciśnij enter her o.moveDown naciśnij enter her o.moveLeft naciśn…" at bounding box center [869, 183] width 237 height 113
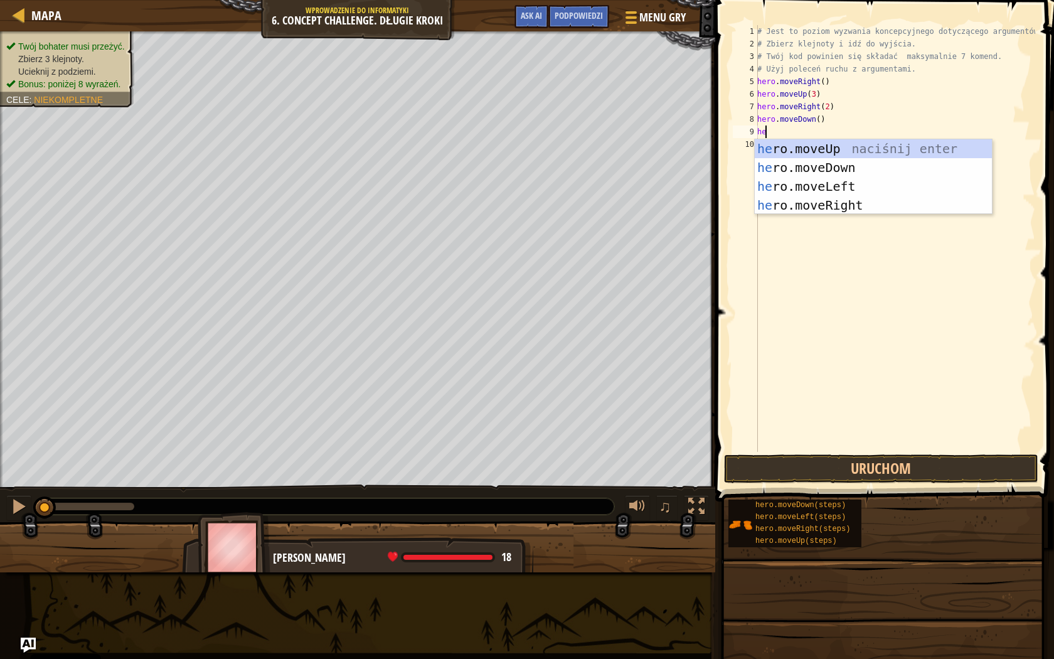
type textarea "hee"
click at [816, 183] on div "he ro.mov e Up naciśnij enter he ro.mov e Down naciśnij enter he ro.mov e Left …" at bounding box center [873, 195] width 237 height 113
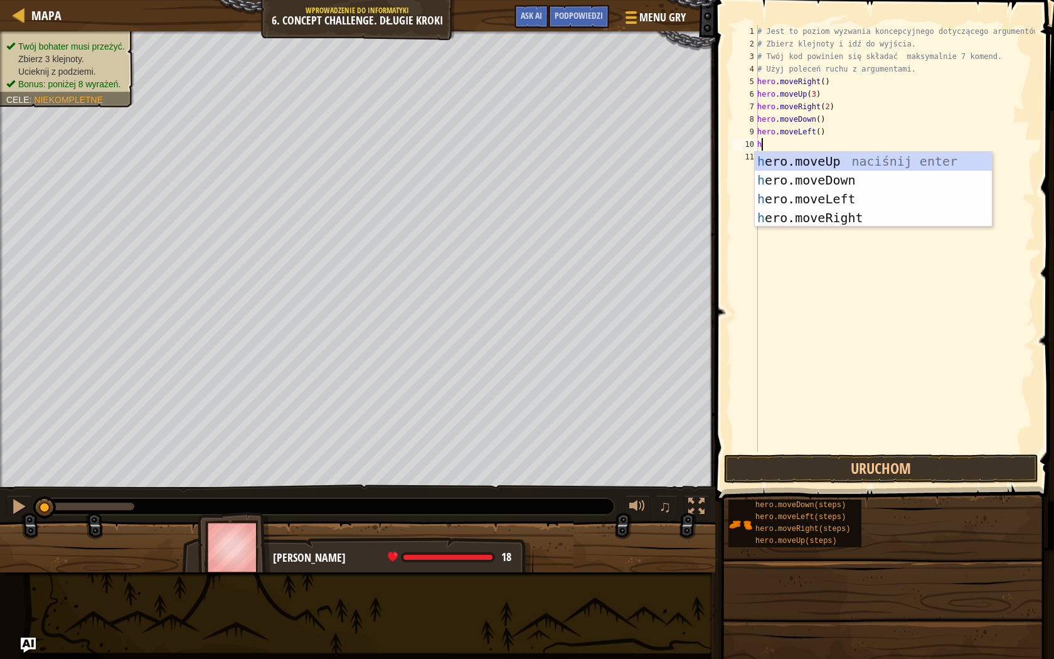
type textarea "her"
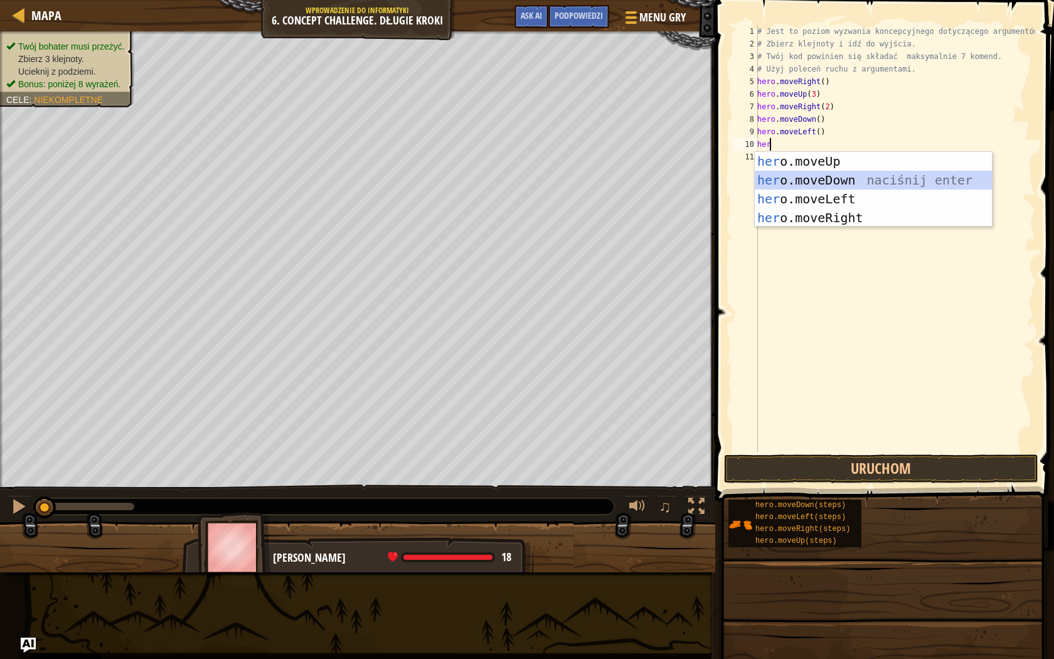
click at [844, 174] on div "her o.moveUp naciśnij enter her o.moveDown naciśnij enter her o.moveLeft naciśn…" at bounding box center [873, 208] width 237 height 113
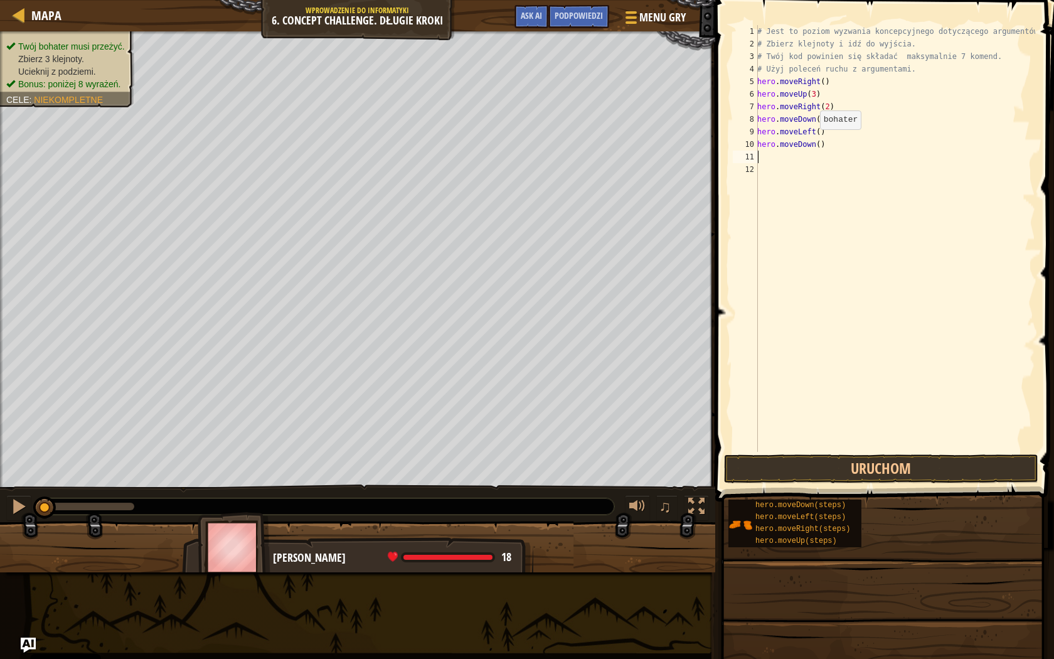
click at [813, 142] on div "# Jest to poziom wyzwania koncepcyjnego dotyczącego argumentów. # Zbierz klejno…" at bounding box center [895, 251] width 280 height 452
type textarea "hero.moveDown(2)"
click at [814, 151] on div "# Jest to poziom wyzwania koncepcyjnego dotyczącego argumentów. # Zbierz klejno…" at bounding box center [895, 251] width 280 height 452
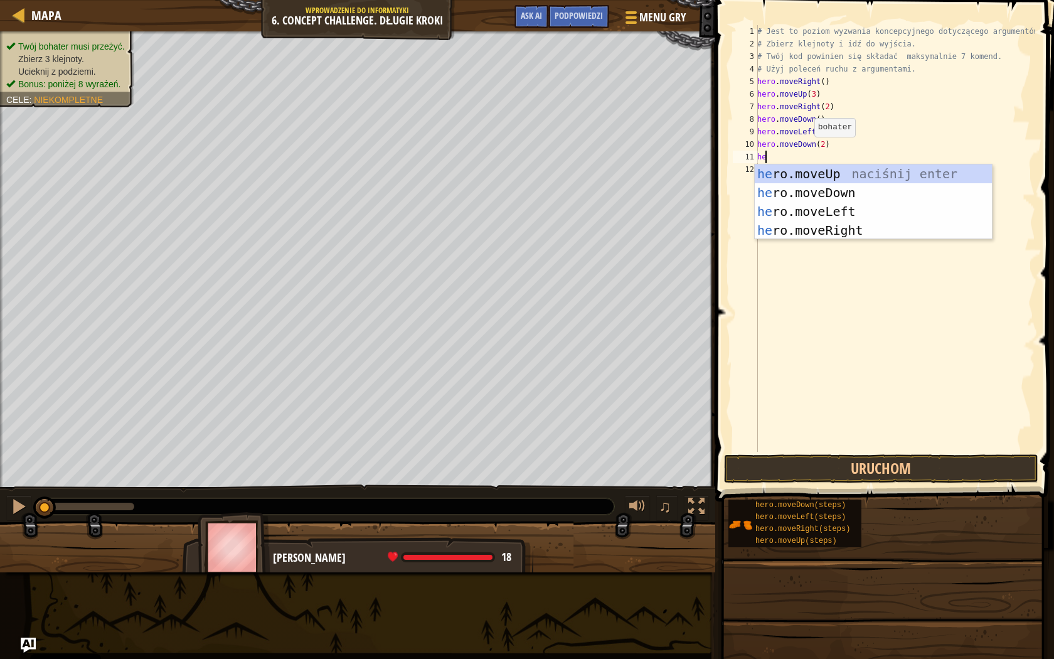
type textarea "her"
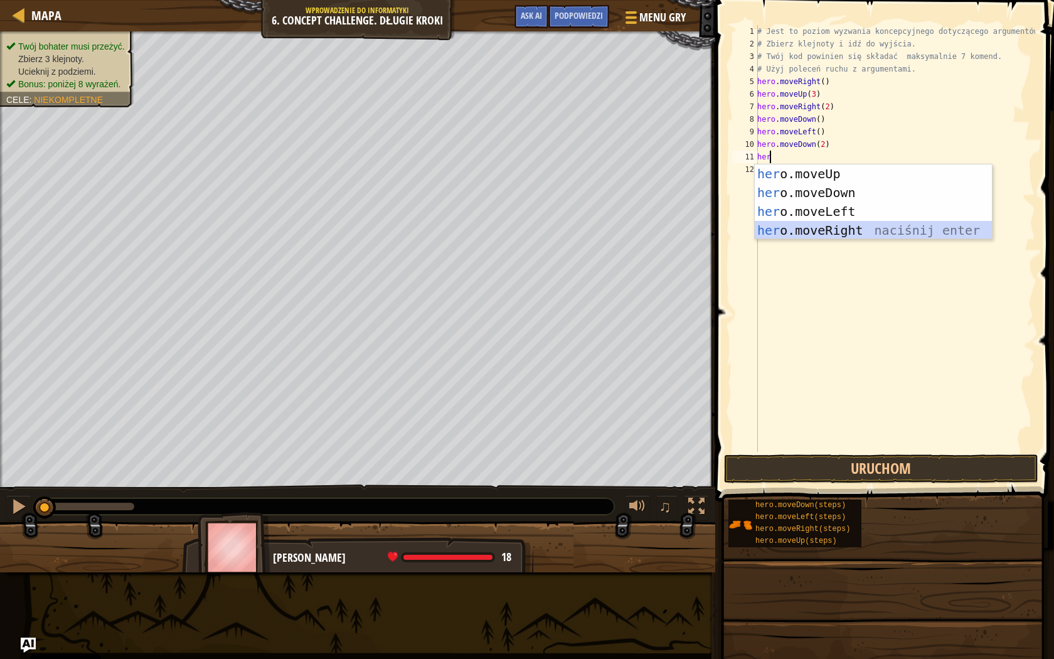
click at [836, 225] on div "her o.moveUp naciśnij enter her o.moveDown naciśnij enter her o.moveLeft naciśn…" at bounding box center [873, 220] width 237 height 113
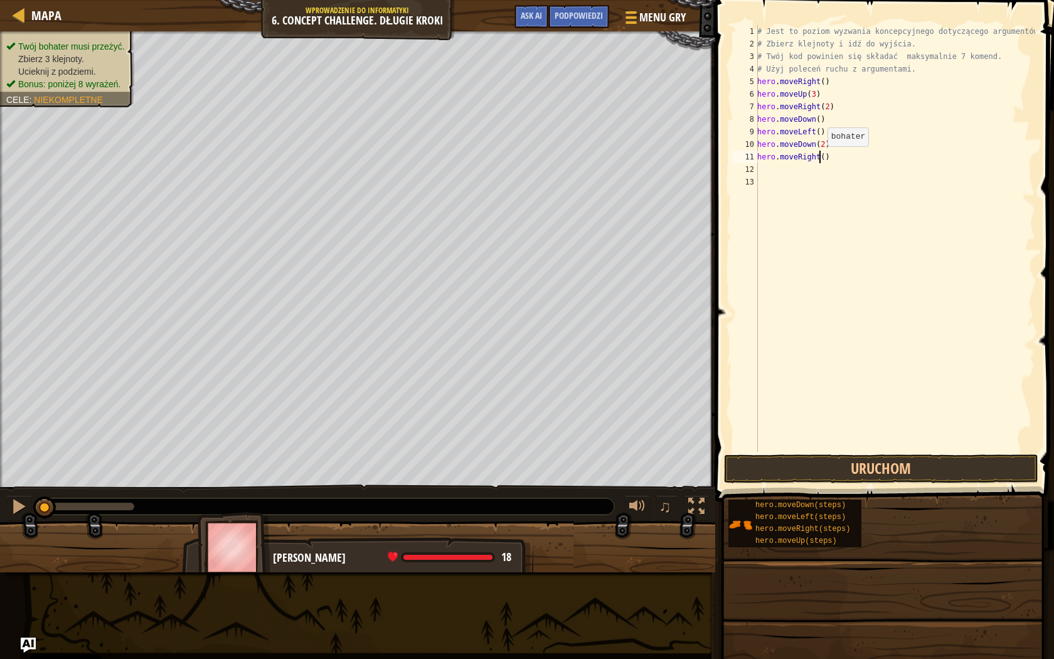
click at [821, 159] on div "# Jest to poziom wyzwania koncepcyjnego dotyczącego argumentów. # Zbierz klejno…" at bounding box center [895, 251] width 280 height 452
type textarea "hero.moveRight(2)"
click at [797, 173] on div "# Jest to poziom wyzwania koncepcyjnego dotyczącego argumentów. # Zbierz klejno…" at bounding box center [895, 251] width 280 height 452
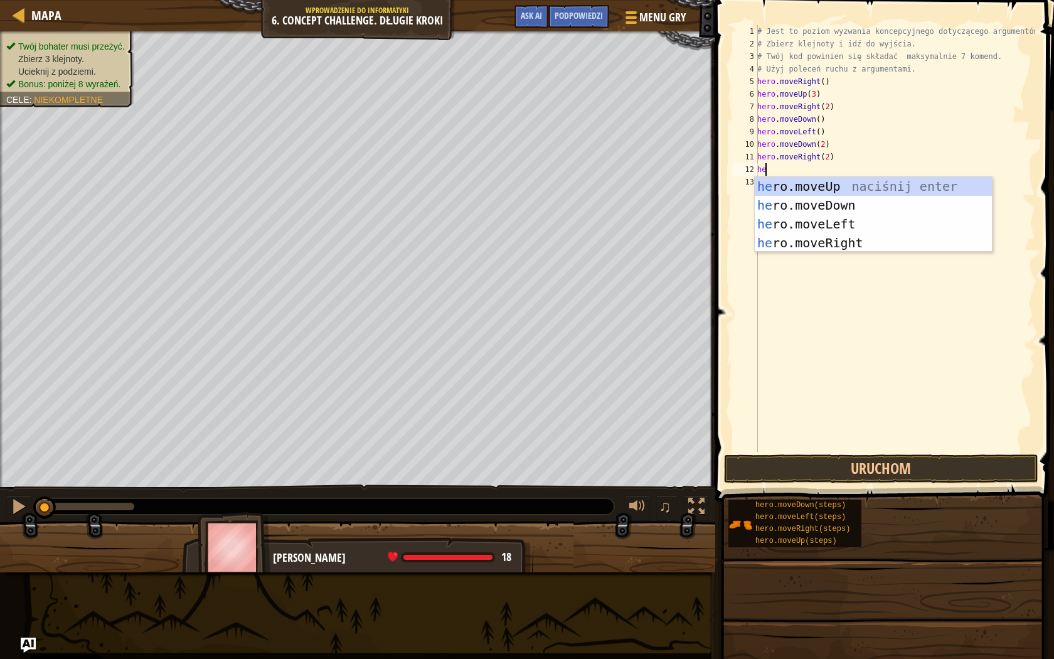
type textarea "her"
click at [828, 189] on div "her o.moveUp naciśnij enter her o.moveDown naciśnij enter her o.moveLeft naciśn…" at bounding box center [873, 233] width 237 height 113
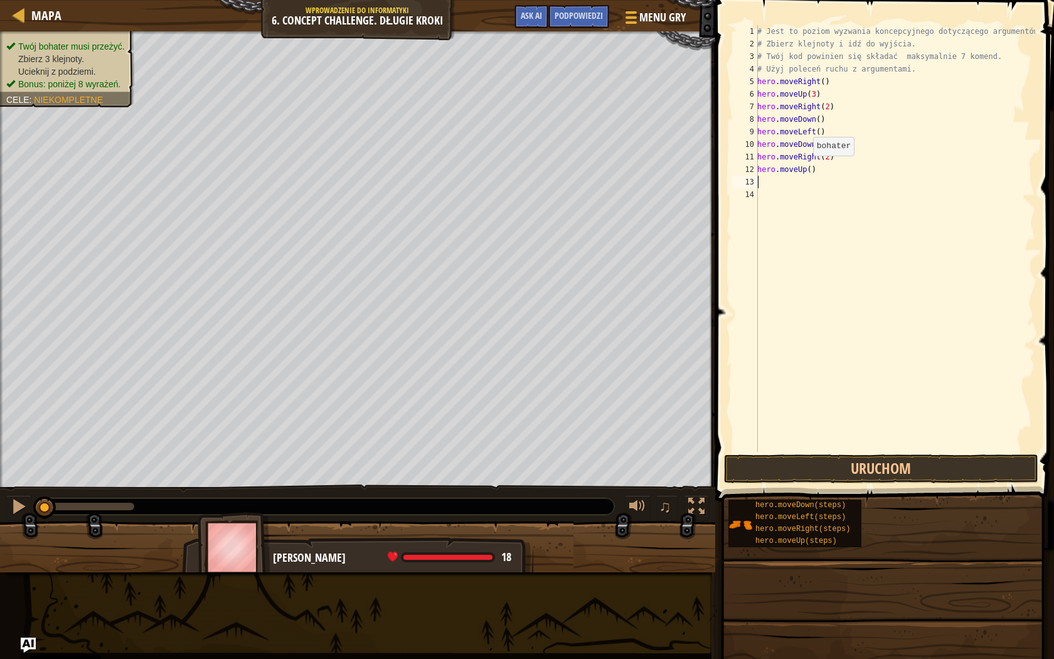
click at [805, 168] on div "# Jest to poziom wyzwania koncepcyjnego dotyczącego argumentów. # Zbierz klejno…" at bounding box center [895, 251] width 280 height 452
type textarea "hero.moveUp(2)"
click at [790, 186] on div "# Jest to poziom wyzwania koncepcyjnego dotyczącego argumentów. # Zbierz klejno…" at bounding box center [895, 251] width 280 height 452
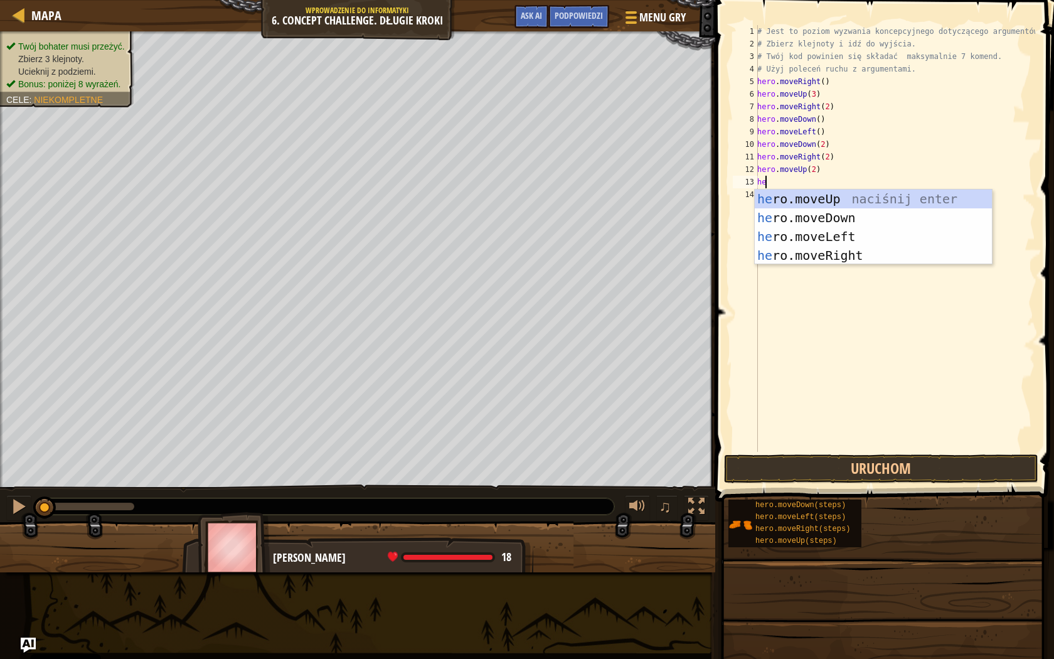
type textarea "her"
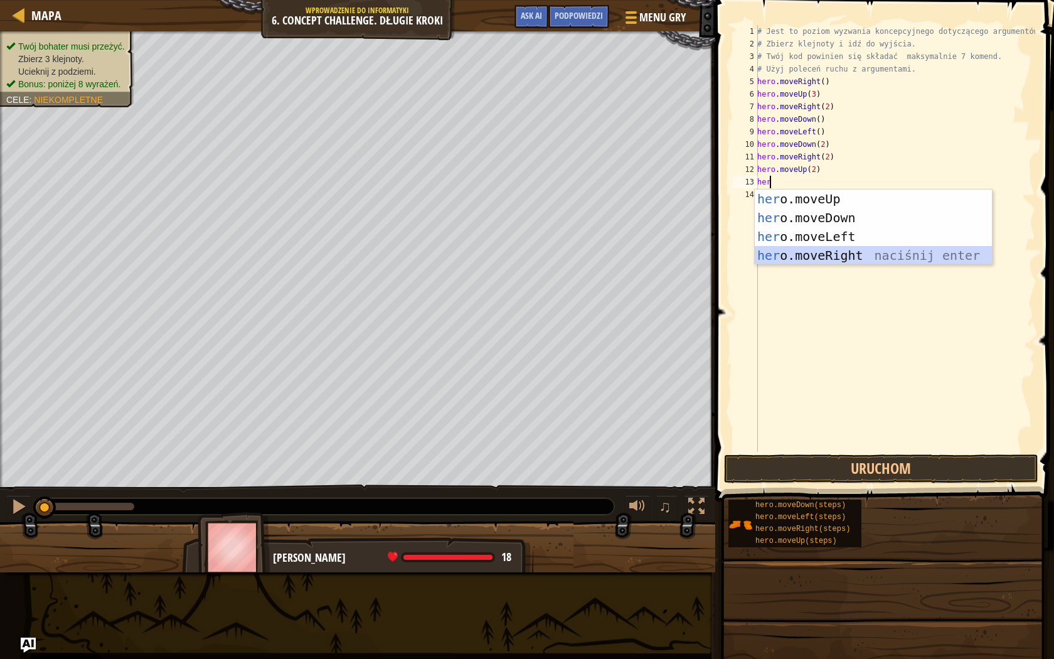
click at [802, 254] on div "her o.moveUp naciśnij enter her o.moveDown naciśnij enter her o.moveLeft naciśn…" at bounding box center [873, 245] width 237 height 113
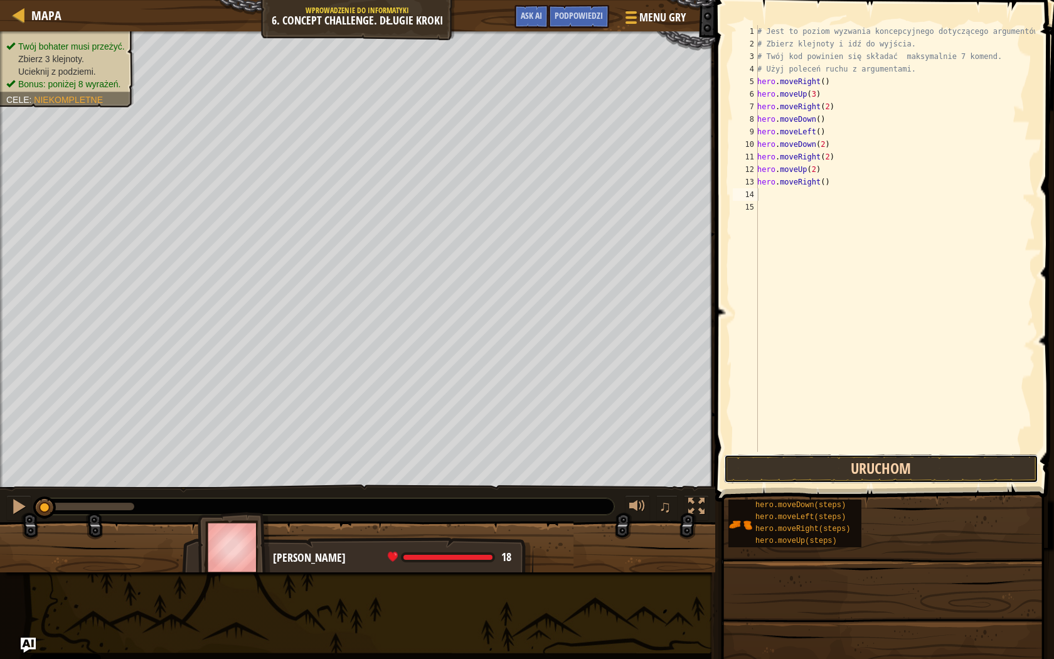
click at [854, 469] on button "Uruchom" at bounding box center [881, 468] width 314 height 29
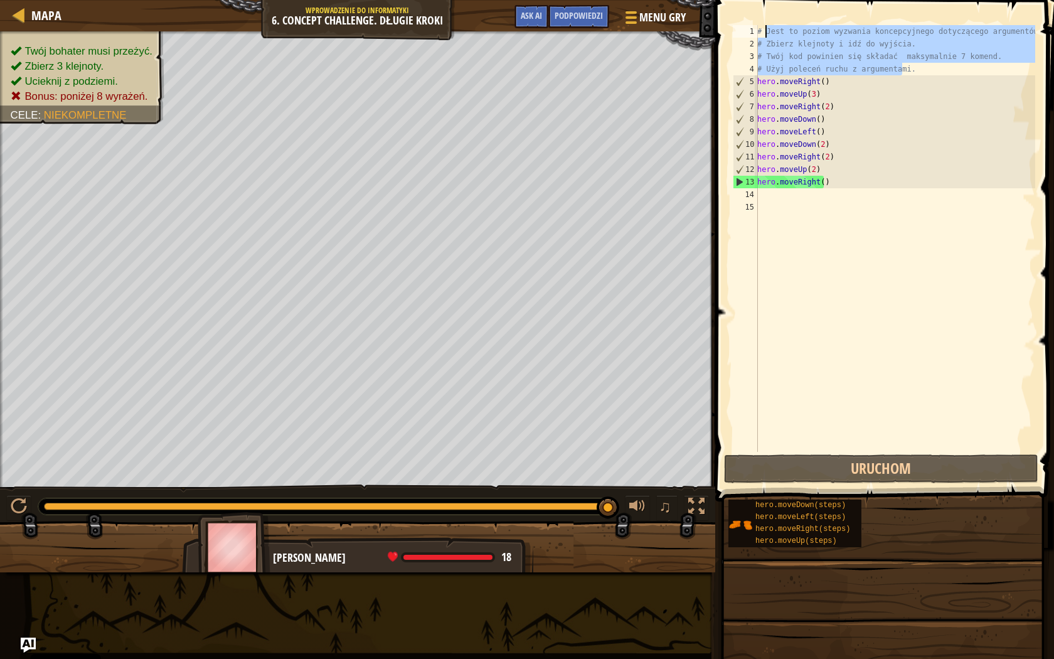
drag, startPoint x: 905, startPoint y: 63, endPoint x: 758, endPoint y: 28, distance: 151.4
click at [758, 28] on div "# Jest to poziom wyzwania koncepcyjnego dotyczącego argumentów. # Zbierz klejno…" at bounding box center [895, 251] width 280 height 452
type textarea "# Jest to poziom wyzwania koncepcyjnego dotyczącego argumentów. # Zbierz klejno…"
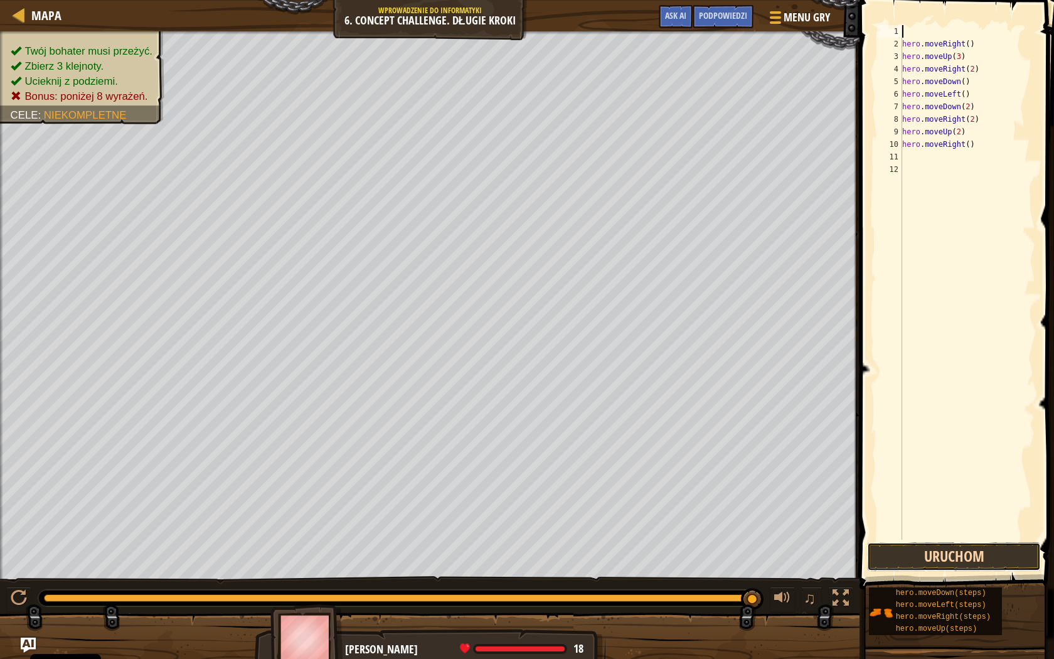
click at [892, 558] on button "Uruchom" at bounding box center [954, 556] width 174 height 29
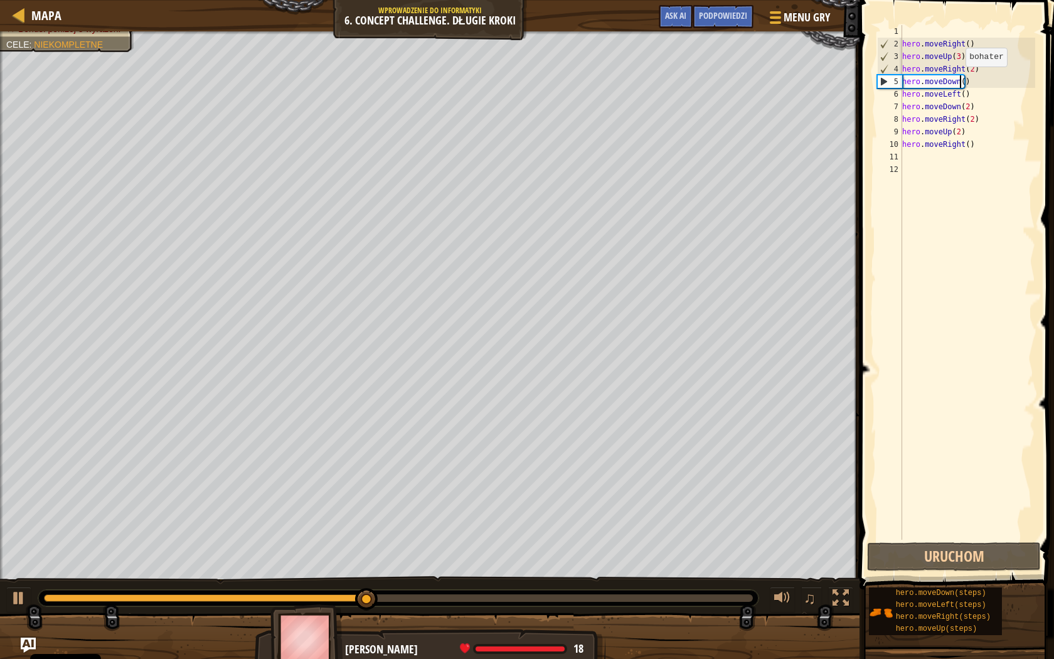
click at [959, 79] on div "hero . moveRight ( ) hero . moveUp ( 3 ) hero . moveRight ( 2 ) hero . moveDown…" at bounding box center [968, 295] width 136 height 540
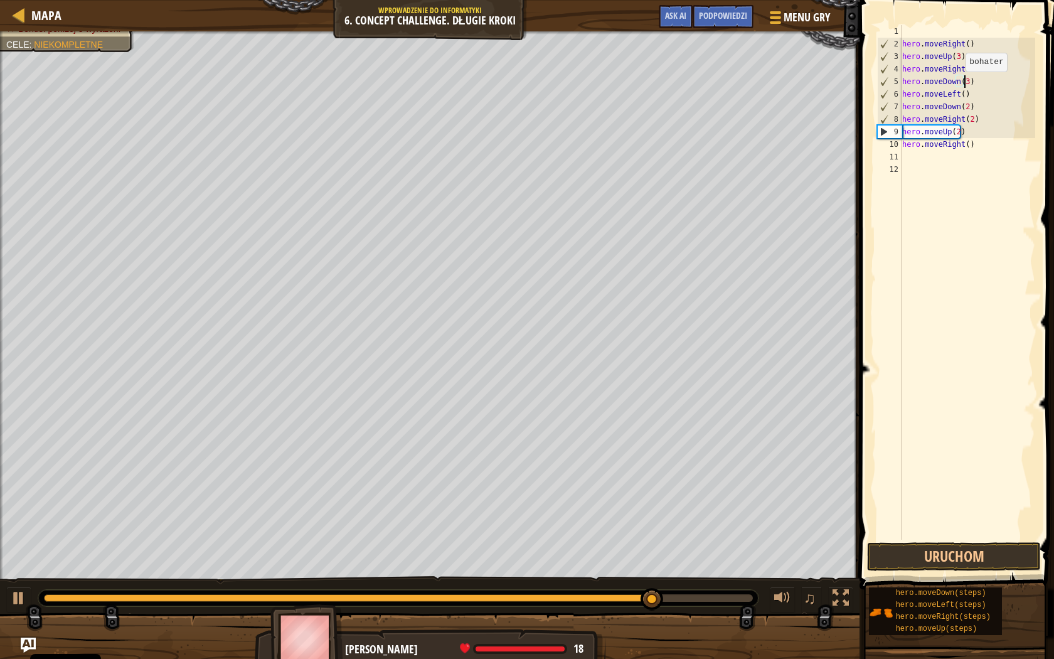
scroll to position [6, 5]
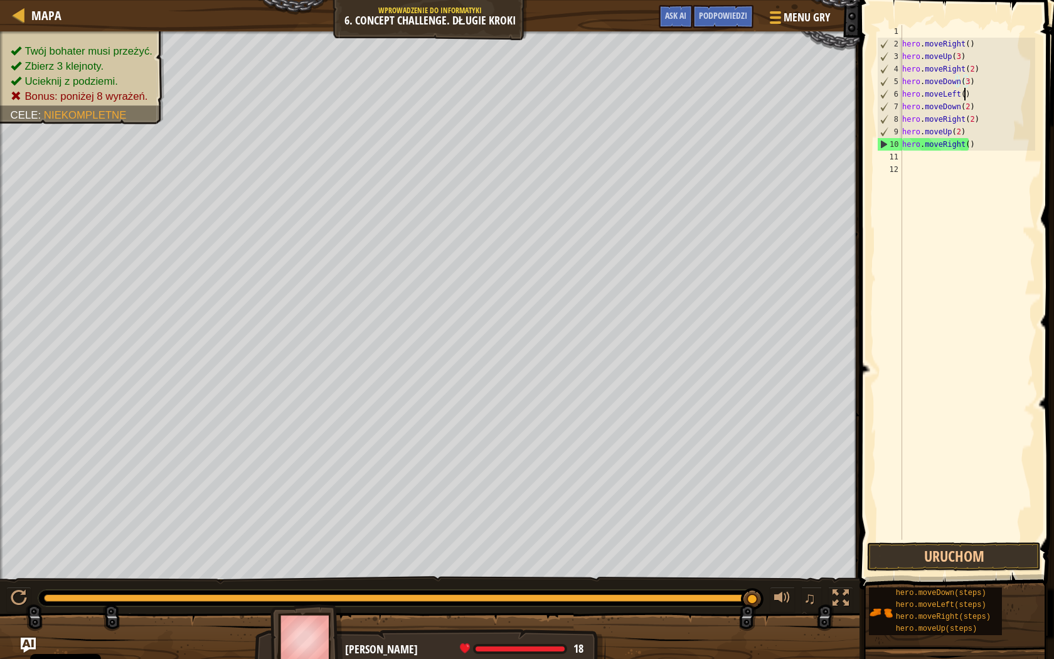
click at [976, 97] on div "hero . moveRight ( ) hero . moveUp ( 3 ) hero . moveRight ( 2 ) hero . moveDown…" at bounding box center [968, 295] width 136 height 540
click at [976, 109] on div "hero . moveRight ( ) hero . moveUp ( 3 ) hero . moveRight ( 2 ) hero . moveDown…" at bounding box center [968, 295] width 136 height 540
click at [972, 109] on div "hero . moveRight ( ) hero . moveUp ( 3 ) hero . moveRight ( 2 ) hero . moveDown…" at bounding box center [968, 295] width 136 height 540
click at [955, 106] on div "hero . moveRight ( ) hero . moveUp ( 3 ) hero . moveRight ( 2 ) hero . moveDown…" at bounding box center [968, 282] width 136 height 514
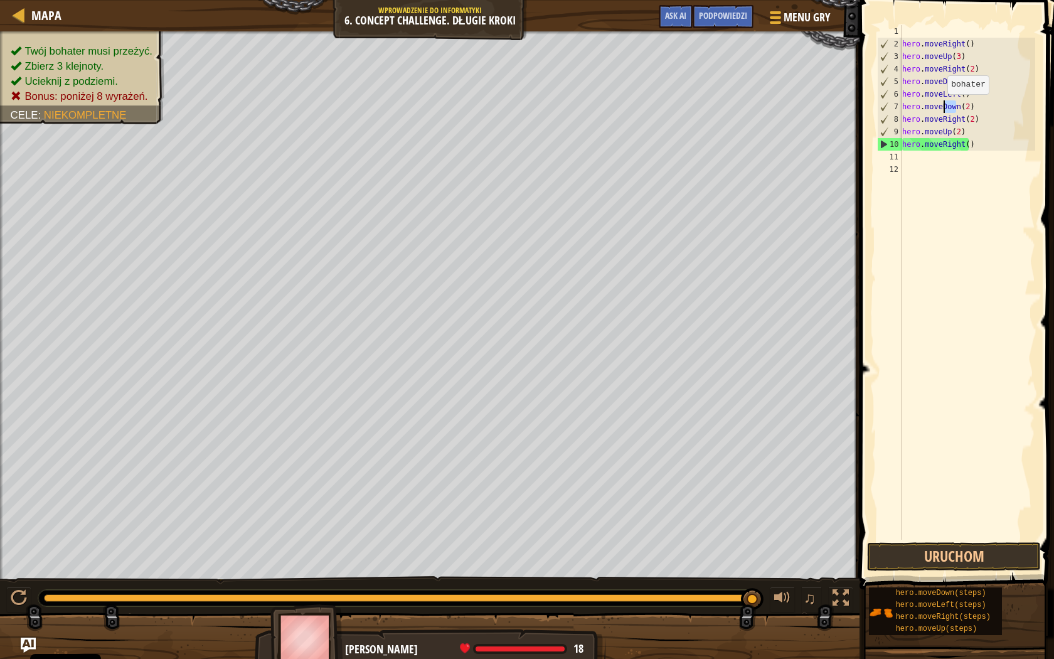
drag, startPoint x: 955, startPoint y: 106, endPoint x: 940, endPoint y: 107, distance: 15.1
click at [940, 107] on div "hero . moveRight ( ) hero . moveUp ( 3 ) hero . moveRight ( 2 ) hero . moveDown…" at bounding box center [968, 295] width 136 height 540
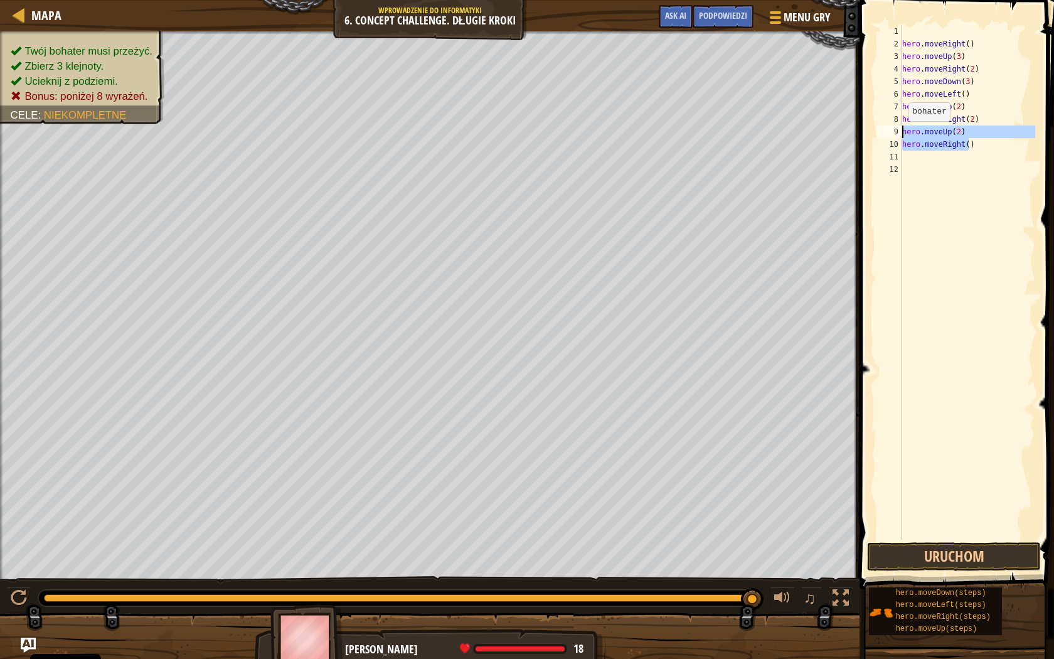
drag, startPoint x: 965, startPoint y: 146, endPoint x: 900, endPoint y: 134, distance: 65.6
click at [900, 134] on div "hero.moveUp(2) 1 2 3 4 5 6 7 8 9 10 11 12 hero . moveRight ( ) hero . moveUp ( …" at bounding box center [955, 282] width 161 height 514
type textarea "hero.moveUp(2) hero.moveRight()"
click at [971, 121] on div "hero . moveRight ( ) hero . moveUp ( 3 ) hero . moveRight ( 2 ) hero . moveDown…" at bounding box center [968, 295] width 136 height 540
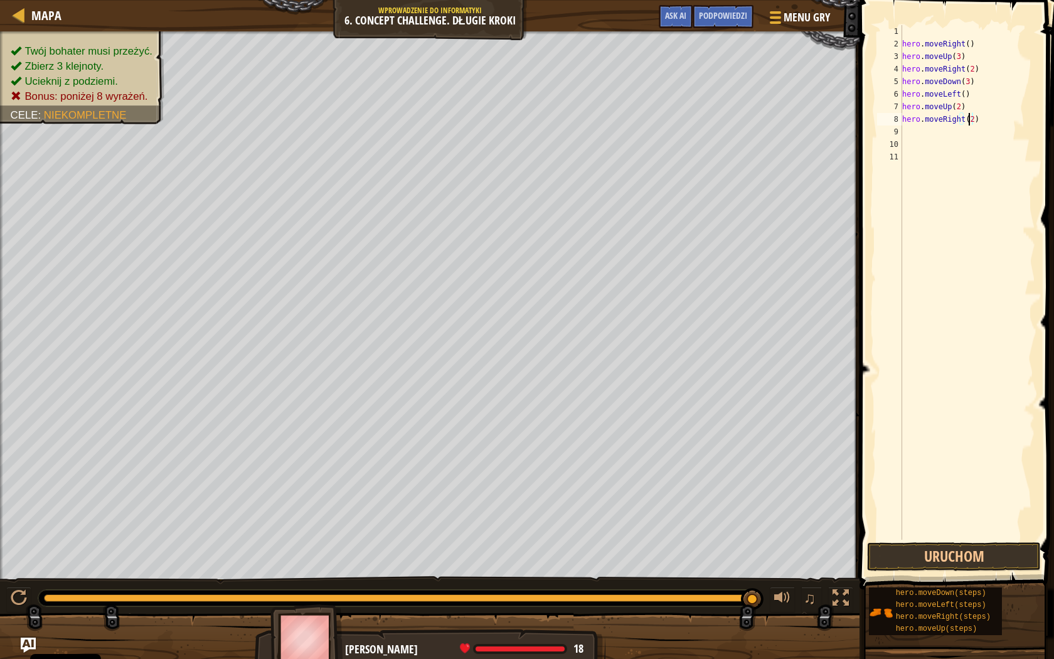
scroll to position [6, 5]
type textarea "hero.moveRight(3)"
click at [923, 558] on button "Uruchom" at bounding box center [954, 556] width 174 height 29
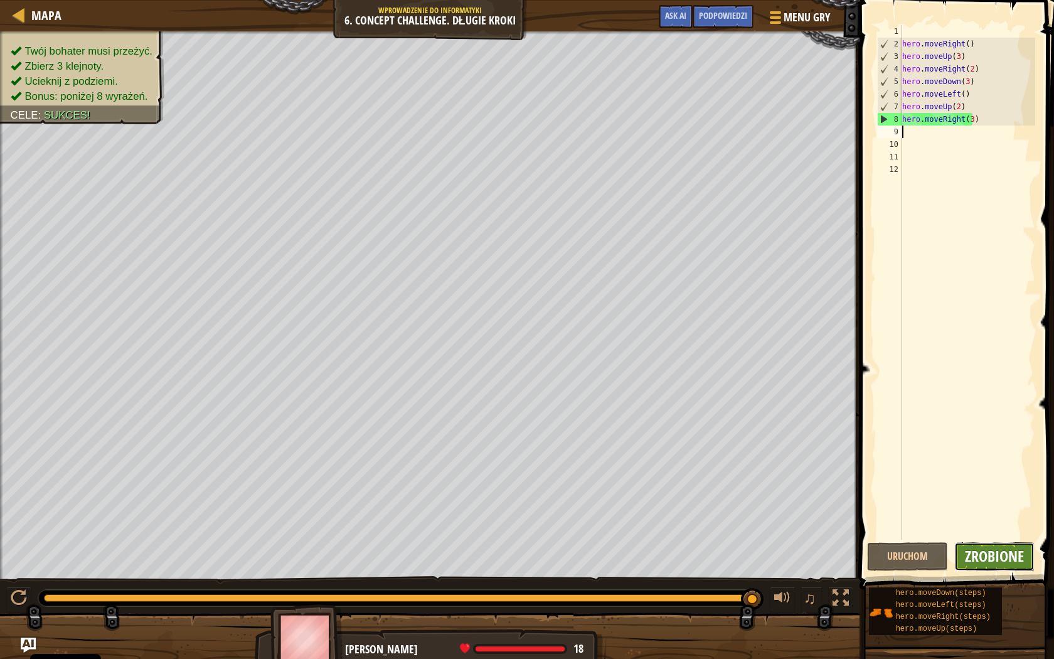
click at [985, 561] on span "Zrobione" at bounding box center [994, 556] width 59 height 20
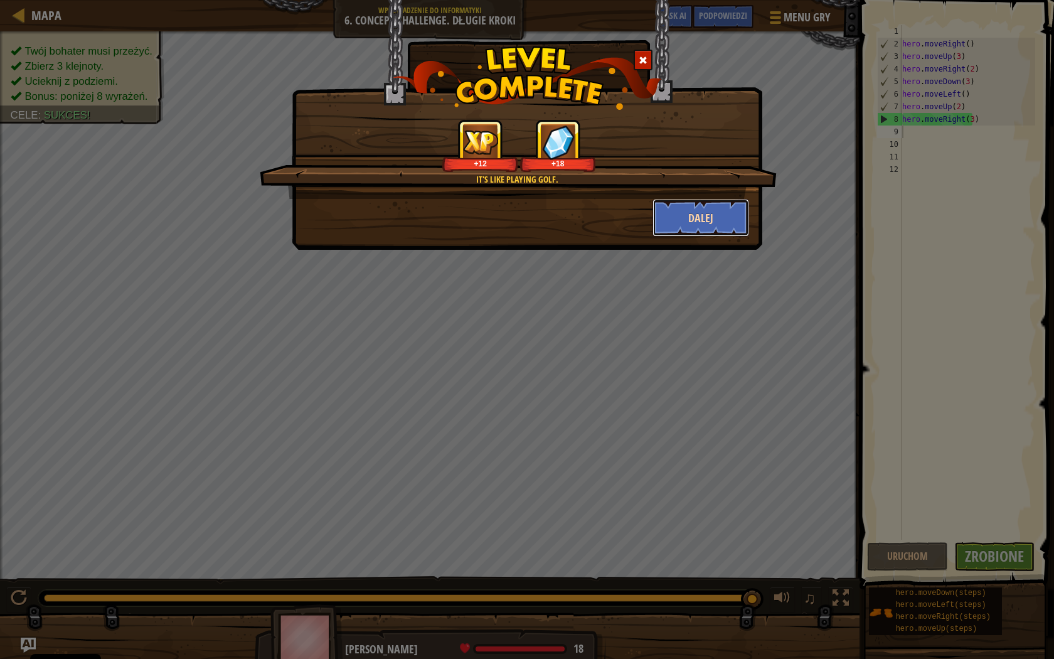
click at [711, 217] on button "Dalej" at bounding box center [700, 218] width 97 height 38
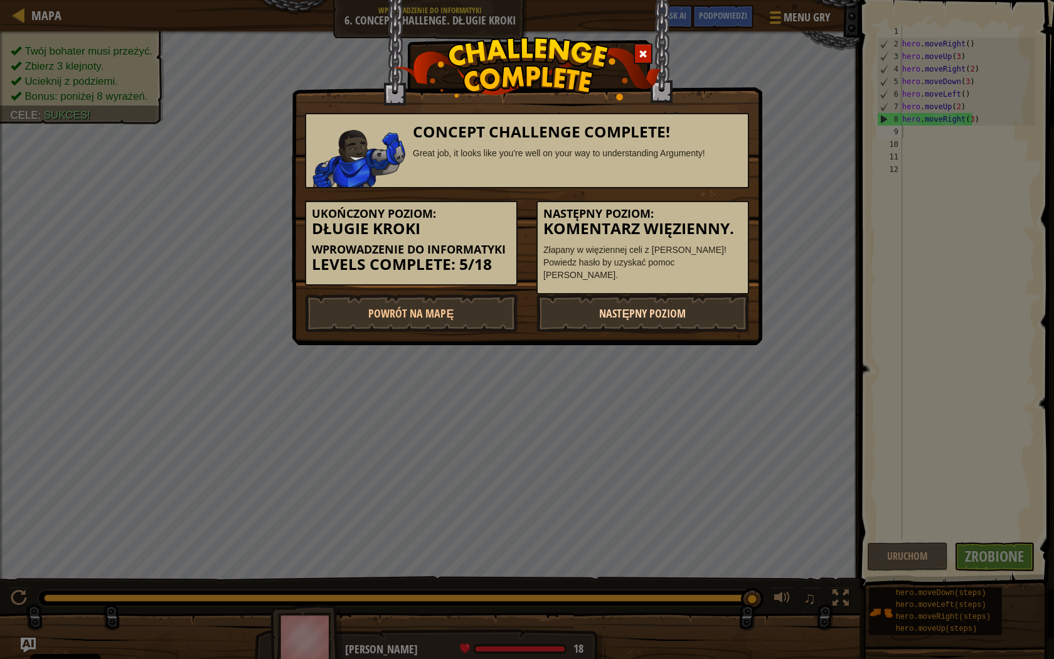
click at [611, 311] on link "Następny poziom" at bounding box center [642, 313] width 213 height 38
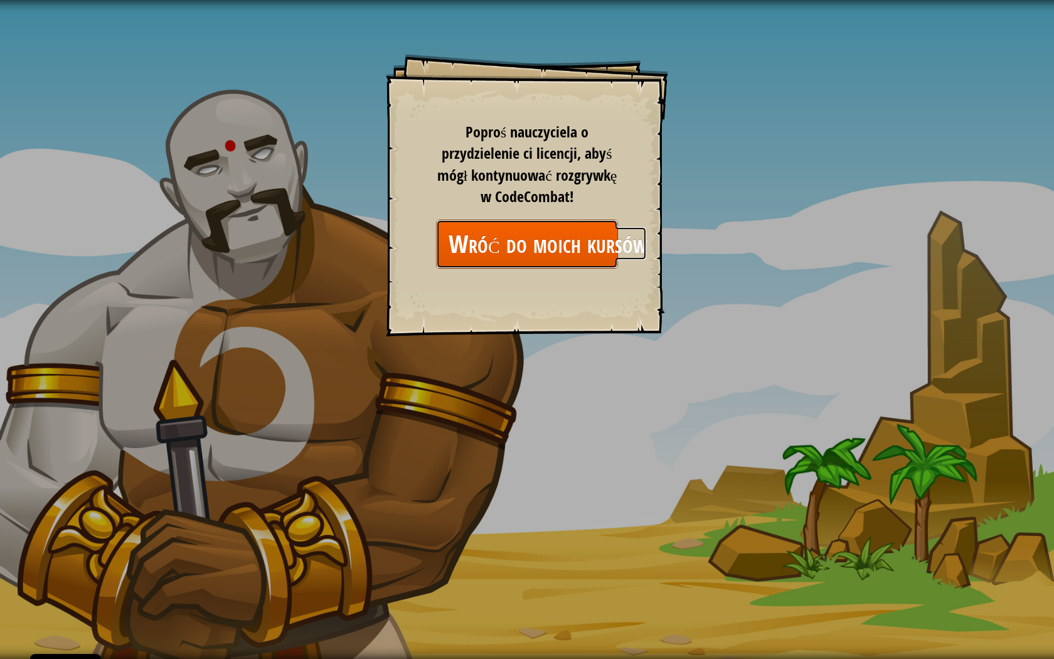
click at [571, 254] on link "Wróć do moich kursów" at bounding box center [527, 244] width 182 height 48
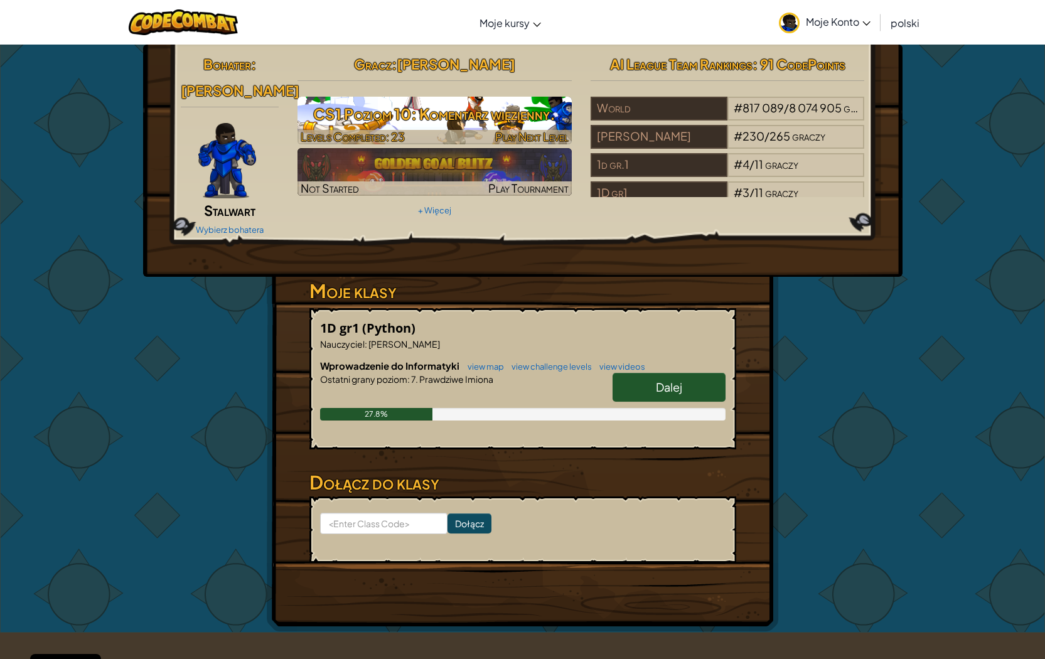
click at [466, 117] on h3 "CS1 Poziom 10: Komentarz więzienny." at bounding box center [434, 114] width 274 height 28
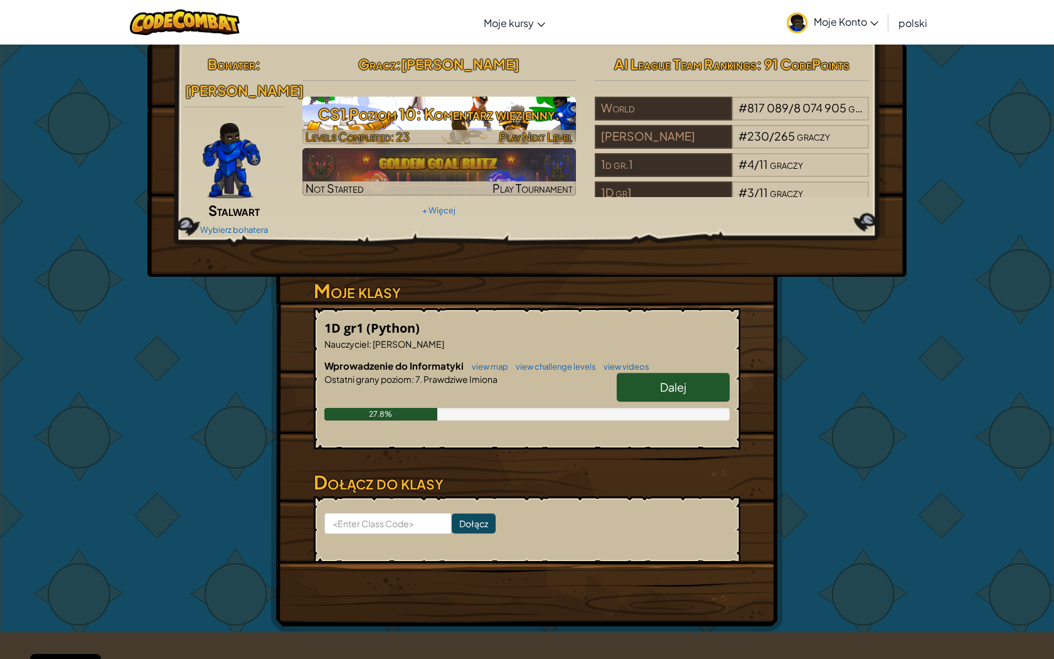
select select "pl"
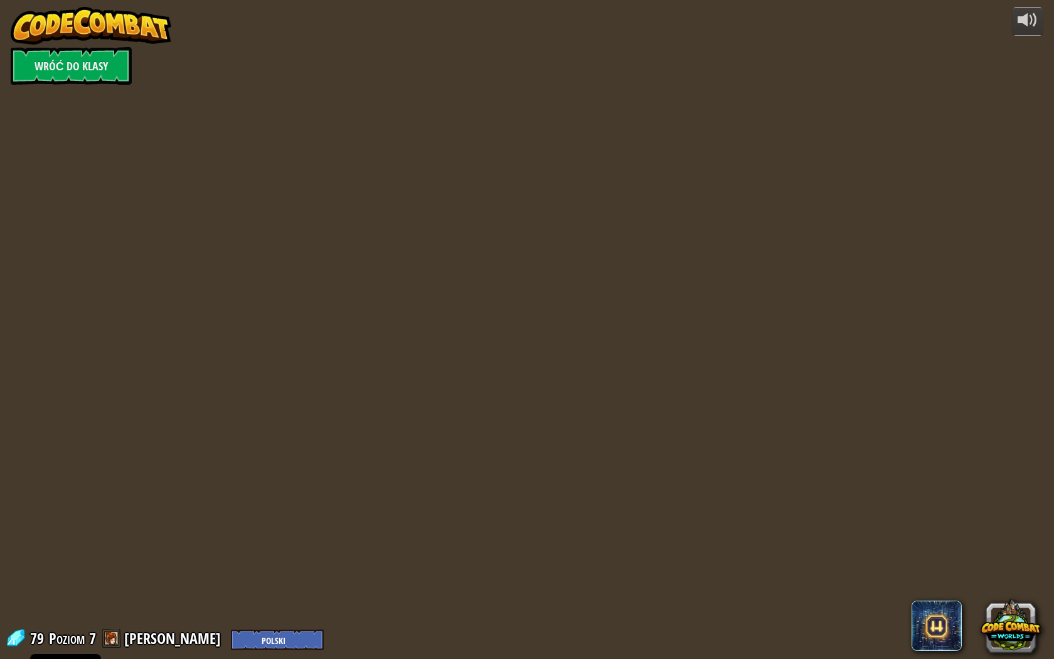
select select "pl"
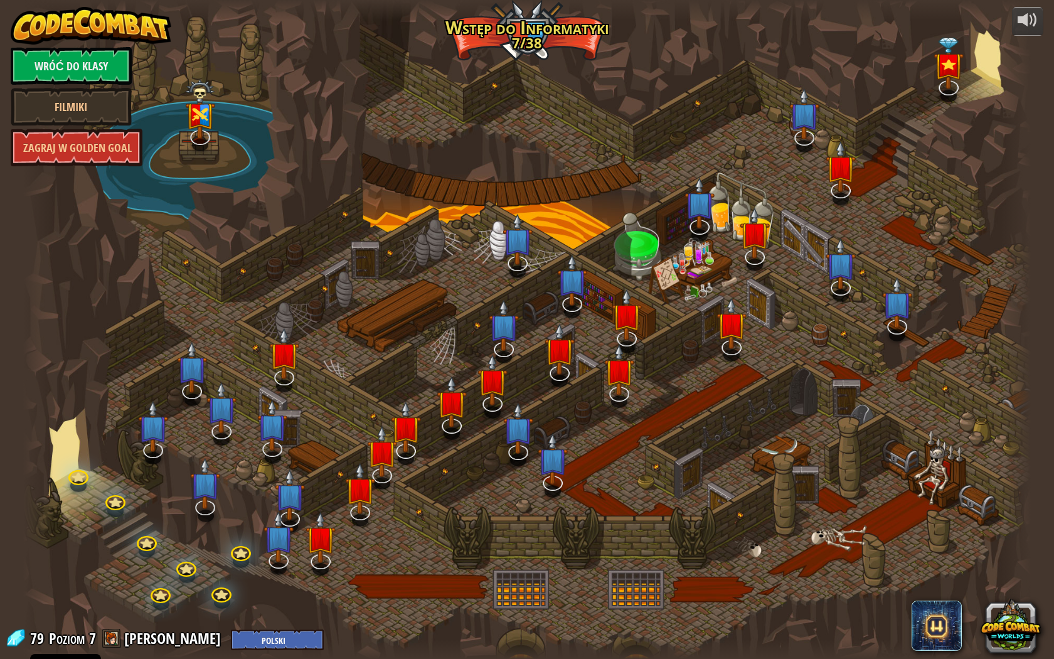
select select "pl"
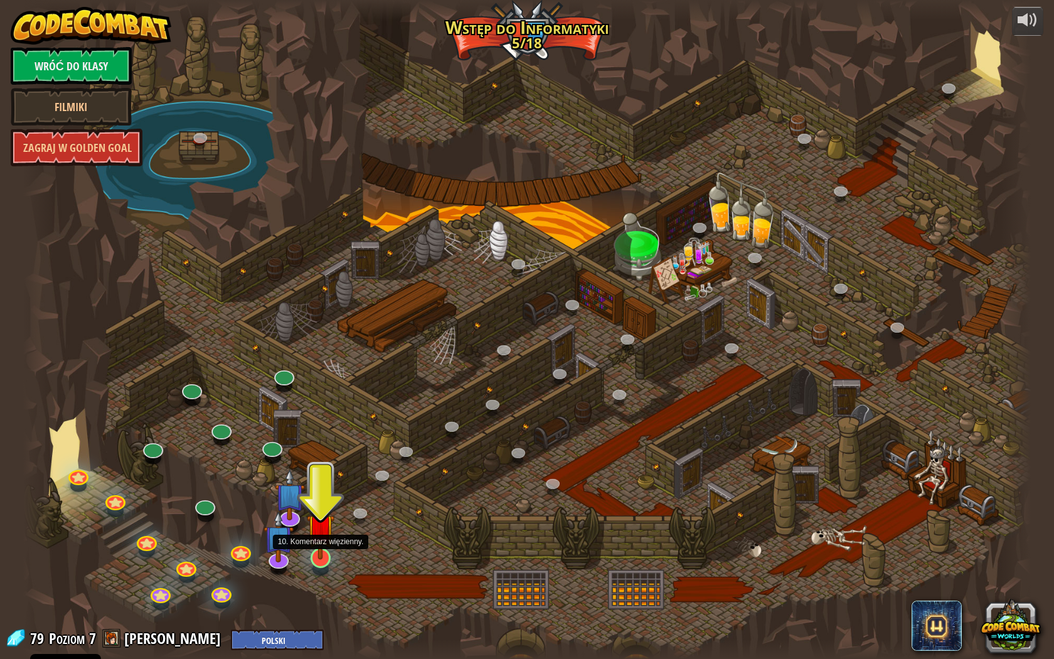
click at [316, 558] on img at bounding box center [321, 528] width 28 height 64
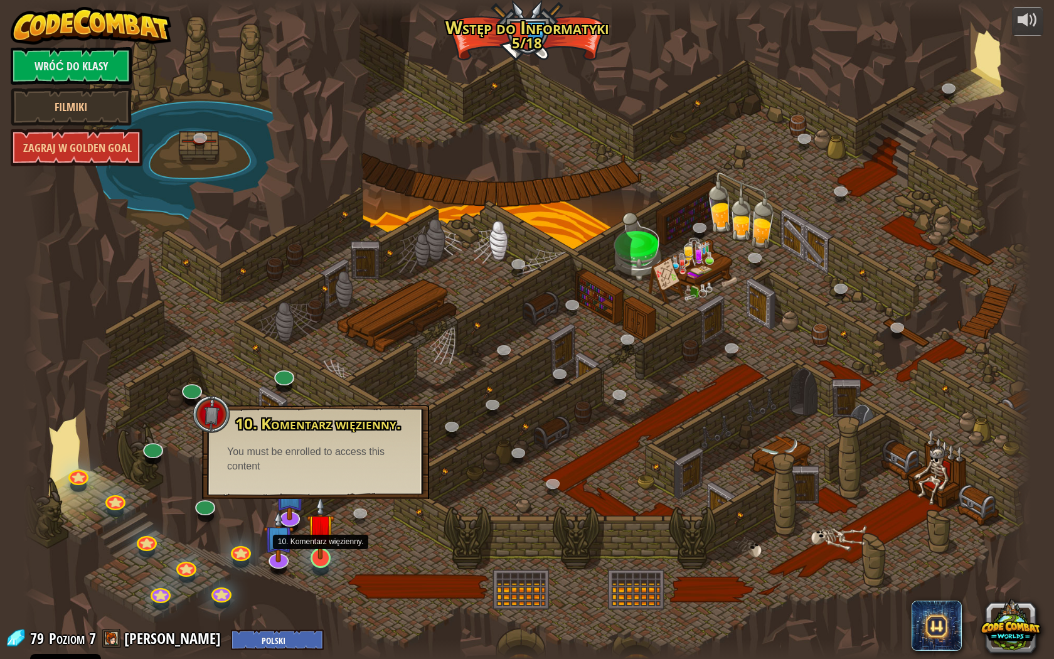
click at [317, 551] on img at bounding box center [321, 528] width 28 height 64
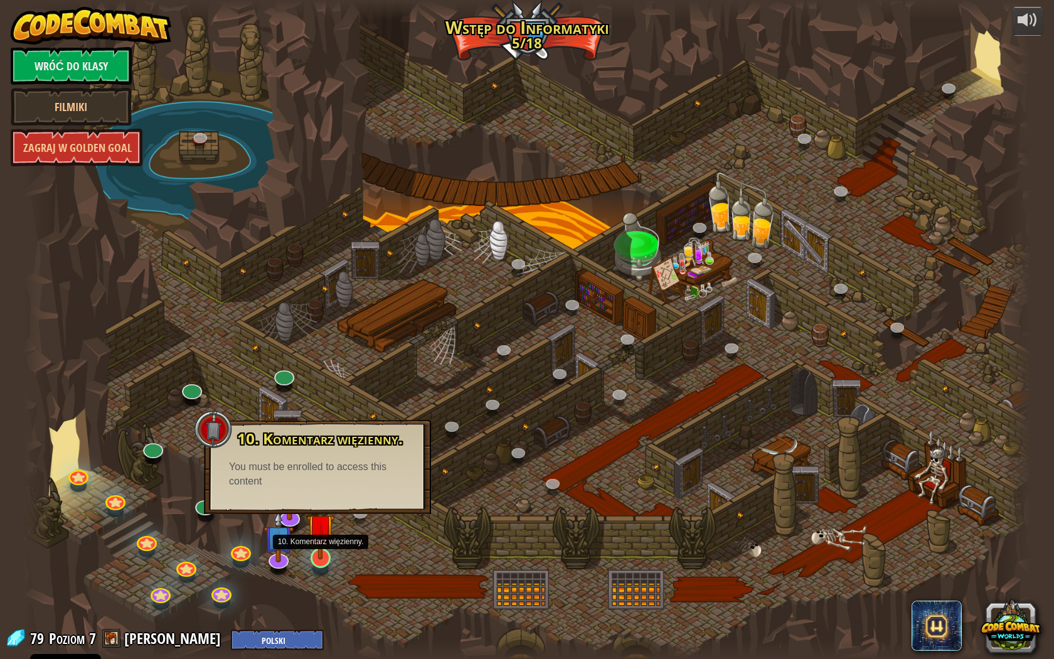
click at [317, 551] on img at bounding box center [321, 528] width 28 height 64
click at [318, 555] on img at bounding box center [321, 528] width 28 height 64
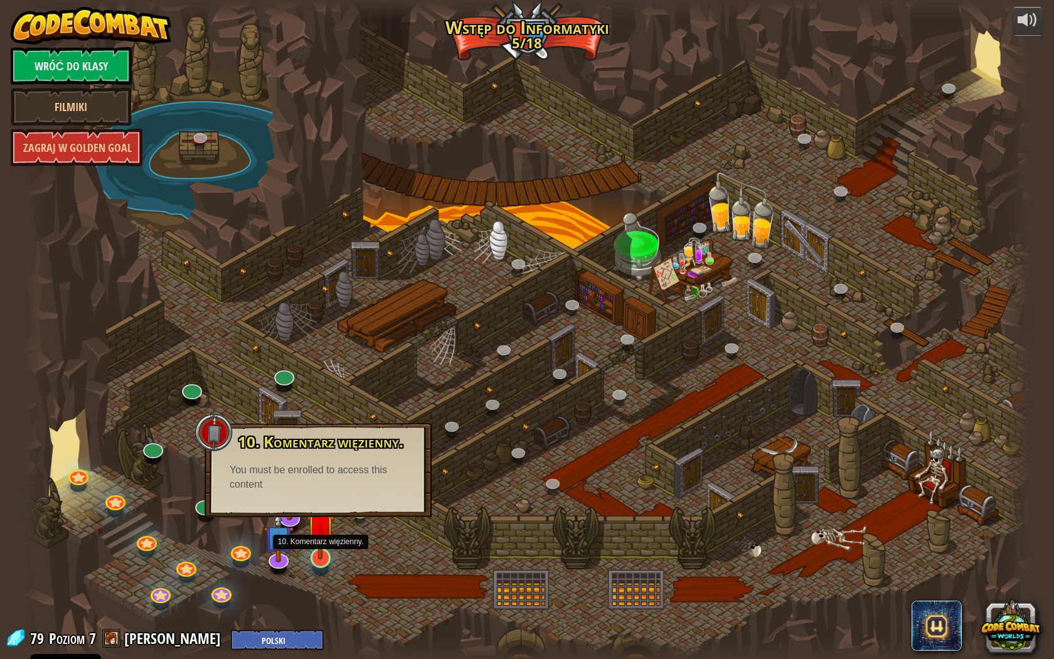
click at [318, 555] on img at bounding box center [321, 528] width 28 height 64
click at [287, 551] on img at bounding box center [278, 524] width 30 height 69
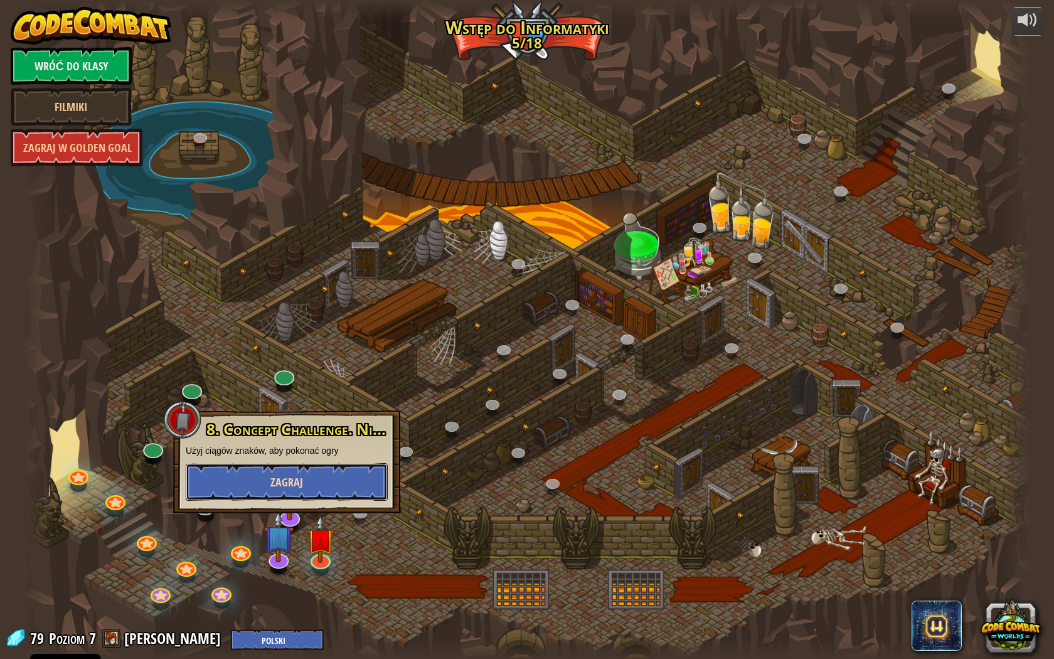
click at [294, 485] on span "Zagraj" at bounding box center [286, 482] width 33 height 16
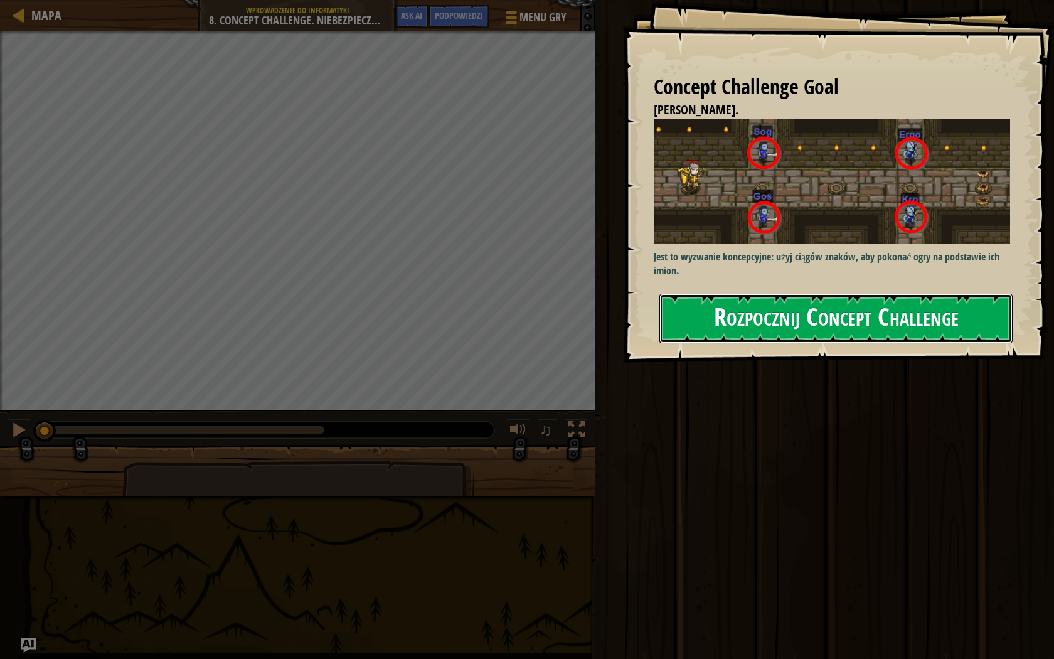
click at [724, 294] on button "Rozpocznij Concept Challenge" at bounding box center [835, 319] width 353 height 50
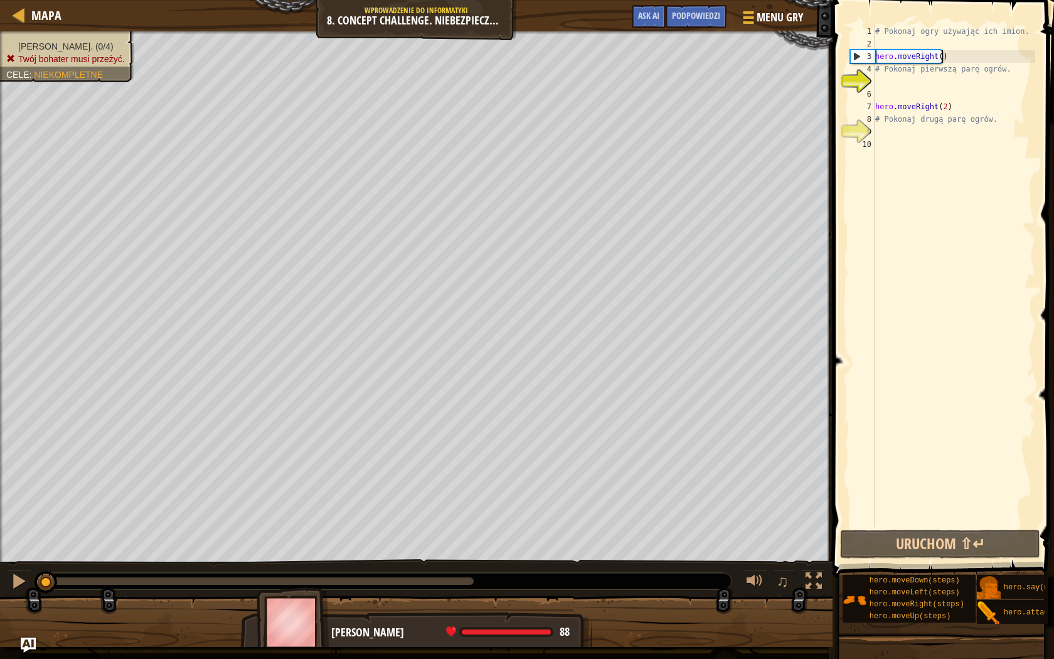
click at [946, 61] on div "# Pokonaj ogry używając ich imion. hero . moveRight ( ) # Pokonaj pierwszą parę…" at bounding box center [954, 288] width 162 height 527
click at [954, 65] on div "# Pokonaj ogry używając ich imion. hero . moveRight ( ) # Pokonaj pierwszą parę…" at bounding box center [954, 288] width 162 height 527
type textarea "# Pokonaj pierwszą parę ogrów."
drag, startPoint x: 1016, startPoint y: 39, endPoint x: 1003, endPoint y: 38, distance: 12.6
click at [1003, 38] on div "# Pokonaj ogry używając ich imion. hero . moveRight ( ) # Pokonaj pierwszą parę…" at bounding box center [954, 288] width 162 height 527
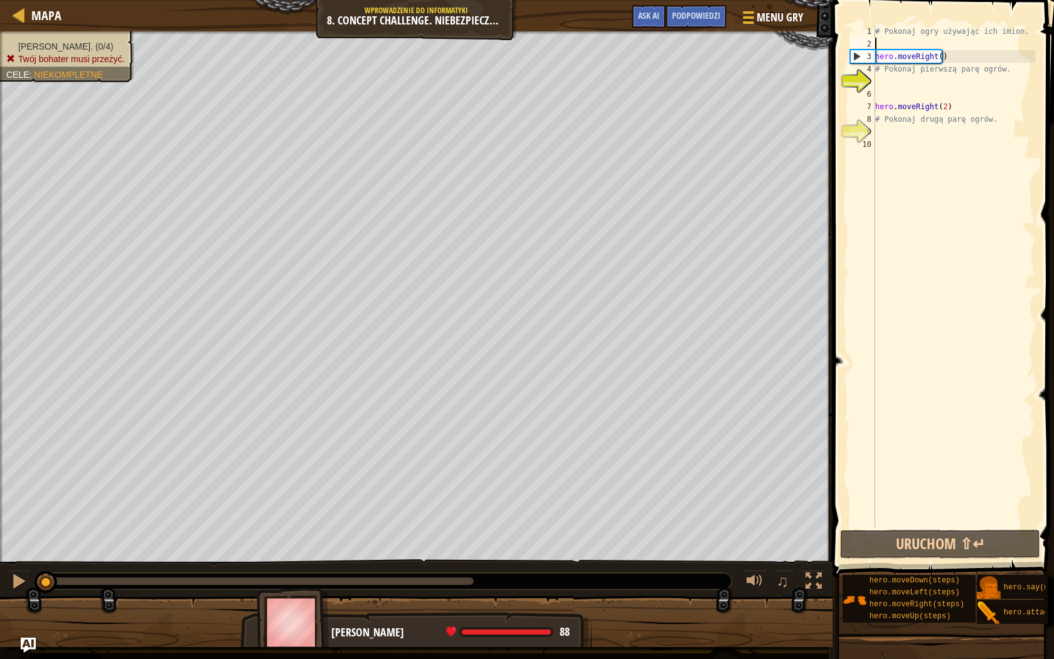
type textarea "# Pokonaj ogry używając ich imion."
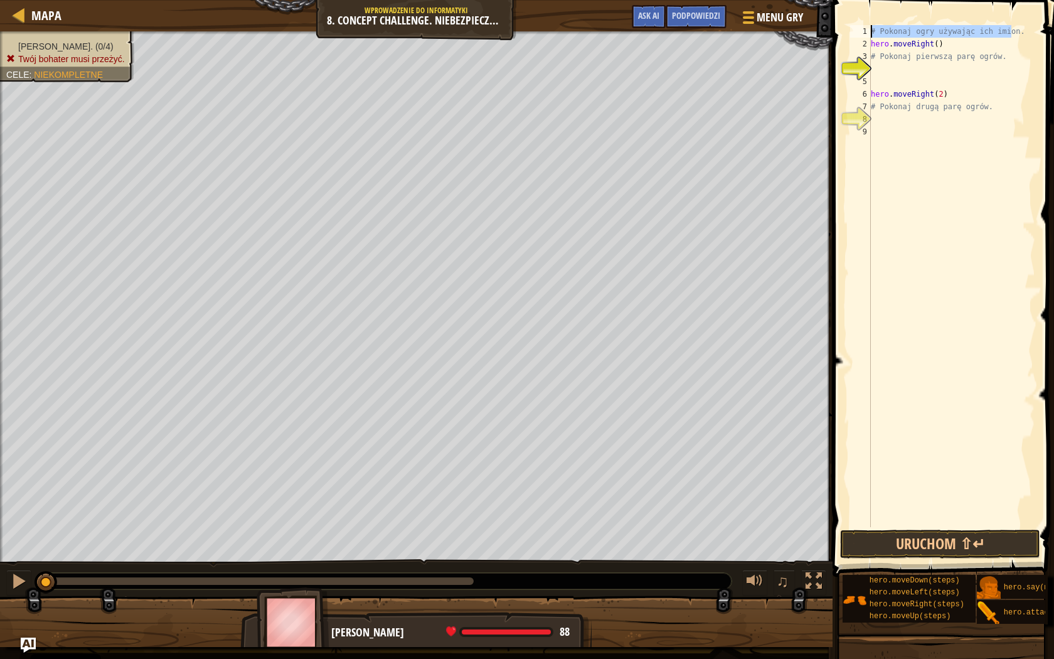
drag, startPoint x: 1023, startPoint y: 31, endPoint x: 868, endPoint y: 31, distance: 154.3
click at [868, 31] on div "# Pokonaj ogry używając ich imion. 1 2 3 4 5 6 7 8 9 # Pokonaj ogry używając ic…" at bounding box center [942, 276] width 188 height 502
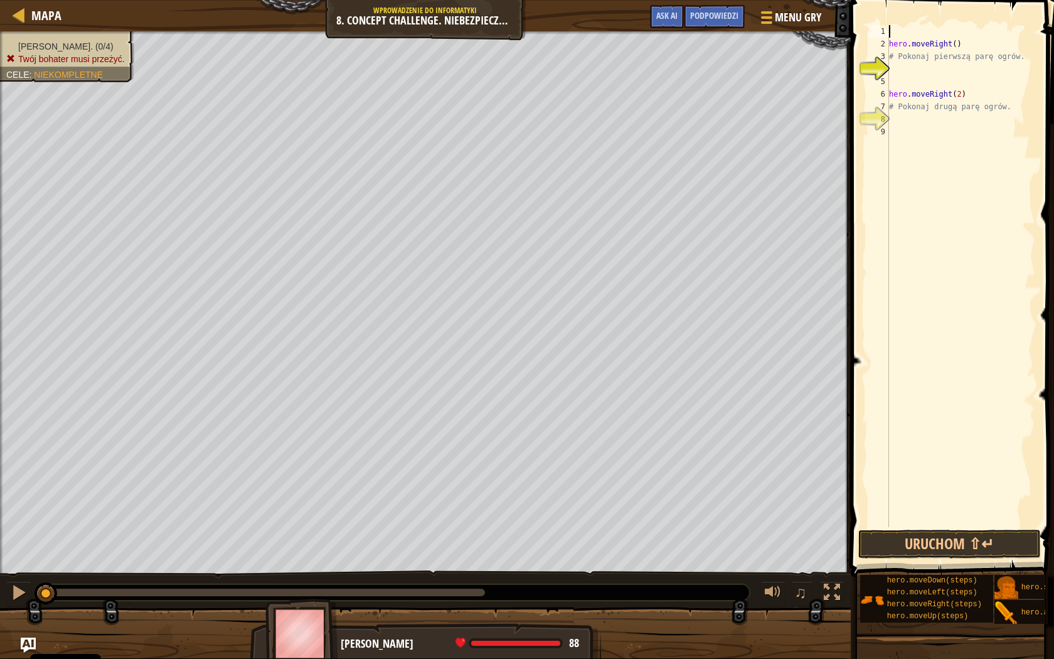
click at [994, 34] on div "hero . moveRight ( ) # Pokonaj pierwszą parę ogrów. hero . moveRight ( 2 ) # Po…" at bounding box center [960, 288] width 149 height 527
drag, startPoint x: 991, startPoint y: 58, endPoint x: 886, endPoint y: 61, distance: 104.2
click at [886, 61] on div "1 2 3 4 5 6 7 8 9 hero . moveRight ( ) # Pokonaj pierwszą parę ogrów. hero . mo…" at bounding box center [950, 276] width 169 height 502
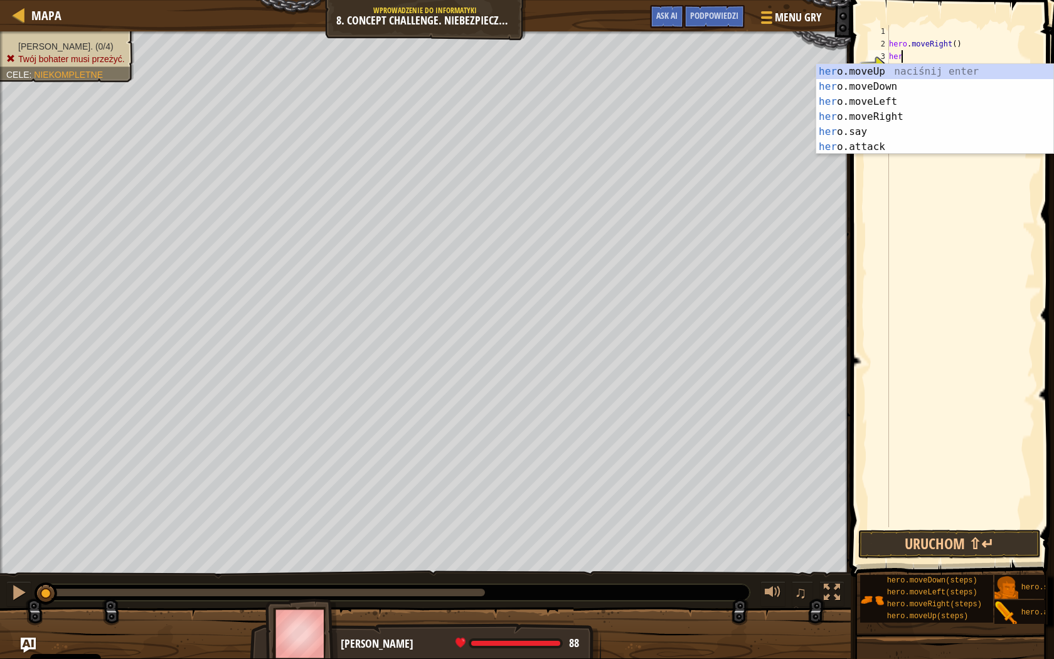
scroll to position [6, 1]
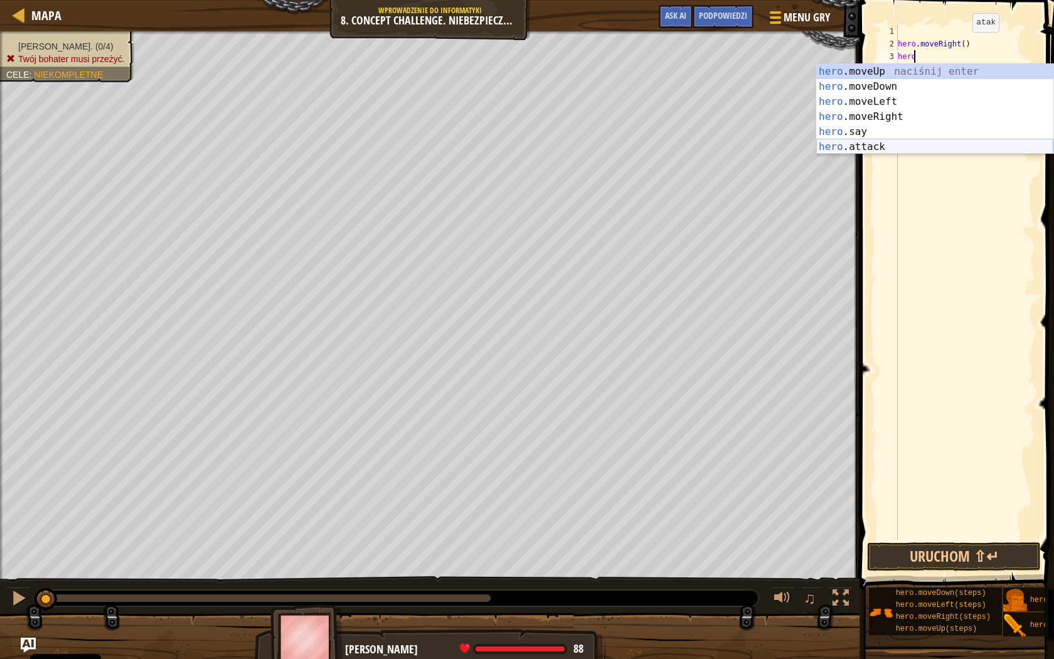
click at [849, 144] on div "hero .moveUp naciśnij enter hero .moveDown naciśnij enter hero .moveLeft naciśn…" at bounding box center [934, 124] width 237 height 120
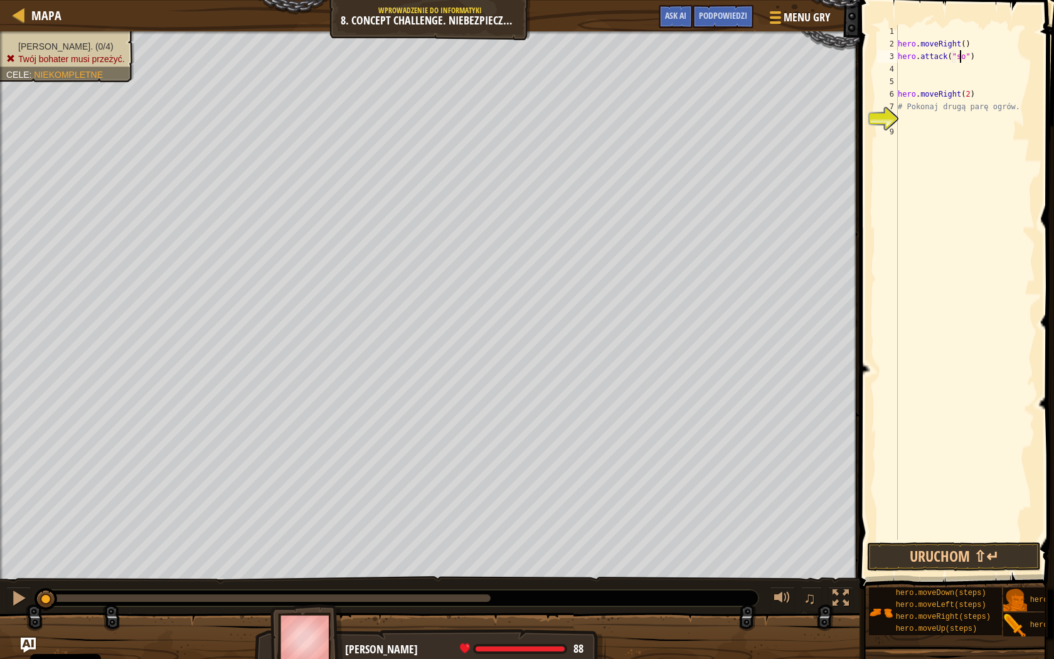
scroll to position [6, 6]
click at [976, 53] on div "hero . moveRight ( ) hero . attack ( "sog" ) hero . moveRight ( 2 ) # Pokonaj d…" at bounding box center [965, 295] width 140 height 540
type textarea "hero.attack("sog")(2)"
click at [905, 72] on div "hero . moveRight ( ) hero . attack ( "sog" ) ( 2 ) hero . moveRight ( 2 ) # Pok…" at bounding box center [965, 295] width 140 height 540
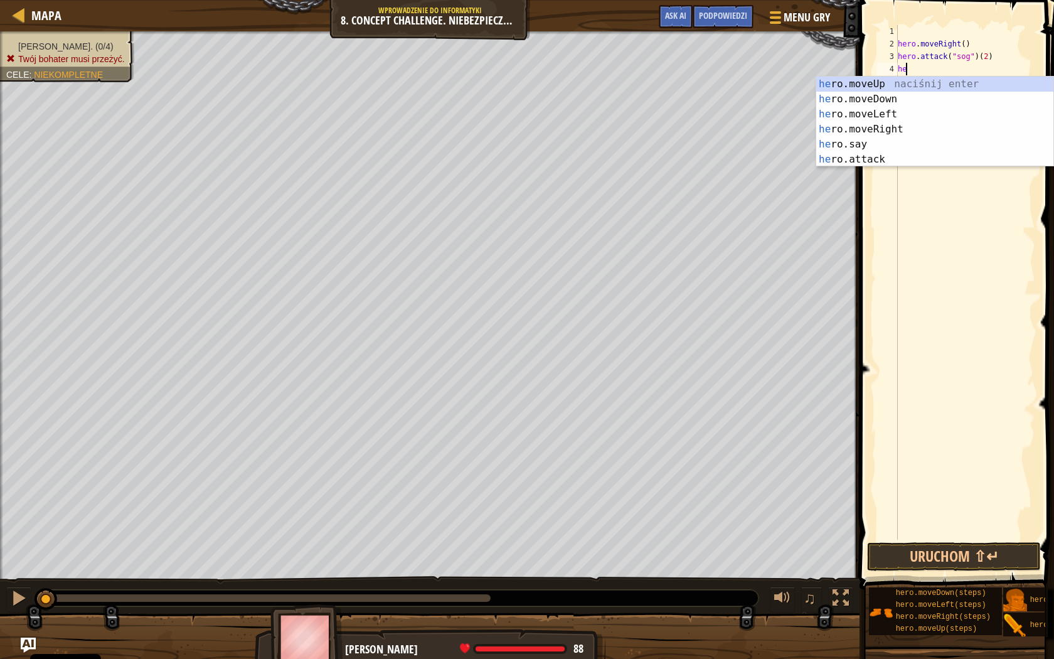
scroll to position [6, 1]
click at [851, 153] on div "her o.moveUp naciśnij enter her o.moveDown naciśnij enter her o.moveLeft naciśn…" at bounding box center [934, 137] width 237 height 120
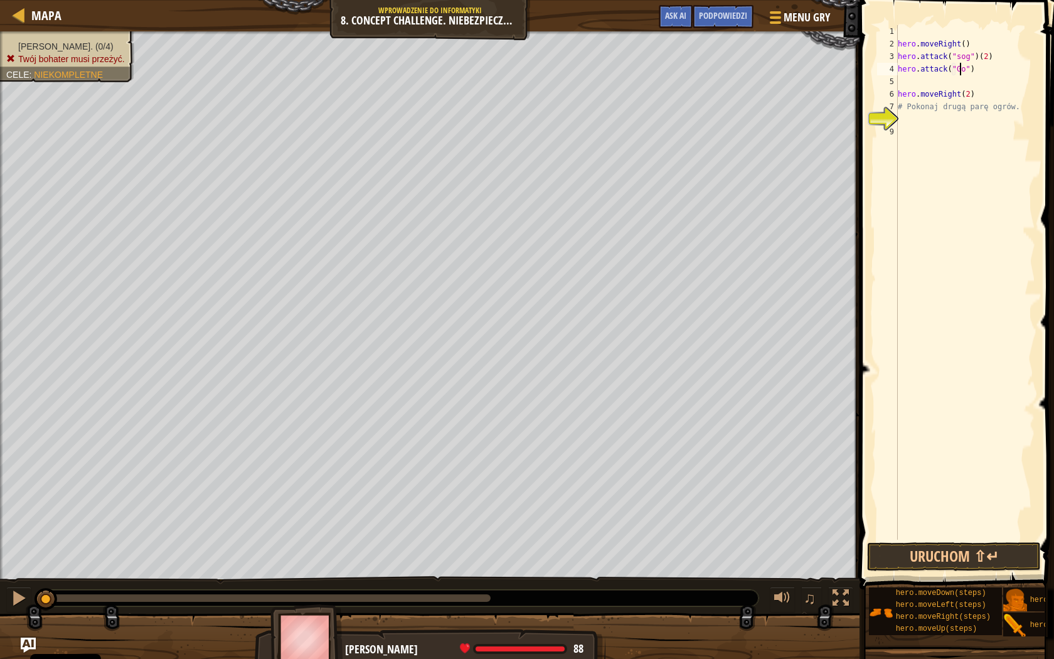
type textarea "hero.attack("Gos")"
type textarea "hero.attack("Gos")(2)"
click at [956, 77] on div "hero . moveRight ( ) hero . attack ( "sog" ) ( 2 ) hero . attack ( "Gos" ) ( 2 …" at bounding box center [965, 295] width 140 height 540
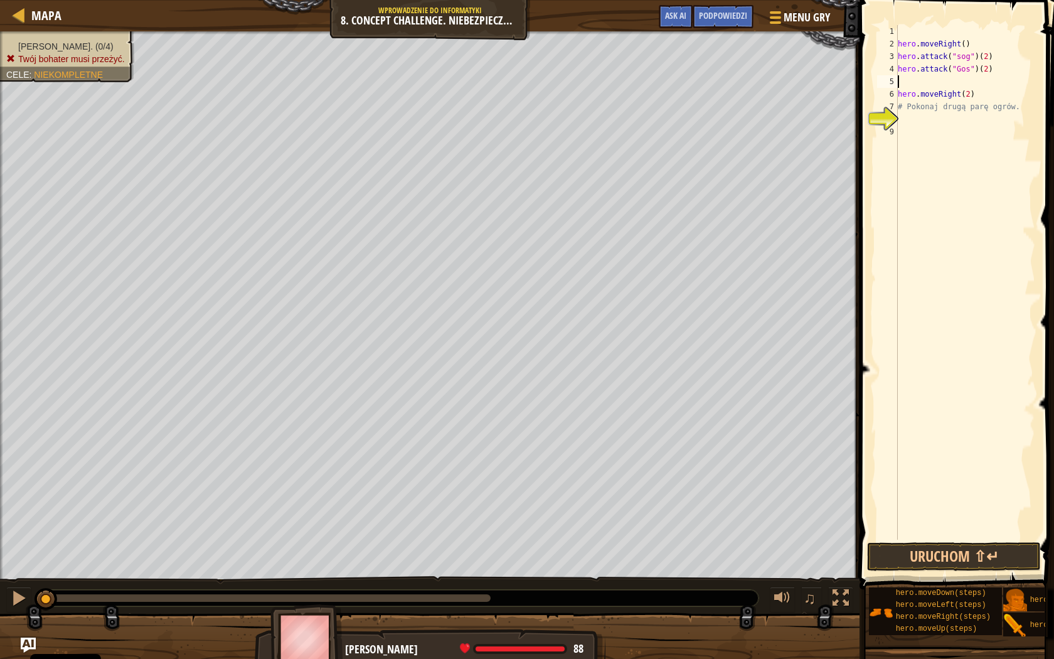
scroll to position [6, 0]
click at [972, 79] on div "hero . moveRight ( ) hero . attack ( "sog" ) ( 2 ) hero . attack ( "Gos" ) ( 2 …" at bounding box center [965, 295] width 140 height 540
click at [970, 97] on div "hero . moveRight ( ) hero . attack ( "sog" ) ( 2 ) hero . attack ( "Gos" ) ( 2 …" at bounding box center [965, 295] width 140 height 540
drag, startPoint x: 1029, startPoint y: 93, endPoint x: 895, endPoint y: 95, distance: 133.6
click at [895, 95] on div "# Pokonaj drugą parę ogrów. 1 2 3 4 5 6 7 8 hero . moveRight ( ) hero . attack …" at bounding box center [955, 282] width 161 height 514
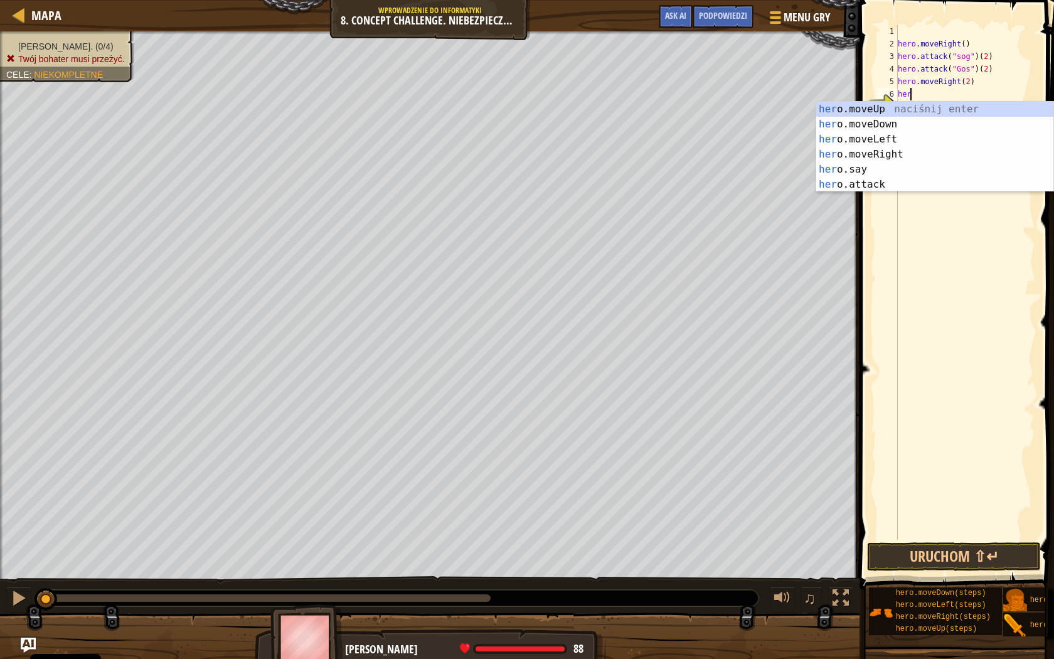
scroll to position [6, 1]
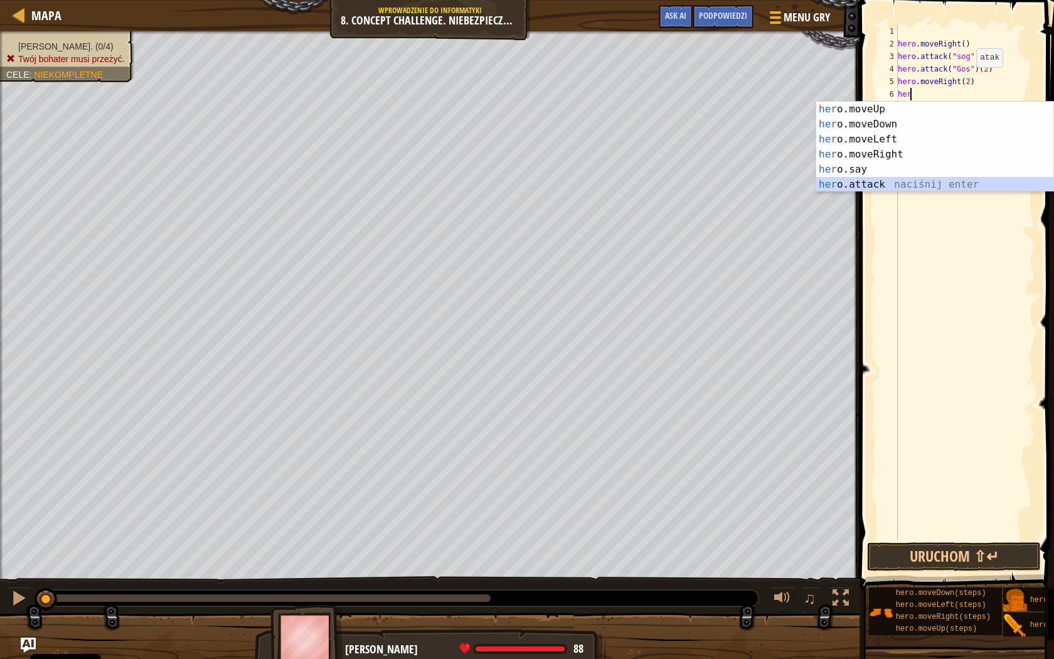
click at [883, 183] on div "her o.moveUp naciśnij enter her o.moveDown naciśnij enter her o.moveLeft naciśn…" at bounding box center [934, 162] width 237 height 120
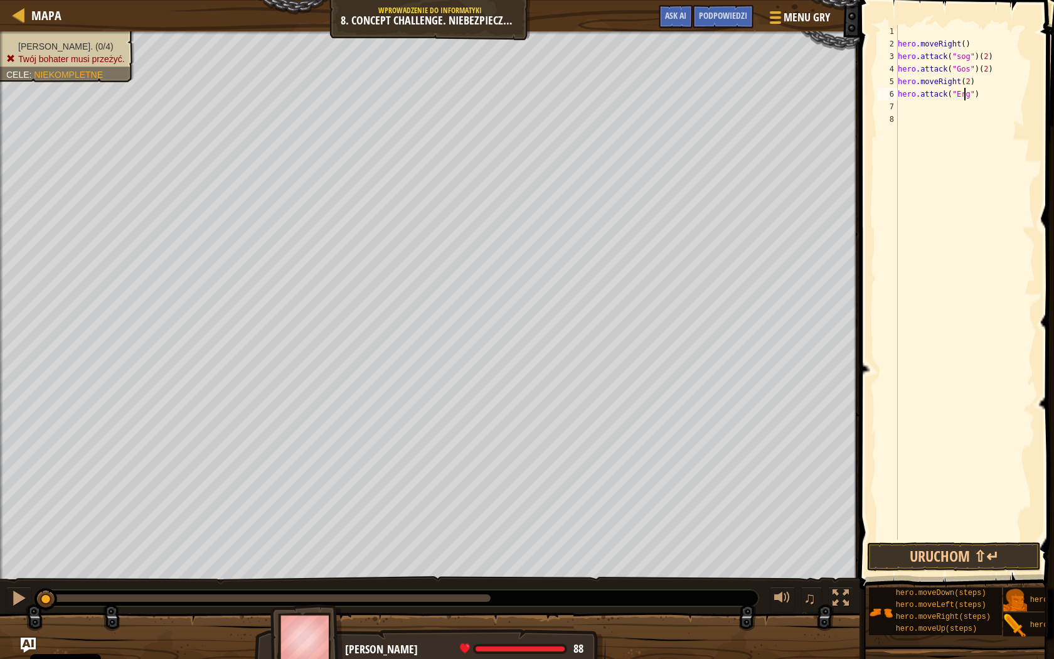
scroll to position [6, 6]
click at [982, 94] on div "hero . moveRight ( ) hero . attack ( "sog" ) ( 2 ) hero . attack ( "Gos" ) ( 2 …" at bounding box center [965, 295] width 140 height 540
type textarea "hero.attack("Ergo")(2)"
click at [976, 107] on div "hero . moveRight ( ) hero . attack ( "sog" ) ( 2 ) hero . attack ( "Gos" ) ( 2 …" at bounding box center [965, 295] width 140 height 540
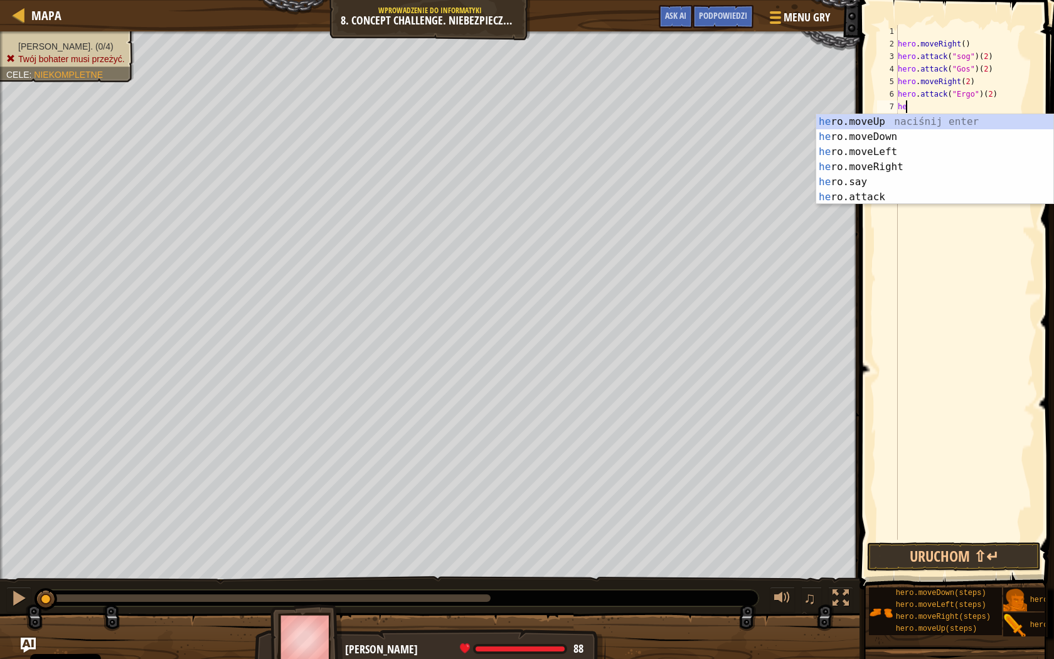
scroll to position [6, 1]
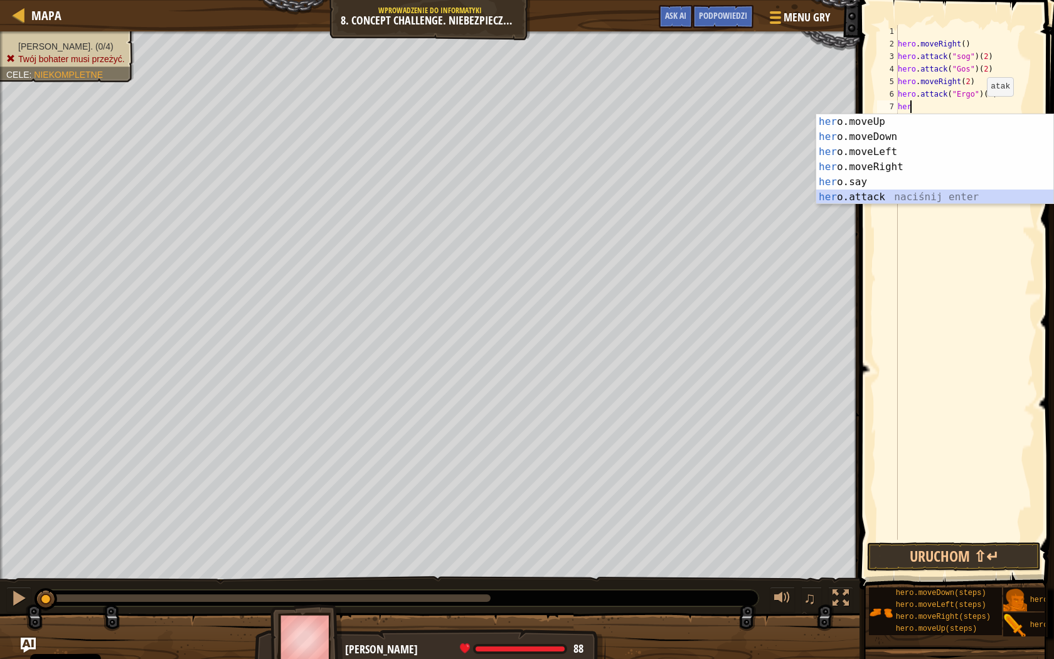
click at [1008, 191] on div "her o.moveUp naciśnij enter her o.moveDown naciśnij enter her o.moveLeft naciśn…" at bounding box center [934, 174] width 237 height 120
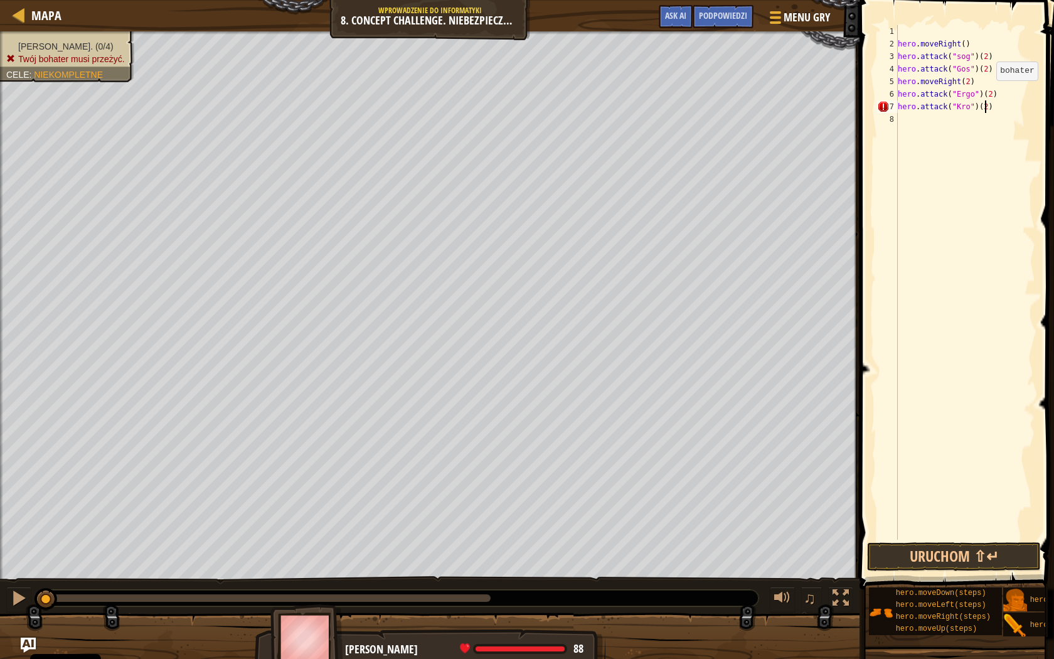
scroll to position [6, 7]
click at [907, 546] on button "Uruchom ⇧↵" at bounding box center [954, 556] width 174 height 29
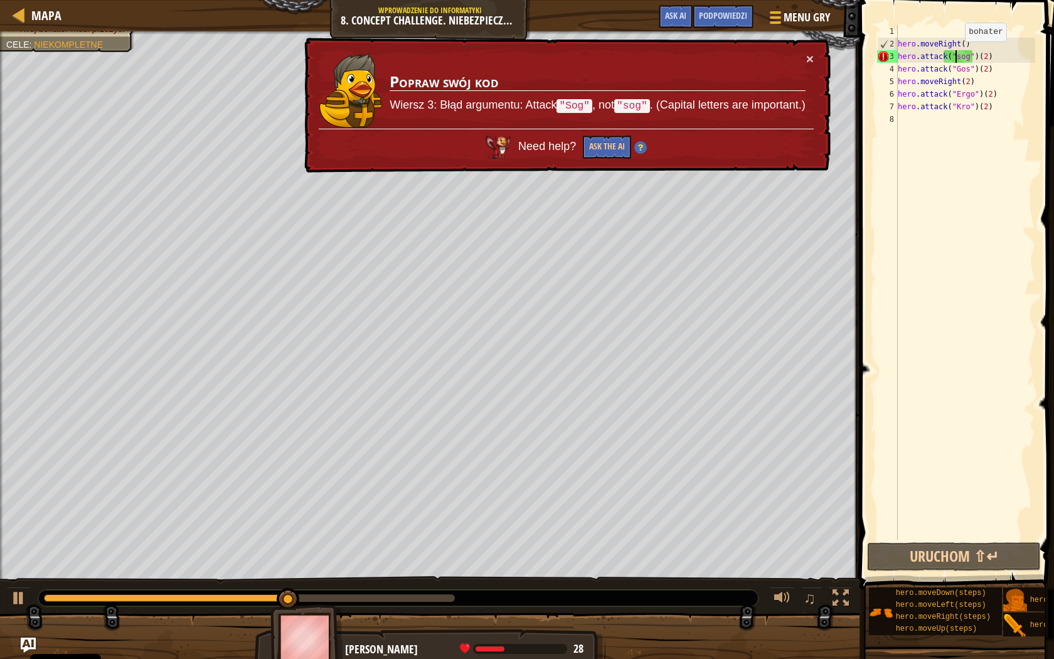
click at [954, 54] on div "hero . moveRight ( ) hero . attack ( "sog" ) ( 2 ) hero . attack ( "Gos" ) ( 2 …" at bounding box center [965, 295] width 140 height 540
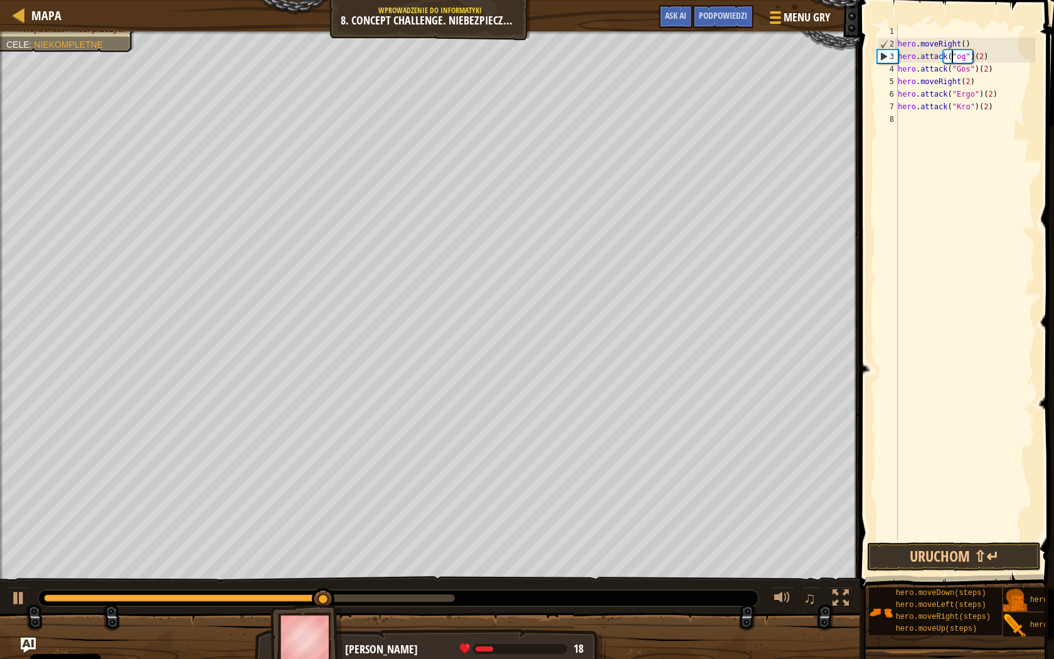
scroll to position [6, 5]
click at [940, 550] on button "Uruchom ⇧↵" at bounding box center [954, 556] width 174 height 29
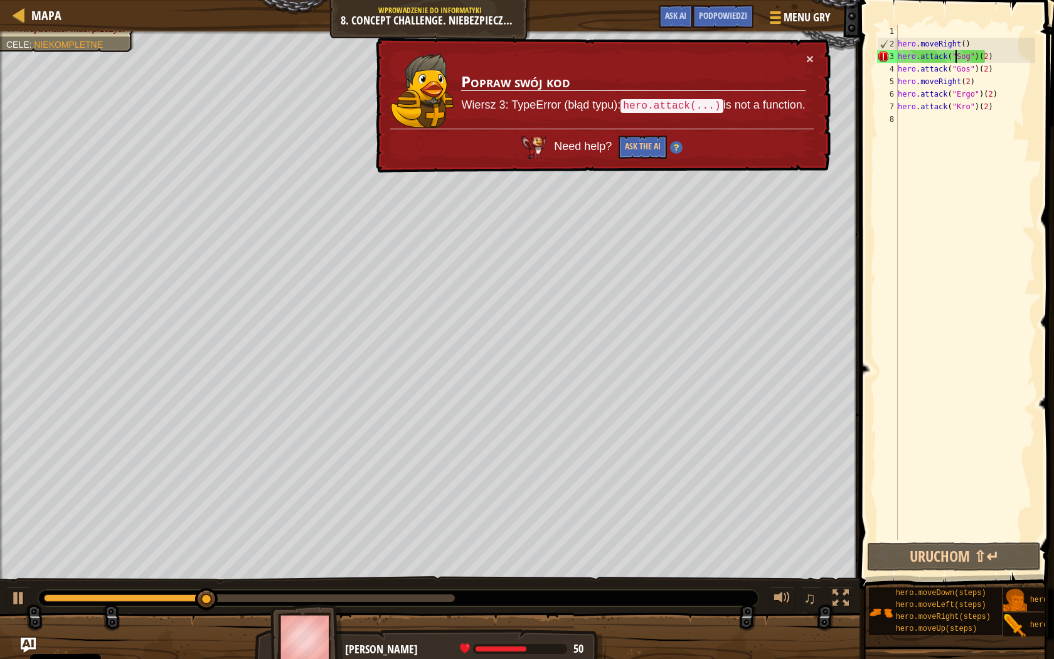
click at [987, 53] on div "hero . moveRight ( ) hero . attack ( "Sog" ) ( 2 ) hero . attack ( "Gos" ) ( 2 …" at bounding box center [965, 295] width 140 height 540
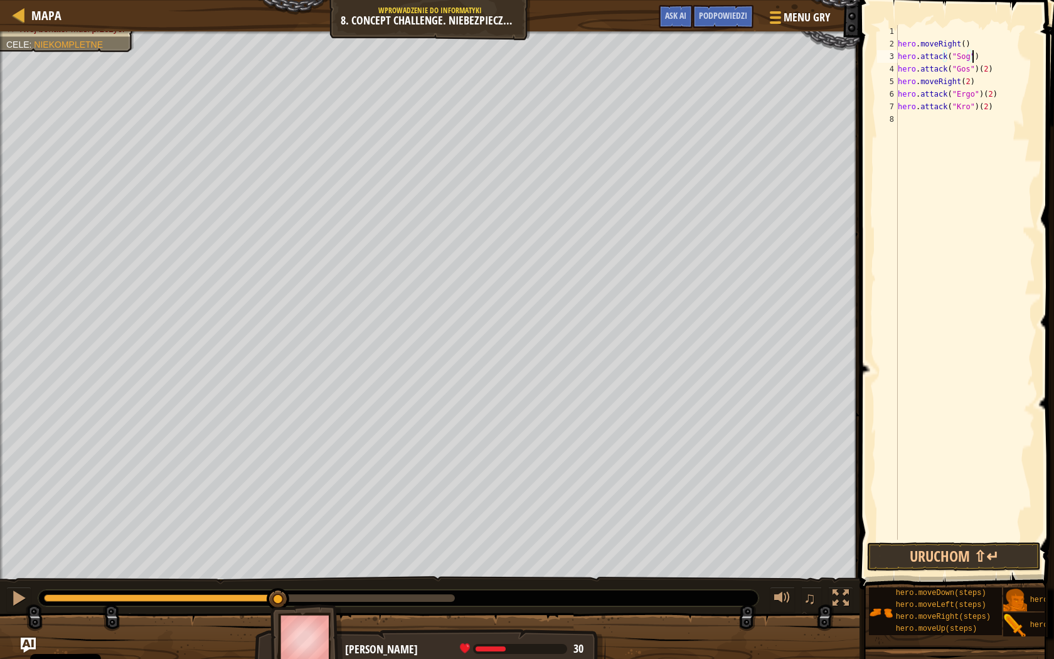
drag, startPoint x: 995, startPoint y: 59, endPoint x: 998, endPoint y: 65, distance: 7.0
click at [998, 61] on div "hero . moveRight ( ) hero . attack ( "Sog" ) hero . attack ( "Gos" ) ( 2 ) hero…" at bounding box center [965, 295] width 140 height 540
click at [999, 66] on div "hero . moveRight ( ) hero . attack ( "Sog" ) hero . attack ( "Gos" ) ( 2 ) hero…" at bounding box center [965, 295] width 140 height 540
click at [1014, 95] on div "hero . moveRight ( ) hero . attack ( "Sog" ) hero . attack ( "Gos" ) hero . mov…" at bounding box center [965, 295] width 140 height 540
click at [1002, 108] on div "hero . moveRight ( ) hero . attack ( "Sog" ) hero . attack ( "Gos" ) hero . mov…" at bounding box center [965, 295] width 140 height 540
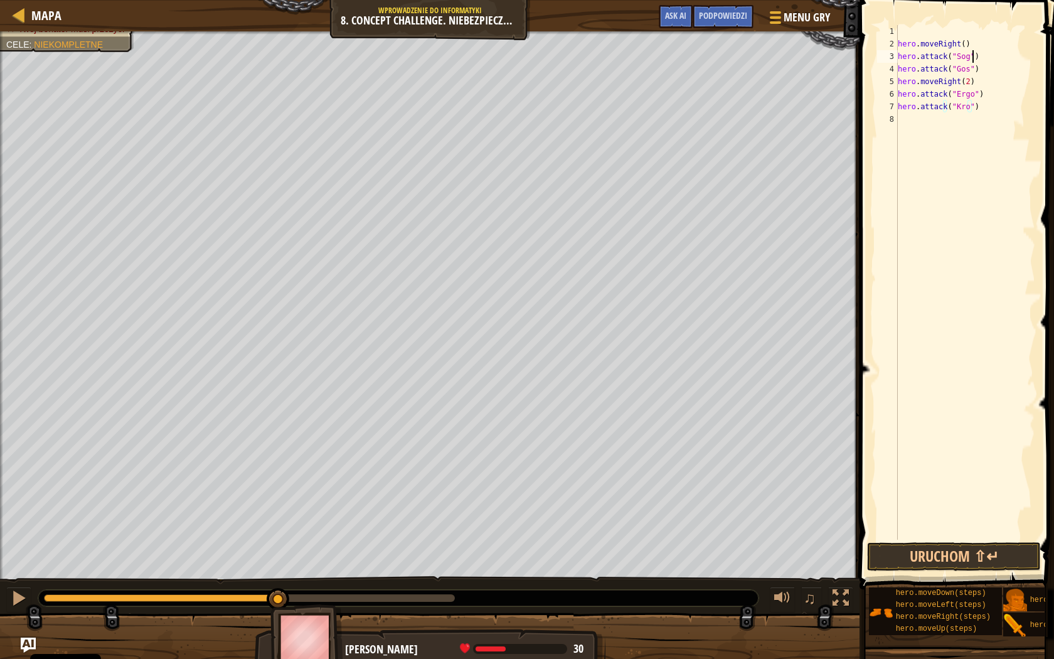
click at [987, 56] on div "hero . moveRight ( ) hero . attack ( "Sog" ) hero . attack ( "Gos" ) hero . mov…" at bounding box center [965, 295] width 140 height 540
type textarea "hero.attack("Sog")"
drag, startPoint x: 987, startPoint y: 55, endPoint x: 897, endPoint y: 56, distance: 90.4
click at [897, 56] on div "1 2 3 4 5 6 7 8 9 hero . moveRight ( ) hero . attack ( "Sog" ) hero . attack ( …" at bounding box center [955, 282] width 161 height 514
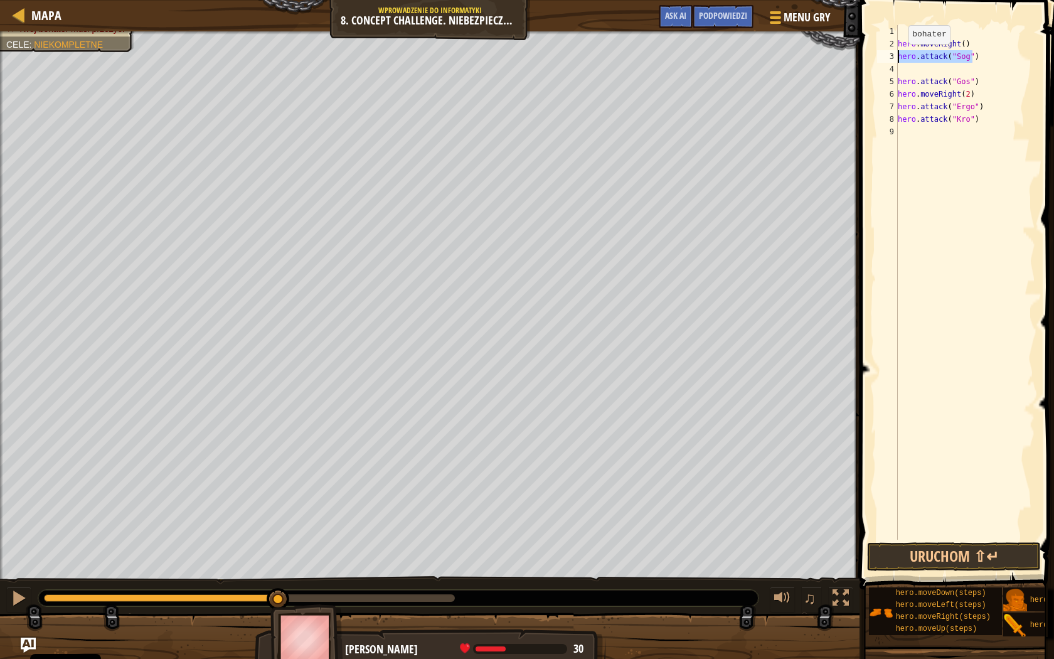
type textarea "hero.attack("Sog")"
click at [928, 63] on div "hero . moveRight ( ) hero . attack ( "Sog" ) hero . attack ( "Gos" ) hero . mov…" at bounding box center [965, 295] width 140 height 540
paste textarea "hero.attack("Sog")"
click at [986, 83] on div "hero . moveRight ( ) hero . attack ( "Sog" ) hero . attack ( "Sog" ) hero . att…" at bounding box center [965, 295] width 140 height 540
type textarea "hero.attack("Gos")"
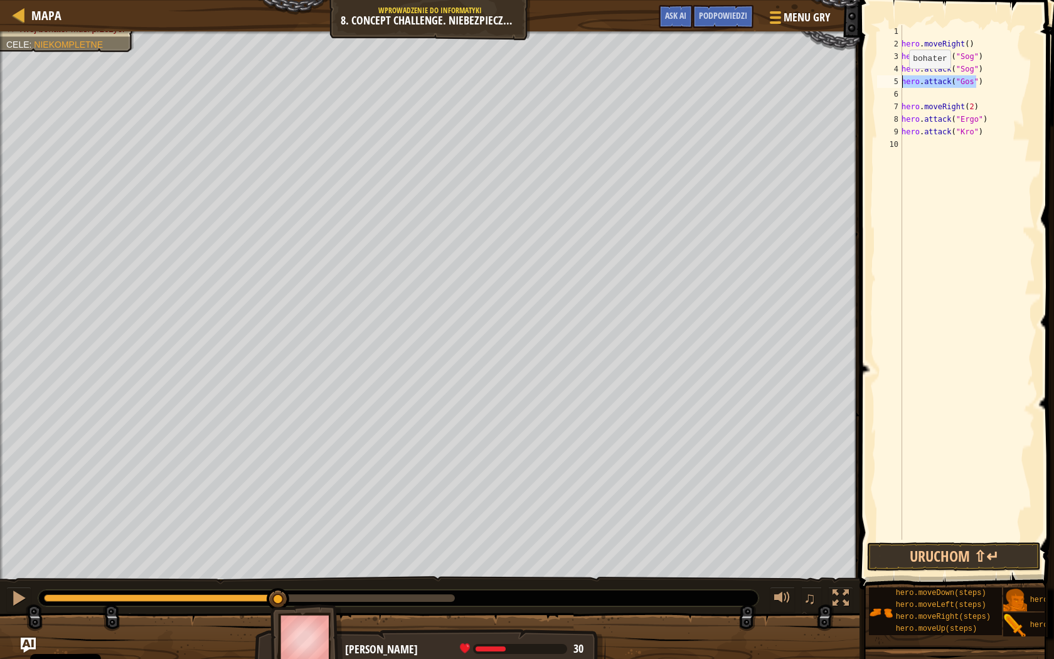
drag, startPoint x: 984, startPoint y: 83, endPoint x: 901, endPoint y: 81, distance: 82.8
click at [901, 81] on div "1 2 3 4 5 6 7 8 9 10 hero . moveRight ( ) hero . attack ( "Sog" ) hero . attack…" at bounding box center [955, 282] width 161 height 514
type textarea "hero.attack("Gos")"
click at [913, 96] on div "hero . moveRight ( ) hero . attack ( "Sog" ) hero . attack ( "Sog" ) hero . att…" at bounding box center [967, 295] width 136 height 540
paste textarea "hero.attack("Gos")"
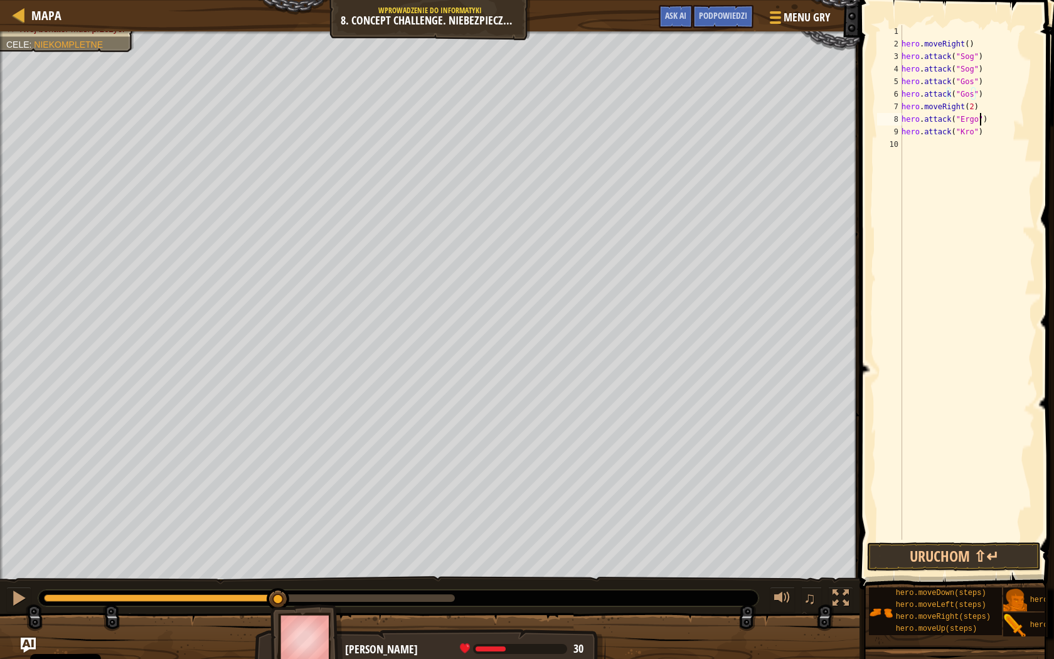
click at [988, 117] on div "hero . moveRight ( ) hero . attack ( "Sog" ) hero . attack ( "Sog" ) hero . att…" at bounding box center [967, 295] width 136 height 540
type textarea "hero.attack("Ergo")"
drag, startPoint x: 985, startPoint y: 121, endPoint x: 900, endPoint y: 120, distance: 84.7
click at [900, 120] on div "1 2 3 4 5 6 7 8 9 10 11 hero . moveRight ( ) hero . attack ( "Sog" ) hero . att…" at bounding box center [955, 282] width 161 height 514
type textarea "hero.attack("Ergo")"
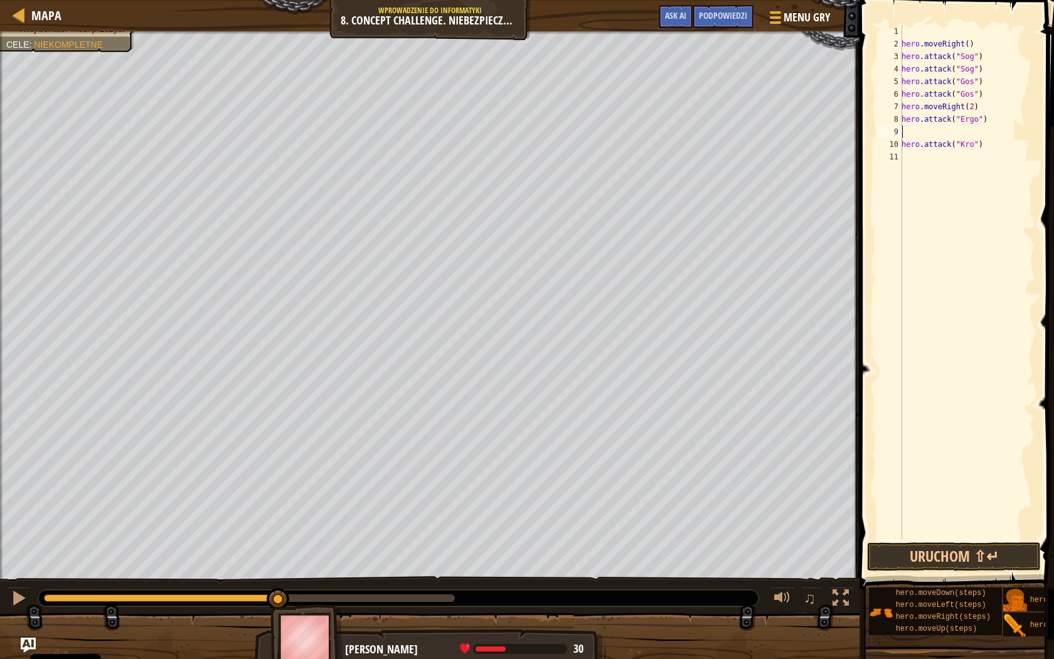
click at [912, 127] on div "hero . moveRight ( ) hero . attack ( "Sog" ) hero . attack ( "Sog" ) hero . att…" at bounding box center [967, 295] width 136 height 540
paste textarea "hero.attack("Ergo")"
drag, startPoint x: 981, startPoint y: 142, endPoint x: 902, endPoint y: 147, distance: 79.2
click at [902, 147] on div "hero . moveRight ( ) hero . attack ( "Sog" ) hero . attack ( "Sog" ) hero . att…" at bounding box center [967, 295] width 136 height 540
type textarea "hero.attack("Kro")"
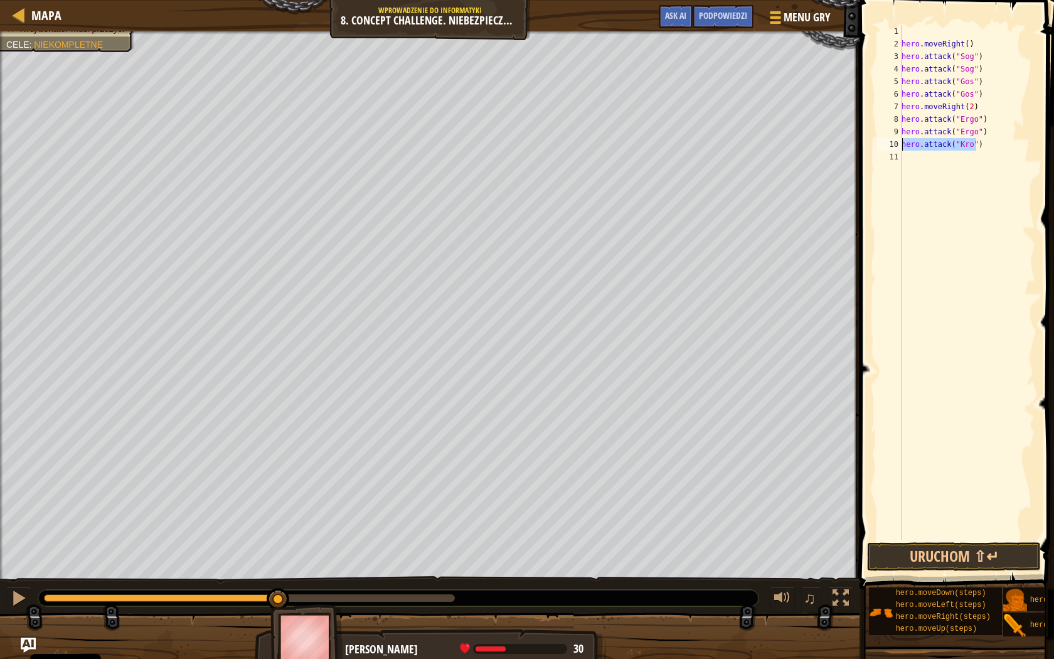
click at [905, 154] on div "hero . moveRight ( ) hero . attack ( "Sog" ) hero . attack ( "Sog" ) hero . att…" at bounding box center [967, 295] width 136 height 540
paste textarea "hero.attack("Kro")"
type textarea "hero.attack("Kro")"
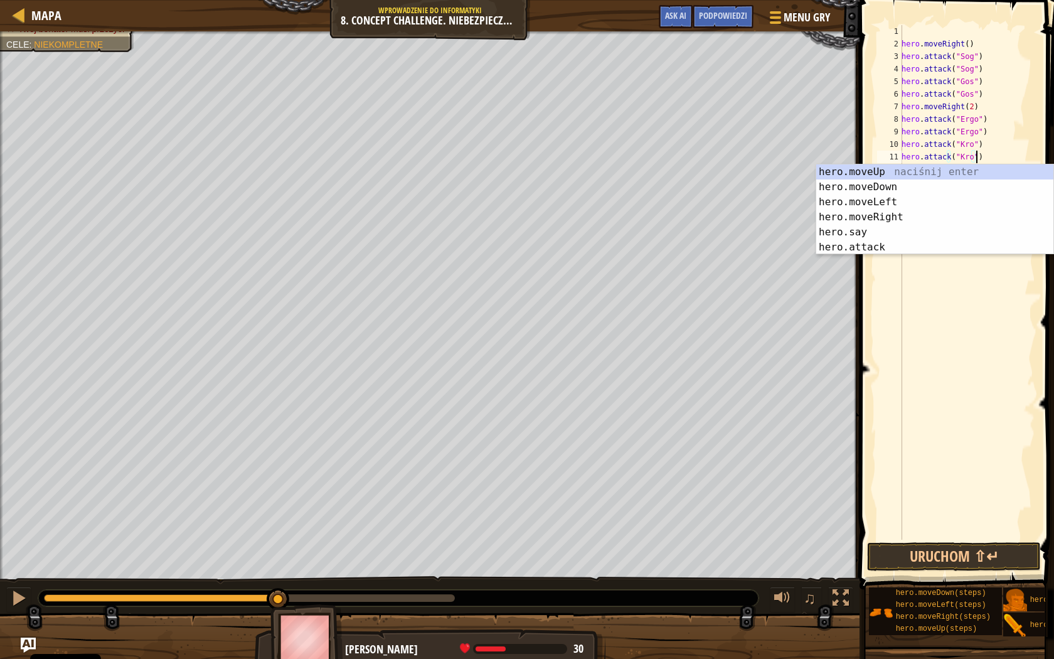
click at [940, 398] on div "hero . moveRight ( ) hero . attack ( "Sog" ) hero . attack ( "Sog" ) hero . att…" at bounding box center [967, 295] width 136 height 540
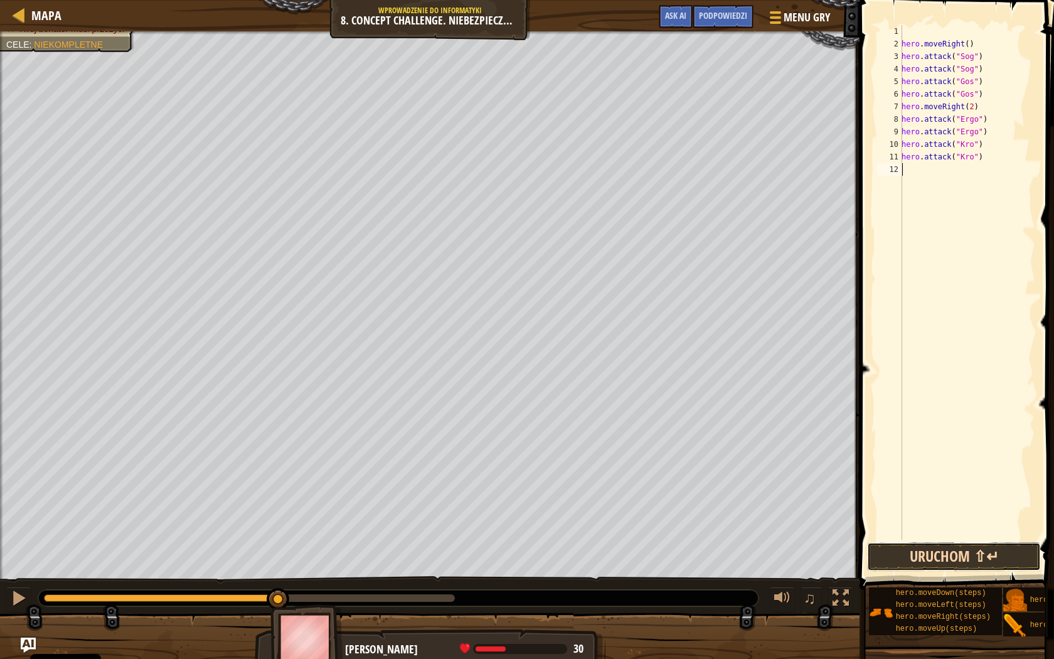
click at [964, 545] on button "Uruchom ⇧↵" at bounding box center [954, 556] width 174 height 29
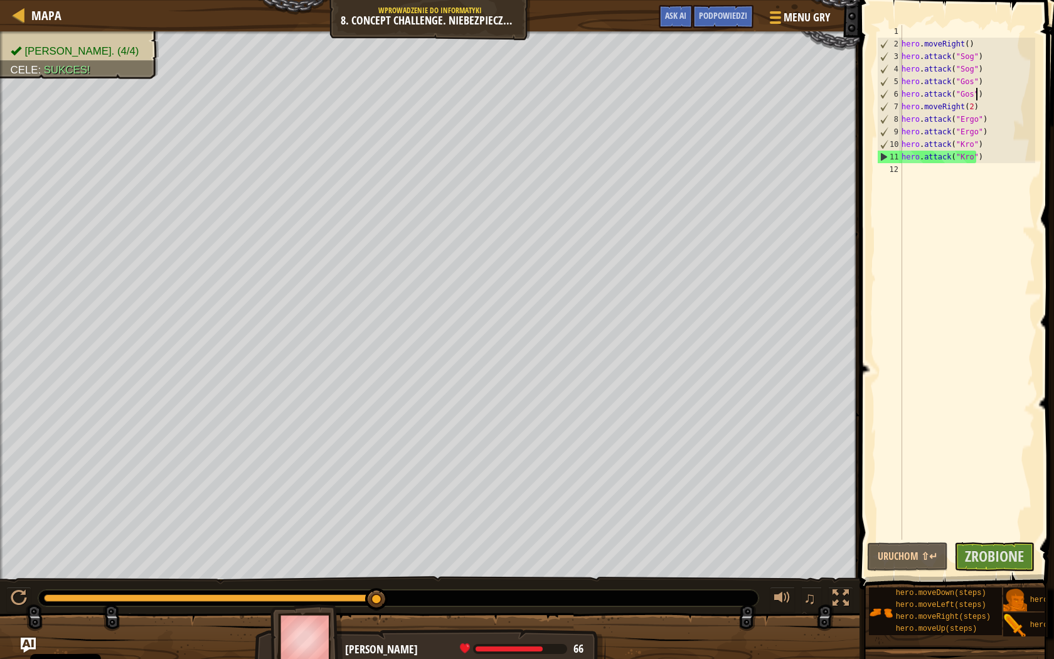
click at [982, 94] on div "hero . moveRight ( ) hero . attack ( "Sog" ) hero . attack ( "Sog" ) hero . att…" at bounding box center [967, 295] width 136 height 540
type textarea "hero.attack("Gos")"
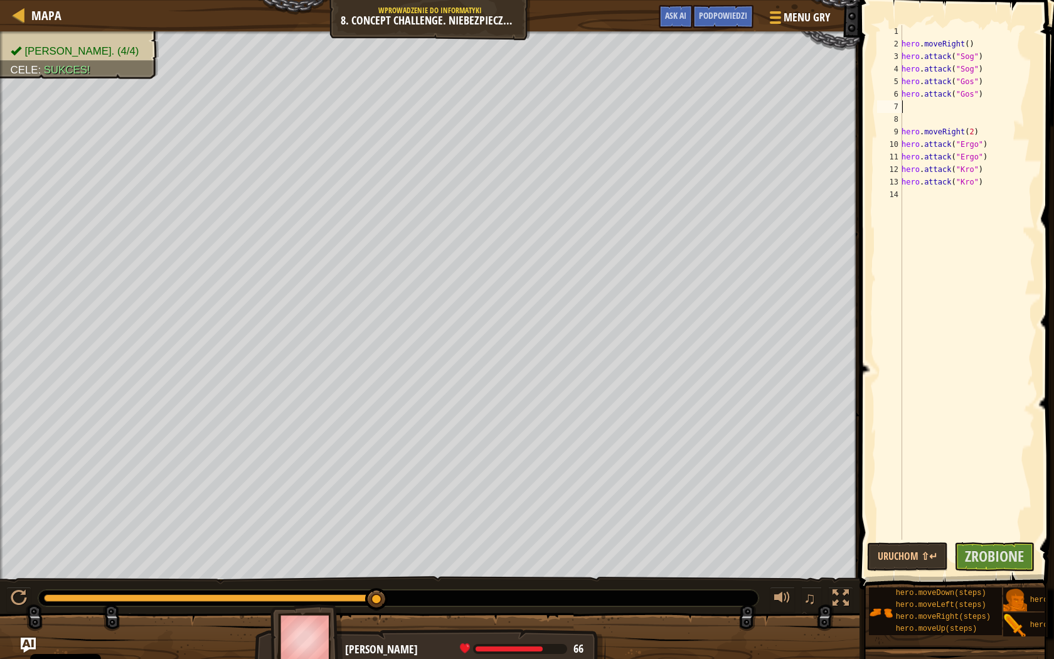
click at [914, 105] on div "hero . moveRight ( ) hero . attack ( "Sog" ) hero . attack ( "Sog" ) hero . att…" at bounding box center [967, 295] width 136 height 540
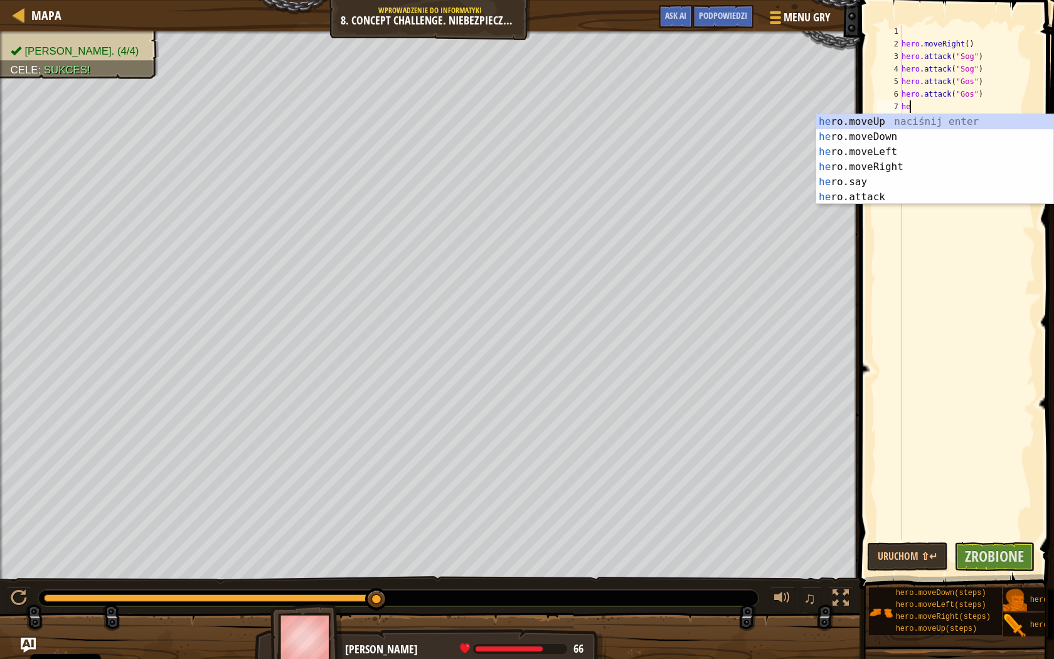
type textarea "her"
click at [892, 135] on div "her o.moveUp naciśnij enter her o.moveDown naciśnij enter her o.moveLeft naciśn…" at bounding box center [934, 174] width 237 height 120
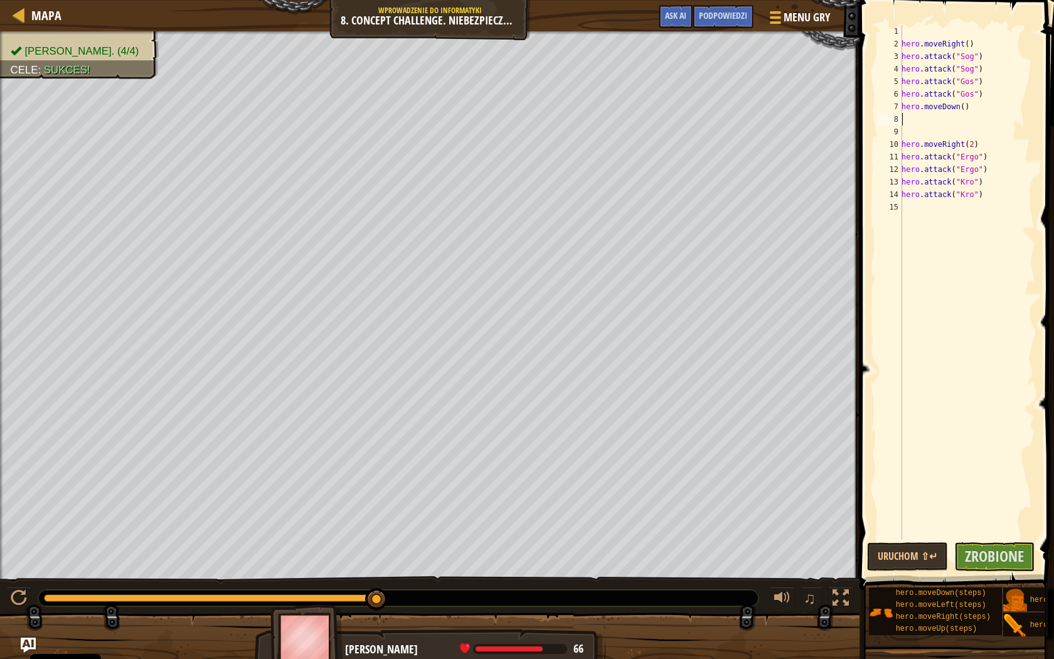
click at [923, 119] on div "hero . moveRight ( ) hero . attack ( "Sog" ) hero . attack ( "Sog" ) hero . att…" at bounding box center [967, 295] width 136 height 540
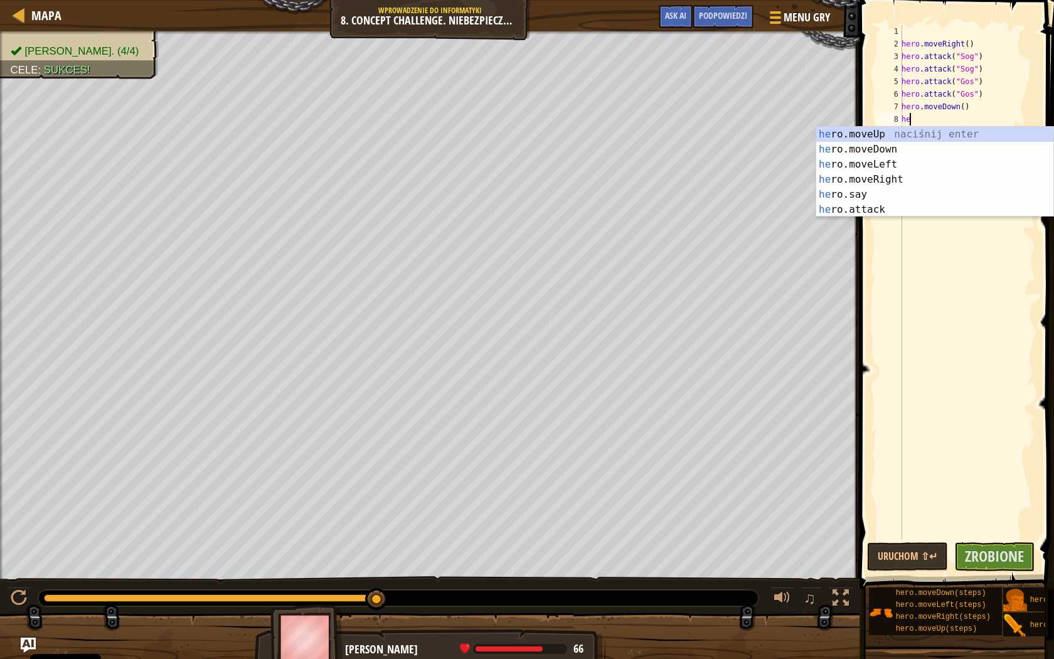
type textarea "her"
click at [897, 133] on div "her o.moveUp naciśnij enter her o.moveDown naciśnij enter her o.moveLeft naciśn…" at bounding box center [934, 187] width 237 height 120
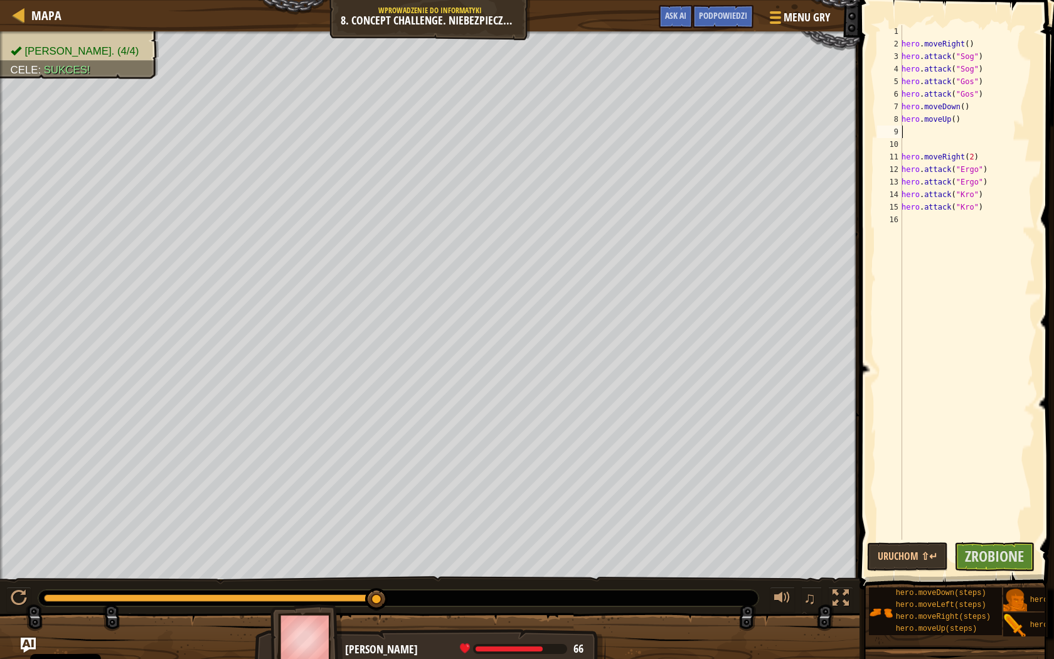
scroll to position [6, 0]
click at [953, 140] on div "hero . moveRight ( ) hero . attack ( "Sog" ) hero . attack ( "Sog" ) hero . att…" at bounding box center [967, 295] width 136 height 540
type textarea "hero.moveUp()"
click at [957, 197] on div "hero . moveRight ( ) hero . attack ( "Sog" ) hero . attack ( "Sog" ) hero . att…" at bounding box center [967, 295] width 136 height 540
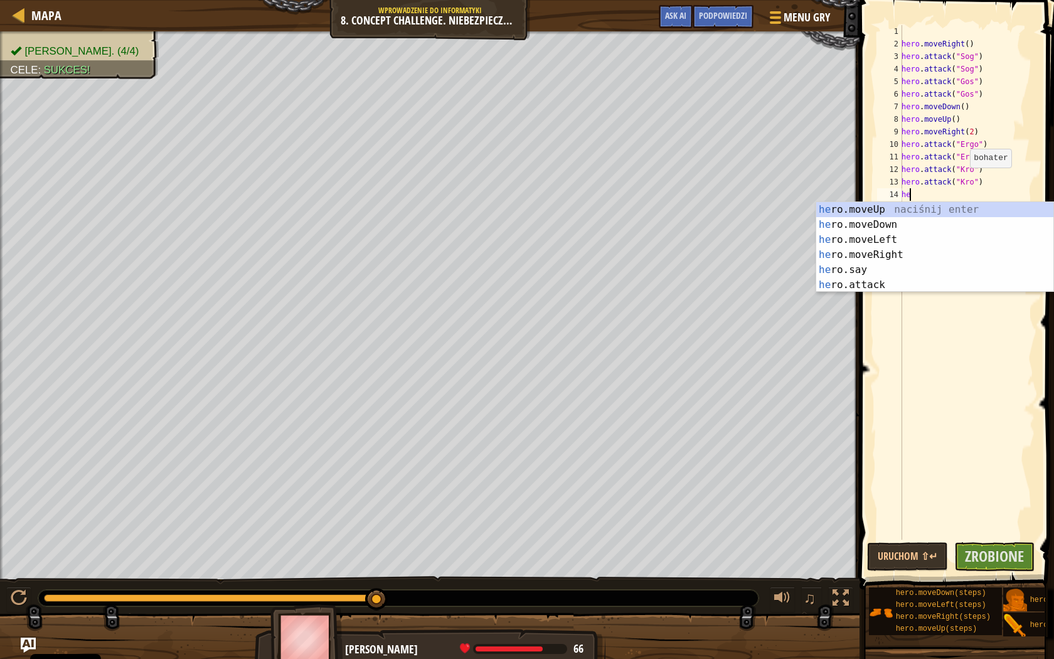
type textarea "her"
click at [896, 211] on div "her o.moveUp naciśnij enter her o.moveDown naciśnij enter her o.moveLeft naciśn…" at bounding box center [934, 262] width 237 height 120
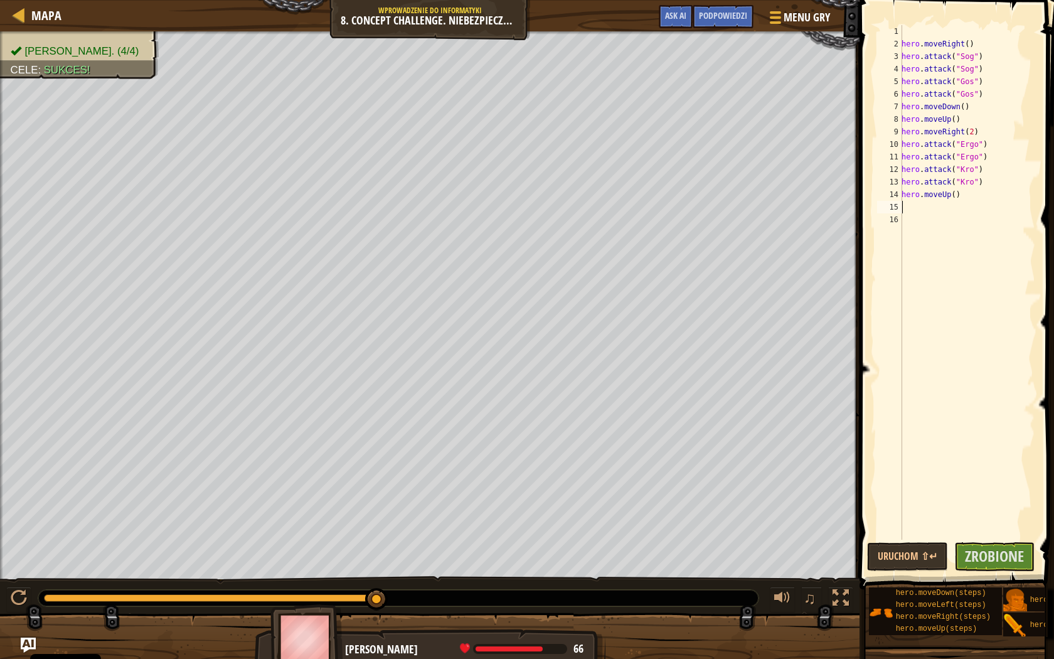
scroll to position [6, 0]
click at [925, 206] on div "hero . moveRight ( ) hero . attack ( "Sog" ) hero . attack ( "Sog" ) hero . att…" at bounding box center [967, 295] width 136 height 540
click at [945, 189] on div "hero . moveRight ( ) hero . attack ( "Sog" ) hero . attack ( "Sog" ) hero . att…" at bounding box center [967, 295] width 136 height 540
click at [941, 208] on div "hero.moveD own naciśnij enter" at bounding box center [934, 224] width 237 height 45
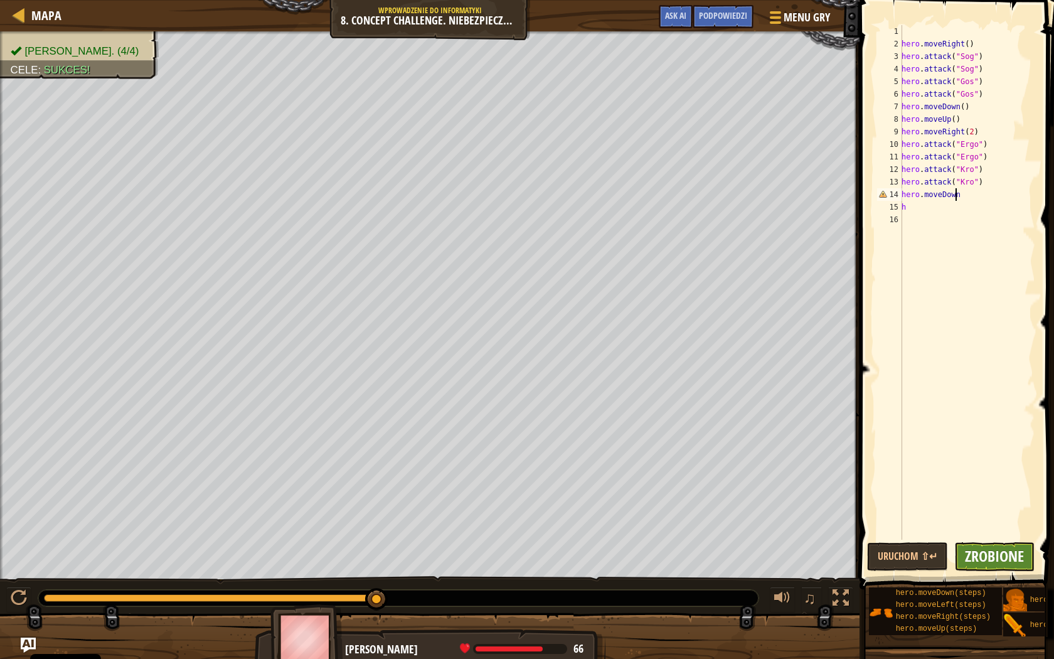
type textarea "hero.moveDown"
click at [984, 555] on span "Zrobione" at bounding box center [994, 556] width 59 height 20
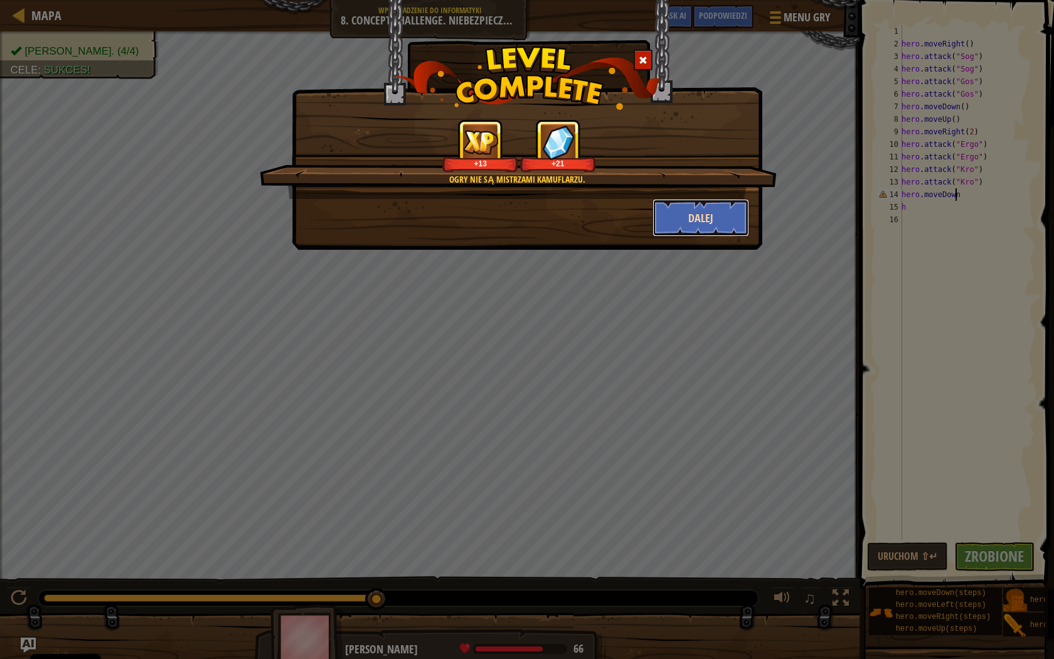
click at [682, 216] on button "Dalej" at bounding box center [700, 218] width 97 height 38
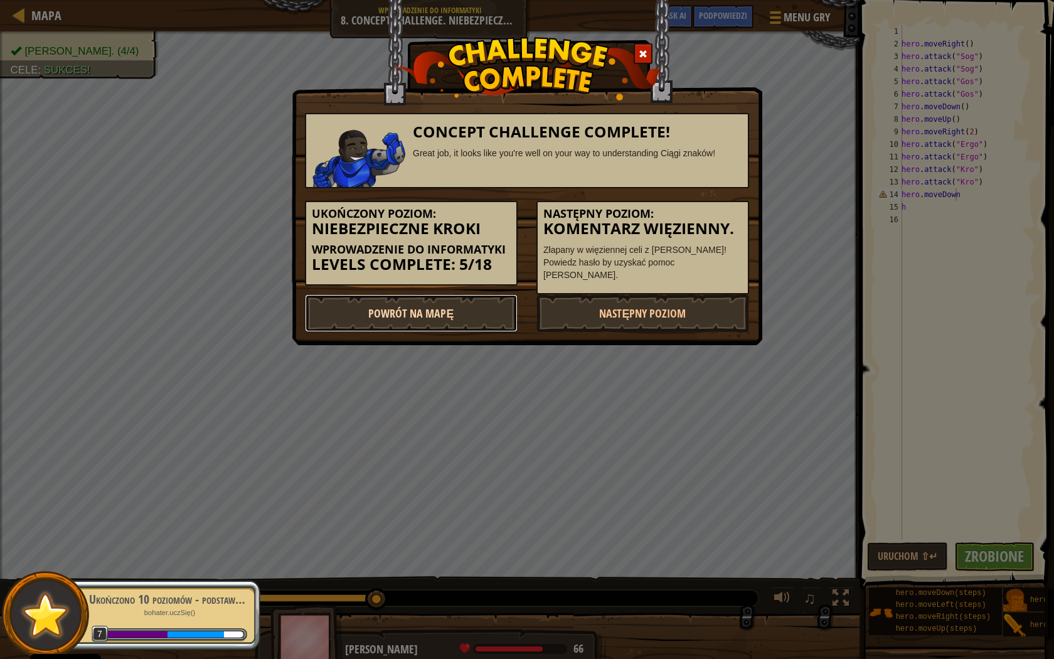
click at [425, 302] on link "Powrót na Mapę" at bounding box center [411, 313] width 213 height 38
select select "pl"
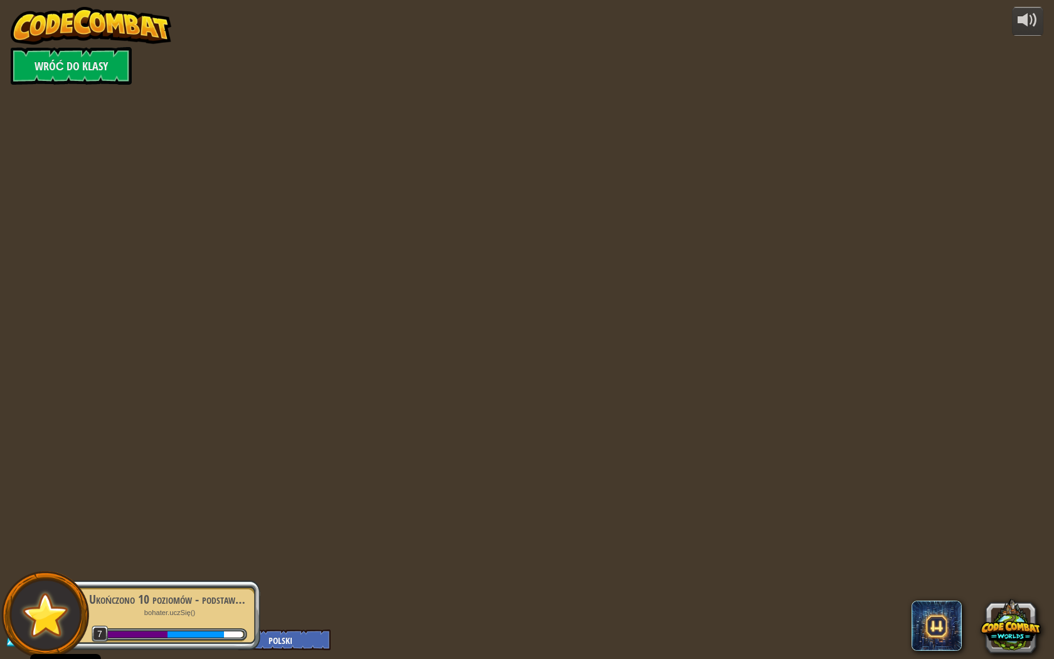
select select "pl"
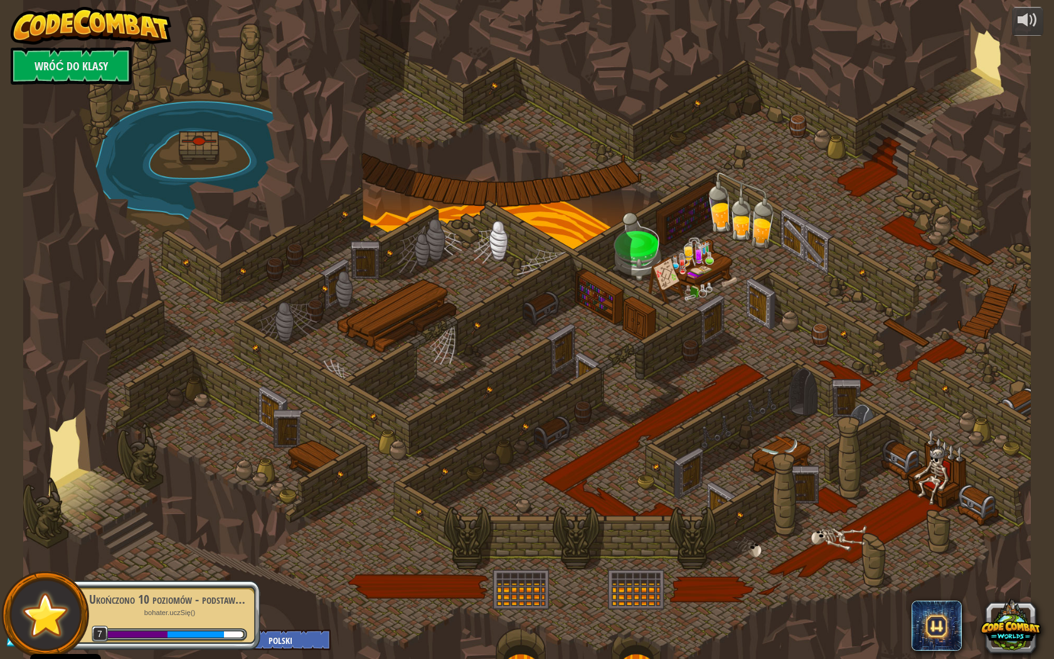
select select "pl"
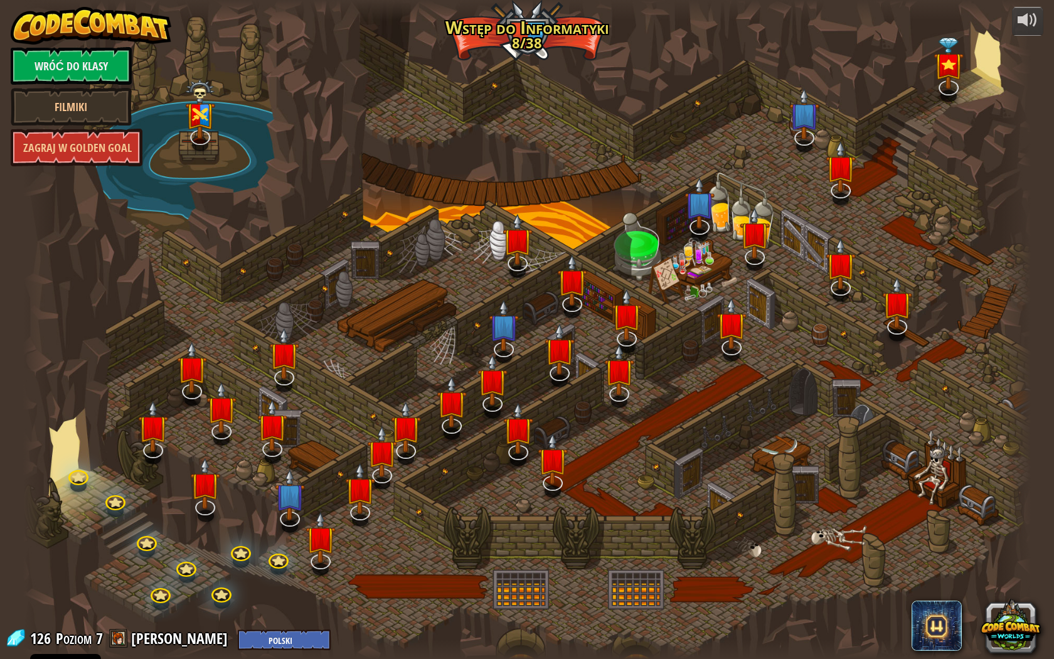
select select "pl"
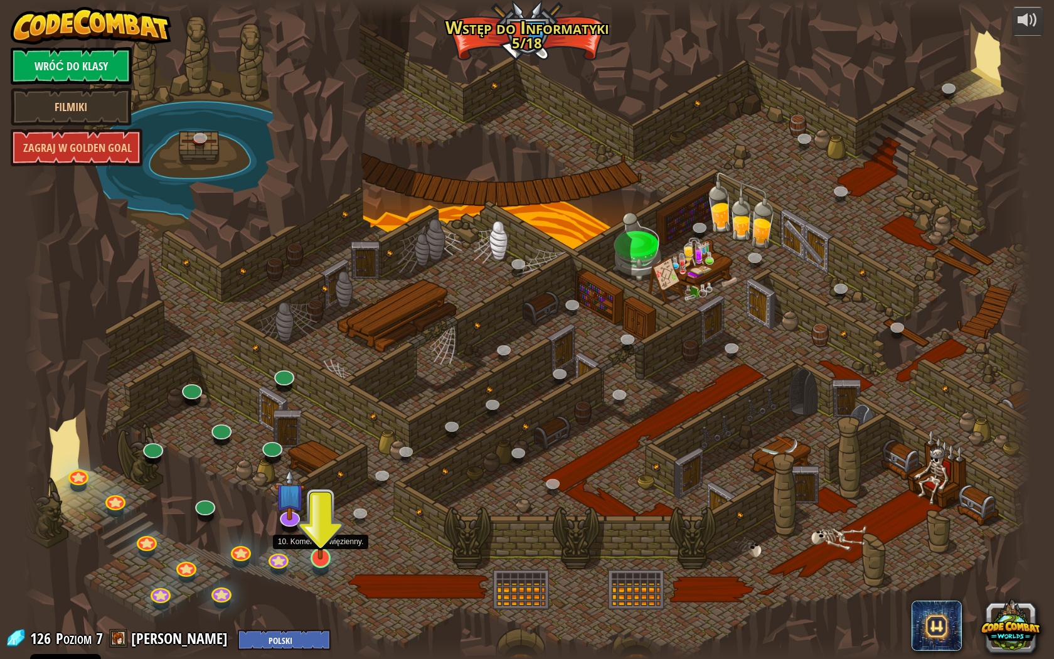
click at [322, 548] on img at bounding box center [321, 528] width 28 height 64
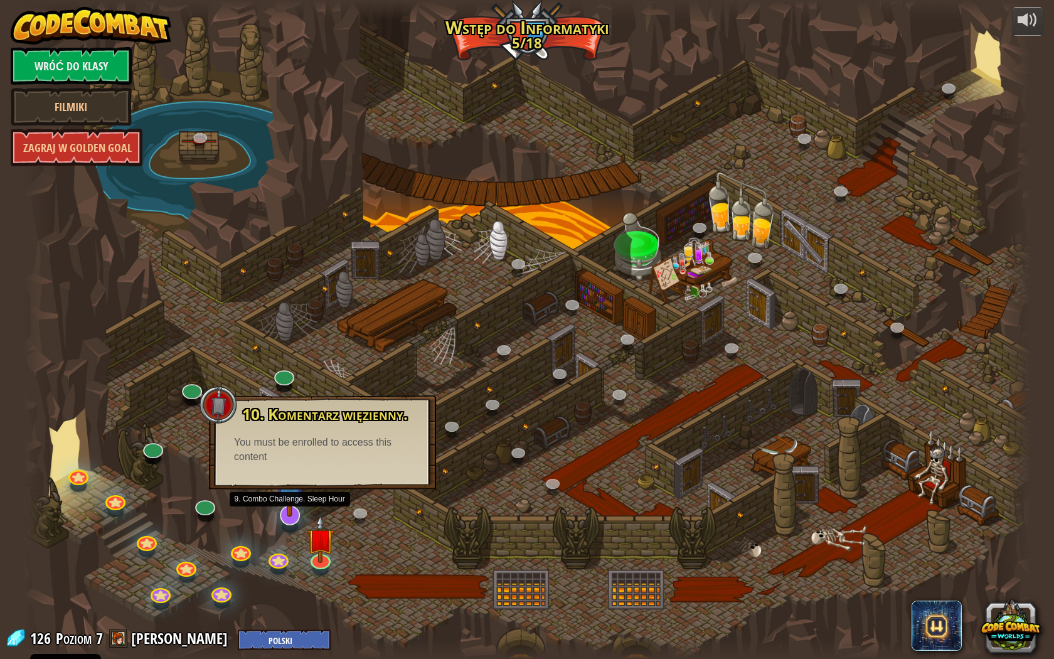
click at [284, 511] on img at bounding box center [290, 482] width 30 height 69
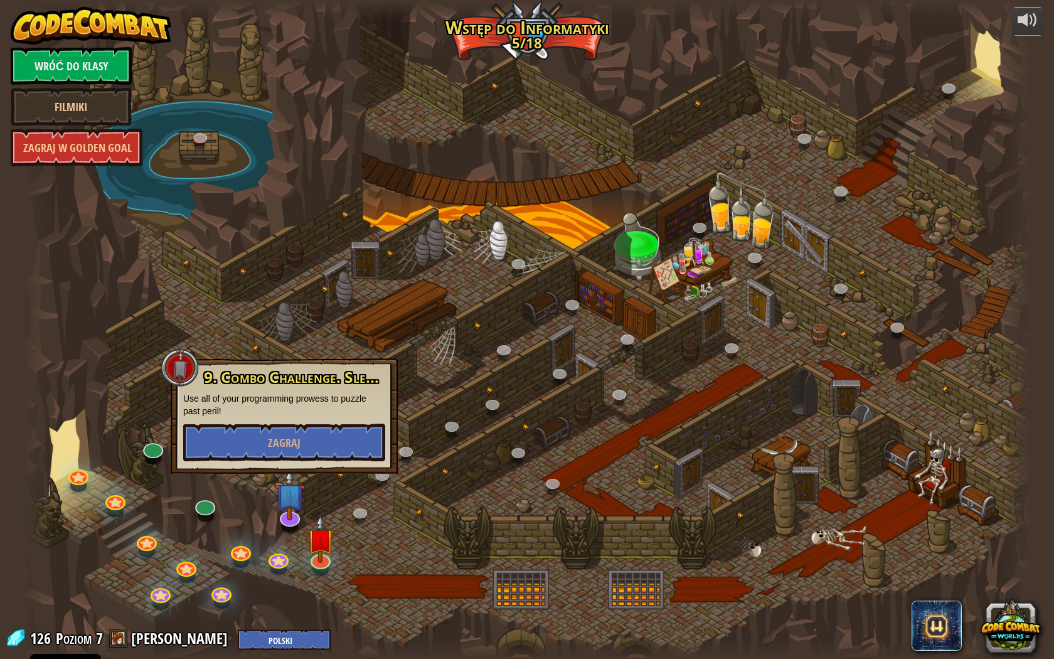
click at [390, 558] on div at bounding box center [527, 329] width 1008 height 659
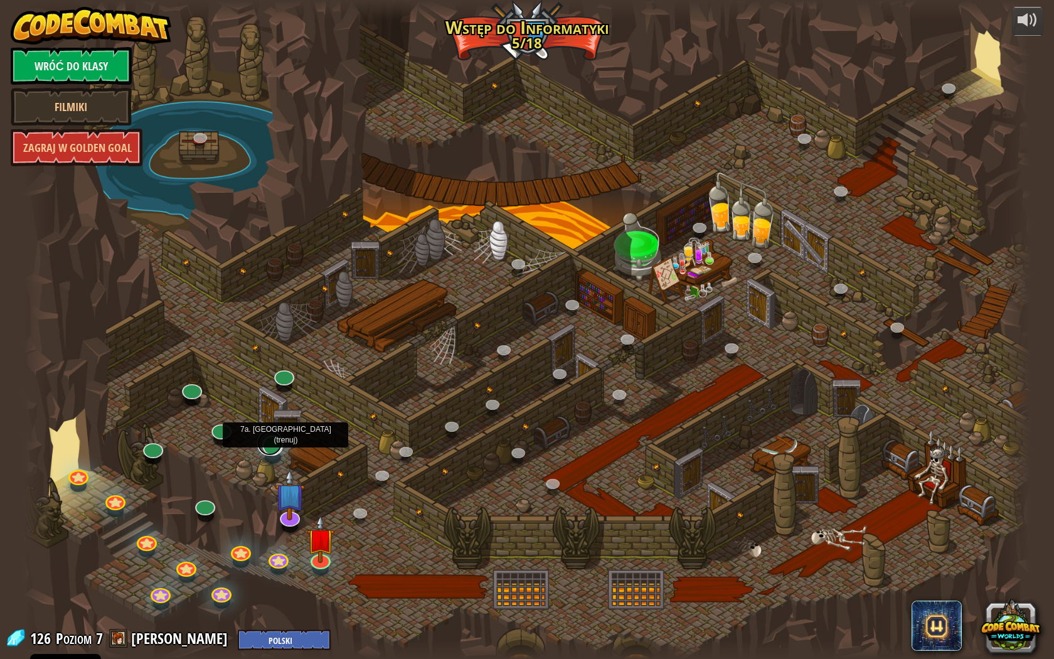
click at [280, 447] on link at bounding box center [269, 442] width 25 height 25
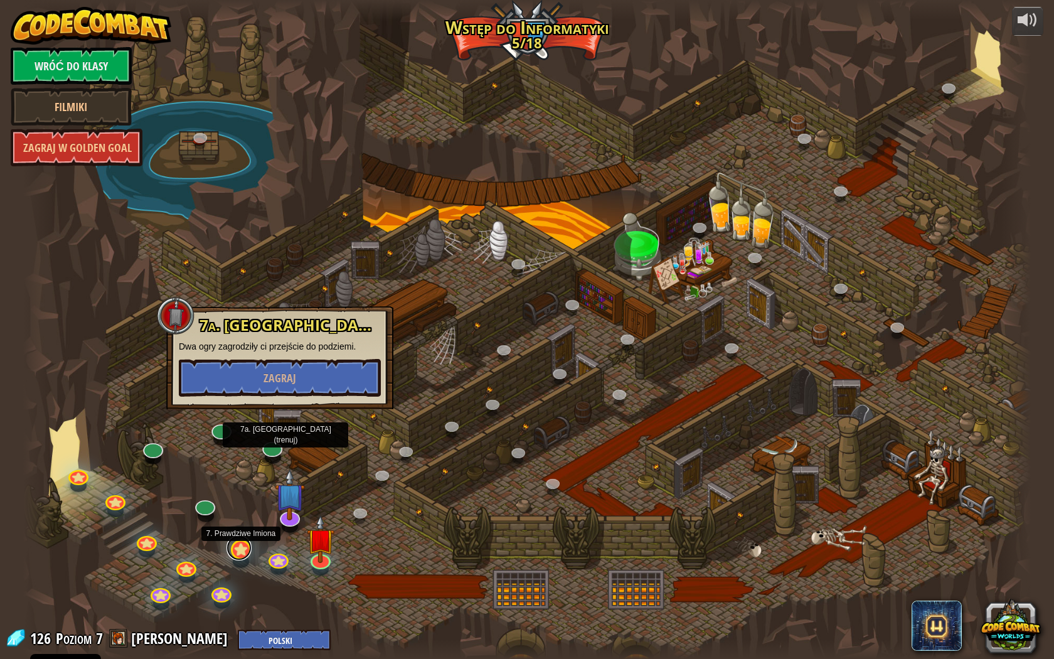
click at [248, 551] on link at bounding box center [238, 547] width 25 height 25
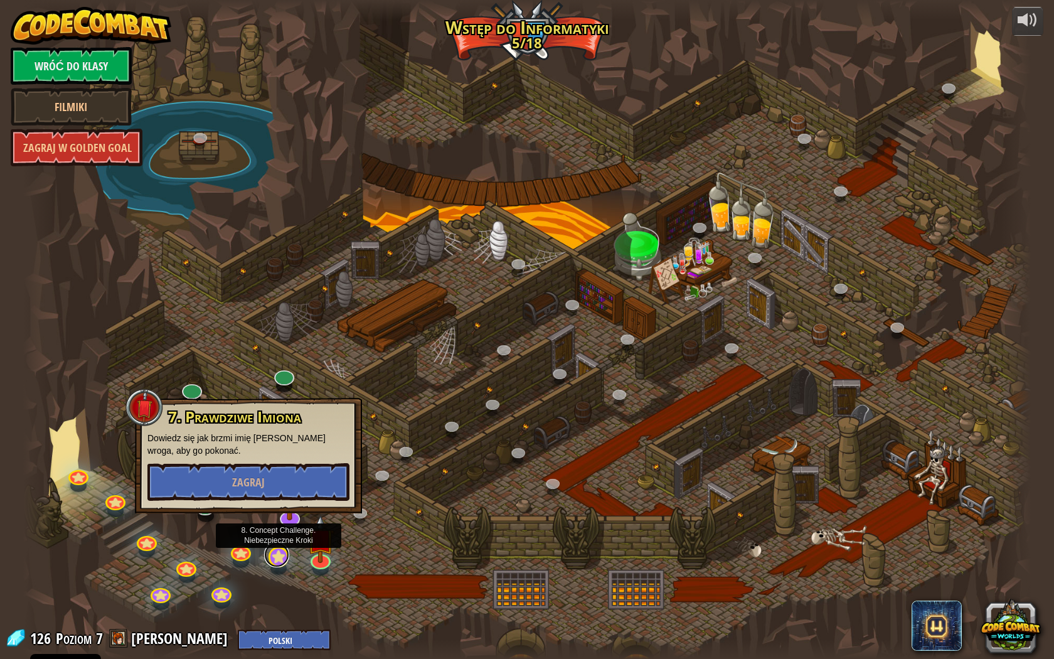
click at [269, 557] on link at bounding box center [276, 554] width 25 height 25
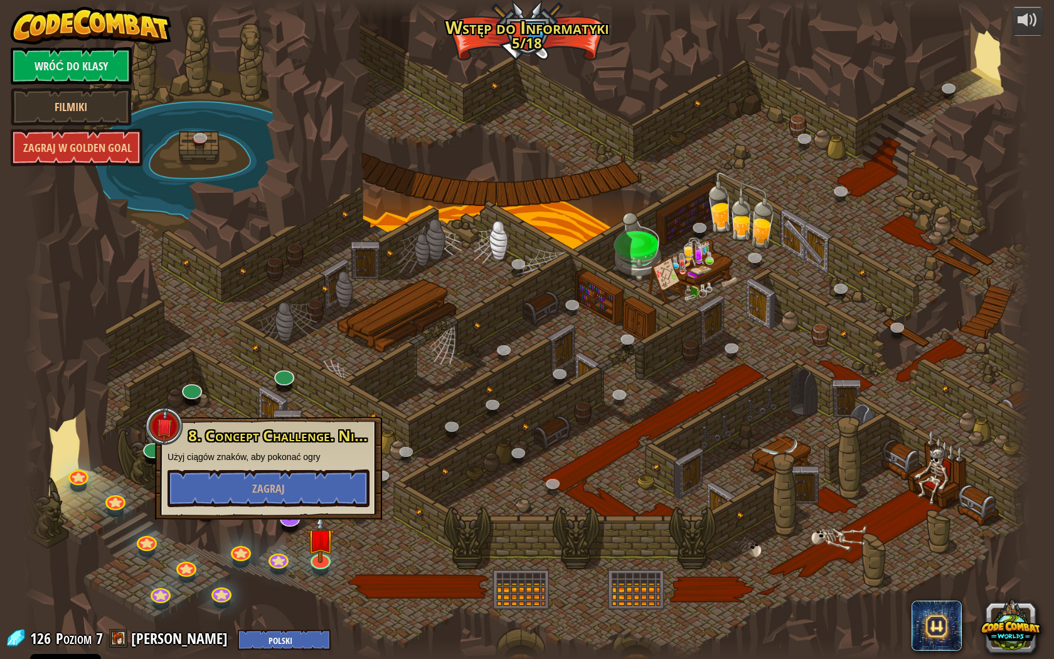
click at [295, 557] on div at bounding box center [527, 329] width 1008 height 659
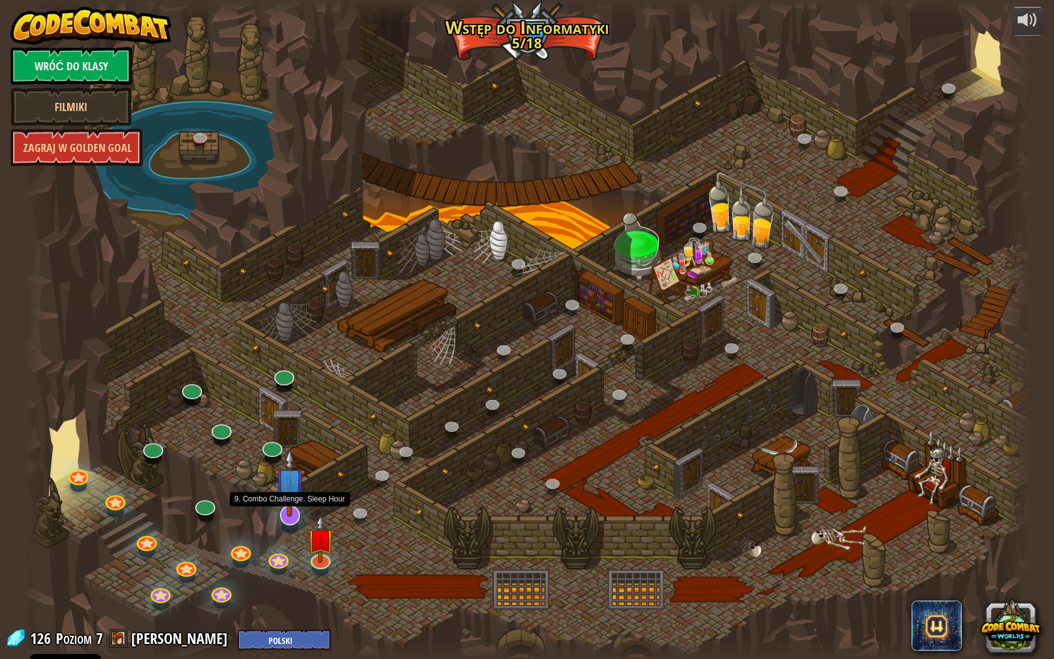
click at [291, 514] on img at bounding box center [290, 482] width 30 height 69
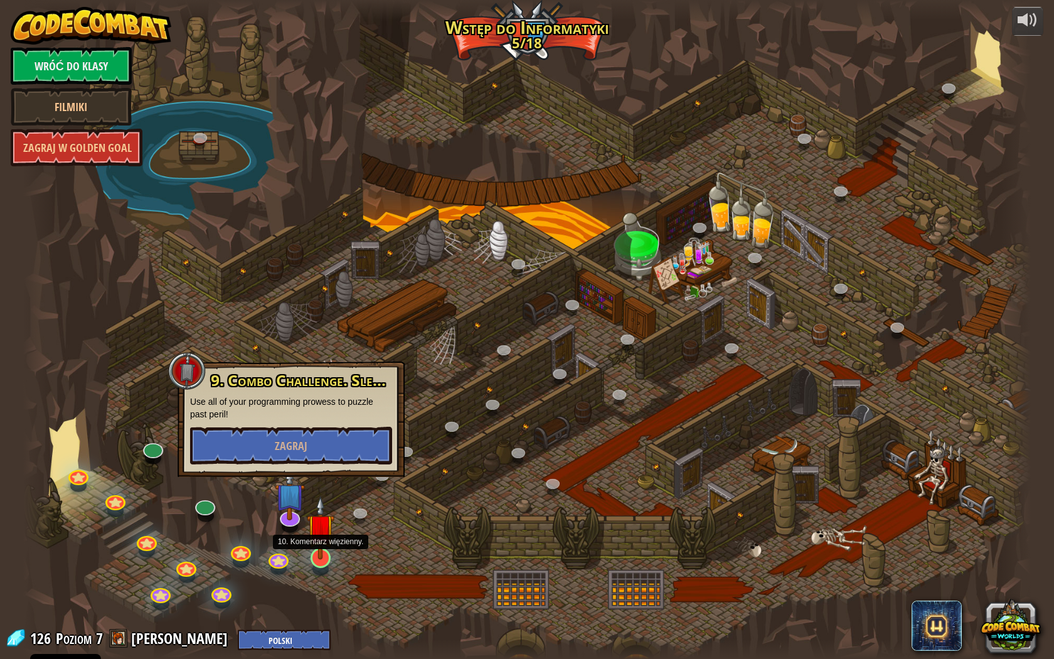
click at [319, 556] on img at bounding box center [321, 528] width 28 height 64
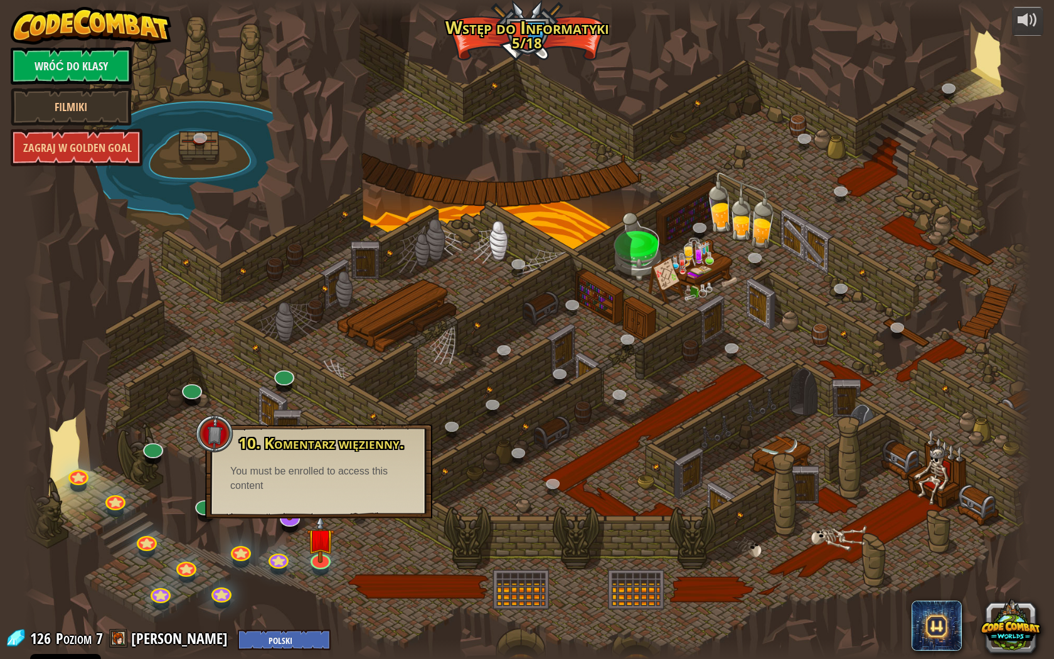
click at [363, 551] on div at bounding box center [527, 329] width 1008 height 659
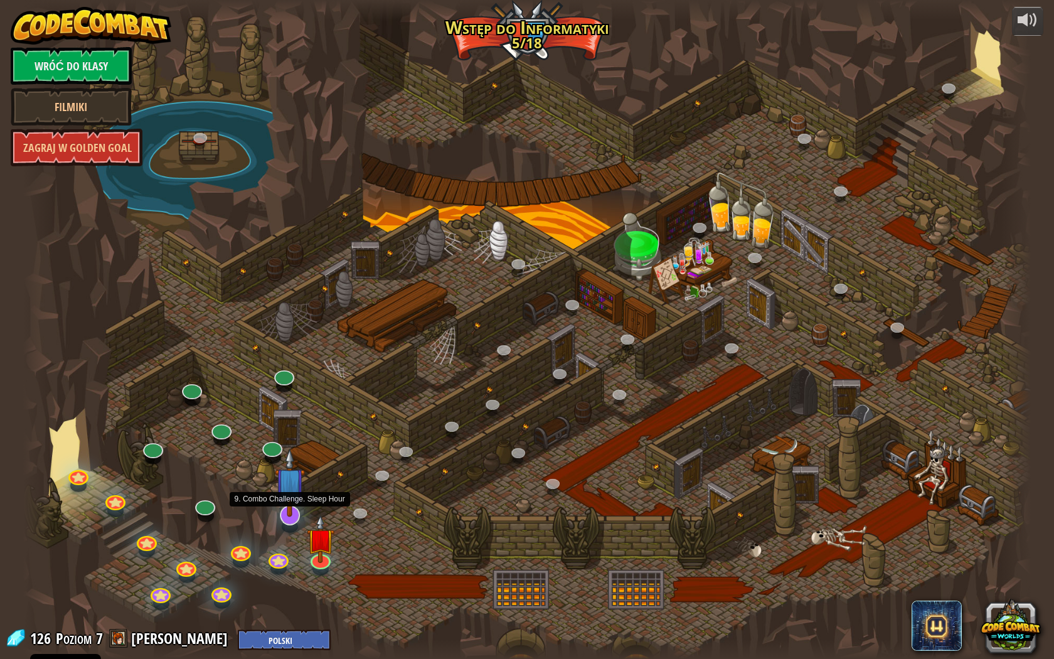
click at [297, 514] on img at bounding box center [290, 482] width 30 height 69
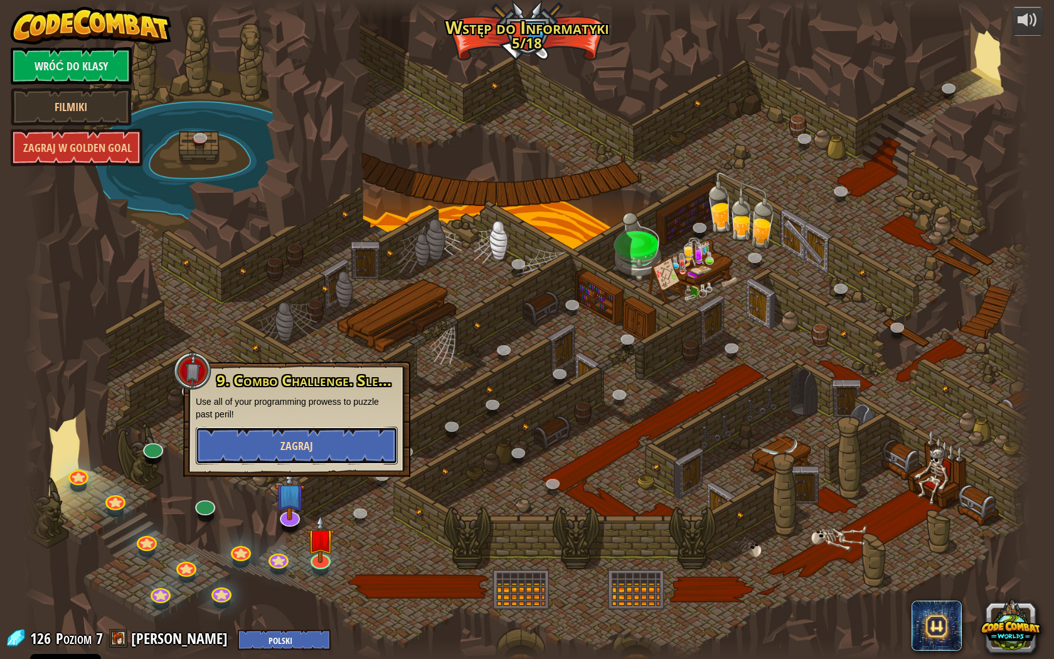
click at [306, 444] on span "Zagraj" at bounding box center [296, 446] width 33 height 16
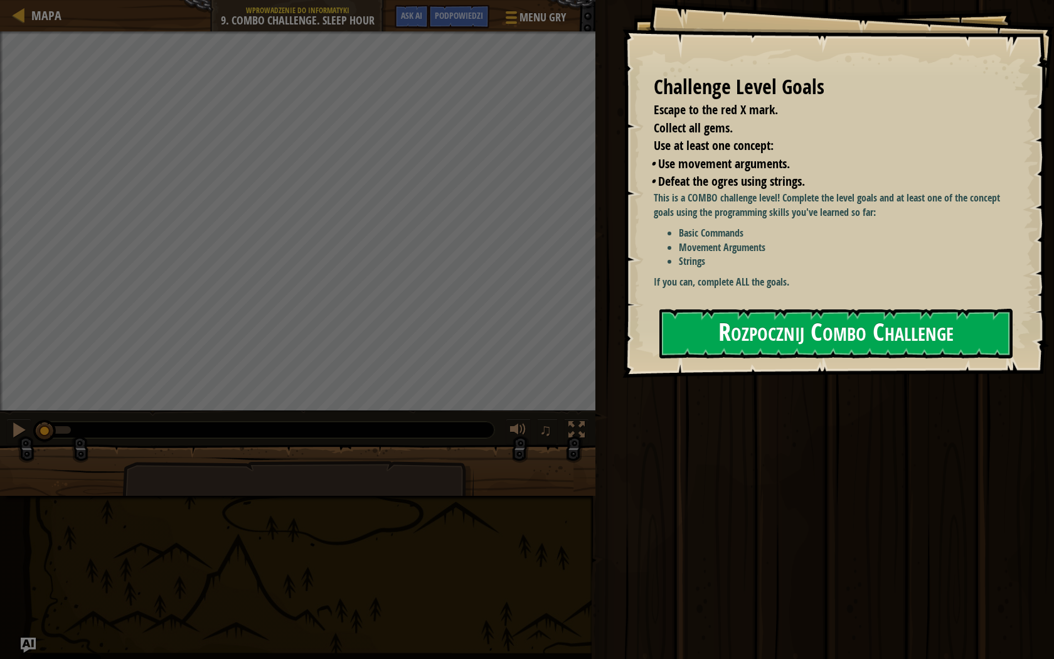
click at [750, 338] on button "Rozpocznij Combo Challenge" at bounding box center [835, 334] width 353 height 50
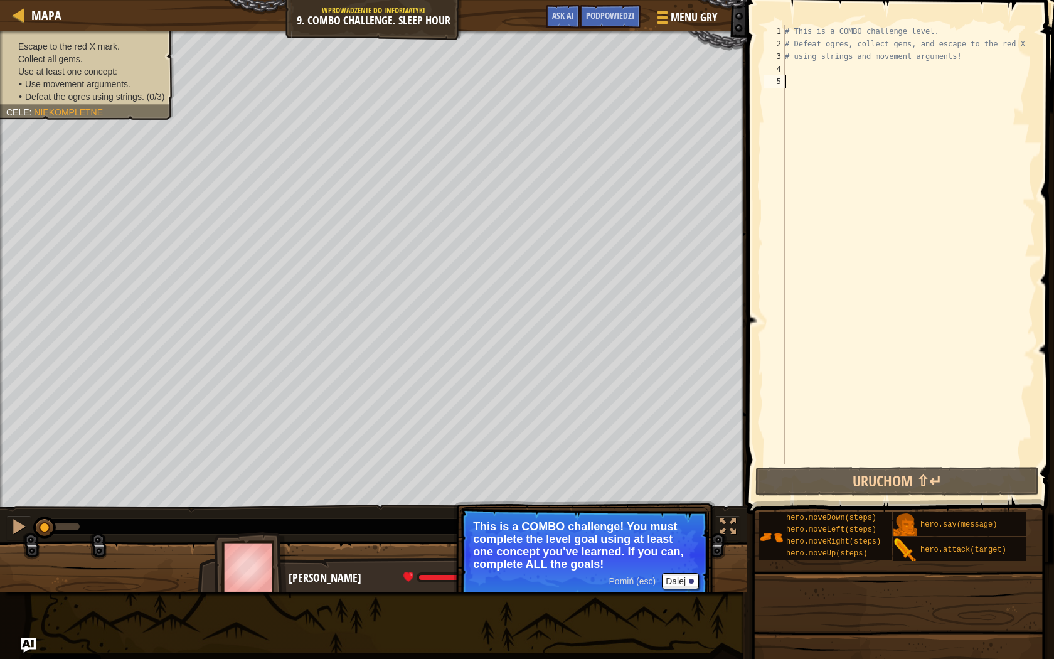
click at [814, 82] on div "# This is a COMBO challenge level. # Defeat [PERSON_NAME], collect gems, and es…" at bounding box center [908, 257] width 253 height 464
click at [806, 73] on div "# This is a COMBO challenge level. # Defeat [PERSON_NAME], collect gems, and es…" at bounding box center [908, 257] width 253 height 464
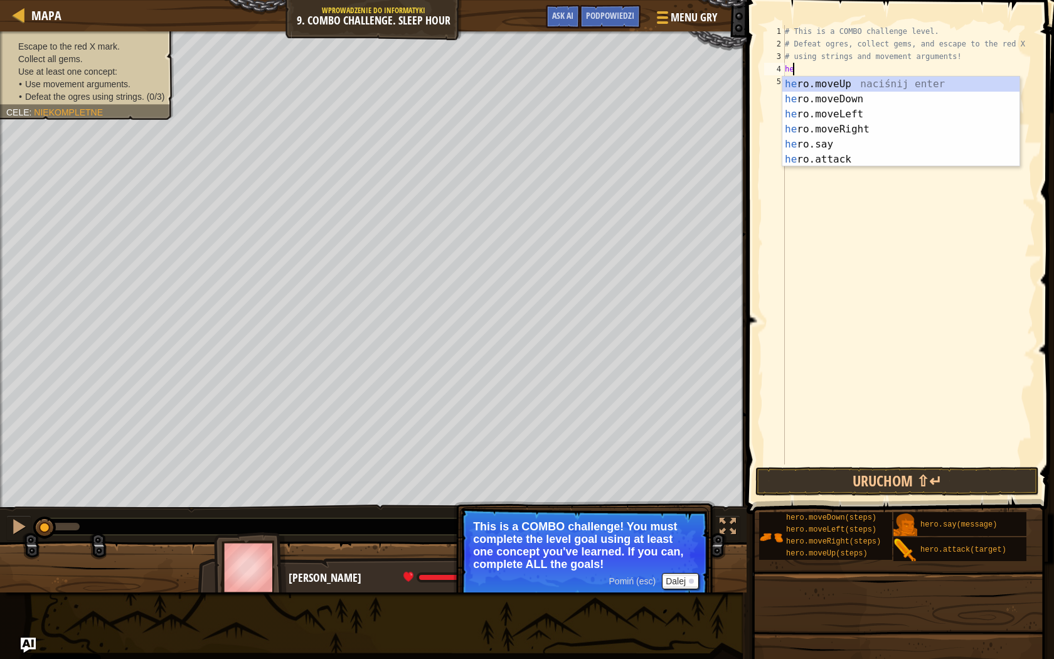
scroll to position [6, 1]
type textarea "herp"
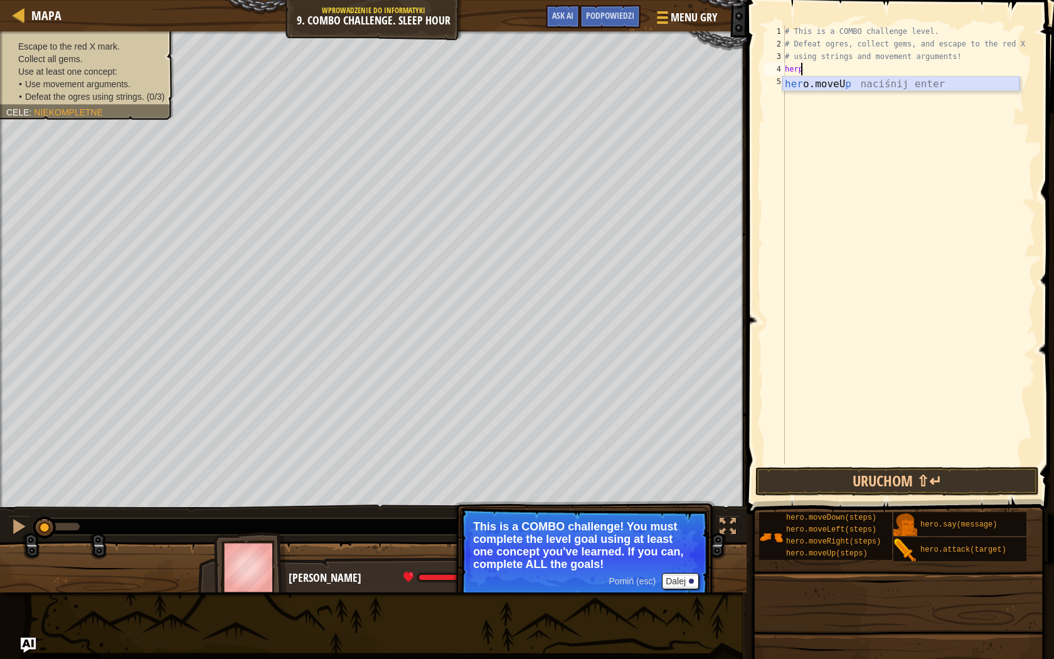
click at [819, 83] on div "her o.moveU p naciśnij enter" at bounding box center [900, 99] width 237 height 45
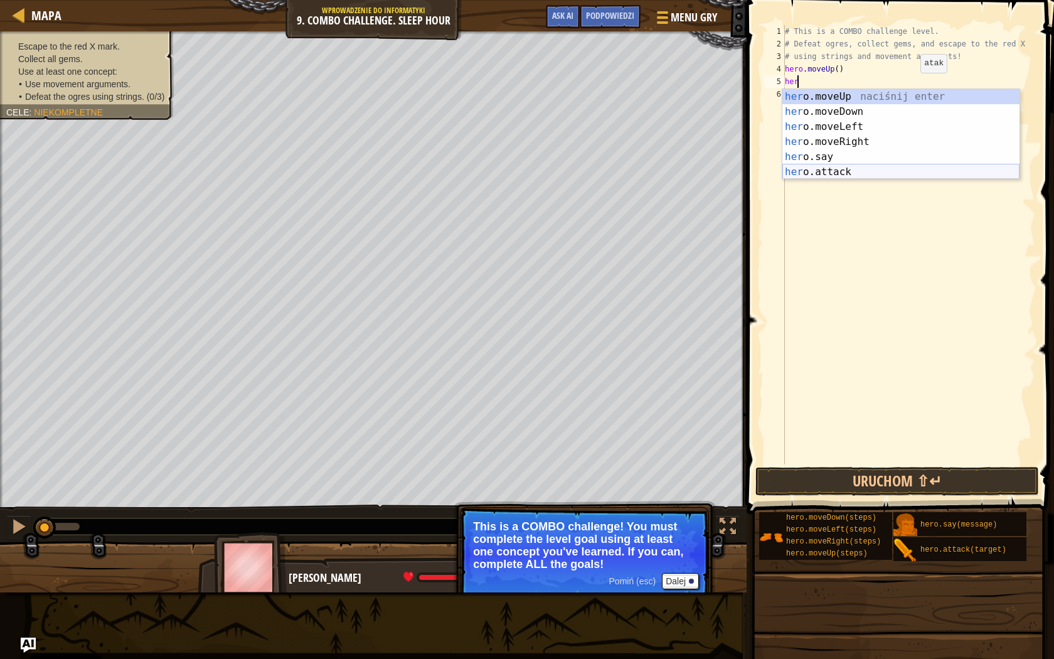
click at [849, 171] on div "her o.moveUp naciśnij enter her o.moveDown naciśnij enter her o.moveLeft naciśn…" at bounding box center [900, 149] width 237 height 120
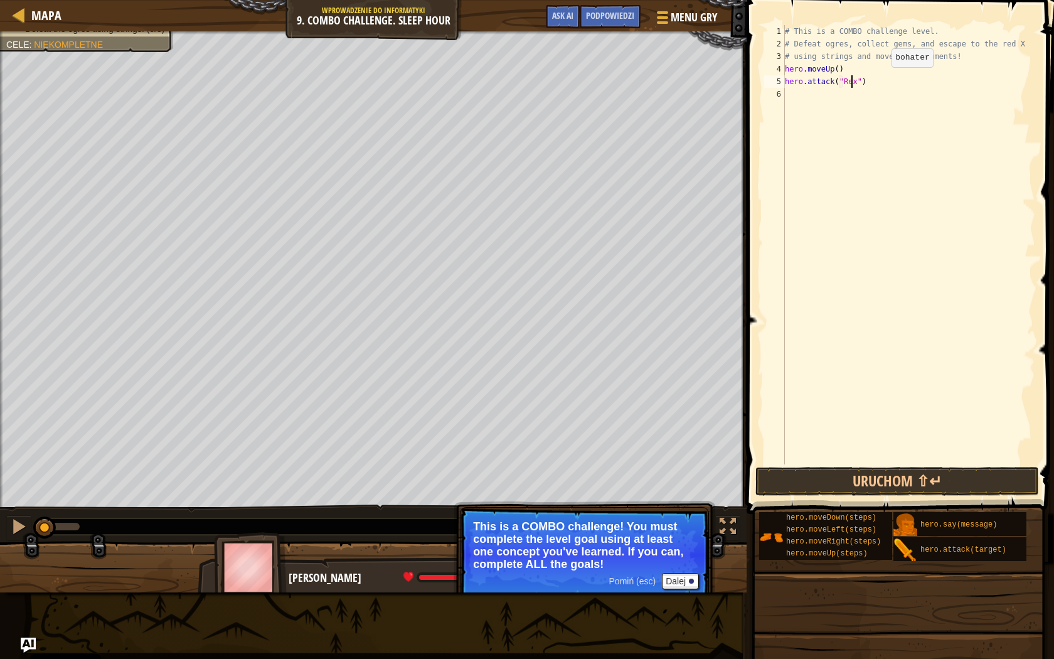
scroll to position [6, 6]
type textarea "hero.attack("Rexxar")"
click at [827, 96] on div "# This is a COMBO challenge level. # Defeat [PERSON_NAME], collect gems, and es…" at bounding box center [908, 257] width 253 height 464
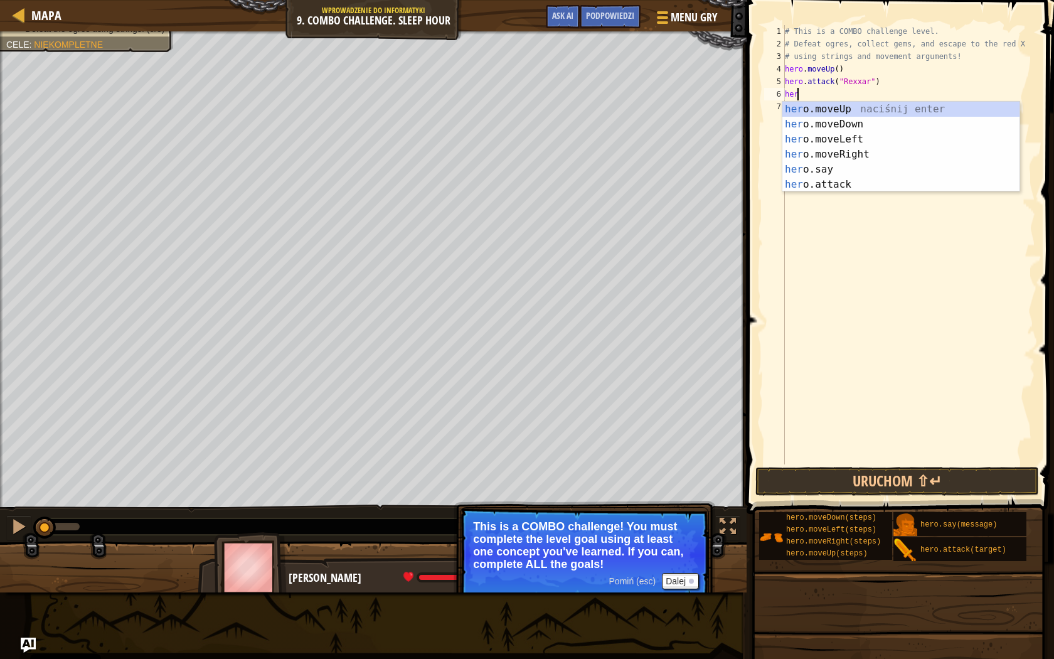
scroll to position [6, 1]
click at [819, 184] on div "her o.moveUp naciśnij enter her o.moveDown naciśnij enter her o.moveLeft naciśn…" at bounding box center [900, 162] width 237 height 120
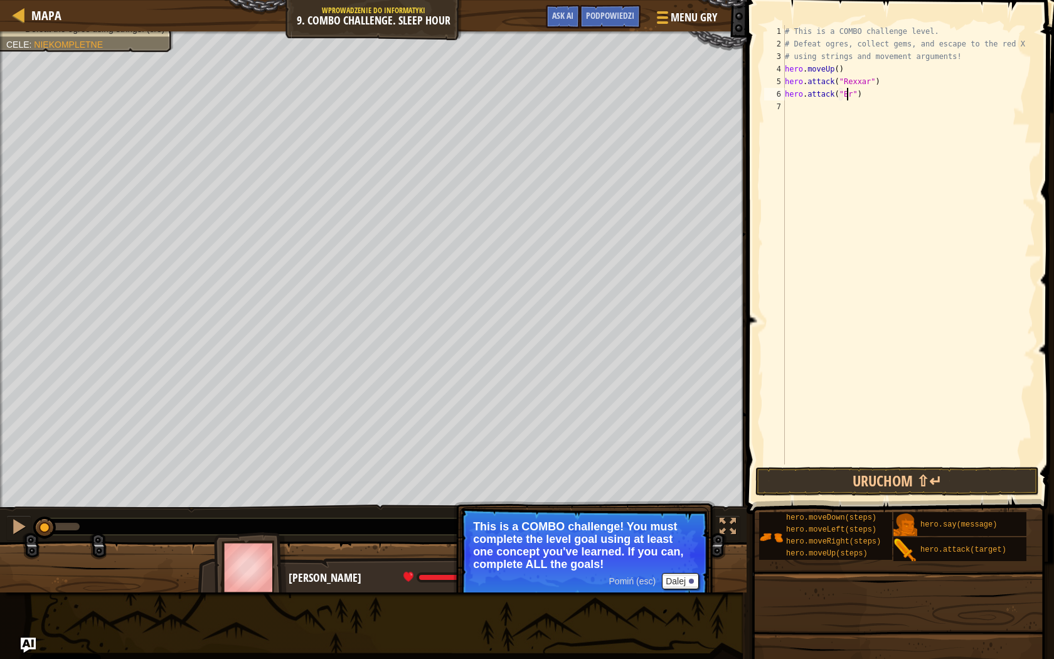
scroll to position [6, 6]
type textarea "hero.attack("Brack")"
click at [811, 105] on div "# This is a COMBO challenge level. # Defeat [PERSON_NAME], collect gems, and es…" at bounding box center [908, 257] width 253 height 464
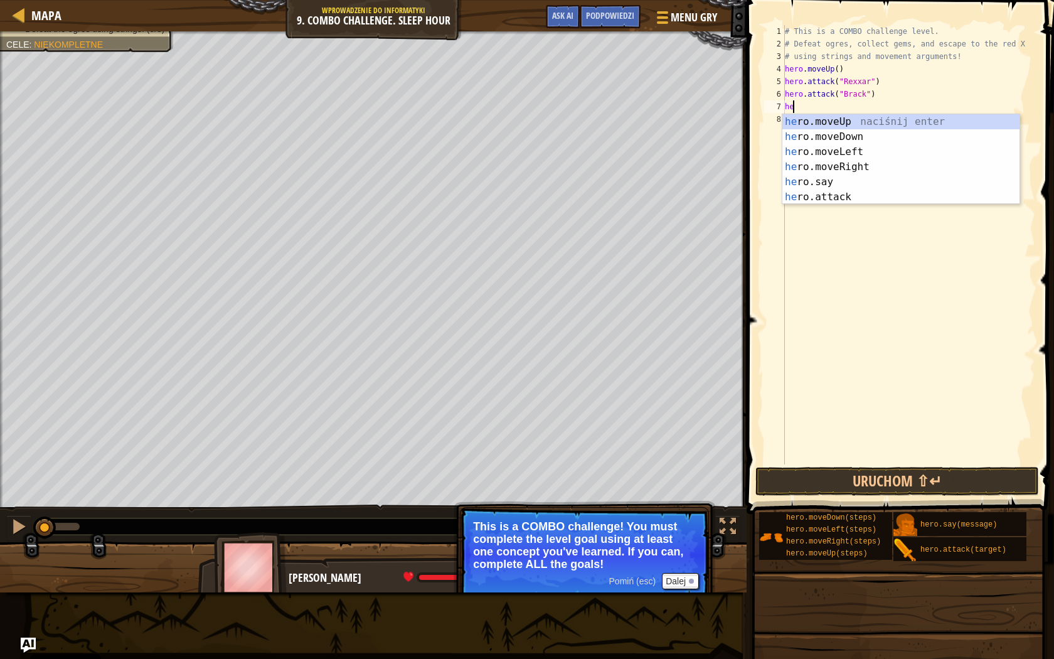
scroll to position [6, 1]
type textarea "hero"
click at [831, 168] on div "hero .moveUp naciśnij enter hero .moveDown naciśnij enter hero .moveLeft naciśn…" at bounding box center [900, 174] width 237 height 120
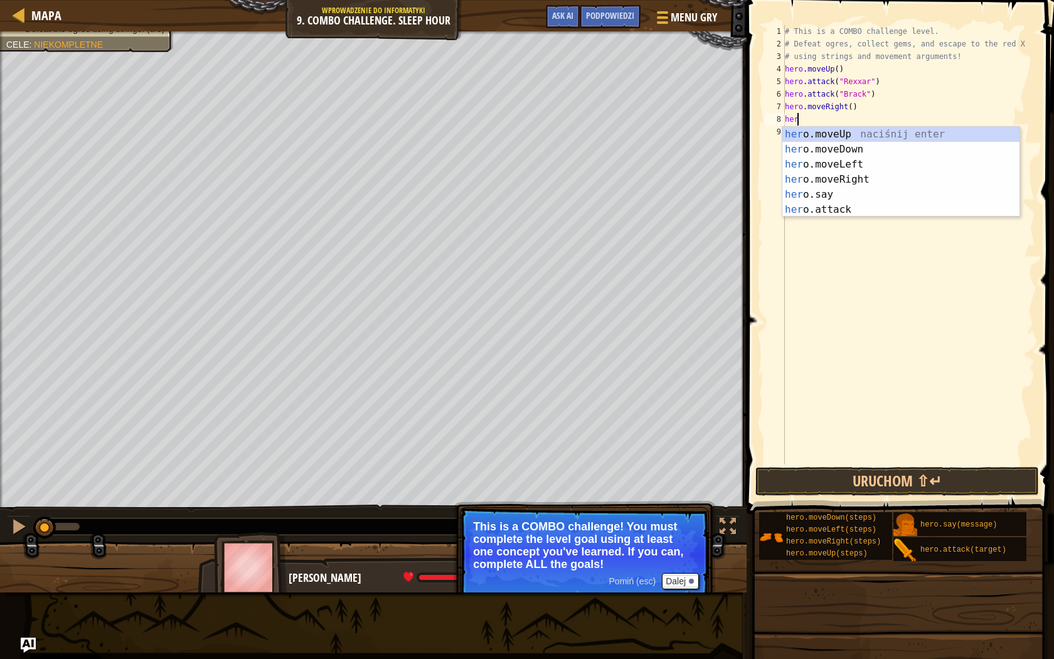
type textarea "hero"
click at [837, 160] on div "hero .moveUp naciśnij enter hero .moveDown naciśnij enter hero .moveLeft naciśn…" at bounding box center [900, 187] width 237 height 120
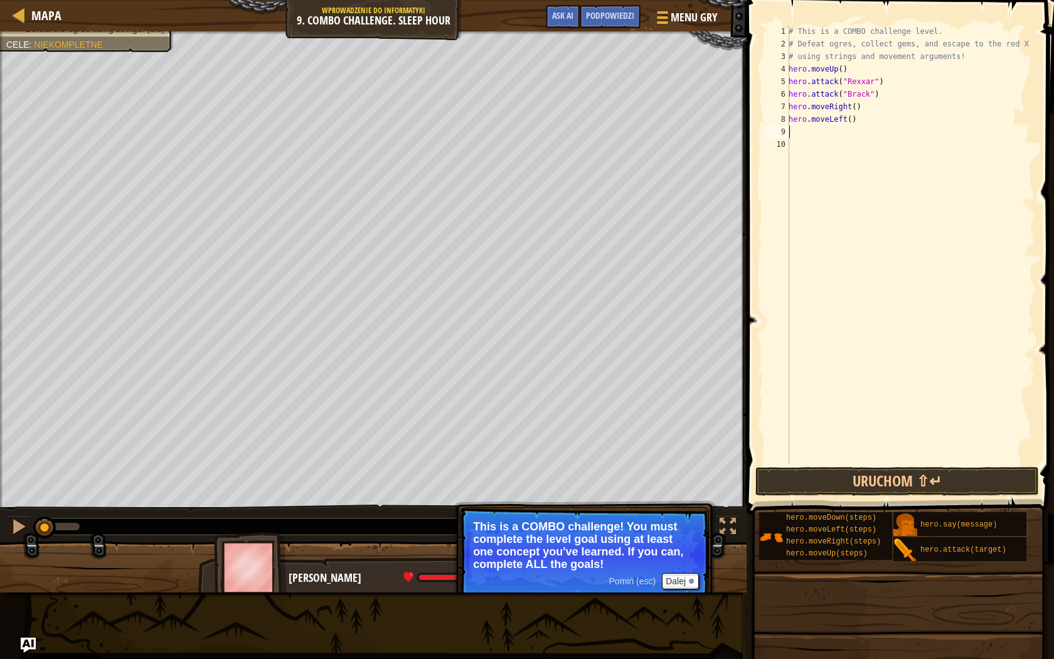
scroll to position [6, 0]
click at [849, 107] on div "# This is a COMBO challenge level. # Defeat [PERSON_NAME], collect gems, and es…" at bounding box center [910, 257] width 249 height 464
click at [853, 66] on div "# This is a COMBO challenge level. # Defeat [PERSON_NAME], collect gems, and es…" at bounding box center [910, 257] width 249 height 464
type textarea "hero.moveUp()"
click at [790, 69] on div "# This is a COMBO challenge level. # Defeat [PERSON_NAME], collect gems, and es…" at bounding box center [910, 257] width 249 height 464
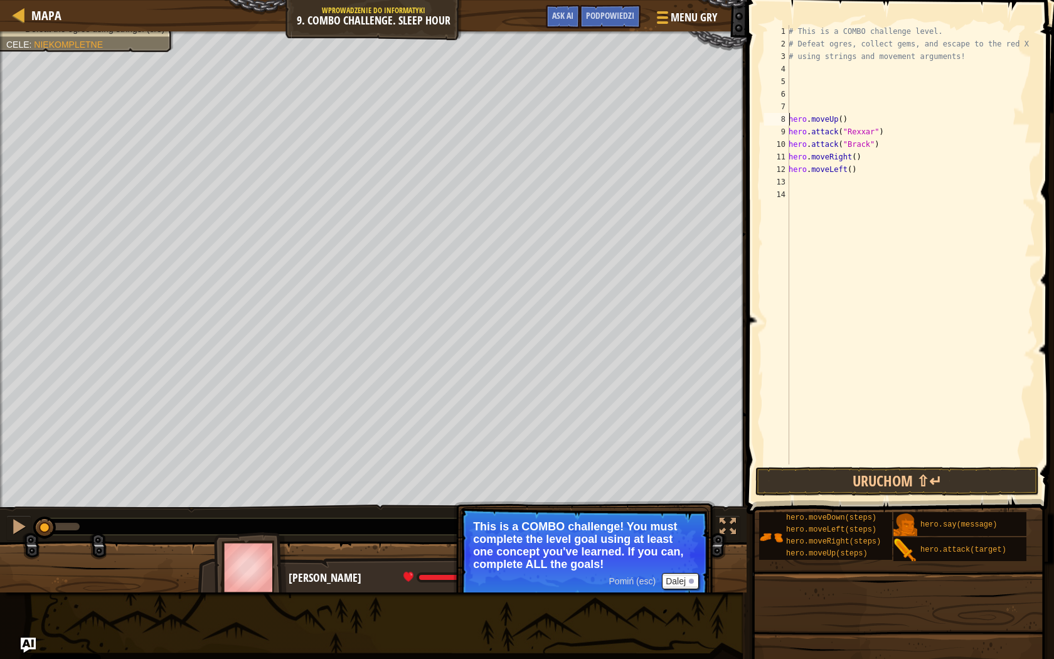
click at [794, 65] on div "# This is a COMBO challenge level. # Defeat [PERSON_NAME], collect gems, and es…" at bounding box center [910, 257] width 249 height 464
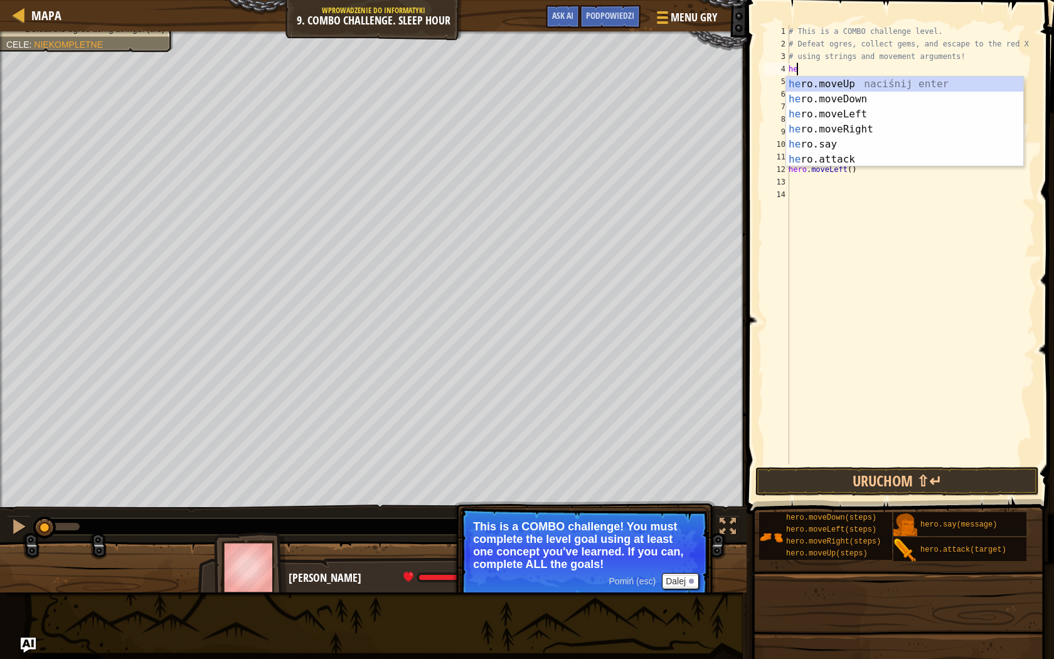
type textarea "her"
click at [886, 97] on div "her o.moveUp naciśnij enter her o.moveDown naciśnij enter her o.moveLeft naciśn…" at bounding box center [904, 137] width 237 height 120
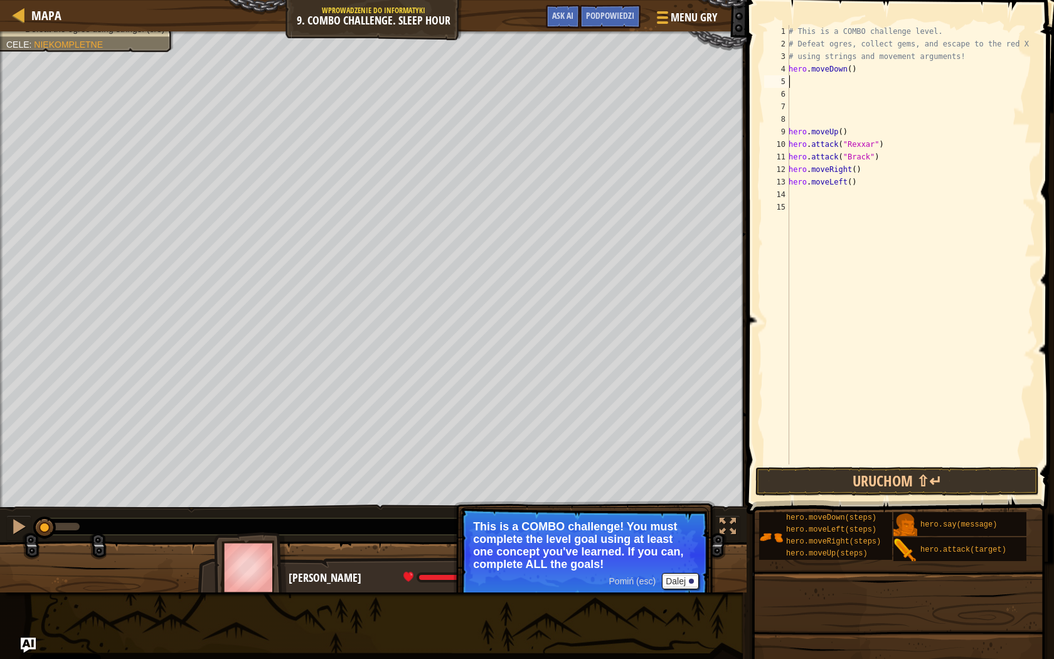
scroll to position [6, 0]
drag, startPoint x: 882, startPoint y: 63, endPoint x: 854, endPoint y: 69, distance: 28.8
click at [848, 69] on div "# This is a COMBO challenge level. # Defeat [PERSON_NAME], collect gems, and es…" at bounding box center [910, 257] width 249 height 464
click at [861, 68] on div "# This is a COMBO challenge level. # Defeat [PERSON_NAME], collect gems, and es…" at bounding box center [910, 257] width 249 height 464
type textarea "hero.moveDown()"
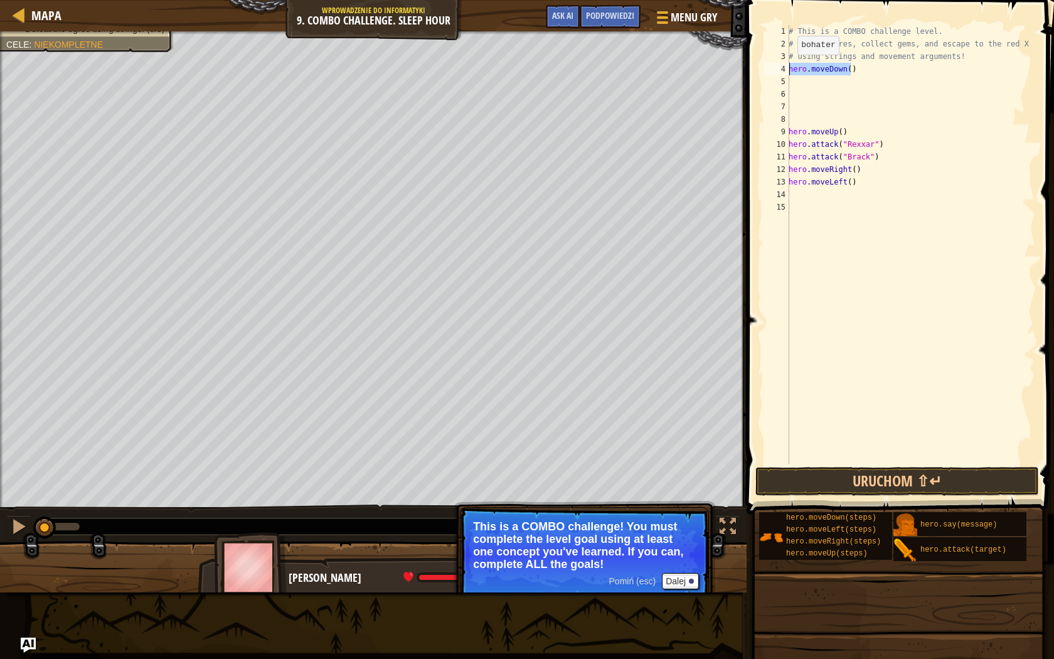
drag, startPoint x: 861, startPoint y: 68, endPoint x: 789, endPoint y: 67, distance: 72.2
click at [789, 67] on div "# This is a COMBO challenge level. # Defeat [PERSON_NAME], collect gems, and es…" at bounding box center [910, 257] width 249 height 464
click at [905, 486] on button "Uruchom ⇧↵" at bounding box center [897, 481] width 284 height 29
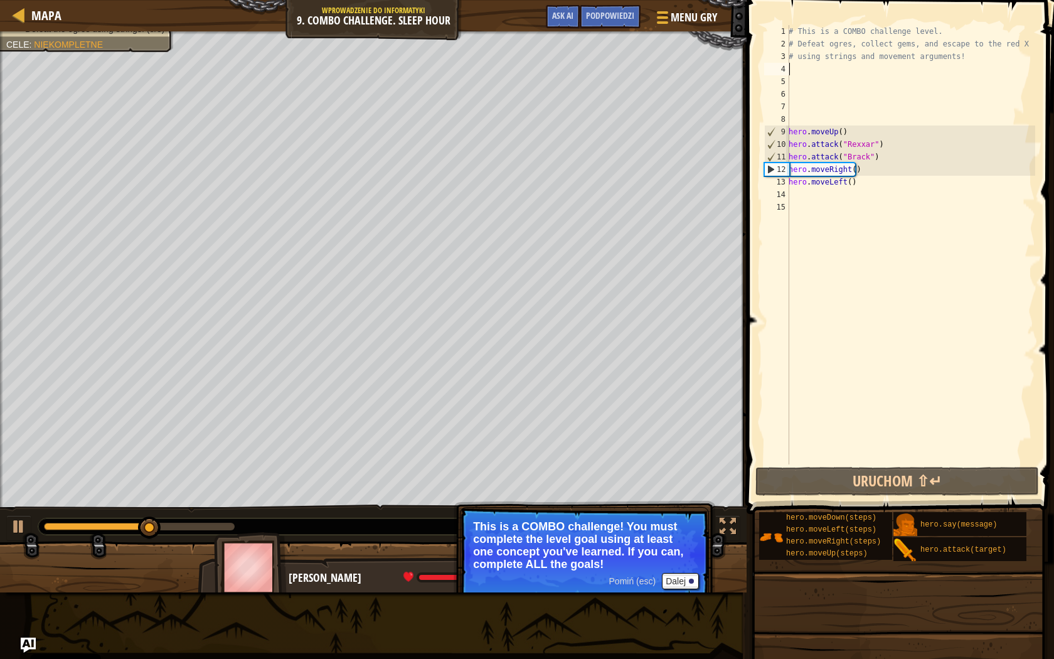
click at [881, 146] on div "# This is a COMBO challenge level. # Defeat [PERSON_NAME], collect gems, and es…" at bounding box center [910, 257] width 249 height 464
type textarea "hero.attack("Rexxar")"
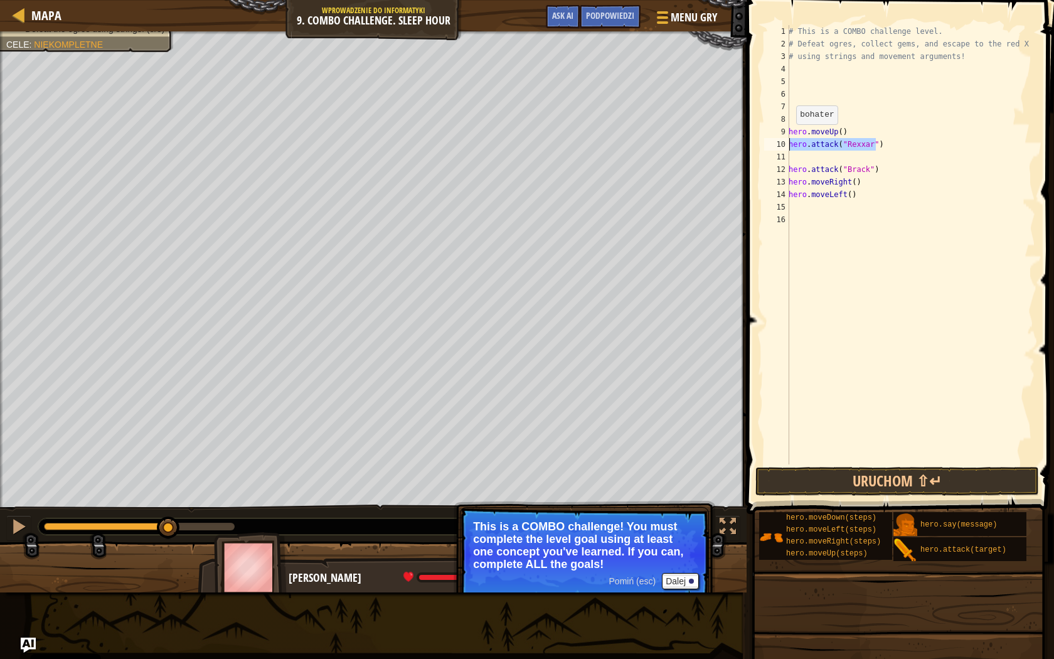
drag, startPoint x: 883, startPoint y: 144, endPoint x: 787, endPoint y: 141, distance: 96.0
click at [787, 141] on div "1 2 3 4 5 6 7 8 9 10 11 12 13 14 15 16 # This is a COMBO challenge level. # Def…" at bounding box center [899, 244] width 274 height 439
type textarea "hero.attack("Rexxar")"
click at [797, 152] on div "# This is a COMBO challenge level. # Defeat [PERSON_NAME], collect gems, and es…" at bounding box center [910, 257] width 249 height 464
paste textarea "hero.attack("Rexxar")"
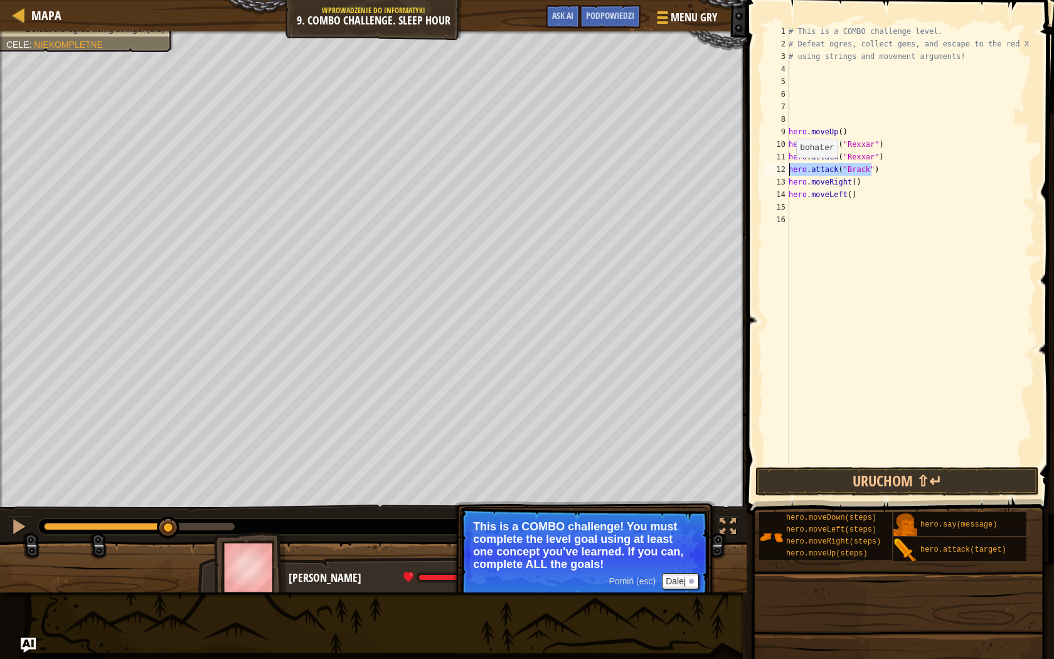
drag, startPoint x: 883, startPoint y: 170, endPoint x: 789, endPoint y: 170, distance: 94.1
click at [789, 170] on div "# This is a COMBO challenge level. # Defeat [PERSON_NAME], collect gems, and es…" at bounding box center [910, 257] width 249 height 464
type textarea "hero.attack("Brack")"
click at [923, 175] on div "# This is a COMBO challenge level. # Defeat [PERSON_NAME], collect gems, and es…" at bounding box center [910, 244] width 249 height 439
paste textarea "hero.attack("Brack")"
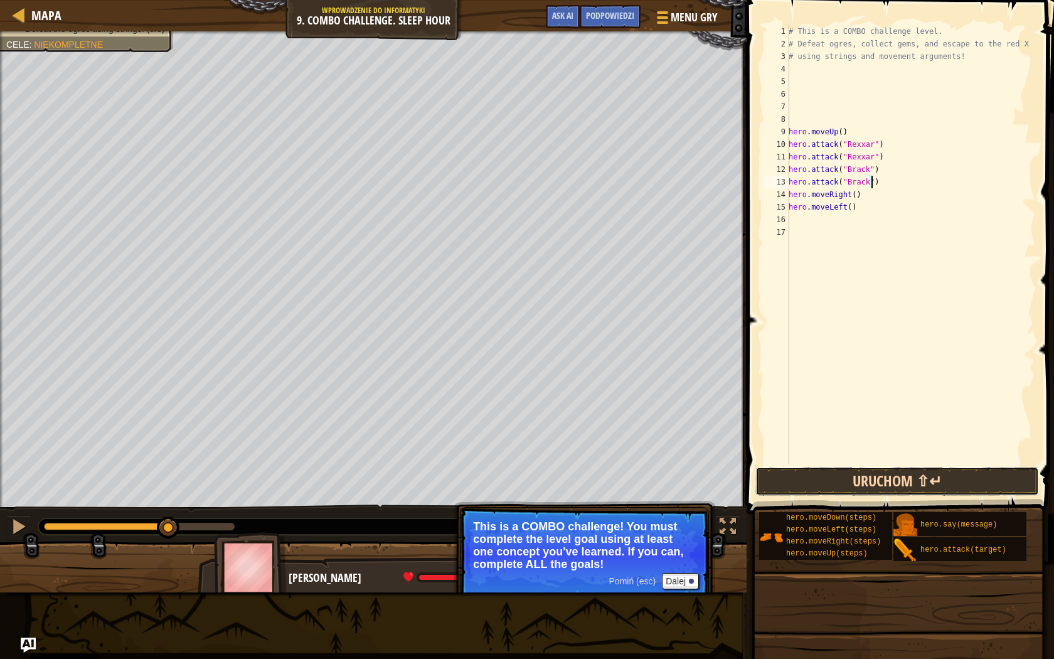
click at [855, 472] on button "Uruchom ⇧↵" at bounding box center [897, 481] width 284 height 29
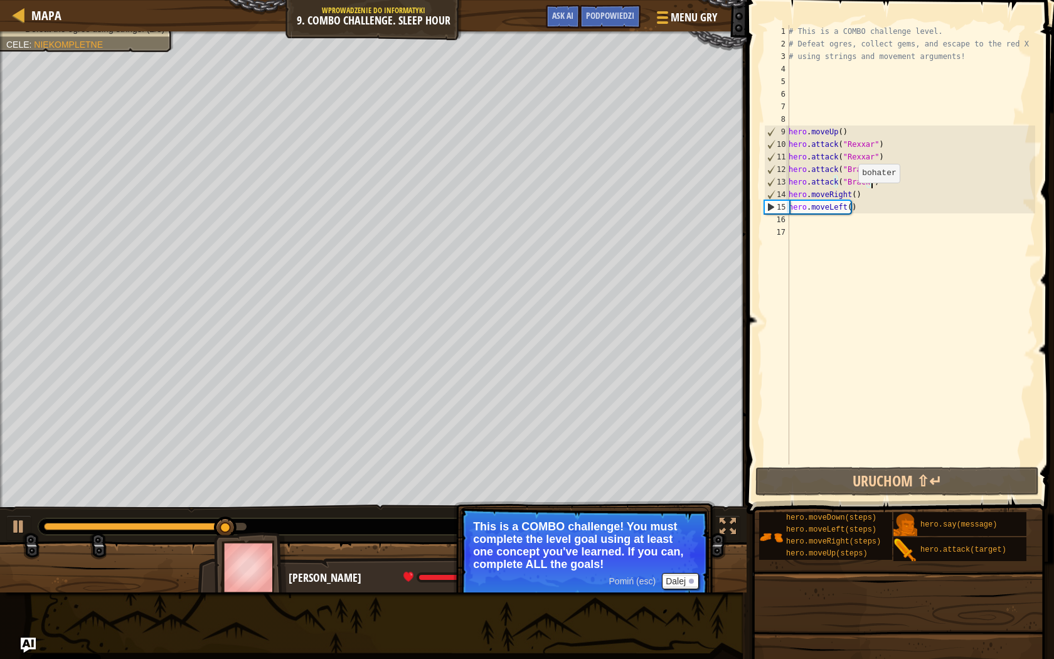
click at [851, 195] on div "# This is a COMBO challenge level. # Defeat [PERSON_NAME], collect gems, and es…" at bounding box center [910, 257] width 249 height 464
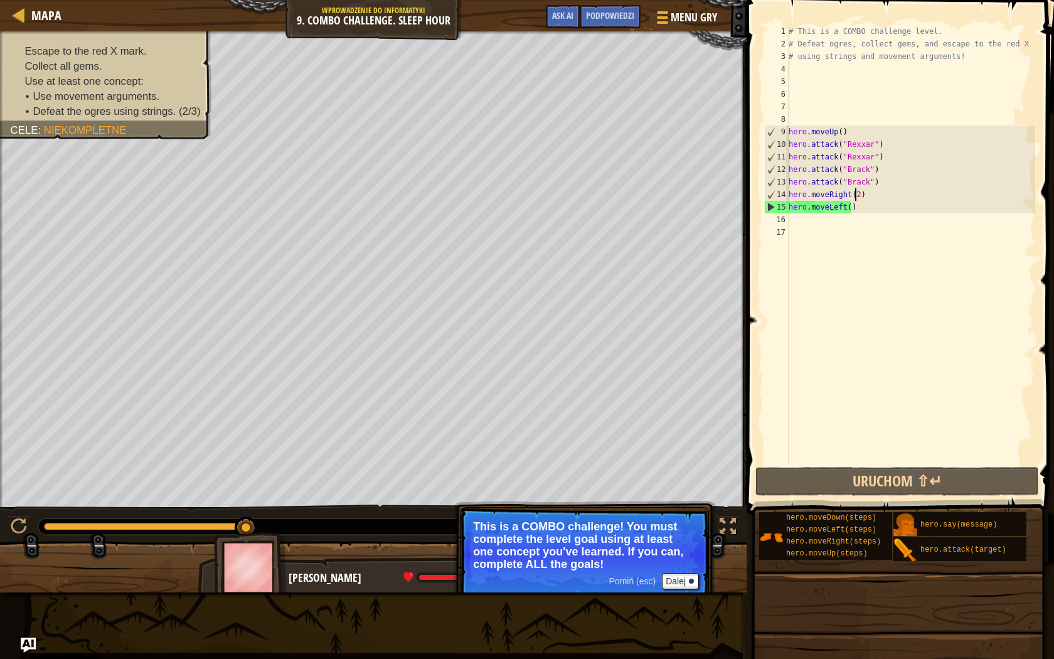
scroll to position [6, 5]
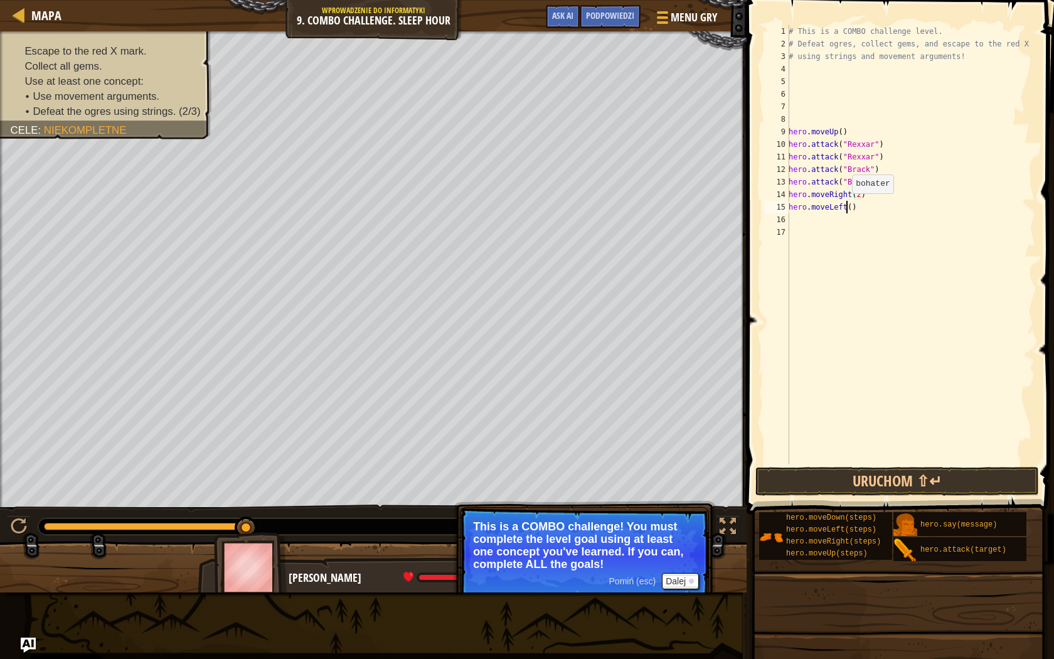
click at [845, 206] on div "# This is a COMBO challenge level. # Defeat [PERSON_NAME], collect gems, and es…" at bounding box center [910, 257] width 249 height 464
type textarea "hero.moveLeft()"
drag, startPoint x: 854, startPoint y: 203, endPoint x: 787, endPoint y: 206, distance: 67.2
click at [787, 206] on div "hero.moveLeft() 1 2 3 4 5 6 7 8 9 10 11 12 13 14 15 16 17 # This is a COMBO cha…" at bounding box center [899, 244] width 274 height 439
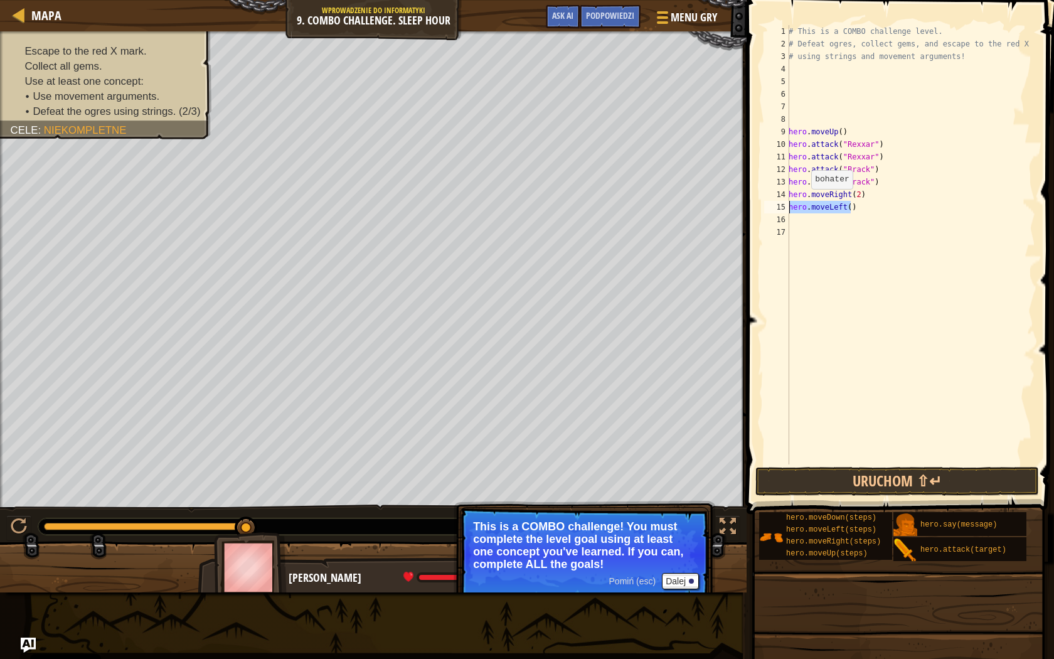
scroll to position [6, 0]
click at [854, 192] on div "# This is a COMBO challenge level. # Defeat [PERSON_NAME], collect gems, and es…" at bounding box center [910, 257] width 249 height 464
type textarea "hero.moveRight(3)"
click at [811, 209] on div "# This is a COMBO challenge level. # Defeat [PERSON_NAME], collect gems, and es…" at bounding box center [910, 257] width 249 height 464
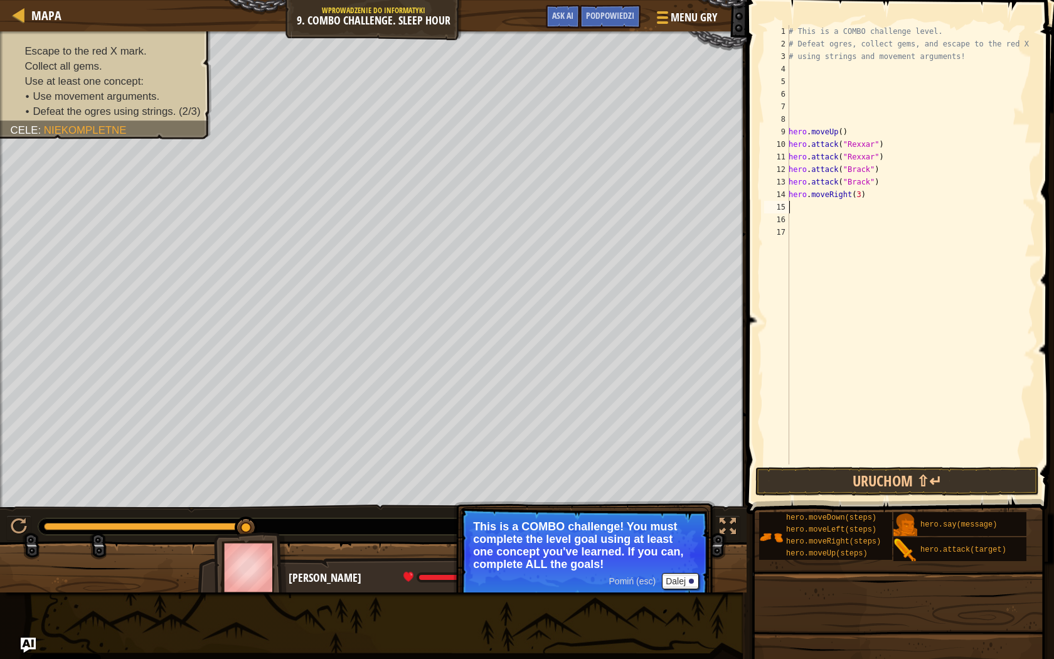
scroll to position [6, 0]
click at [817, 67] on div "# This is a COMBO challenge level. # Defeat [PERSON_NAME], collect gems, and es…" at bounding box center [910, 257] width 249 height 464
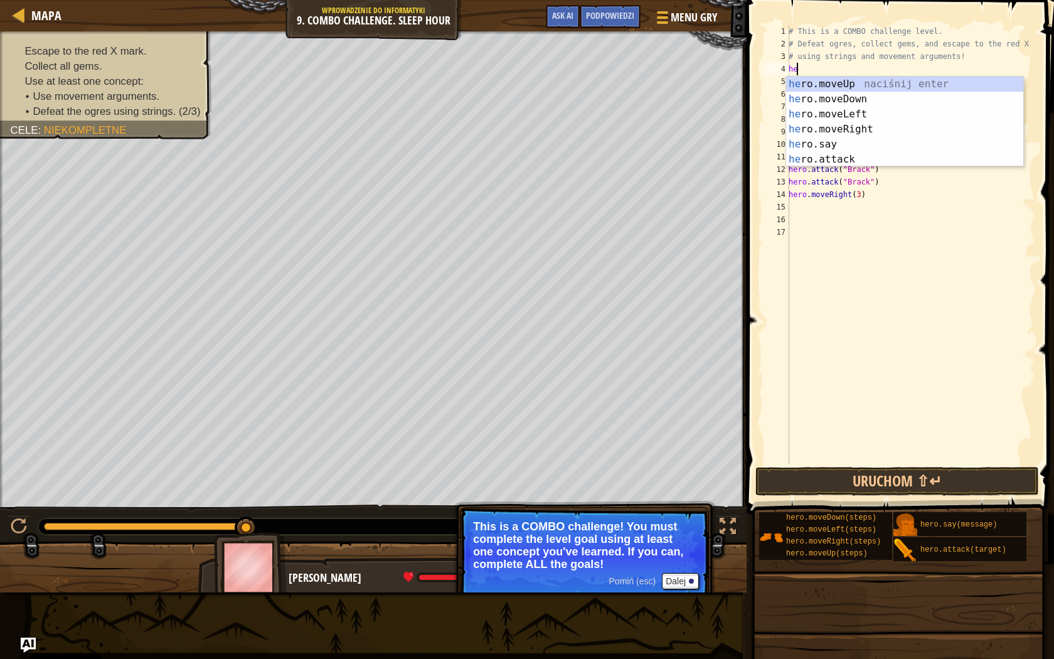
type textarea "her"
click at [793, 100] on div "her o.moveUp naciśnij enter her o.moveDown naciśnij enter her o.moveLeft naciśn…" at bounding box center [904, 137] width 237 height 120
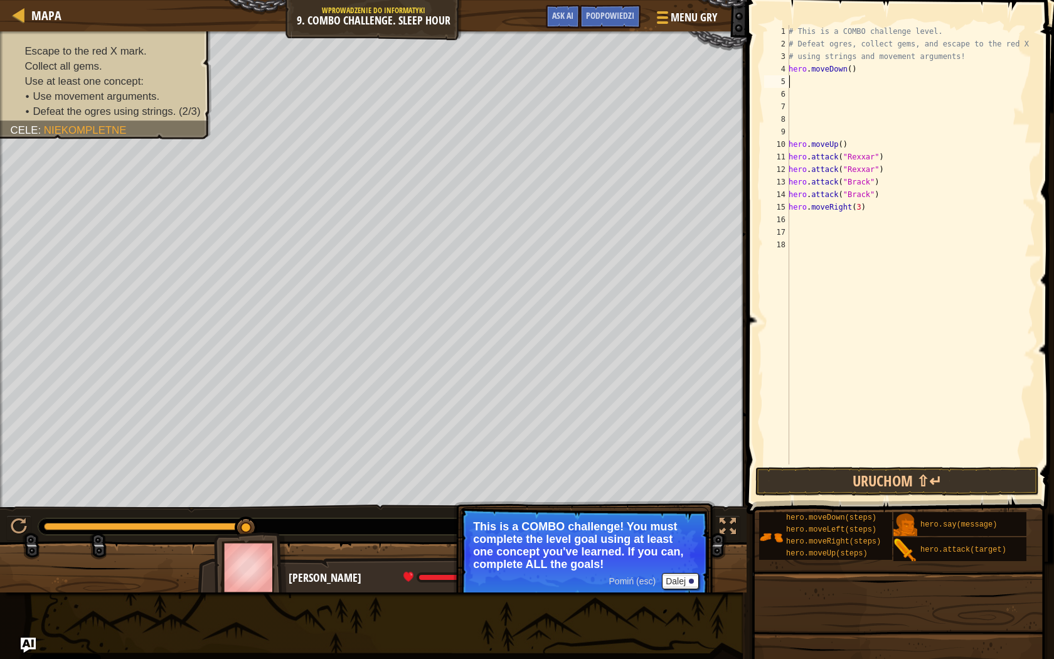
click at [818, 76] on div "# This is a COMBO challenge level. # Defeat [PERSON_NAME], collect gems, and es…" at bounding box center [910, 257] width 249 height 464
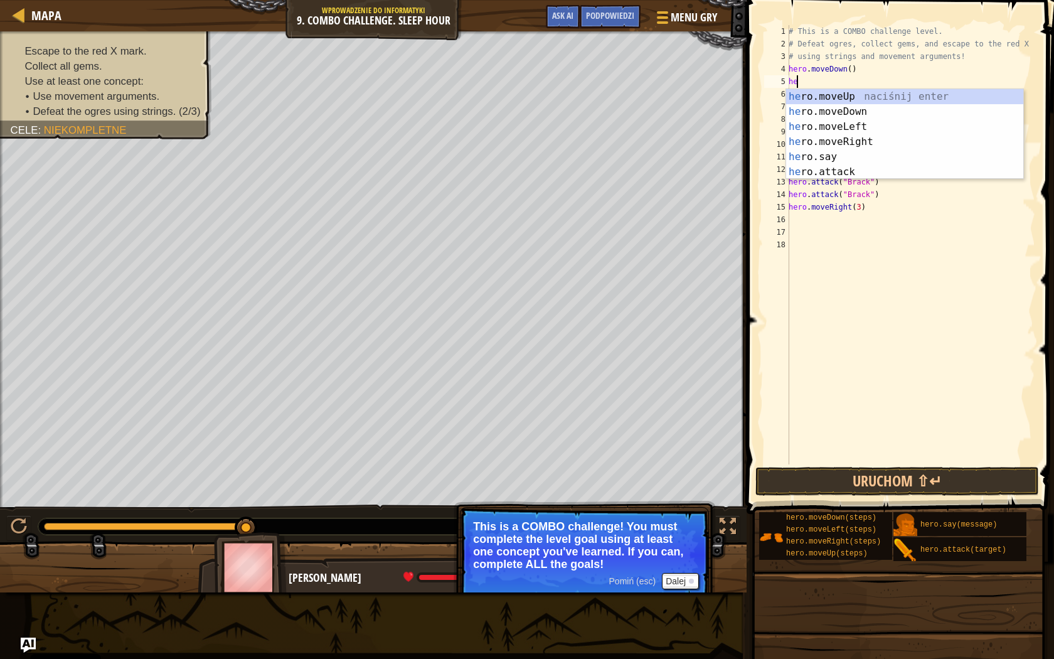
scroll to position [6, 1]
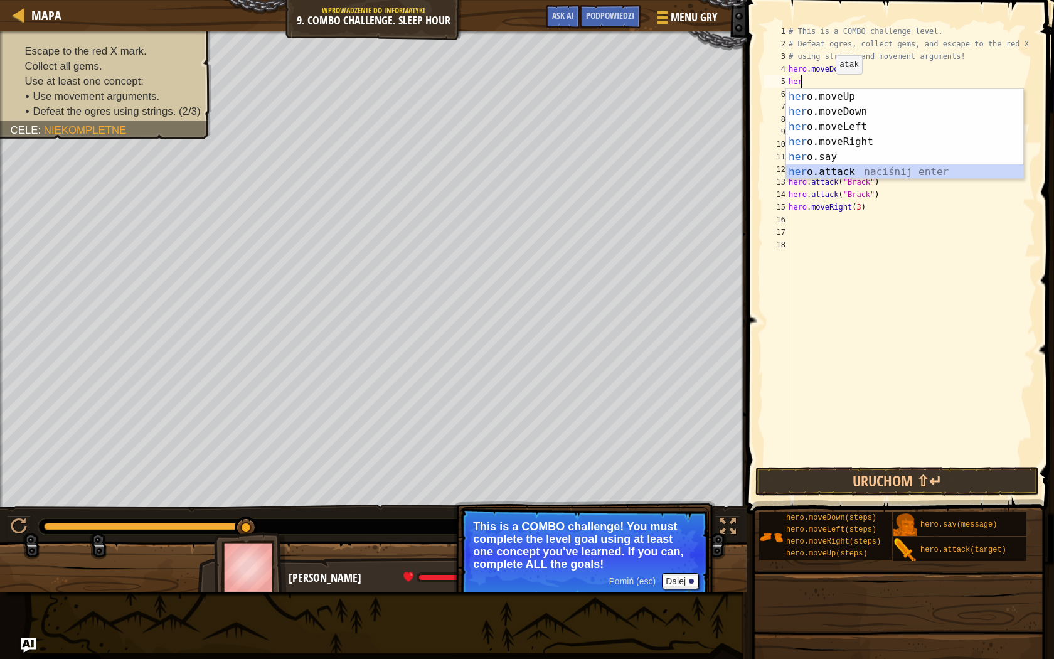
click at [821, 169] on div "her o.moveUp naciśnij enter her o.moveDown naciśnij enter her o.moveLeft naciśn…" at bounding box center [904, 149] width 237 height 120
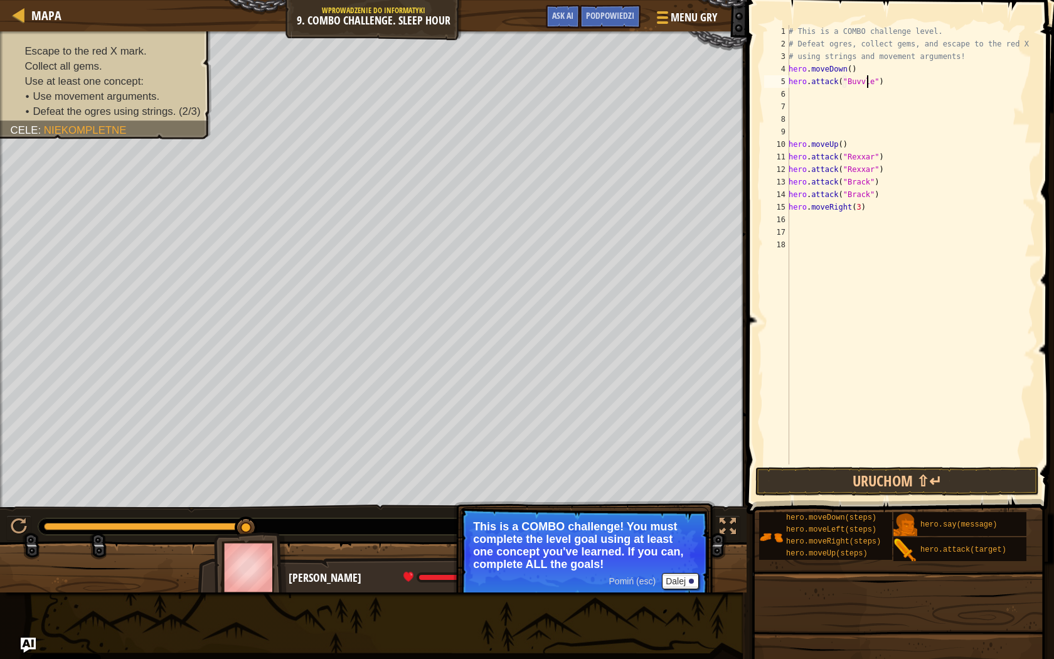
scroll to position [6, 7]
click at [858, 79] on div "# This is a COMBO challenge level. # Defeat [PERSON_NAME], collect gems, and es…" at bounding box center [910, 257] width 249 height 464
type textarea "hero.attack("Bubble")"
click at [886, 95] on div "# This is a COMBO challenge level. # Defeat [PERSON_NAME], collect gems, and es…" at bounding box center [910, 257] width 249 height 464
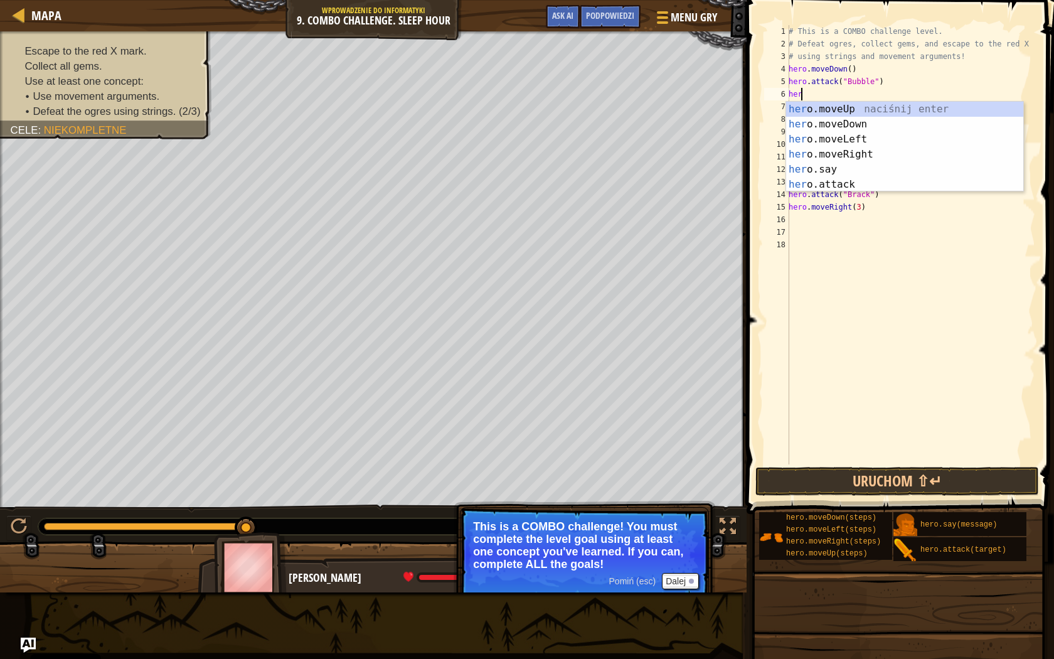
scroll to position [6, 1]
type textarea "hero"
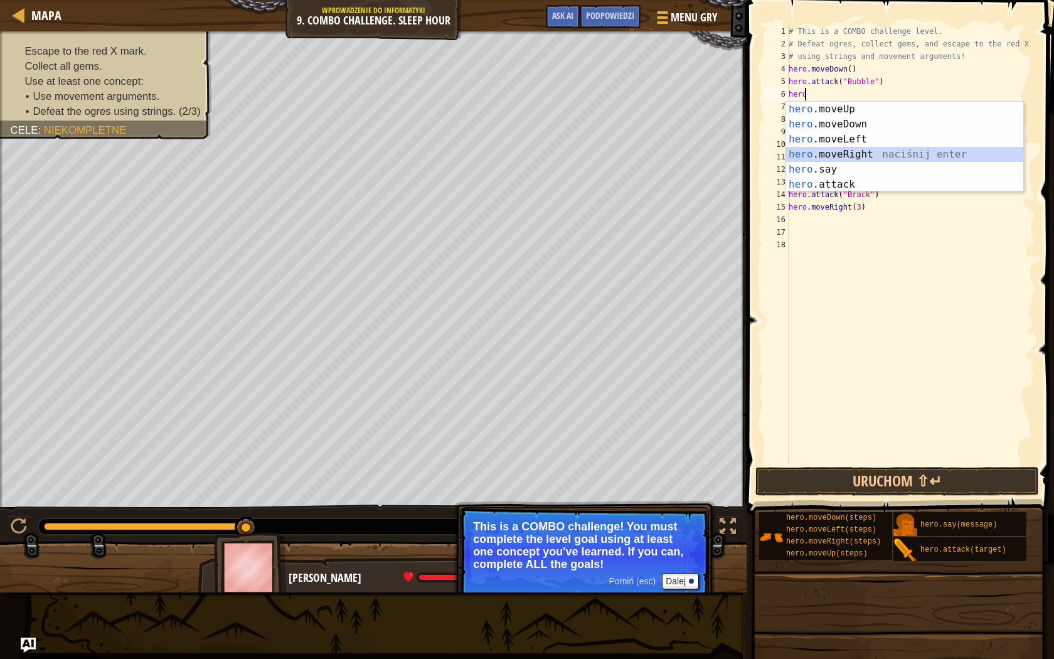
click at [858, 155] on div "hero .moveUp naciśnij enter hero .moveDown naciśnij enter hero .moveLeft naciśn…" at bounding box center [904, 162] width 237 height 120
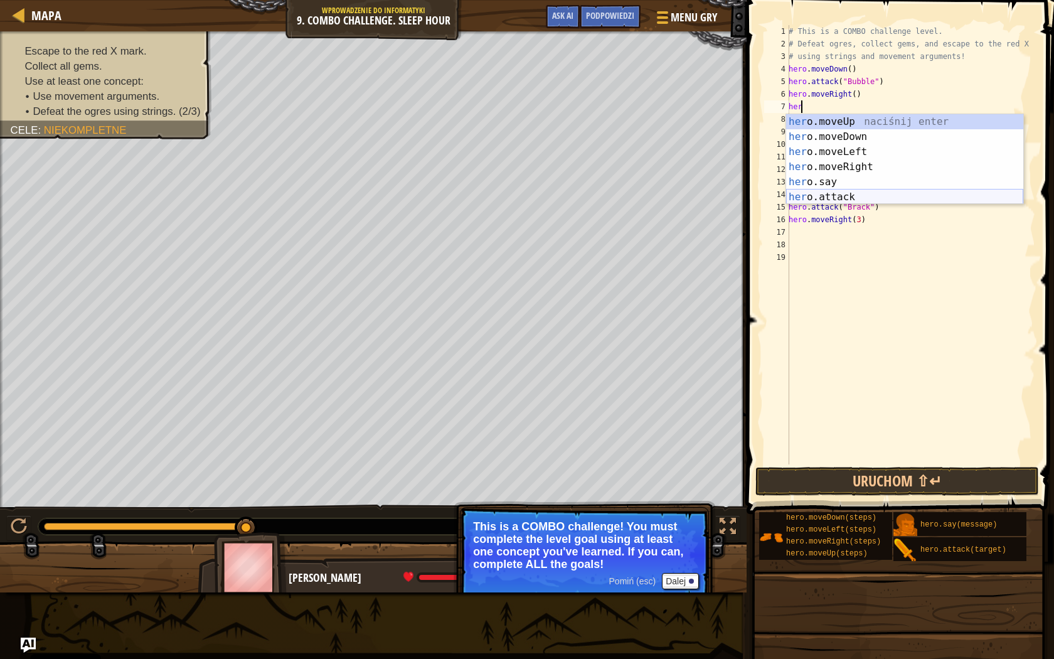
click at [837, 193] on div "her o.moveUp naciśnij enter her o.moveDown naciśnij enter her o.moveLeft naciśn…" at bounding box center [904, 174] width 237 height 120
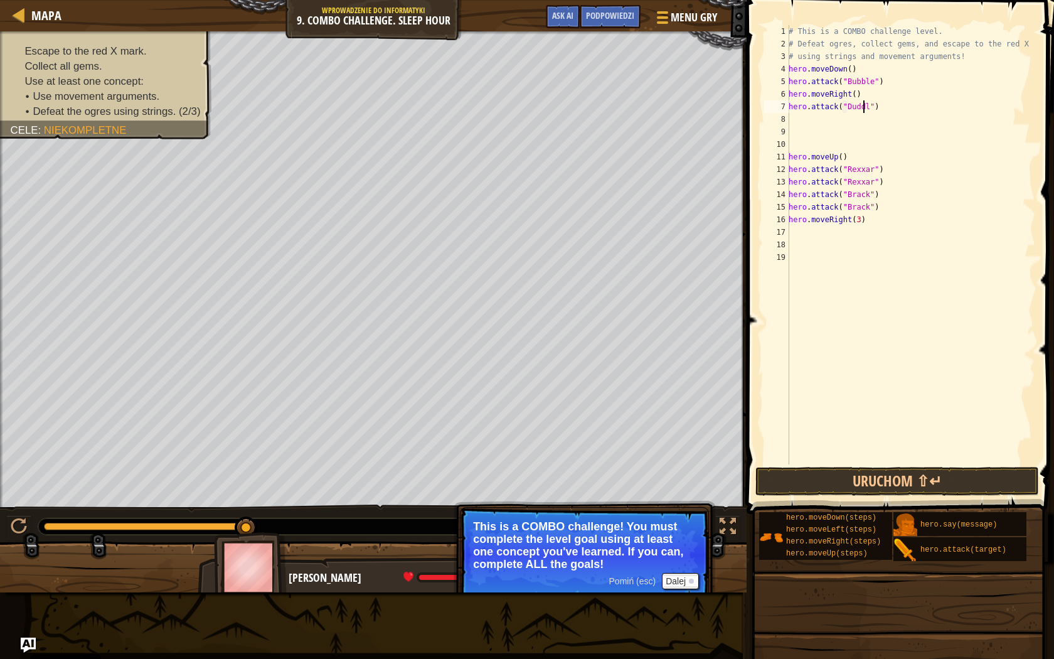
scroll to position [6, 7]
type textarea "hero.attack("Duddle")"
click at [849, 117] on div "# This is a COMBO challenge level. # Defeat [PERSON_NAME], collect gems, and es…" at bounding box center [910, 257] width 249 height 464
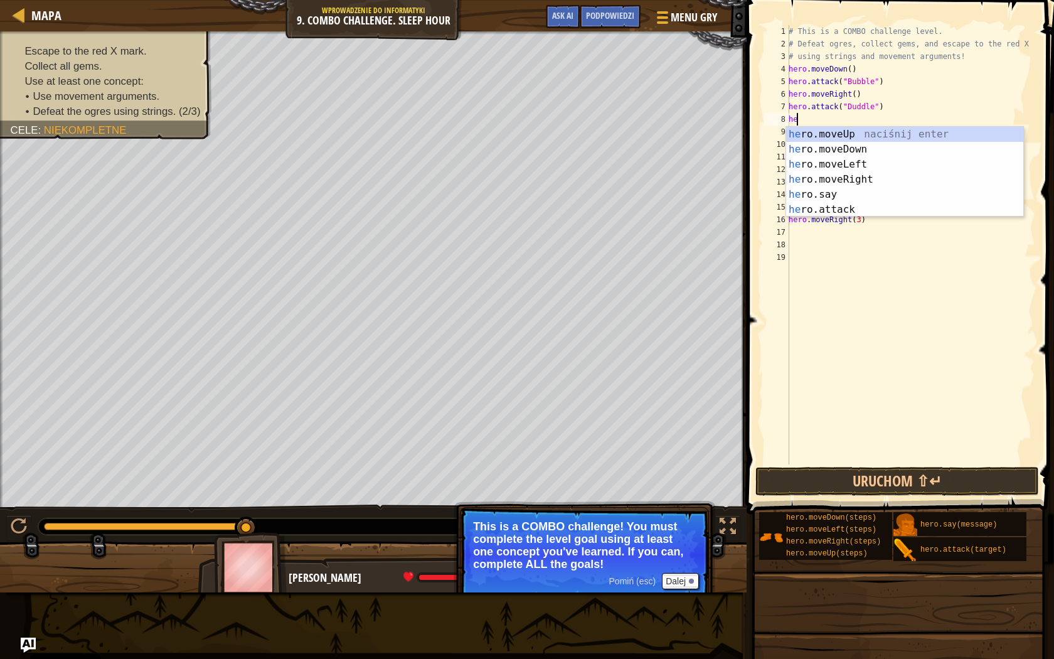
scroll to position [6, 1]
click at [830, 213] on div "hero .moveUp naciśnij enter hero .moveDown naciśnij enter hero .moveLeft naciśn…" at bounding box center [904, 187] width 237 height 120
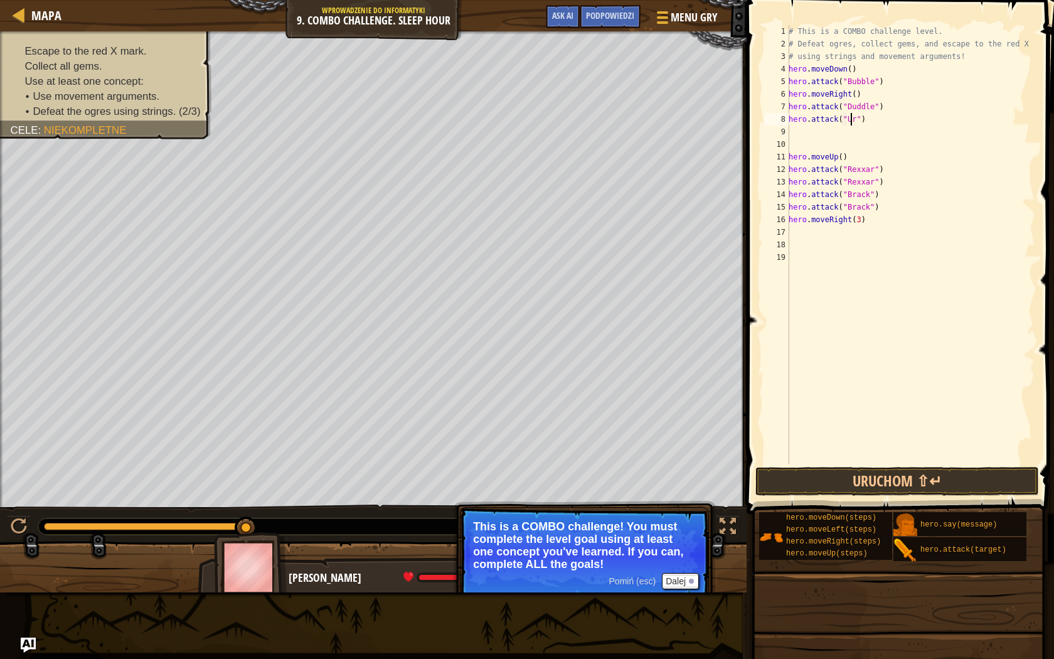
scroll to position [6, 6]
type textarea "hero.attack("Ursa")"
drag, startPoint x: 881, startPoint y: 121, endPoint x: 789, endPoint y: 120, distance: 91.6
click at [789, 120] on div "# This is a COMBO challenge level. # Defeat [PERSON_NAME], collect gems, and es…" at bounding box center [910, 257] width 249 height 464
click at [830, 129] on div "# This is a COMBO challenge level. # Defeat [PERSON_NAME], collect gems, and es…" at bounding box center [910, 257] width 249 height 464
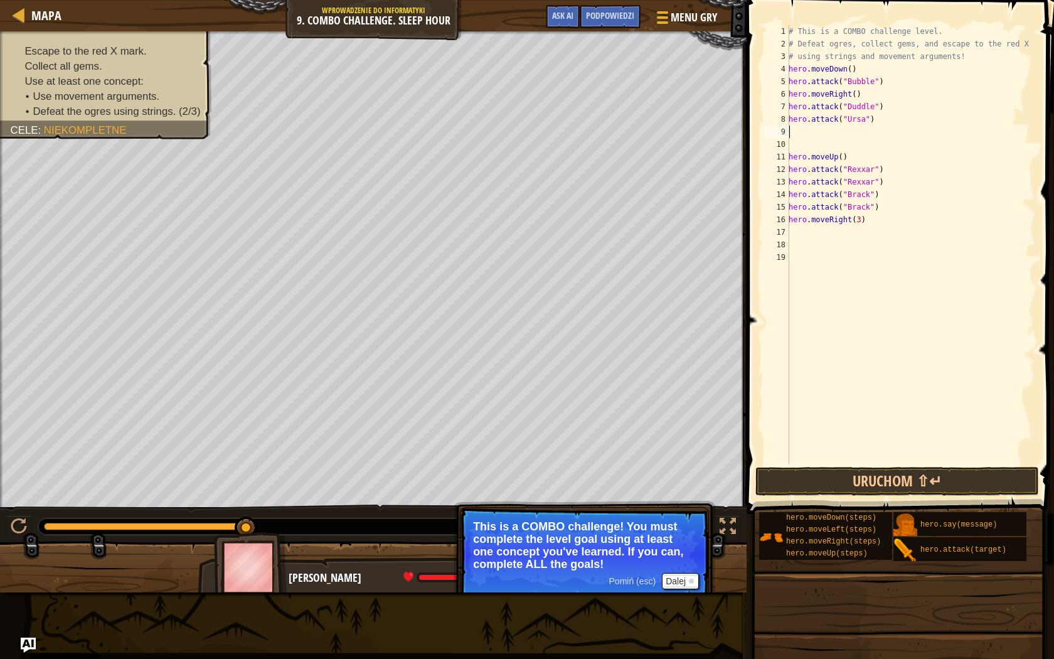
scroll to position [6, 0]
paste textarea "hero.attack("Ursa")"
type textarea "hero.attack("Ursa")"
click at [855, 136] on div "# This is a COMBO challenge level. # Defeat [PERSON_NAME], collect gems, and es…" at bounding box center [910, 257] width 249 height 464
click at [854, 141] on div "# This is a COMBO challenge level. # Defeat [PERSON_NAME], collect gems, and es…" at bounding box center [910, 257] width 249 height 464
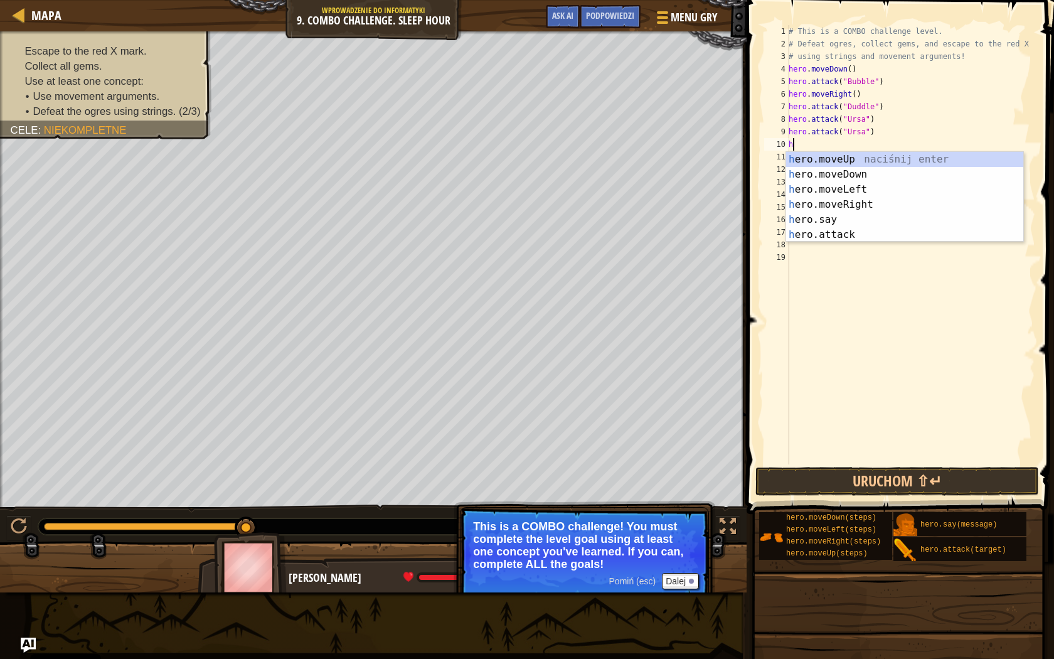
type textarea "her"
click at [842, 184] on div "her o.moveUp naciśnij enter her o.moveDown naciśnij enter her o.moveLeft naciśn…" at bounding box center [904, 212] width 237 height 120
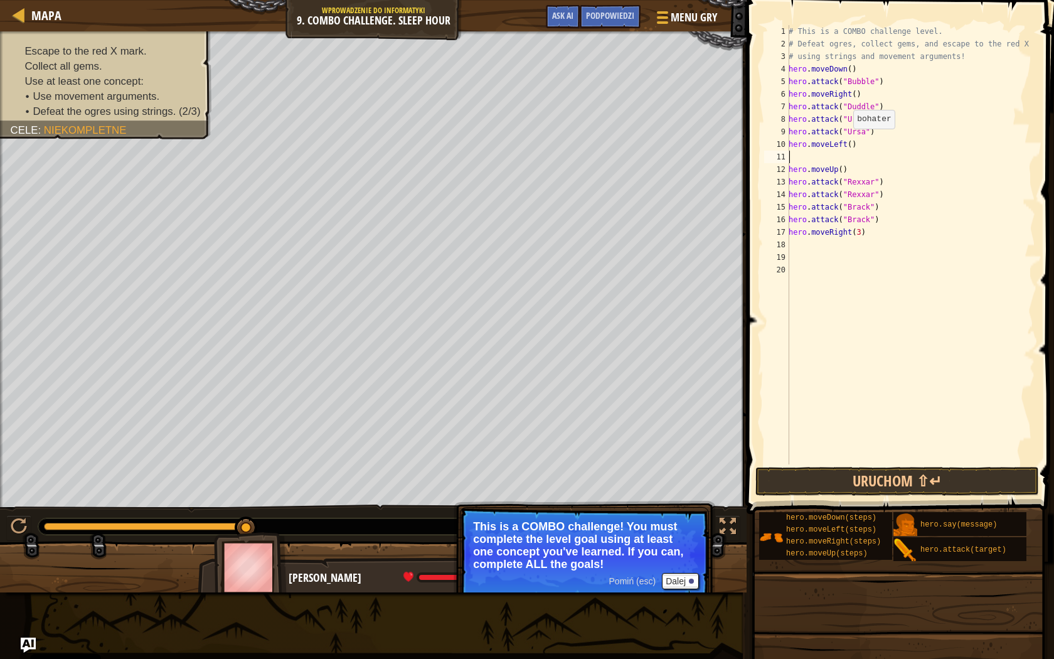
click at [846, 141] on div "# This is a COMBO challenge level. # Defeat [PERSON_NAME], collect gems, and es…" at bounding box center [910, 257] width 249 height 464
click at [898, 482] on button "Uruchom ⇧↵" at bounding box center [897, 481] width 284 height 29
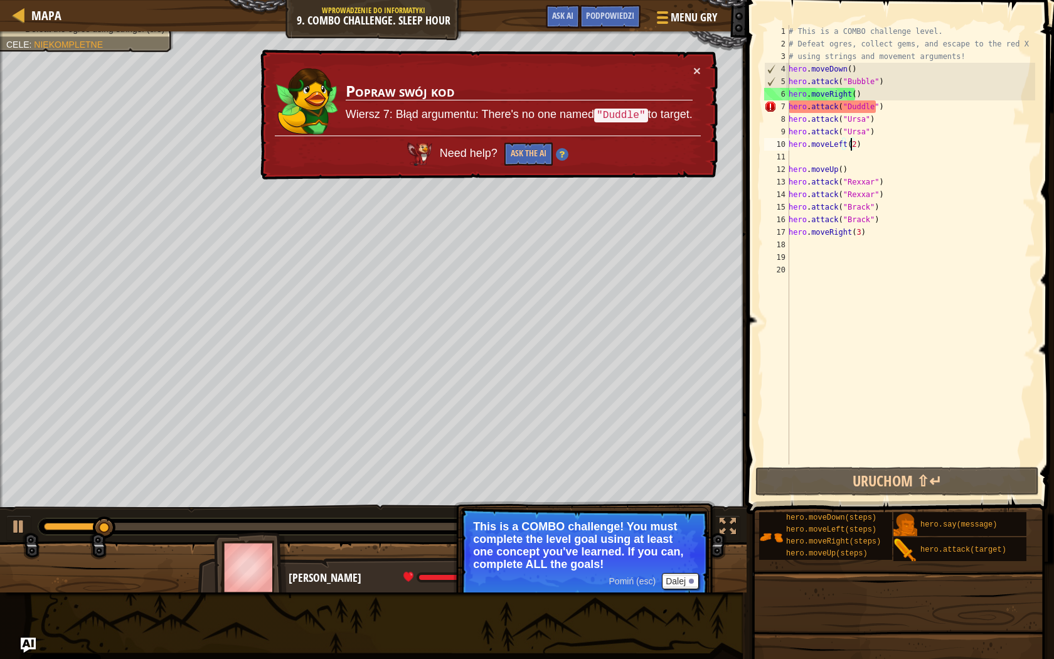
click at [885, 106] on div "# This is a COMBO challenge level. # Defeat [PERSON_NAME], collect gems, and es…" at bounding box center [910, 257] width 249 height 464
click at [887, 105] on div "# This is a COMBO challenge level. # Defeat [PERSON_NAME], collect gems, and es…" at bounding box center [910, 257] width 249 height 464
click at [888, 105] on div "# This is a COMBO challenge level. # Defeat [PERSON_NAME], collect gems, and es…" at bounding box center [910, 257] width 249 height 464
drag, startPoint x: 878, startPoint y: 104, endPoint x: 787, endPoint y: 103, distance: 91.6
click at [787, 103] on div "hero.attack("Duddle") 1 2 3 4 5 6 7 8 9 10 11 12 13 14 15 16 17 18 19 20 # This…" at bounding box center [899, 244] width 274 height 439
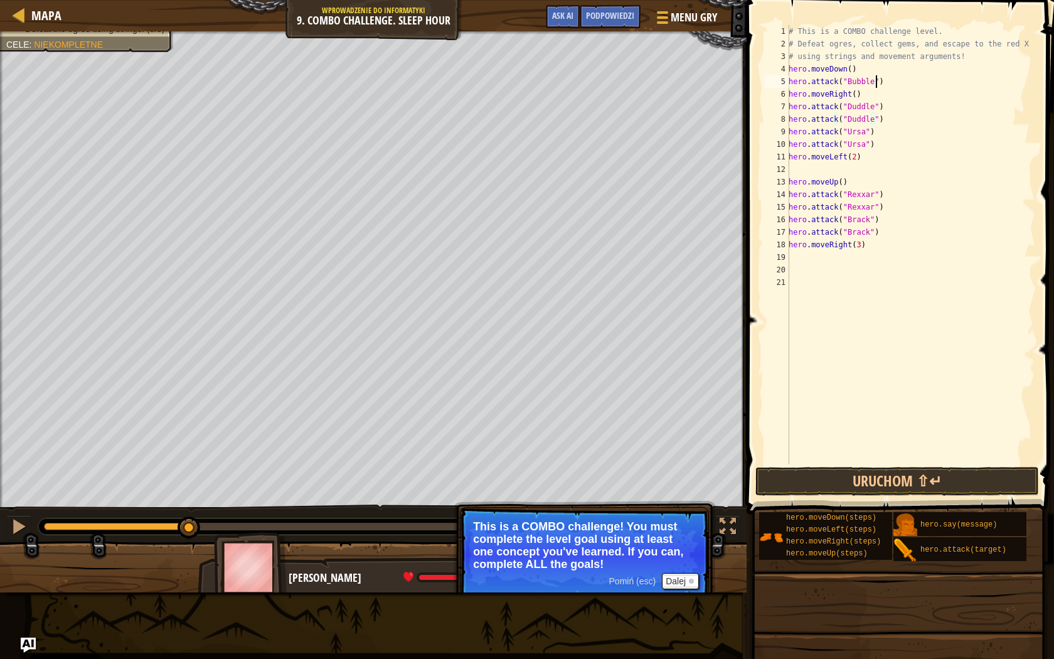
click at [885, 80] on div "# This is a COMBO challenge level. # Defeat [PERSON_NAME], collect gems, and es…" at bounding box center [910, 257] width 249 height 464
type textarea "hero.attack("Bubble")"
drag, startPoint x: 882, startPoint y: 82, endPoint x: 788, endPoint y: 82, distance: 94.1
click at [788, 82] on div "hero.attack("Bubble") 1 2 3 4 5 6 7 8 9 10 11 12 13 14 15 16 17 18 19 20 21 # T…" at bounding box center [899, 244] width 274 height 439
click at [888, 80] on div "# This is a COMBO challenge level. # Defeat [PERSON_NAME], collect gems, and es…" at bounding box center [910, 244] width 249 height 439
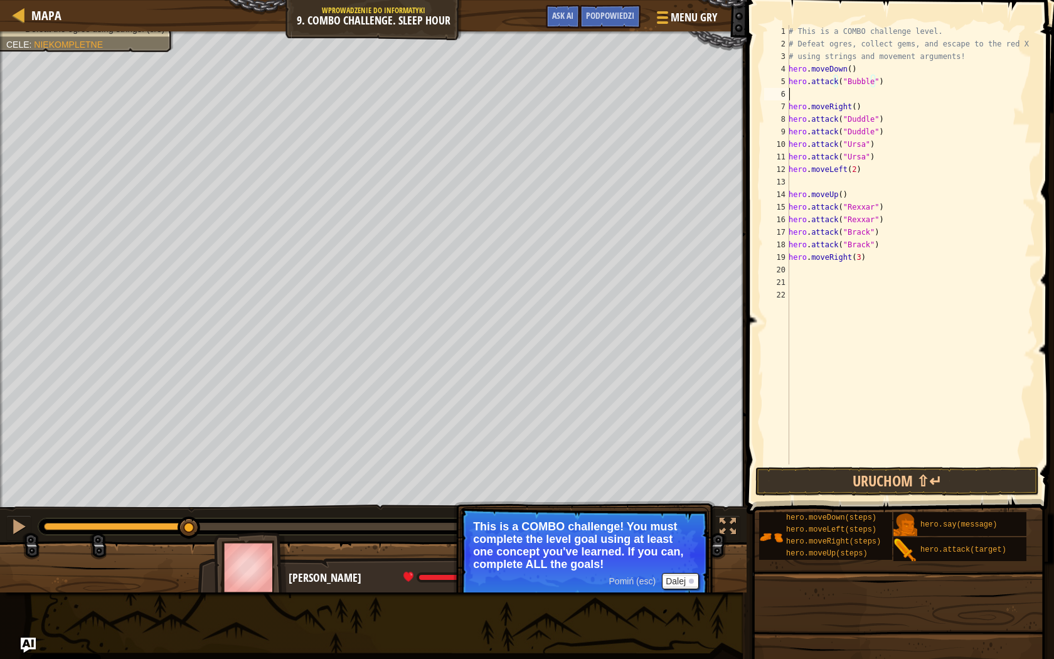
scroll to position [6, 0]
paste textarea "hero.attack("Bubble")"
click at [846, 107] on div "# This is a COMBO challenge level. # Defeat [PERSON_NAME], collect gems, and es…" at bounding box center [910, 257] width 249 height 464
click at [849, 106] on div "# This is a COMBO challenge level. # Defeat [PERSON_NAME], collect gems, and es…" at bounding box center [910, 257] width 249 height 464
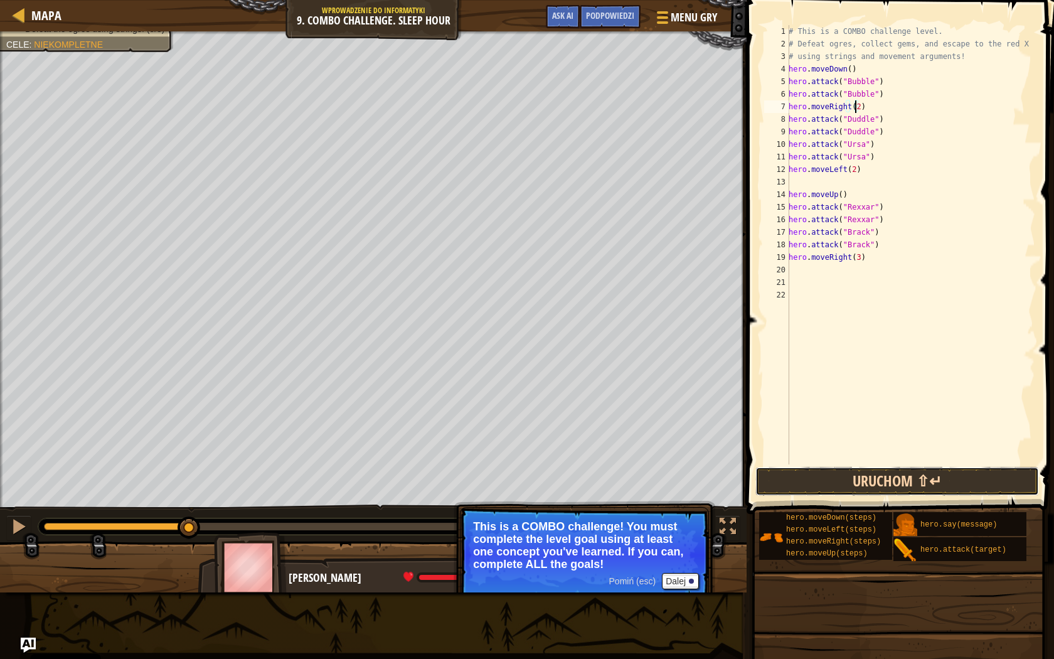
click at [974, 477] on button "Uruchom ⇧↵" at bounding box center [897, 481] width 284 height 29
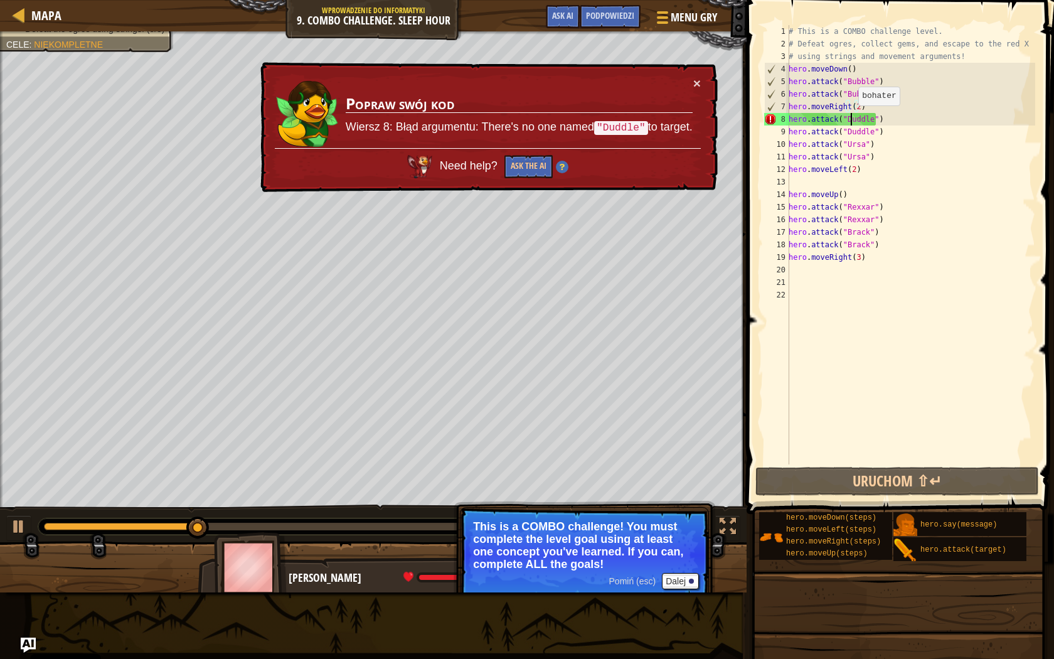
click at [851, 118] on div "# This is a COMBO challenge level. # Defeat [PERSON_NAME], collect gems, and es…" at bounding box center [910, 257] width 249 height 464
click at [854, 117] on div "# This is a COMBO challenge level. # Defeat [PERSON_NAME], collect gems, and es…" at bounding box center [910, 257] width 249 height 464
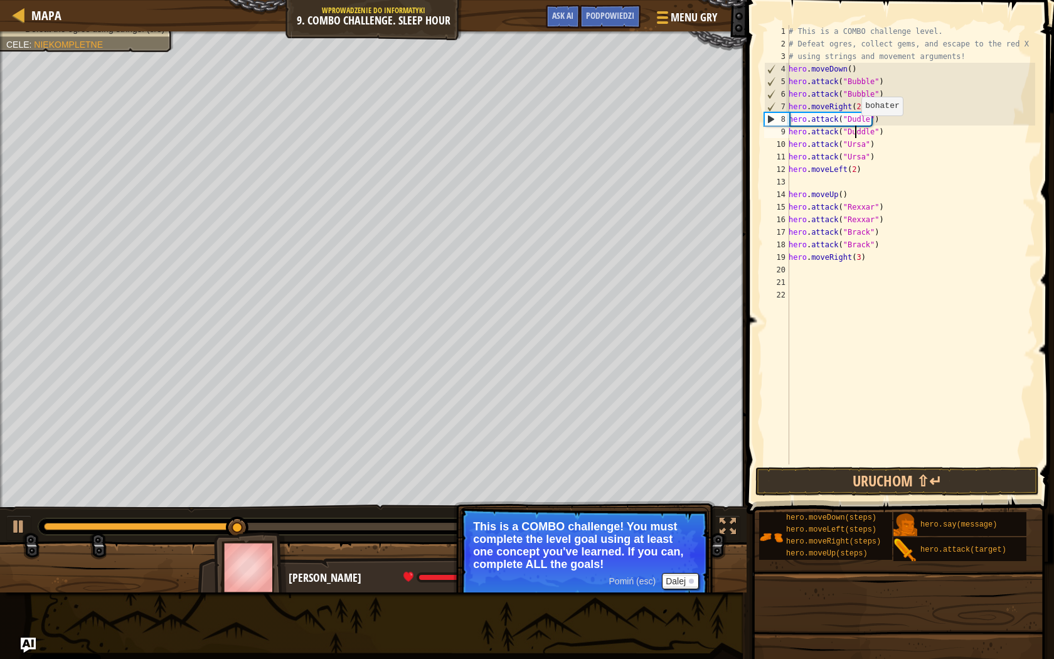
click at [854, 128] on div "# This is a COMBO challenge level. # Defeat [PERSON_NAME], collect gems, and es…" at bounding box center [910, 257] width 249 height 464
click at [951, 476] on button "Uruchom ⇧↵" at bounding box center [897, 481] width 284 height 29
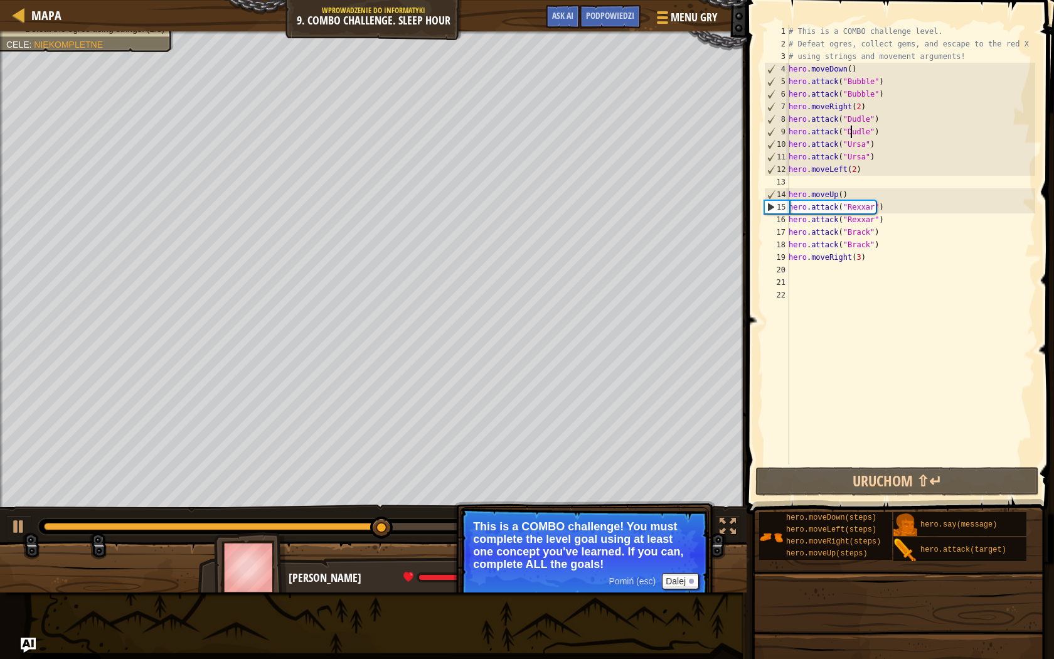
click at [864, 168] on div "# This is a COMBO challenge level. # Defeat [PERSON_NAME], collect gems, and es…" at bounding box center [910, 257] width 249 height 464
click at [870, 152] on div "# This is a COMBO challenge level. # Defeat [PERSON_NAME], collect gems, and es…" at bounding box center [910, 257] width 249 height 464
type textarea "hero.attack("Ursa")"
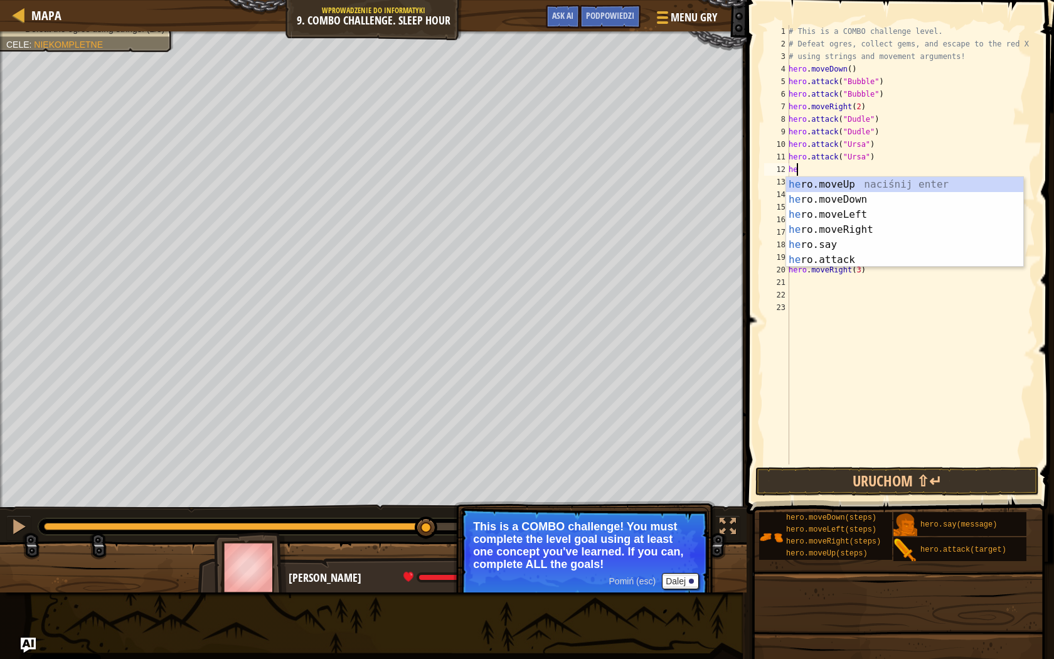
type textarea "her"
click at [888, 181] on div "her o.moveUp naciśnij enter her o.moveDown naciśnij enter her o.moveLeft naciśn…" at bounding box center [904, 237] width 237 height 120
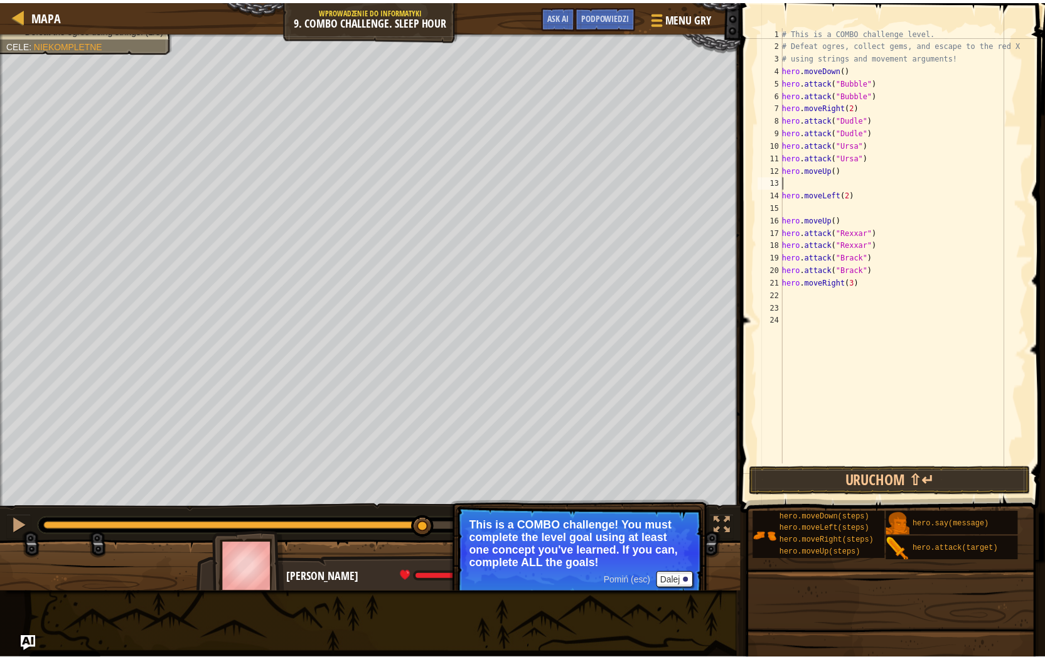
scroll to position [6, 0]
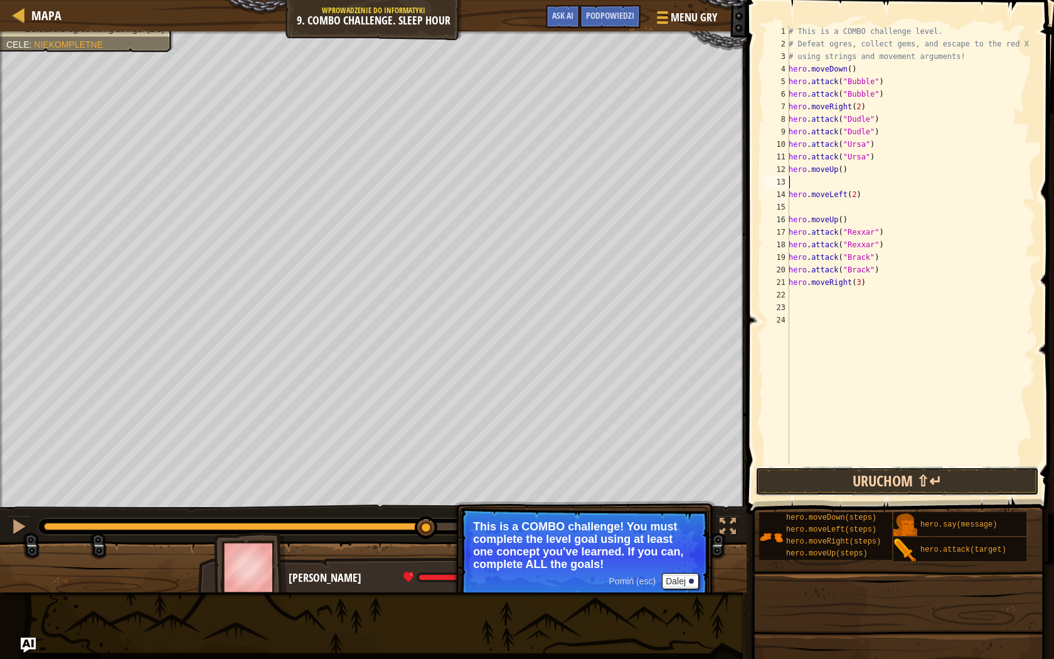
click at [888, 472] on button "Uruchom ⇧↵" at bounding box center [897, 481] width 284 height 29
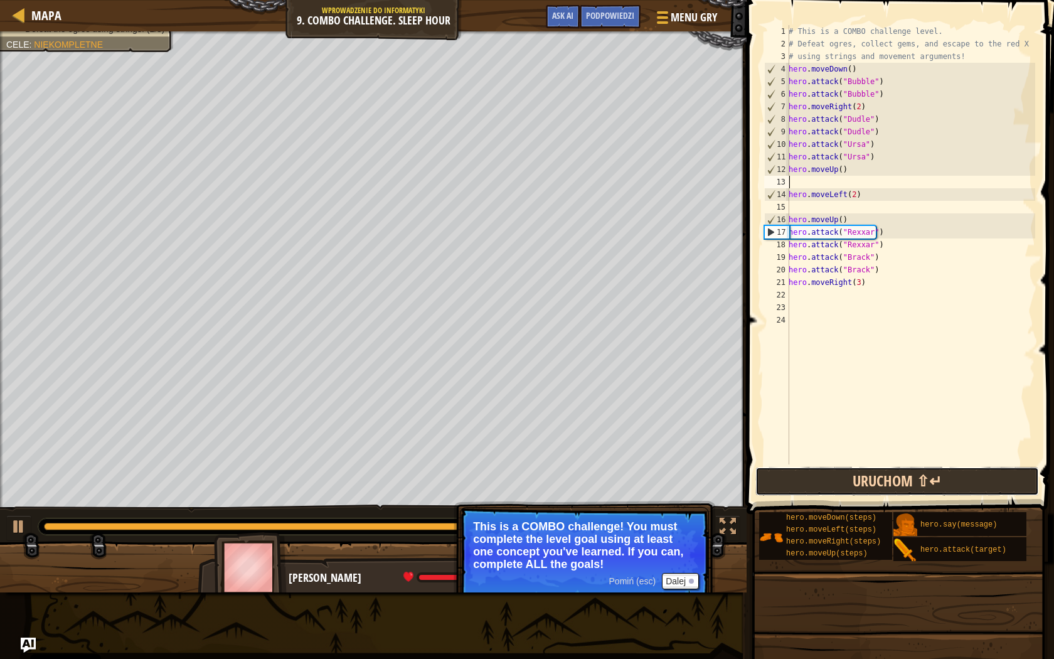
click at [865, 481] on button "Uruchom ⇧↵" at bounding box center [897, 481] width 284 height 29
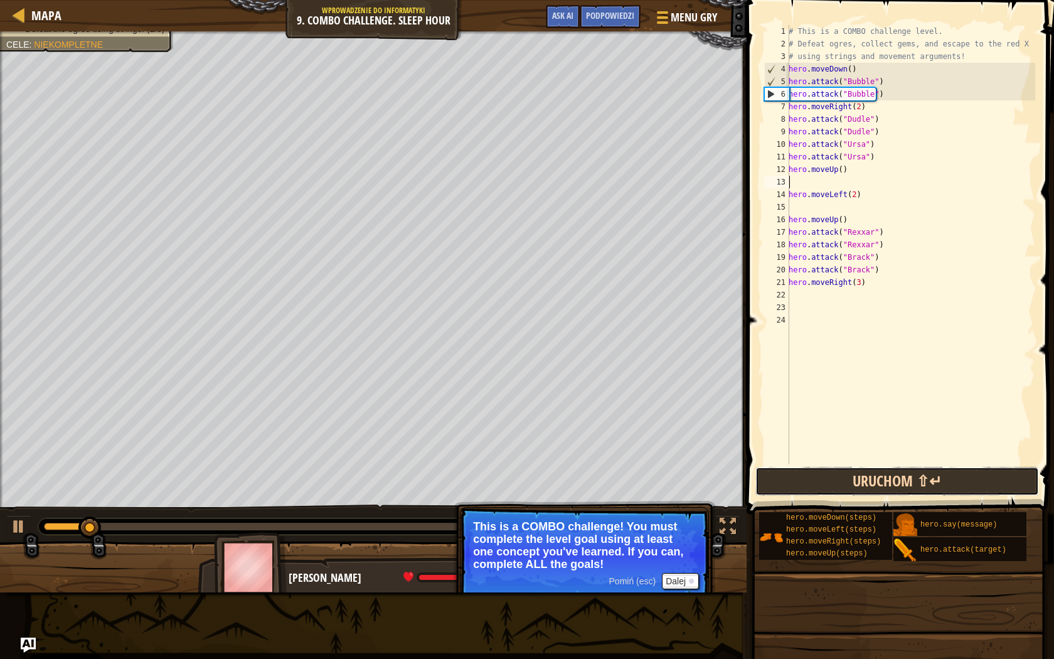
click at [860, 477] on button "Uruchom ⇧↵" at bounding box center [897, 481] width 284 height 29
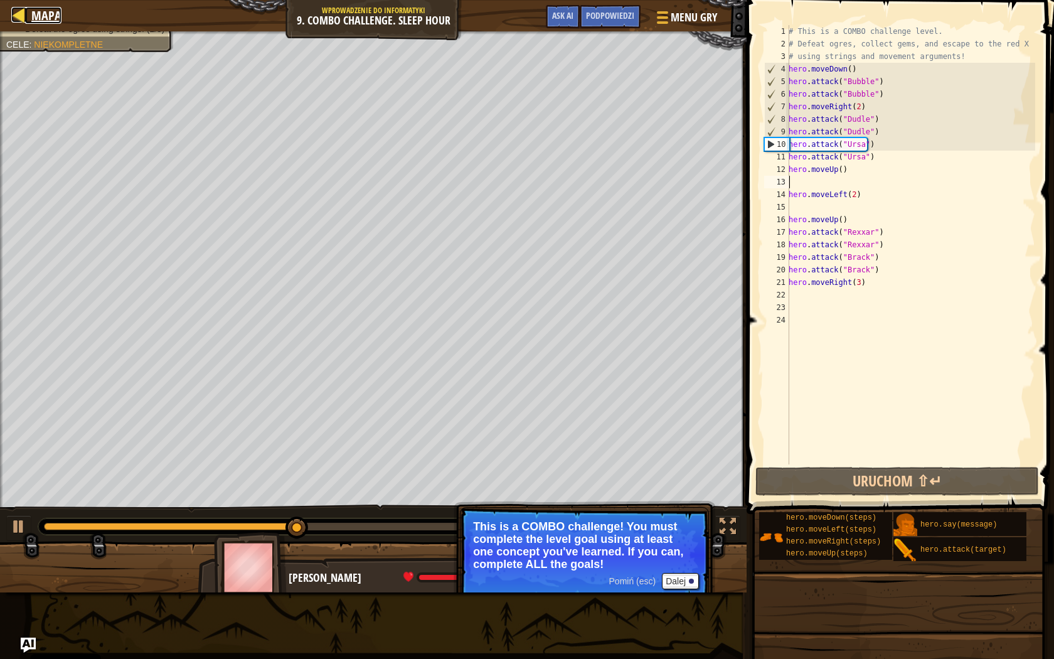
click at [31, 17] on span "Mapa" at bounding box center [46, 15] width 30 height 17
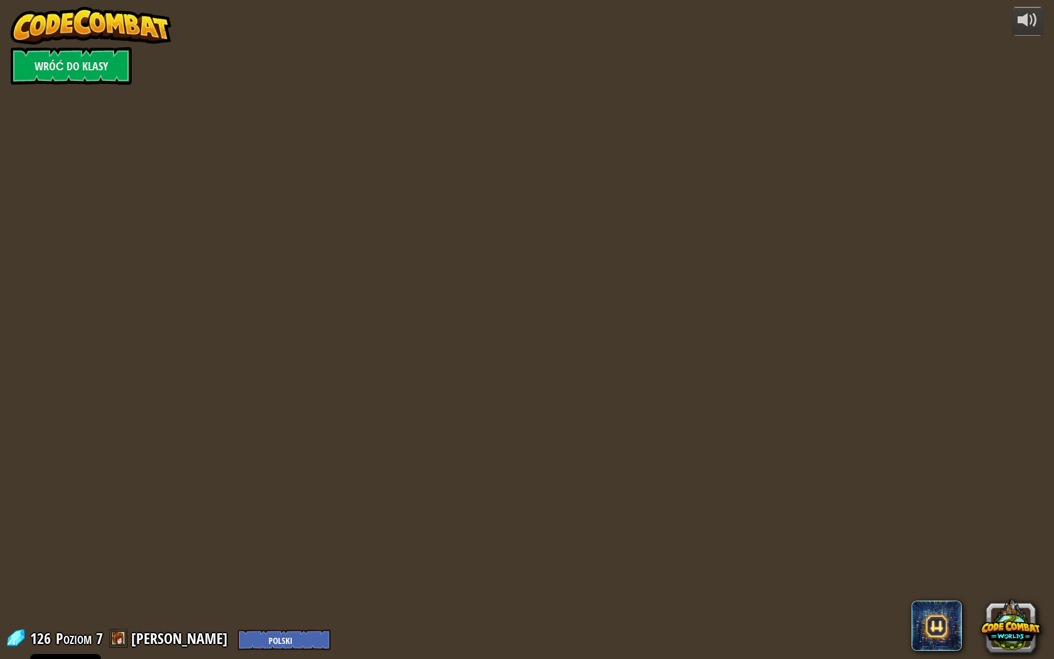
select select "pl"
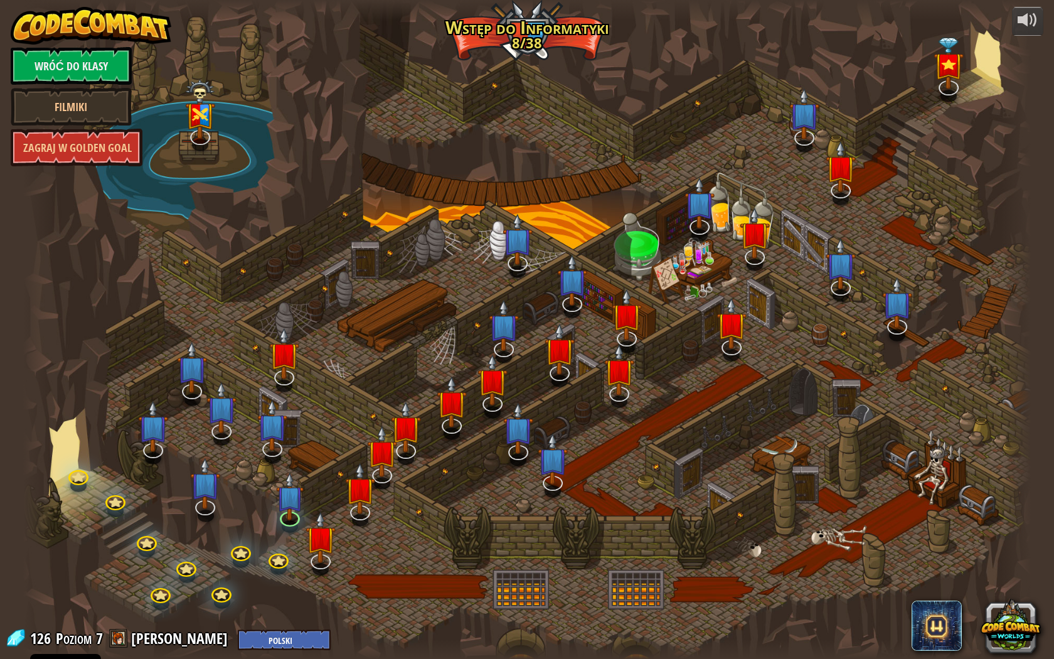
select select "pl"
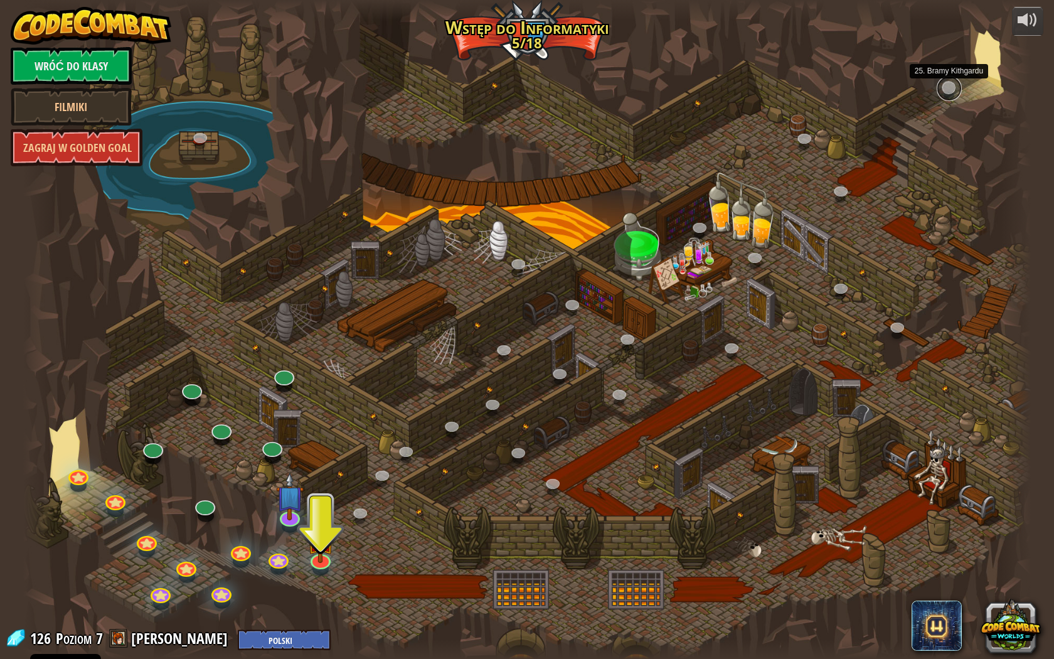
click at [948, 87] on link at bounding box center [949, 88] width 25 height 25
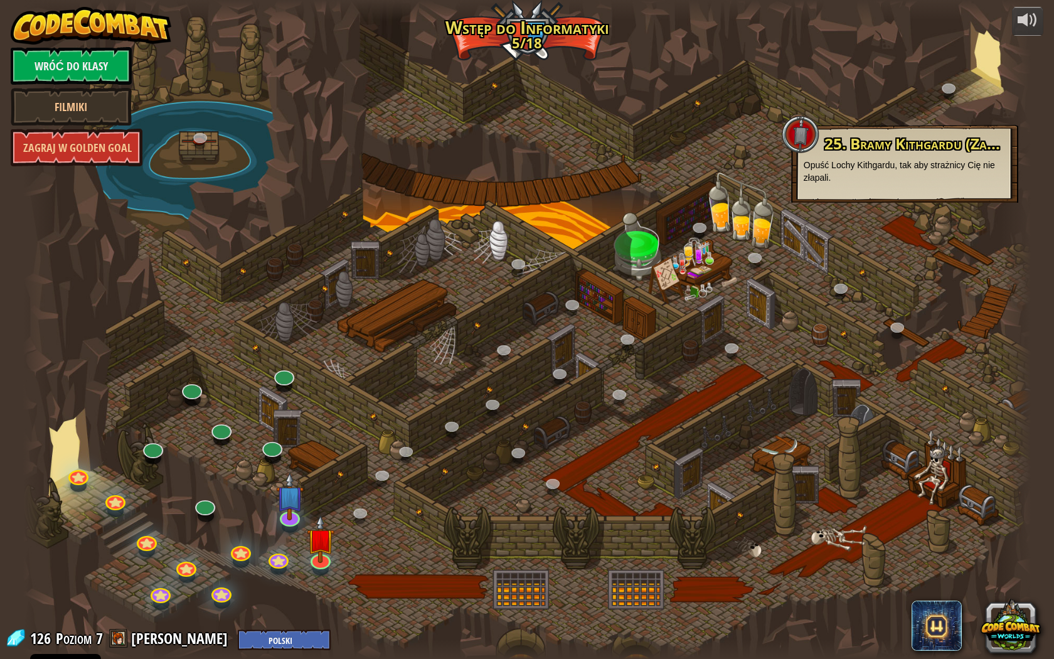
click at [703, 326] on div at bounding box center [527, 329] width 1008 height 659
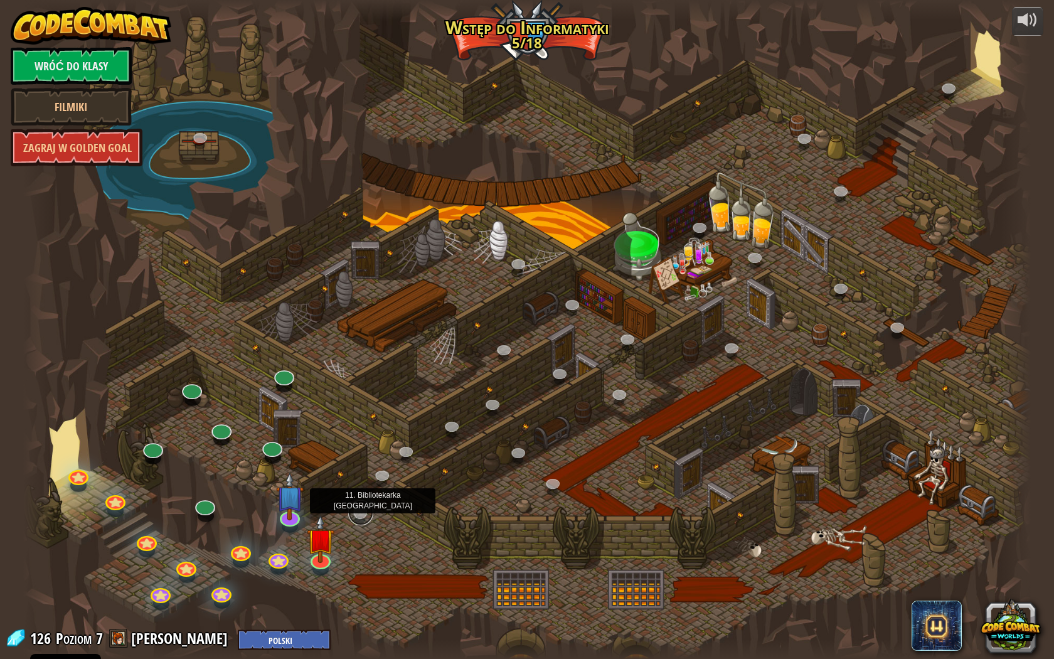
click at [358, 511] on link at bounding box center [360, 512] width 25 height 25
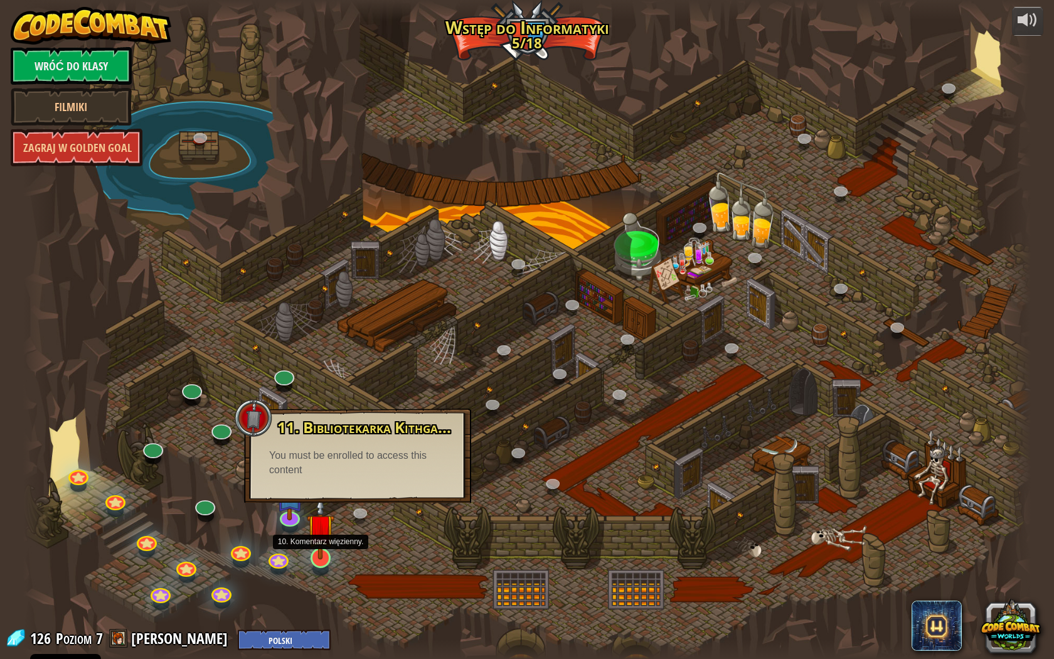
click at [319, 550] on img at bounding box center [321, 528] width 28 height 64
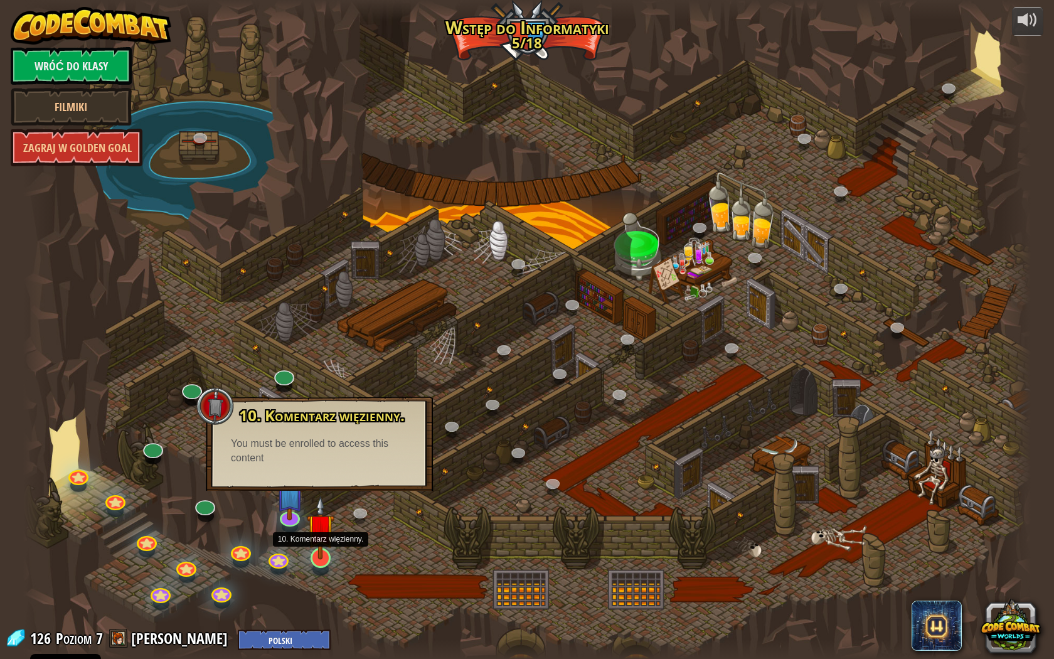
click at [331, 533] on img at bounding box center [321, 528] width 28 height 64
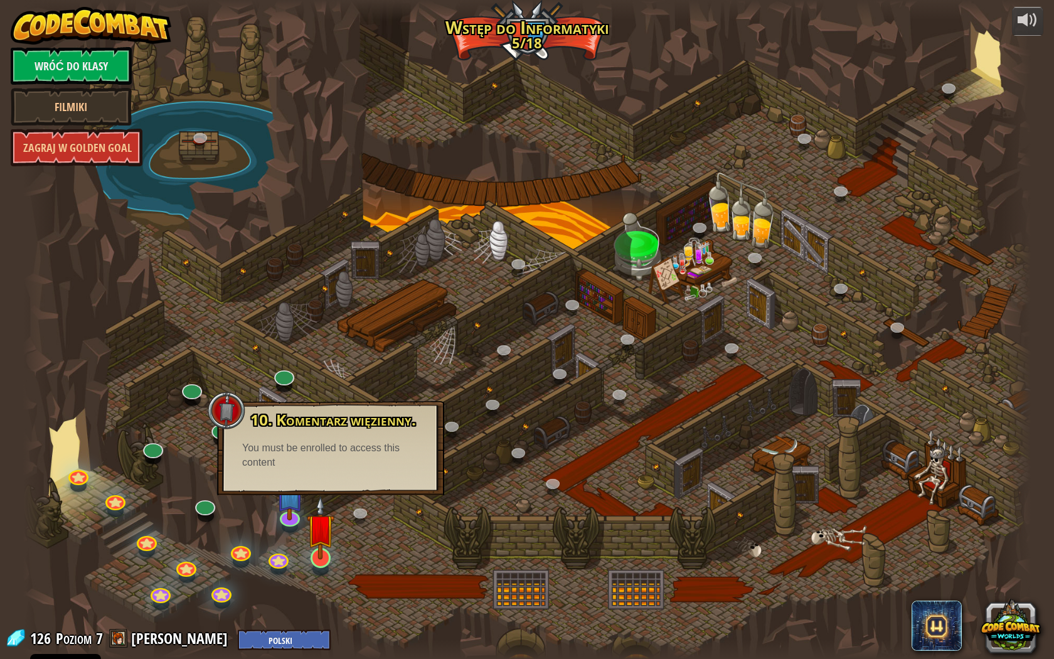
drag, startPoint x: 321, startPoint y: 570, endPoint x: 321, endPoint y: 563, distance: 6.9
click at [321, 569] on div "25. Bramy Kithgardu (Zablokowane) Opuść Lochy Kithgardu, tak aby strażnicy Cię …" at bounding box center [527, 329] width 1008 height 659
click at [321, 563] on link at bounding box center [318, 555] width 25 height 25
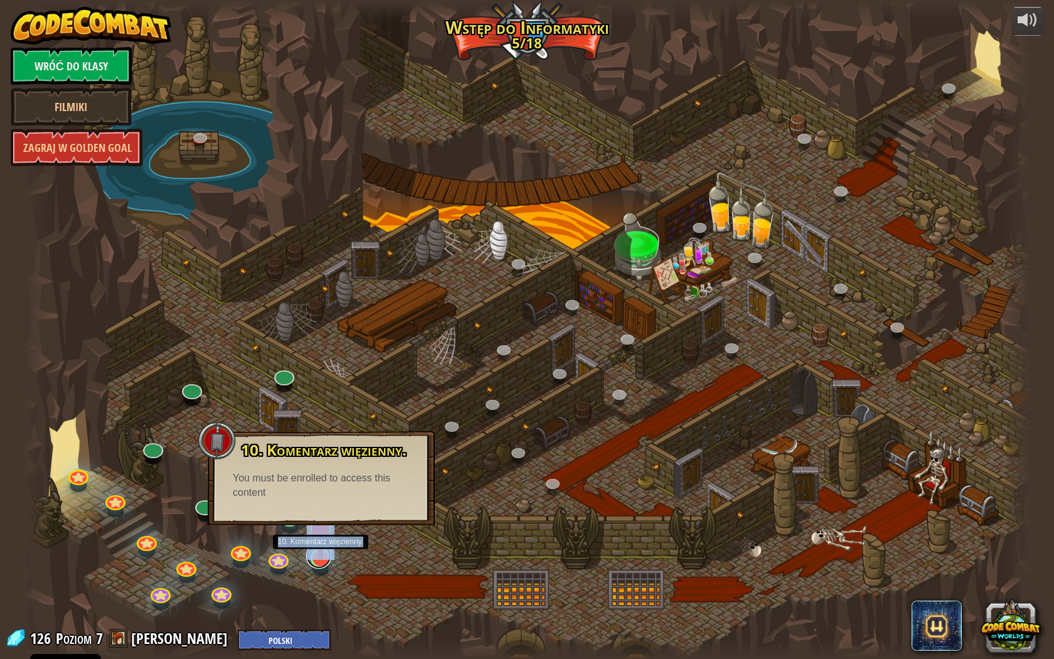
click at [322, 563] on link at bounding box center [318, 555] width 25 height 25
click at [379, 571] on div at bounding box center [527, 329] width 1008 height 659
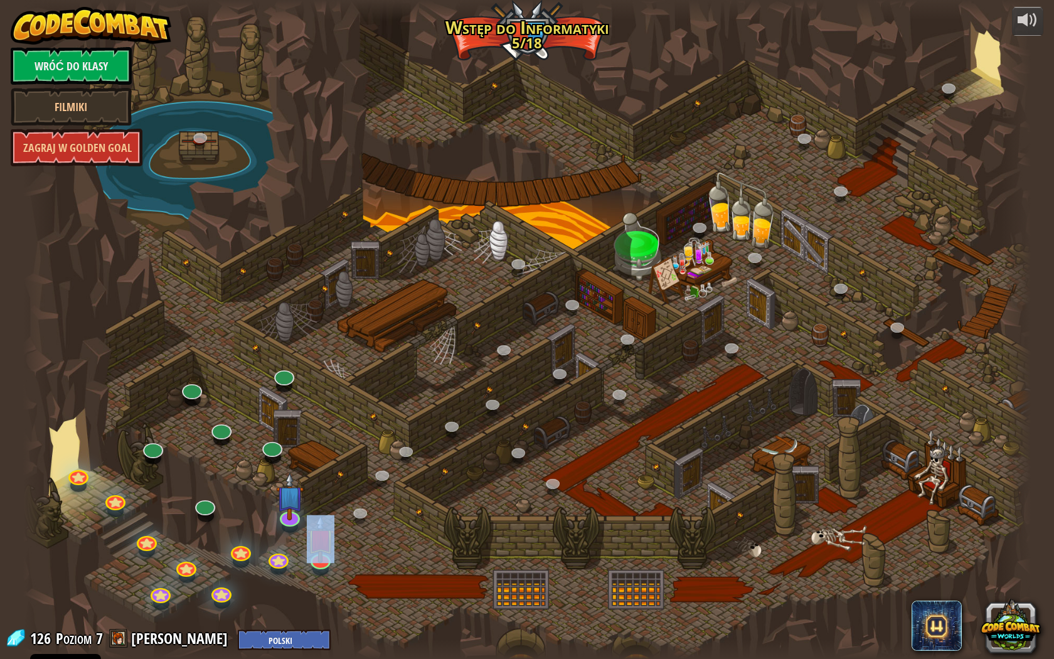
click at [412, 553] on div at bounding box center [527, 329] width 1008 height 659
click at [328, 531] on img at bounding box center [321, 528] width 28 height 64
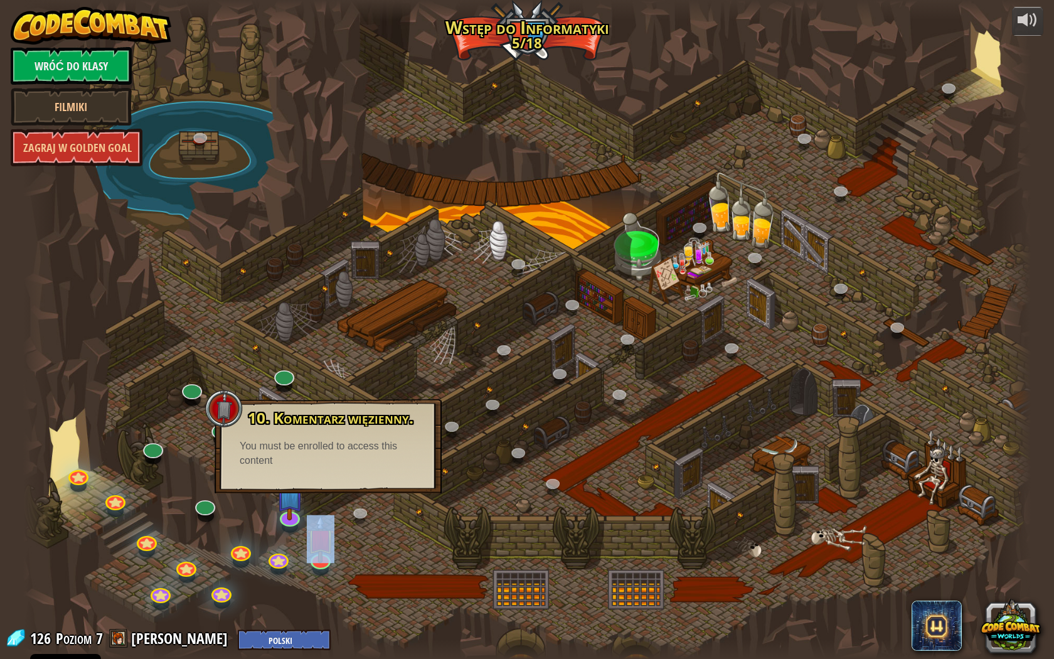
click at [371, 550] on div at bounding box center [527, 329] width 1008 height 659
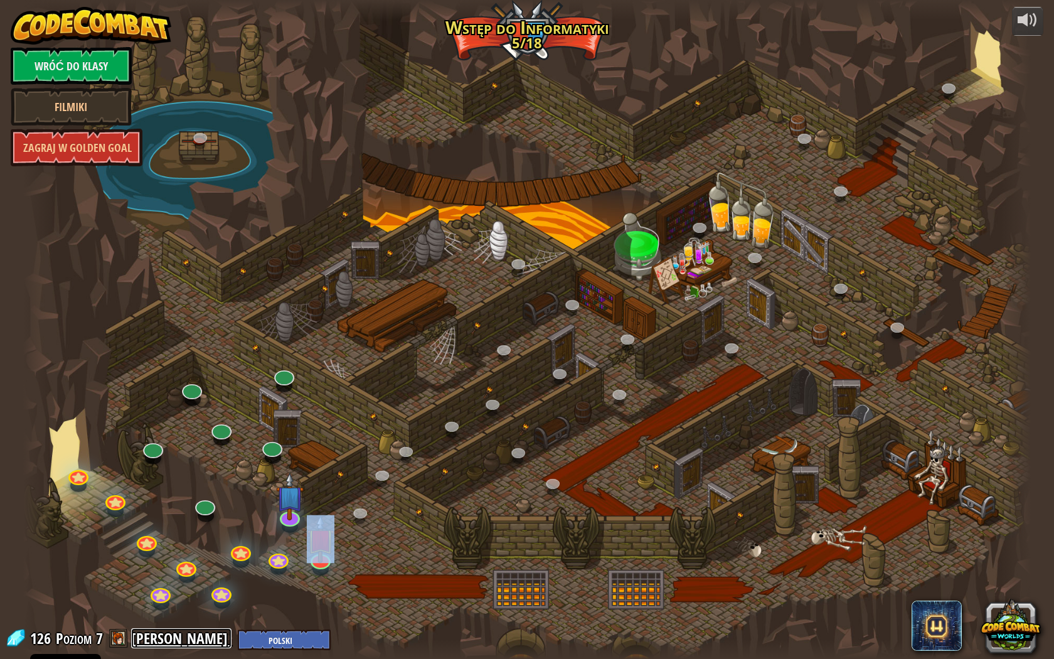
click at [210, 578] on link "[PERSON_NAME]" at bounding box center [181, 638] width 100 height 20
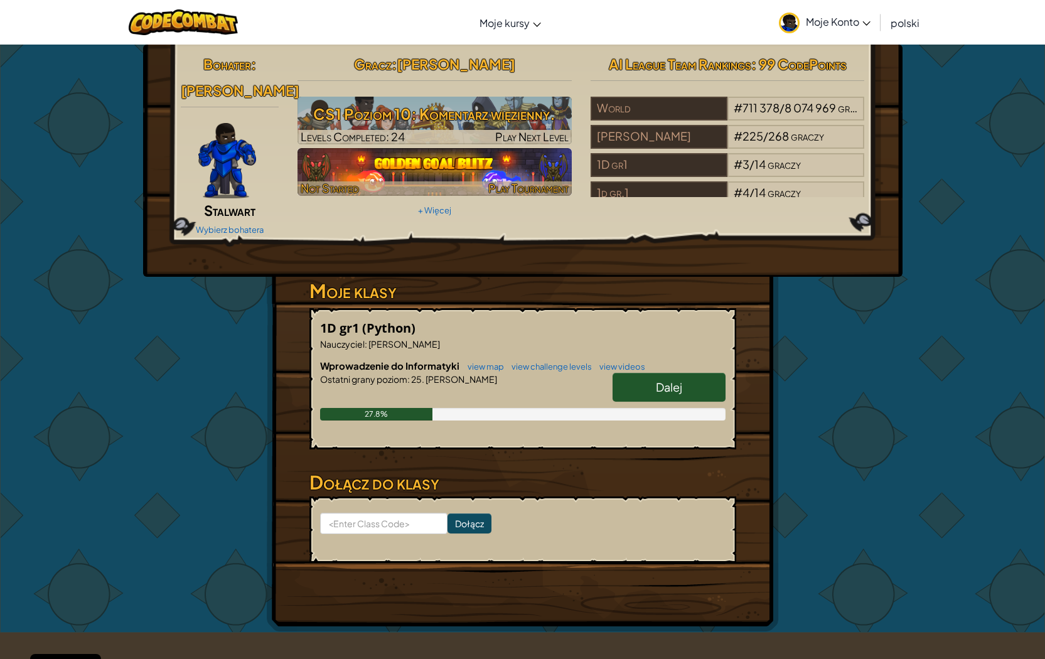
click at [414, 171] on img at bounding box center [434, 172] width 274 height 48
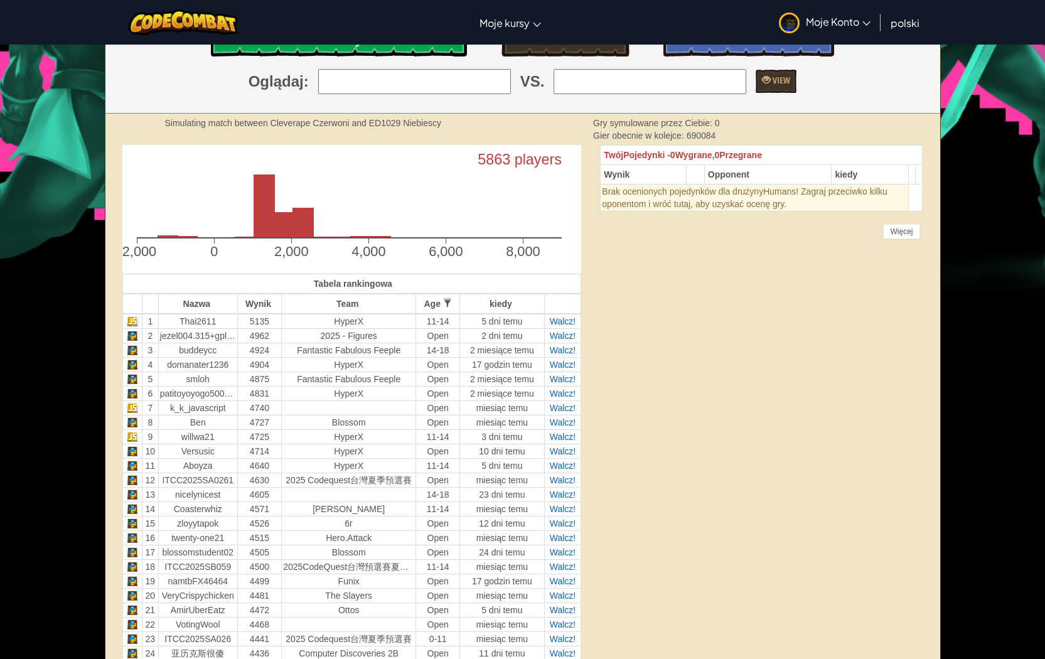
scroll to position [314, 0]
